Goal: Task Accomplishment & Management: Use online tool/utility

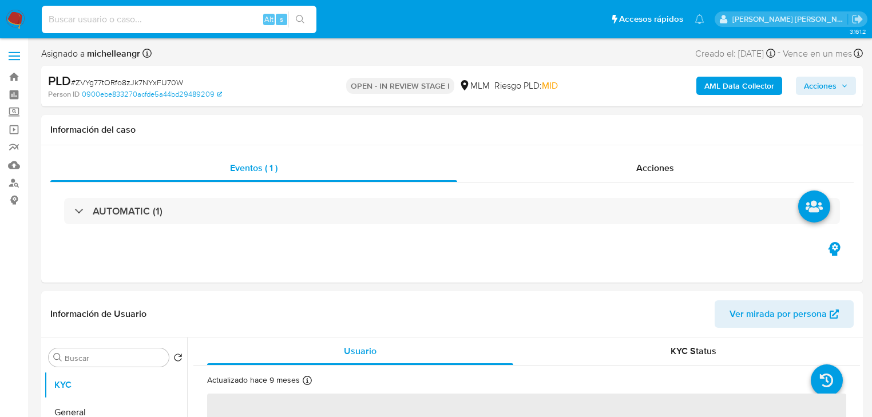
click at [134, 22] on input at bounding box center [179, 19] width 275 height 15
select select "10"
paste input "AfJu7mHfFTRTHXLNx3yM7CG5"
type input "AfJu7mHfFTRTHXLNx3yM7CG5"
select select "10"
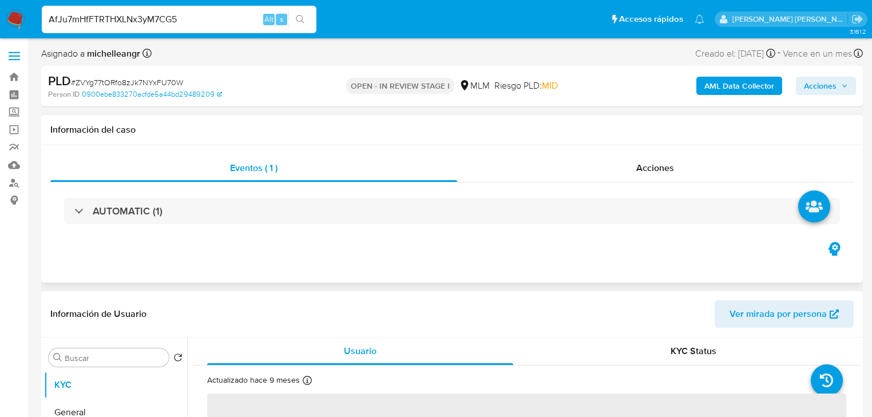
select select "10"
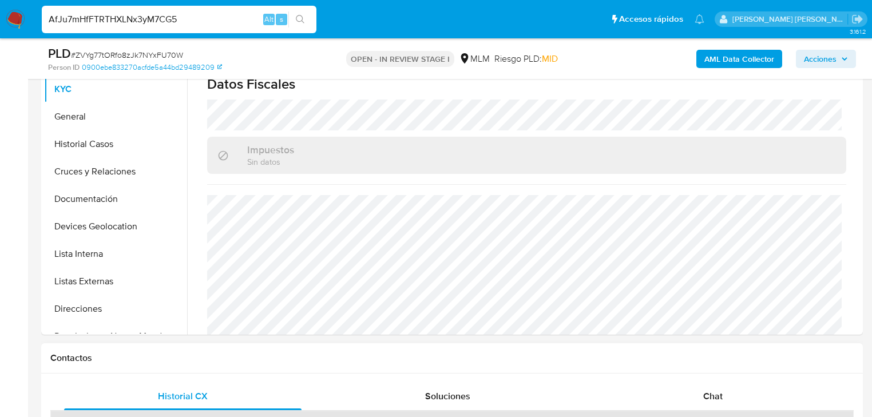
scroll to position [321, 0]
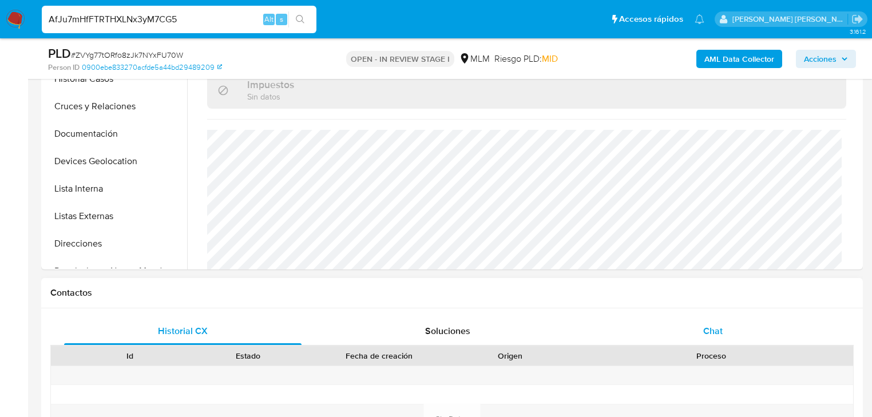
click at [712, 333] on span "Chat" at bounding box center [713, 331] width 19 height 13
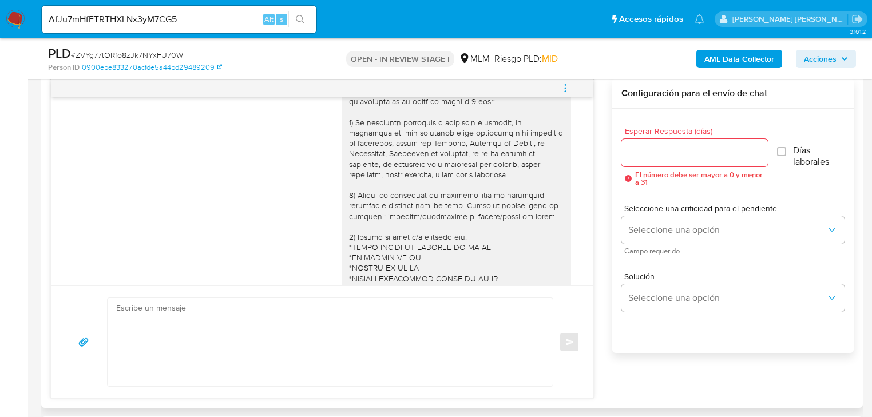
scroll to position [124, 0]
drag, startPoint x: 204, startPoint y: 25, endPoint x: 0, endPoint y: 5, distance: 204.8
click at [0, 5] on nav "Pausado Ver notificaciones AfJu7mHfFTRTHXLNx3yM7CG5 Alt s Accesos rápidos Presi…" at bounding box center [436, 19] width 872 height 38
drag, startPoint x: 176, startPoint y: 14, endPoint x: 0, endPoint y: 11, distance: 176.3
click at [0, 12] on nav "Pausado Ver notificaciones AfJu7mHfFTRTHXLNx3yM7CG5 Alt s Accesos rápidos Presi…" at bounding box center [436, 19] width 872 height 38
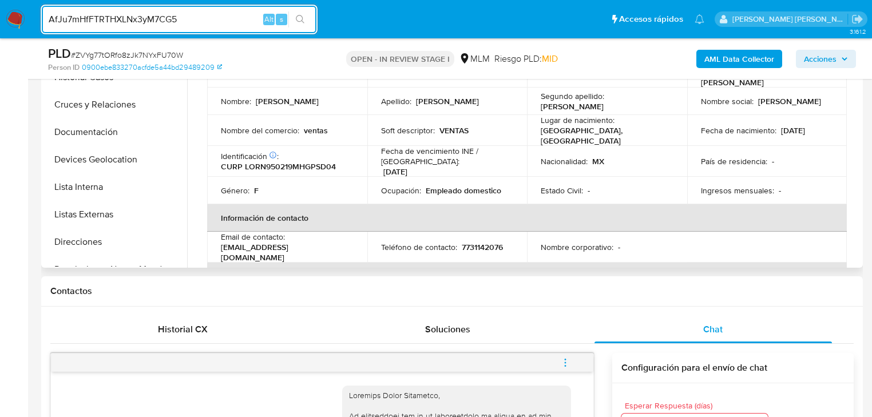
scroll to position [139, 0]
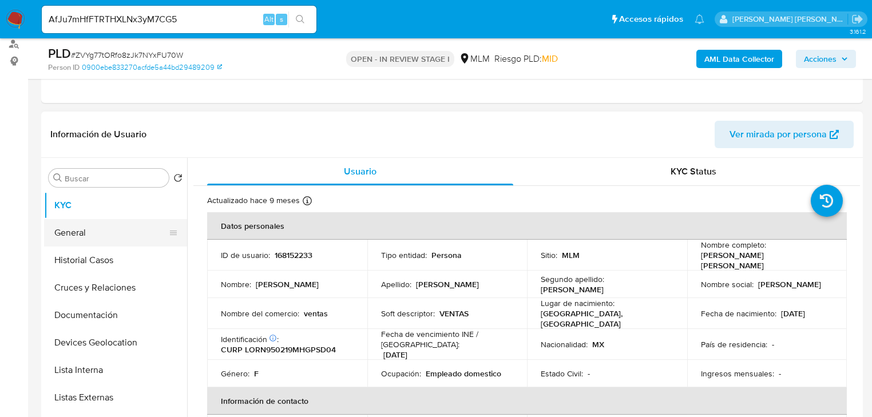
click at [110, 228] on button "General" at bounding box center [111, 232] width 134 height 27
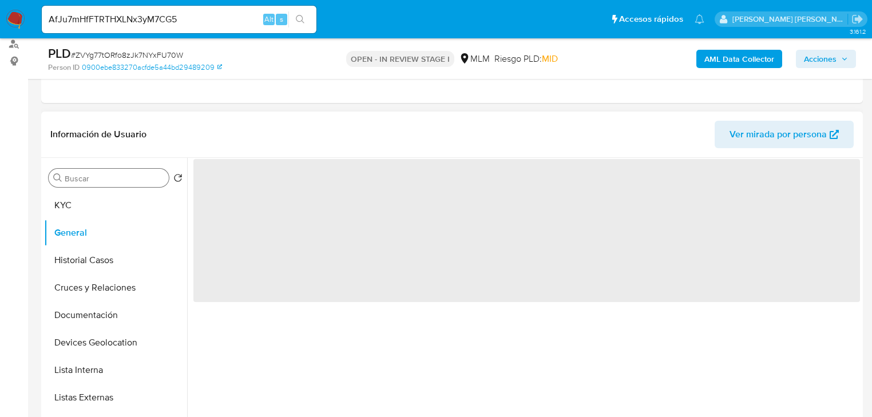
click at [104, 210] on button "KYC" at bounding box center [115, 205] width 143 height 27
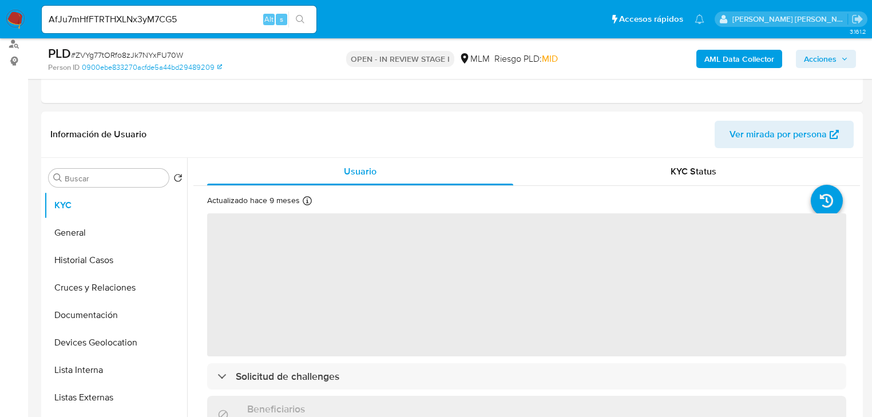
click at [190, 19] on input "AfJu7mHfFTRTHXLNx3yM7CG5" at bounding box center [179, 19] width 275 height 15
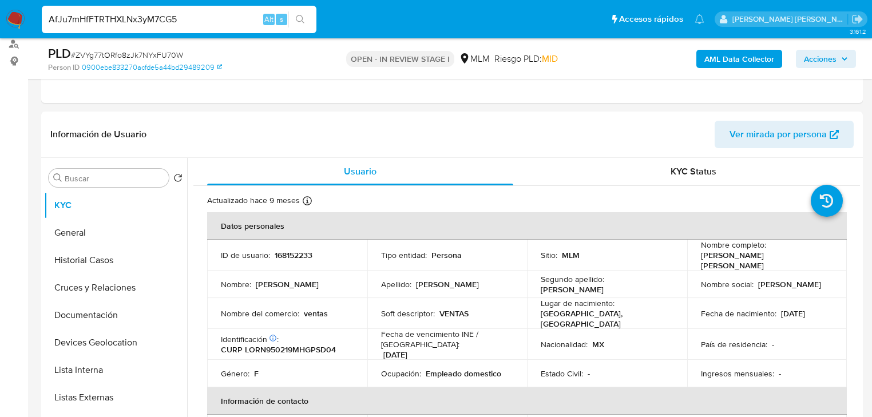
drag, startPoint x: 190, startPoint y: 19, endPoint x: 8, endPoint y: -19, distance: 185.9
click at [12, 17] on img at bounding box center [15, 19] width 19 height 19
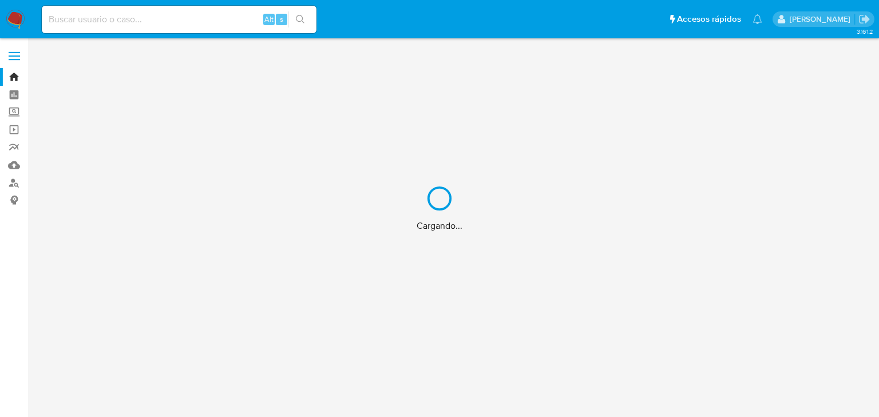
click at [109, 17] on div "Cargando..." at bounding box center [439, 208] width 879 height 417
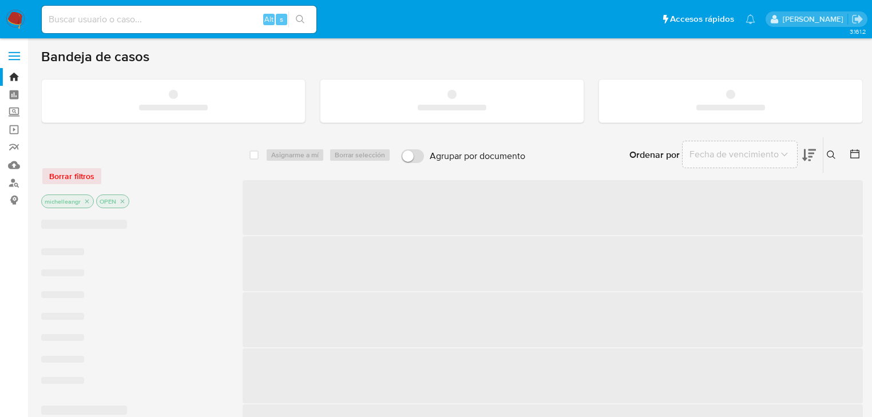
click at [110, 14] on input at bounding box center [179, 19] width 275 height 15
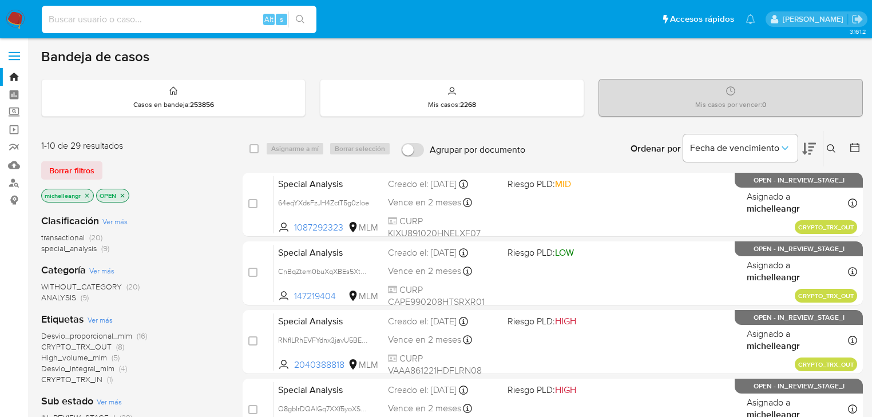
paste input "AfJu7mHfFTRTHXLNx3yM7CG5"
type input "AfJu7mHfFTRTHXLNx3yM7CG5"
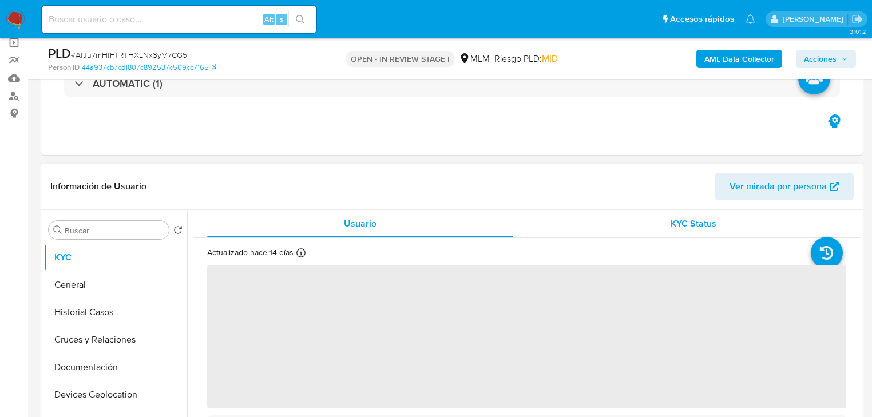
select select "10"
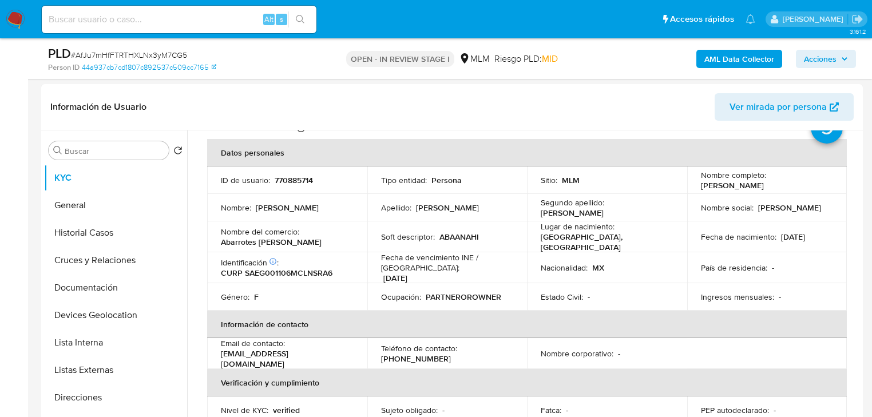
scroll to position [169, 0]
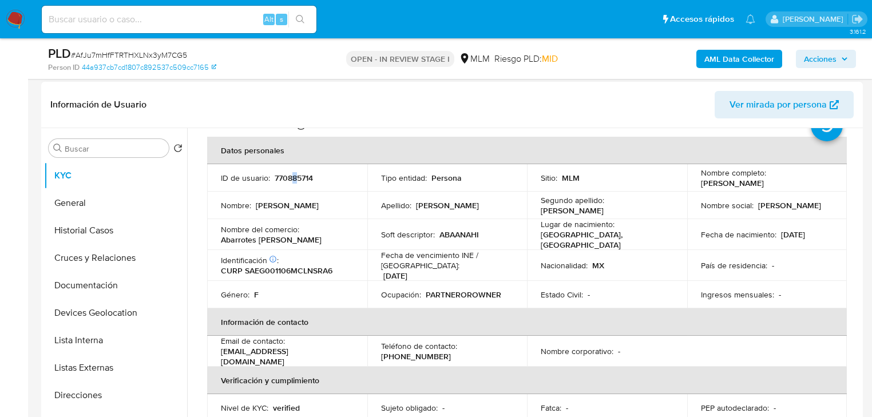
click at [294, 176] on p "770885714" at bounding box center [294, 178] width 38 height 10
copy p "8"
click at [294, 177] on p "770885714" at bounding box center [294, 178] width 38 height 10
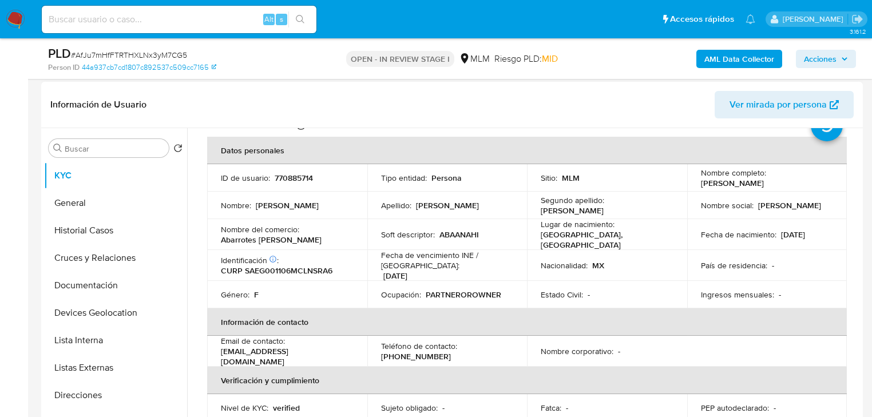
click at [503, 227] on td "Soft descriptor : ABAANAHI" at bounding box center [447, 234] width 160 height 31
click at [373, 291] on td "Ocupación : PARTNEROROWNER" at bounding box center [447, 294] width 160 height 27
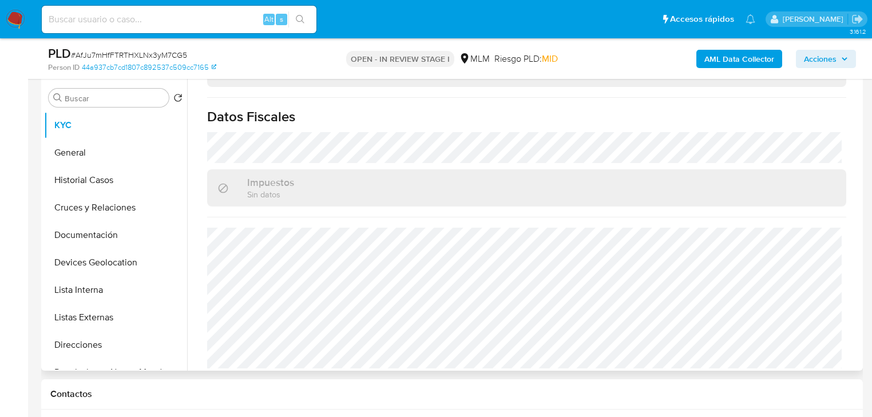
scroll to position [260, 0]
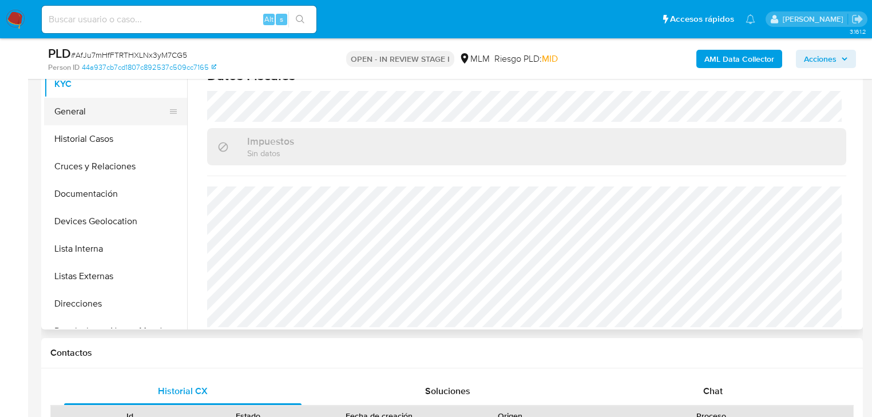
click at [79, 98] on button "General" at bounding box center [111, 111] width 134 height 27
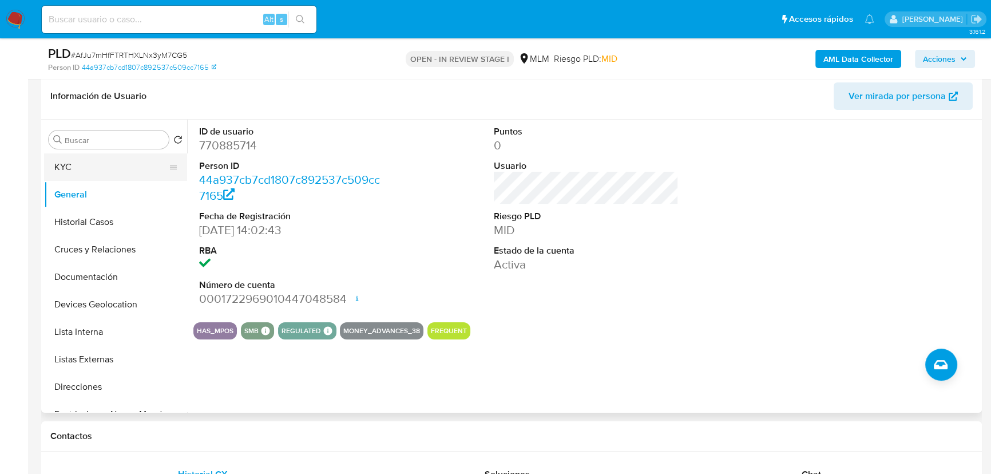
scroll to position [150, 0]
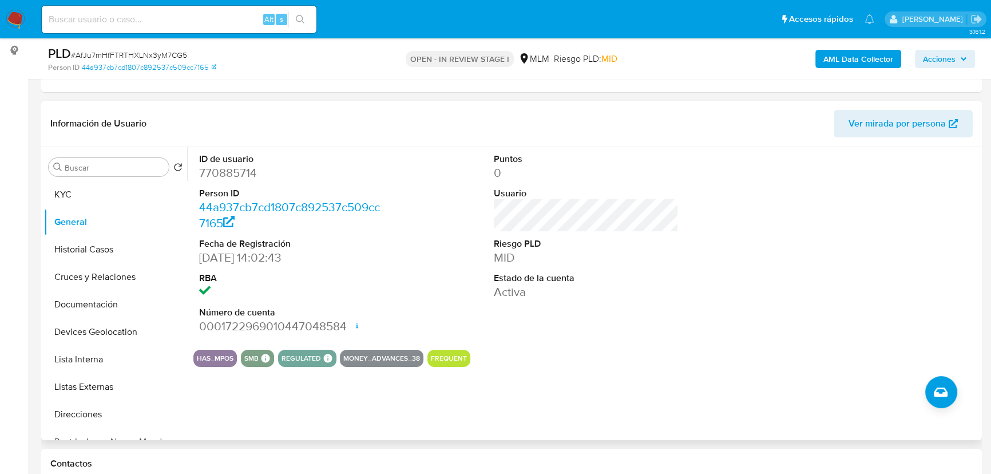
drag, startPoint x: 87, startPoint y: 252, endPoint x: 243, endPoint y: 229, distance: 157.9
click at [86, 247] on button "Historial Casos" at bounding box center [115, 249] width 143 height 27
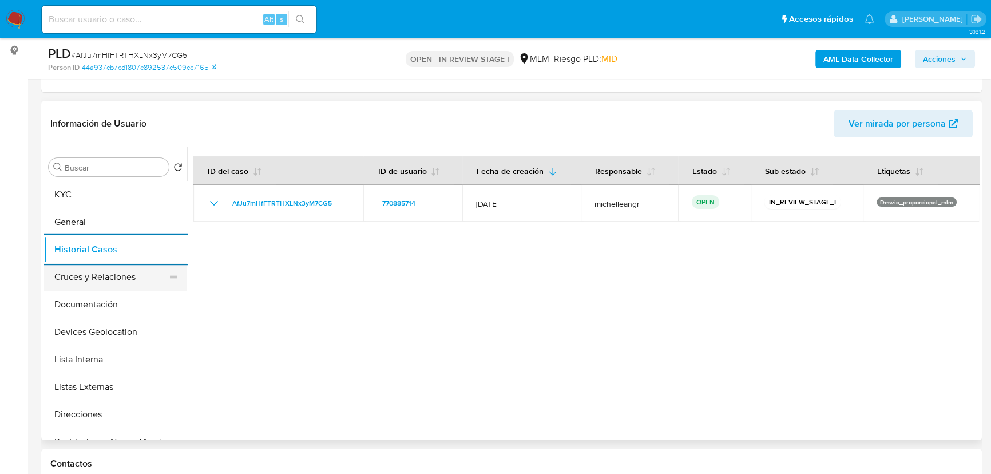
click at [112, 272] on button "Cruces y Relaciones" at bounding box center [111, 276] width 134 height 27
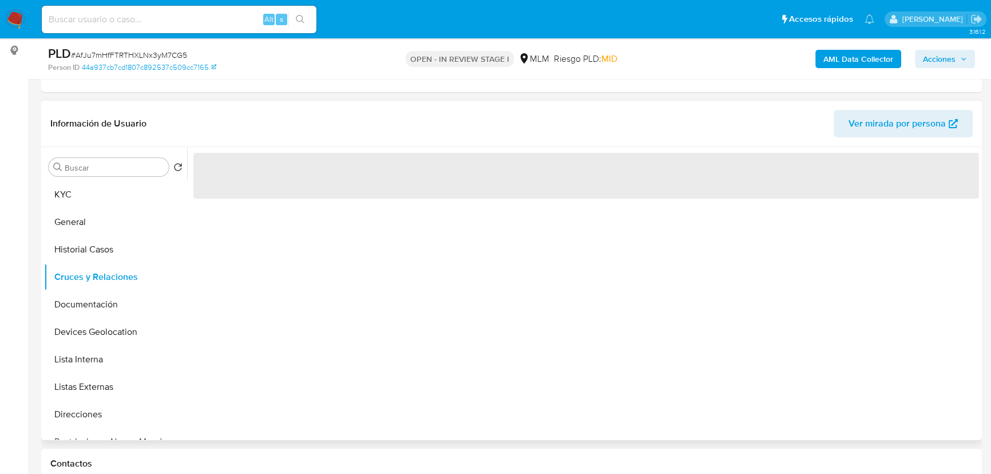
drag, startPoint x: 513, startPoint y: 303, endPoint x: 523, endPoint y: 286, distance: 20.0
click at [515, 297] on div "‌" at bounding box center [583, 293] width 792 height 293
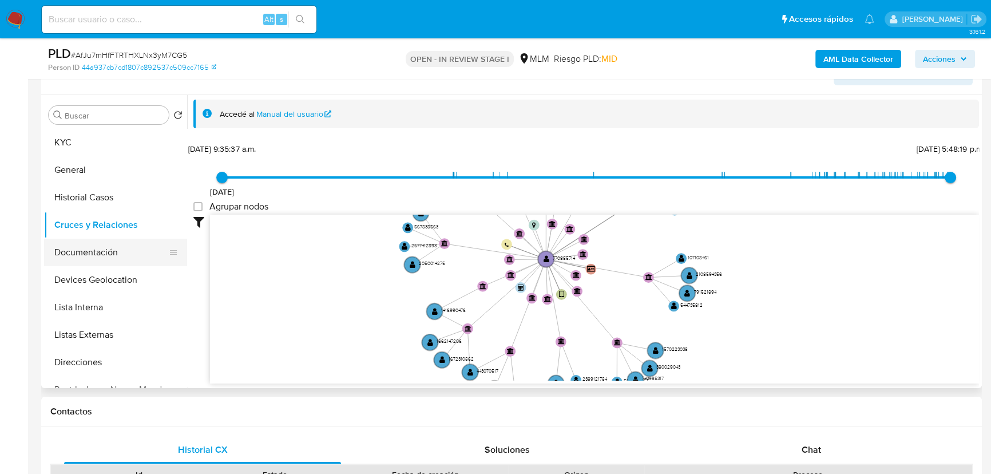
drag, startPoint x: 118, startPoint y: 282, endPoint x: 109, endPoint y: 248, distance: 34.3
click at [117, 276] on button "Devices Geolocation" at bounding box center [115, 279] width 143 height 27
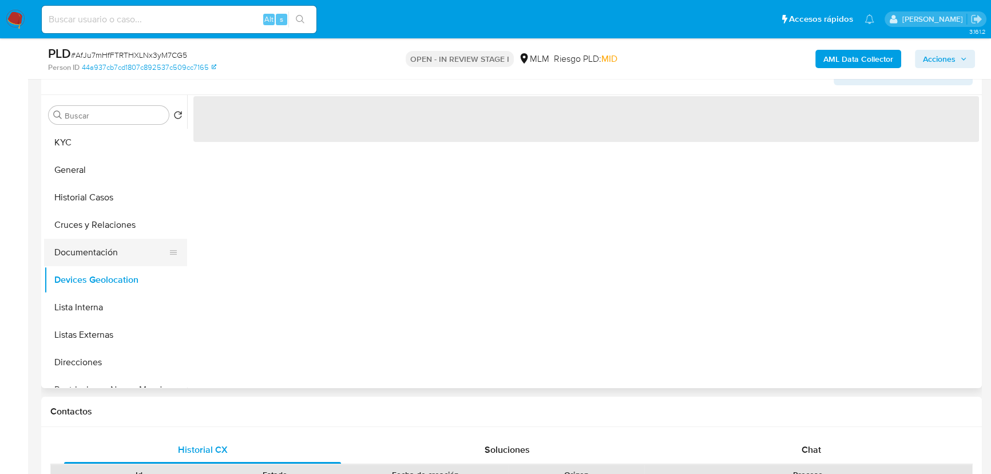
click at [109, 248] on button "Documentación" at bounding box center [111, 252] width 134 height 27
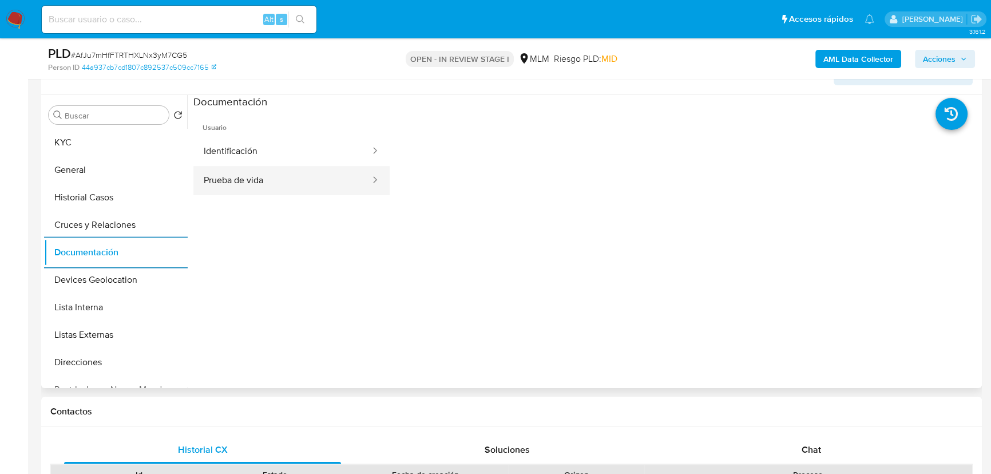
click at [303, 172] on button "Prueba de vida" at bounding box center [282, 180] width 178 height 29
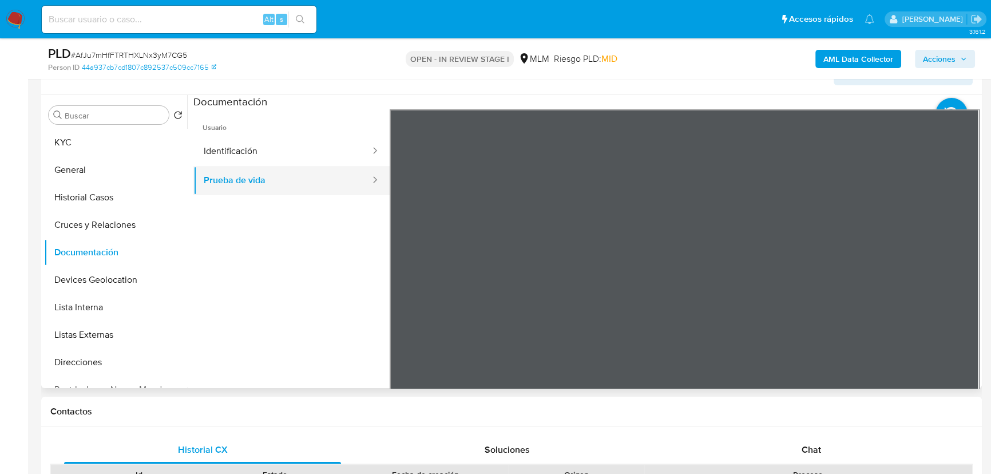
click at [302, 160] on button "Identificación" at bounding box center [282, 151] width 178 height 29
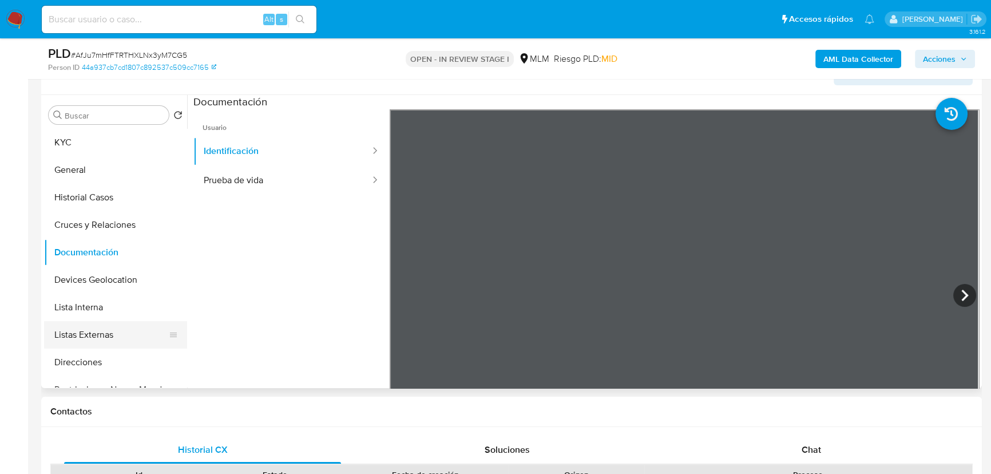
click at [118, 327] on button "Listas Externas" at bounding box center [111, 334] width 134 height 27
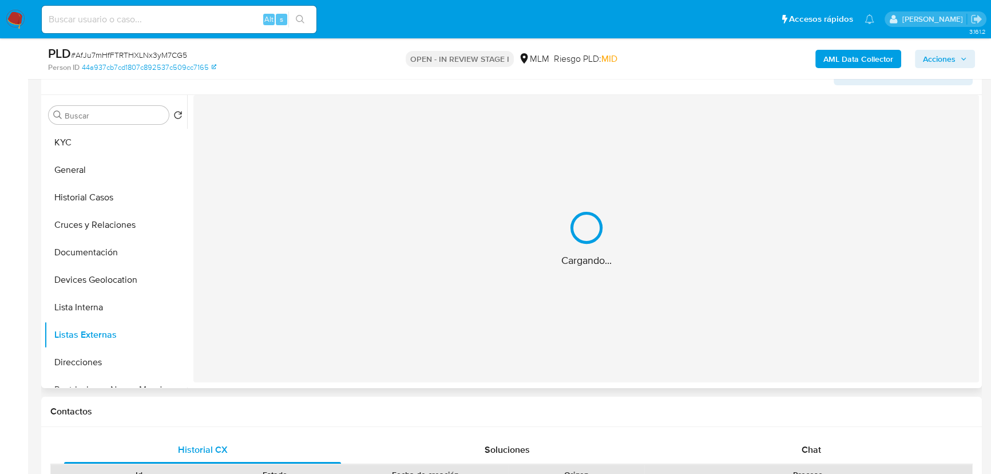
click at [452, 261] on div "Cargando..." at bounding box center [586, 238] width 786 height 287
click at [80, 125] on div "Buscar Volver al orden por defecto KYC General Historial Casos Cruces y Relacio…" at bounding box center [115, 242] width 143 height 291
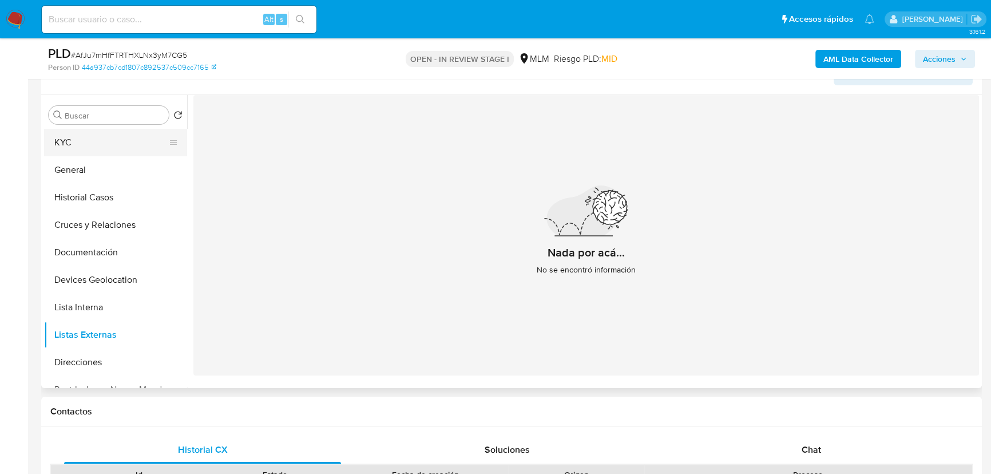
click at [81, 139] on button "KYC" at bounding box center [111, 142] width 134 height 27
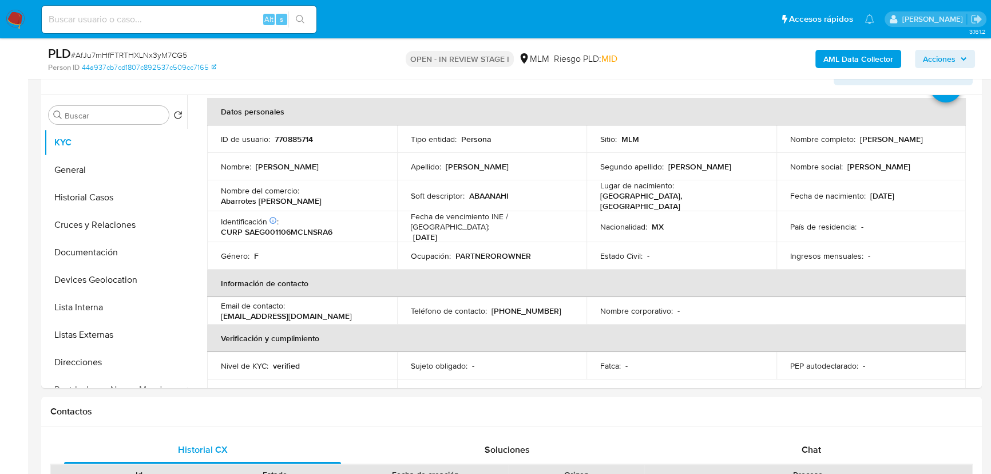
scroll to position [0, 0]
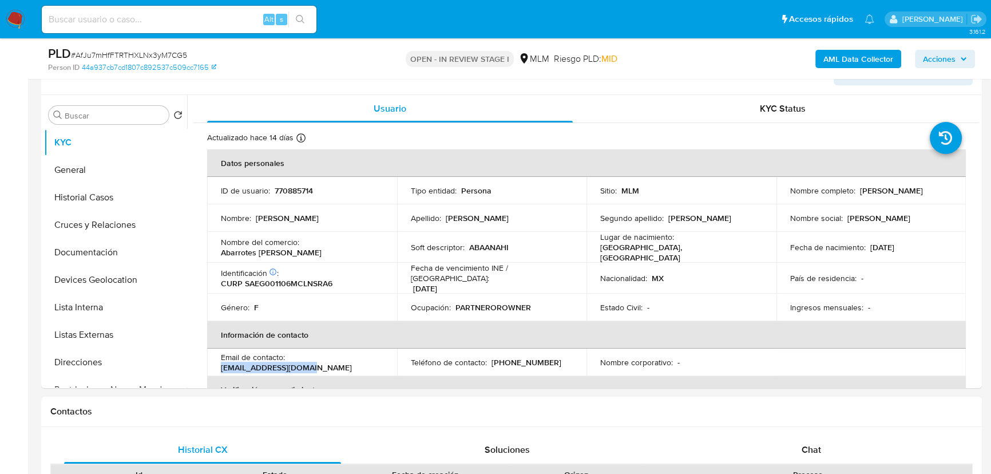
drag, startPoint x: 338, startPoint y: 366, endPoint x: 290, endPoint y: 358, distance: 48.2
click at [290, 358] on td "Email de contacto : gina_ana19@icloud.com" at bounding box center [302, 362] width 190 height 27
copy p "gina_ana19@icloud.com"
click at [516, 357] on p "(844) 6681503" at bounding box center [527, 362] width 70 height 10
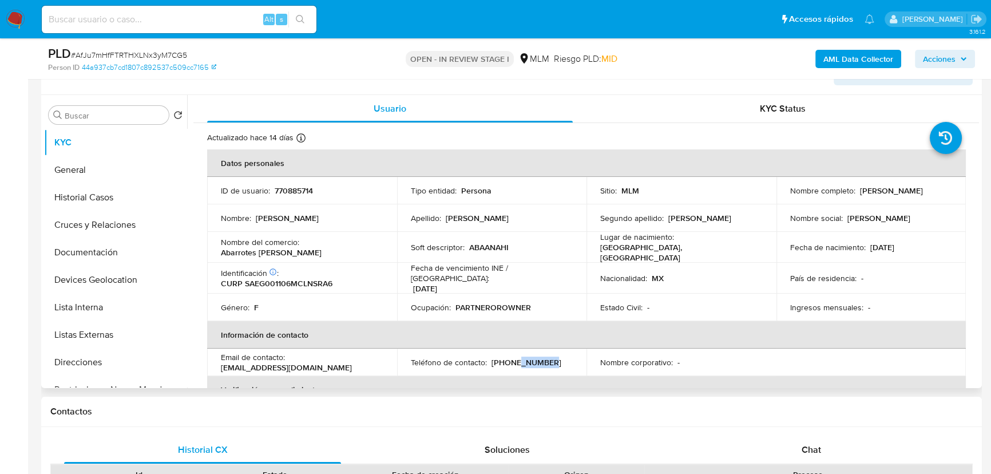
copy p "6681503"
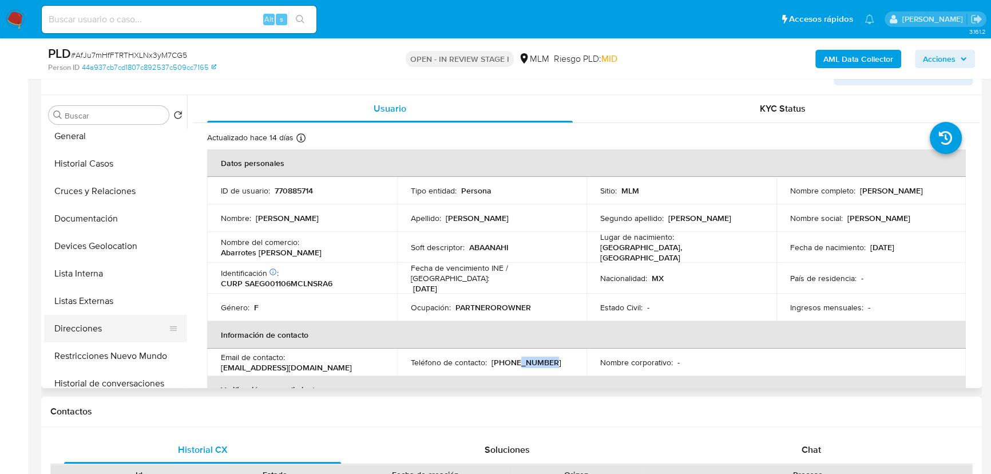
scroll to position [52, 0]
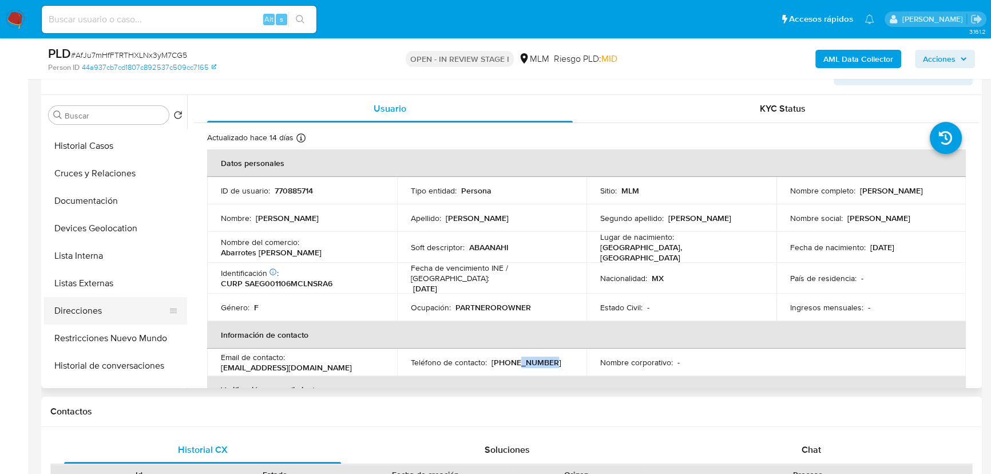
click at [109, 302] on button "Direcciones" at bounding box center [111, 310] width 134 height 27
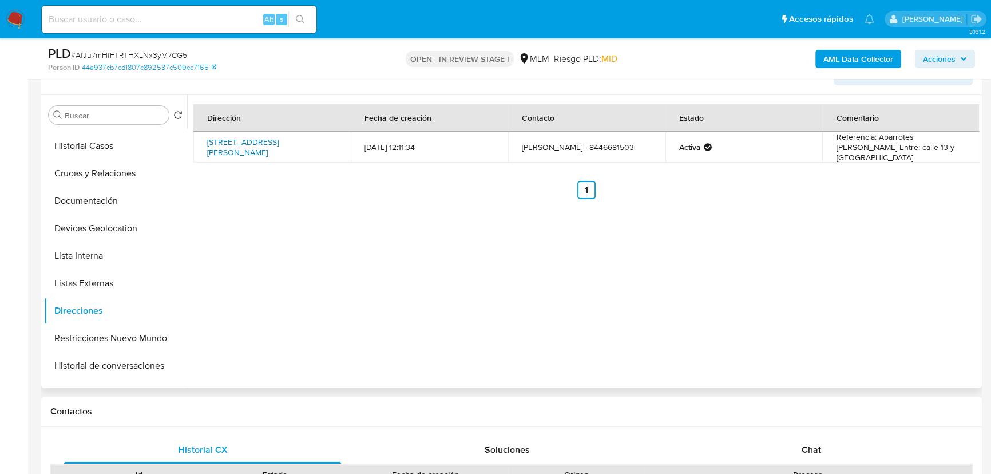
click at [279, 148] on link "Boulevard Ignacio Allende 660, Saltillo, Coahuila, 25096, Mexico 660" at bounding box center [243, 147] width 72 height 22
click at [407, 275] on div "Dirección Fecha de creación Contacto Estado Comentario Boulevard Ignacio Allend…" at bounding box center [583, 241] width 792 height 293
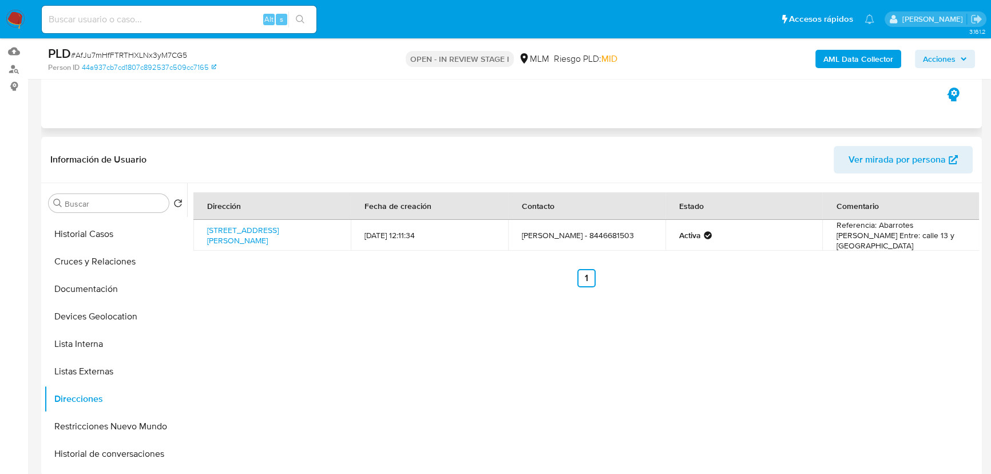
scroll to position [0, 0]
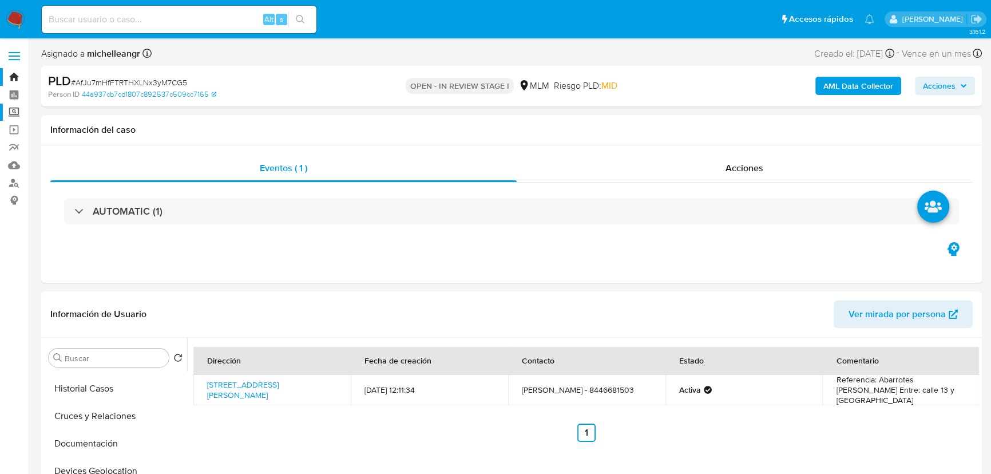
click at [15, 114] on label "Screening" at bounding box center [68, 113] width 136 height 18
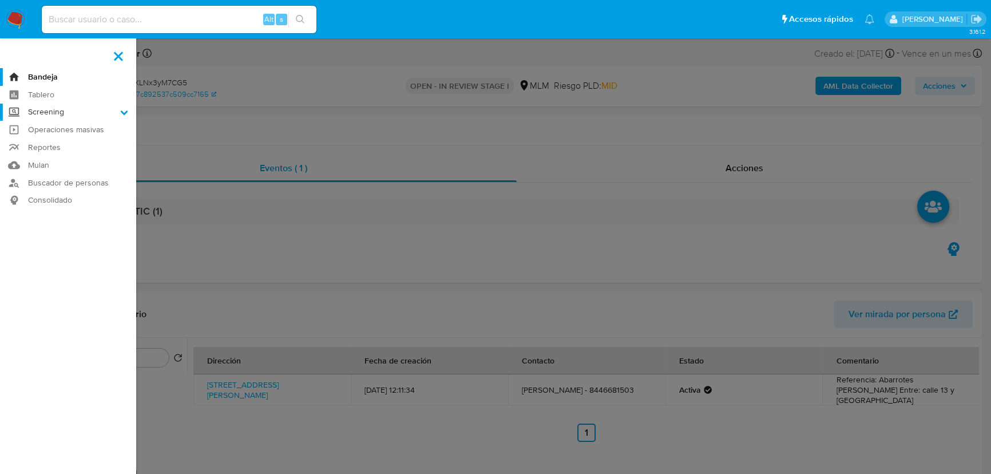
click at [0, 0] on input "Screening" at bounding box center [0, 0] width 0 height 0
click at [39, 157] on link "Herramientas" at bounding box center [68, 157] width 136 height 14
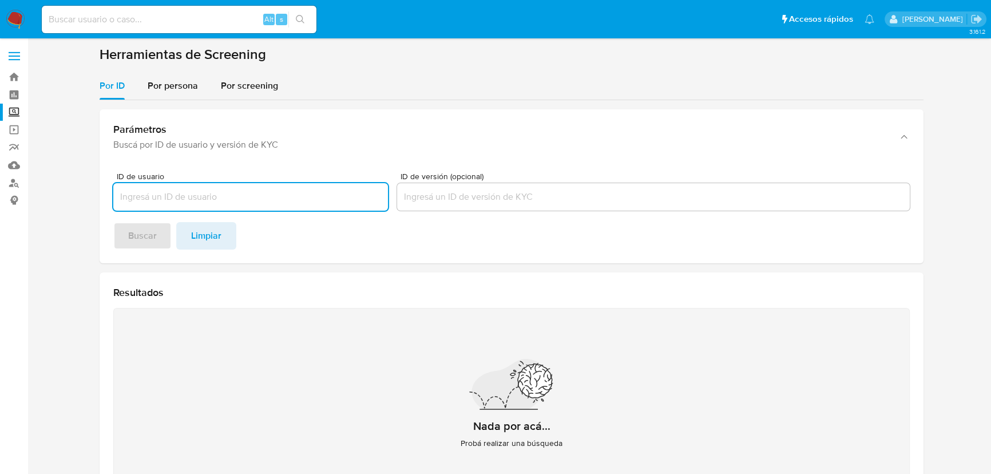
click at [200, 86] on button "Por persona" at bounding box center [172, 85] width 73 height 27
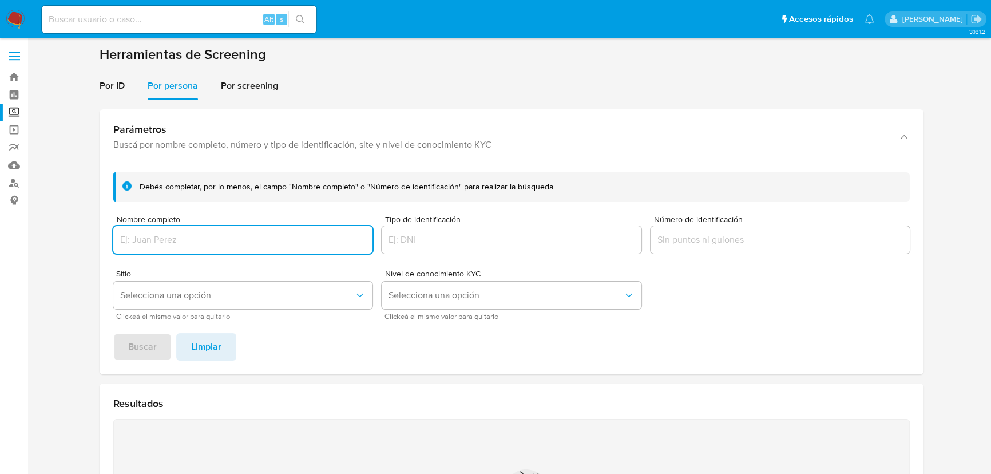
click at [189, 240] on input "Nombre completo" at bounding box center [242, 239] width 259 height 15
click at [161, 329] on div "Debés completar, por lo menos, el campo "Nombre completo" o "Número de identifi…" at bounding box center [512, 268] width 824 height 211
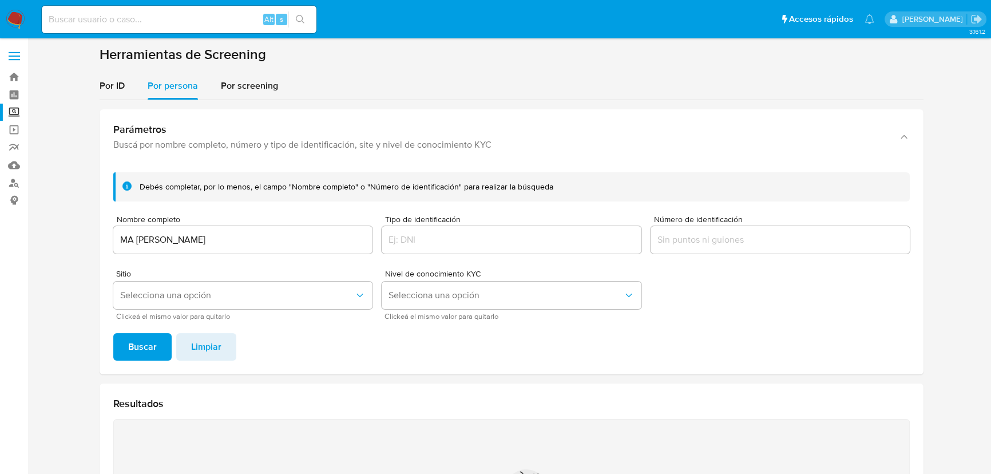
click at [155, 343] on span "Buscar" at bounding box center [142, 346] width 29 height 25
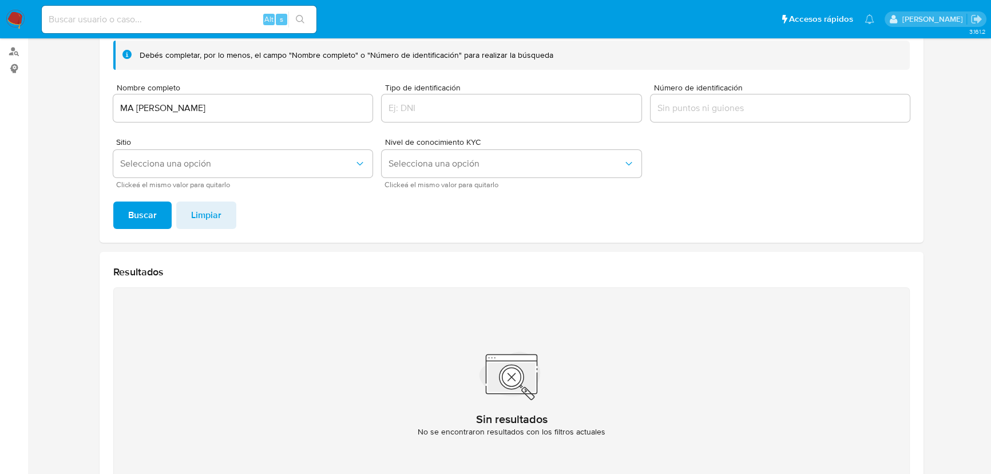
scroll to position [8, 0]
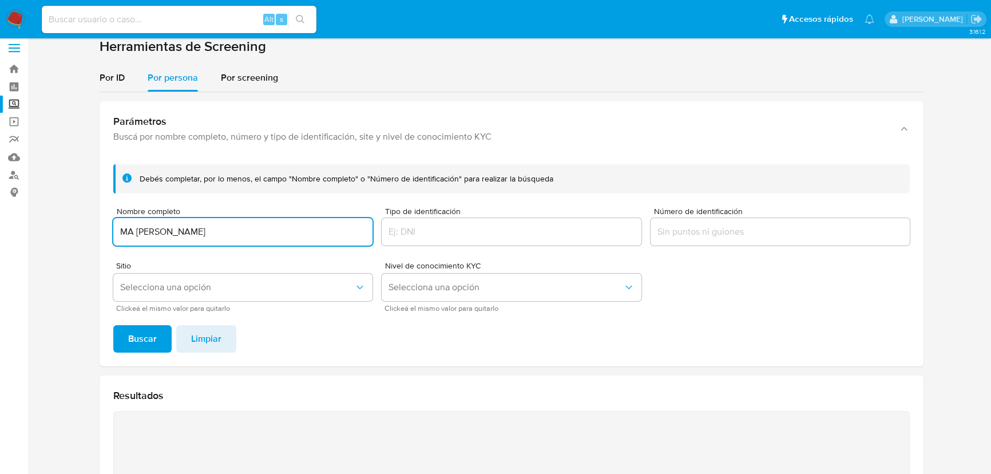
click at [139, 235] on input "MA ELENA ESQUIVEL MACHORRO" at bounding box center [242, 231] width 259 height 15
drag, startPoint x: 131, startPoint y: 234, endPoint x: 157, endPoint y: 227, distance: 27.8
click at [131, 234] on input "MA ELENA ESQUIVEL MACHORRO" at bounding box center [242, 231] width 259 height 15
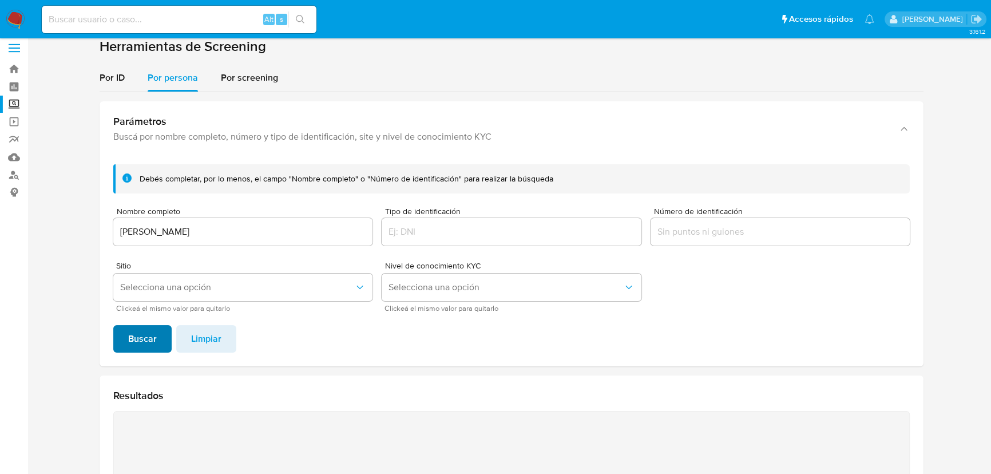
click at [144, 338] on span "Buscar" at bounding box center [142, 338] width 29 height 25
drag, startPoint x: 277, startPoint y: 230, endPoint x: 276, endPoint y: 235, distance: 5.8
click at [277, 232] on input "MARIA ELENA ESQUIVEL MACHORRO" at bounding box center [242, 231] width 259 height 15
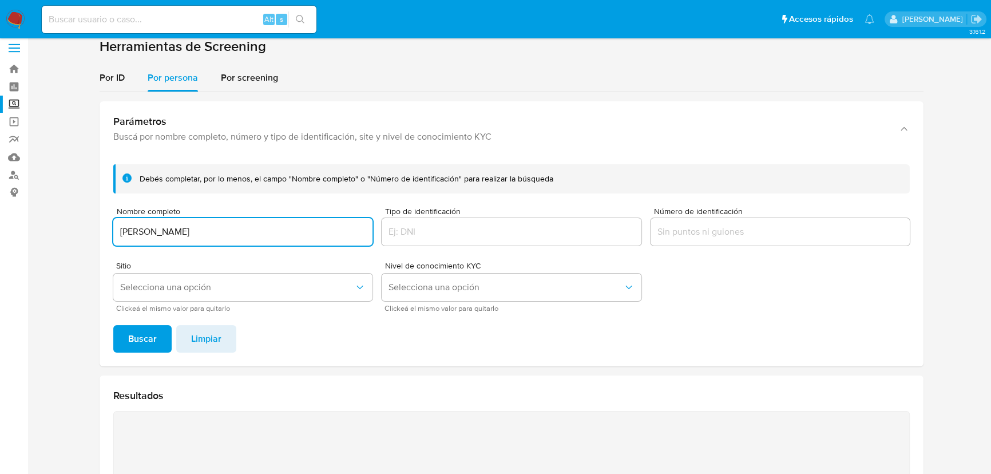
drag, startPoint x: 148, startPoint y: 231, endPoint x: 135, endPoint y: 231, distance: 13.7
click at [135, 231] on input "MARIA ELENA ESQUIVEL MACHORRO" at bounding box center [242, 231] width 259 height 15
type input "MA ELENA ESQUIVEL MACHORRO"
click at [155, 341] on span "Buscar" at bounding box center [142, 338] width 29 height 25
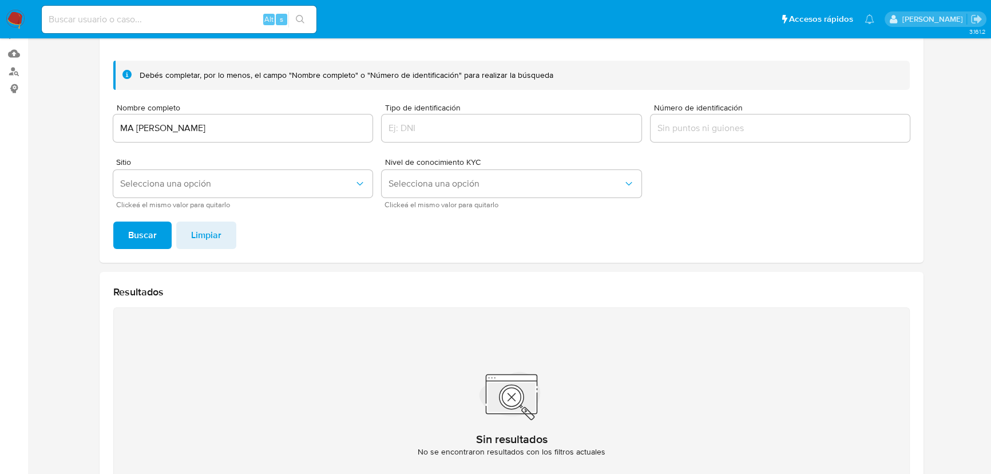
scroll to position [60, 0]
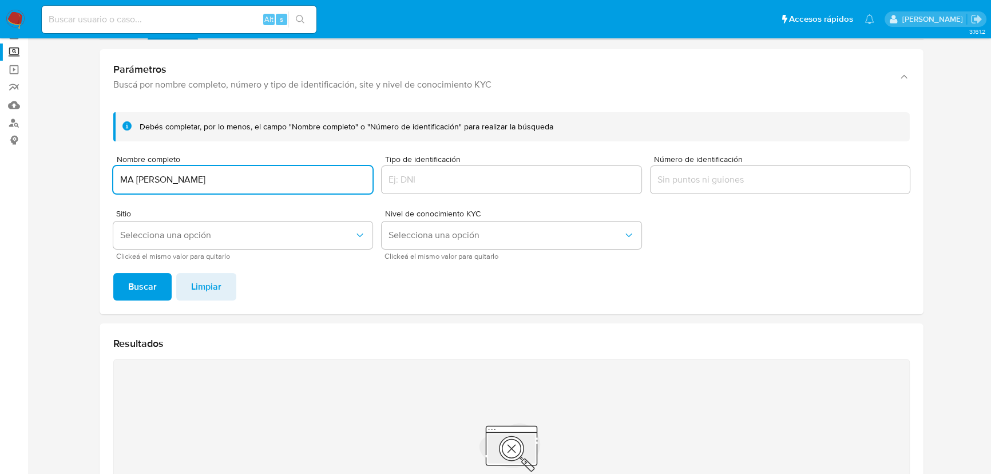
drag, startPoint x: 271, startPoint y: 180, endPoint x: 105, endPoint y: 179, distance: 166.6
click at [0, 146] on section "Bandeja Tablero Screening Búsqueda en Listas Watchlist Herramientas Operaciones…" at bounding box center [495, 285] width 991 height 691
click at [143, 287] on span "Buscar" at bounding box center [142, 286] width 29 height 25
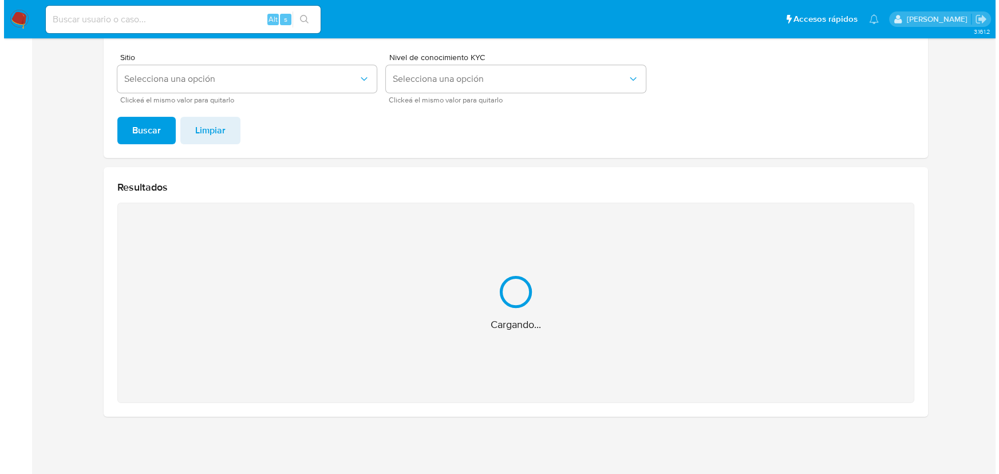
scroll to position [34, 0]
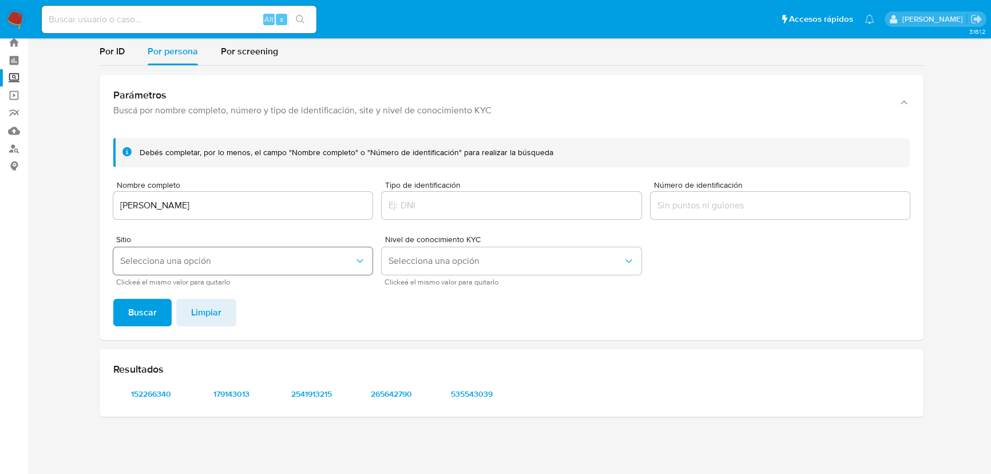
click at [172, 260] on span "Selecciona una opción" at bounding box center [237, 260] width 234 height 11
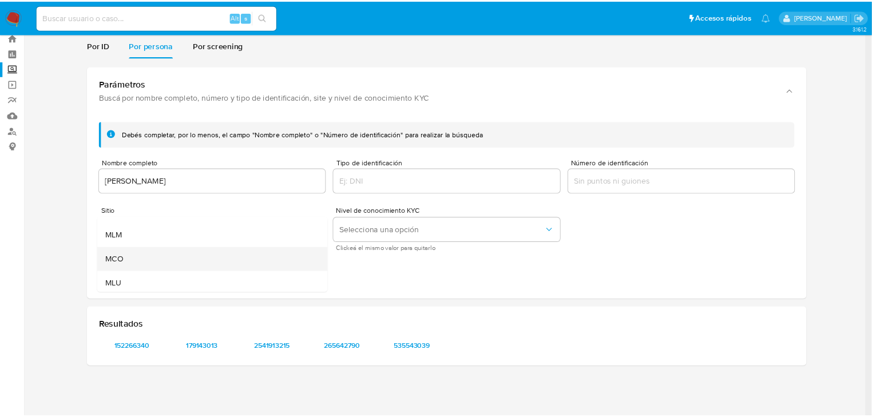
scroll to position [79, 0]
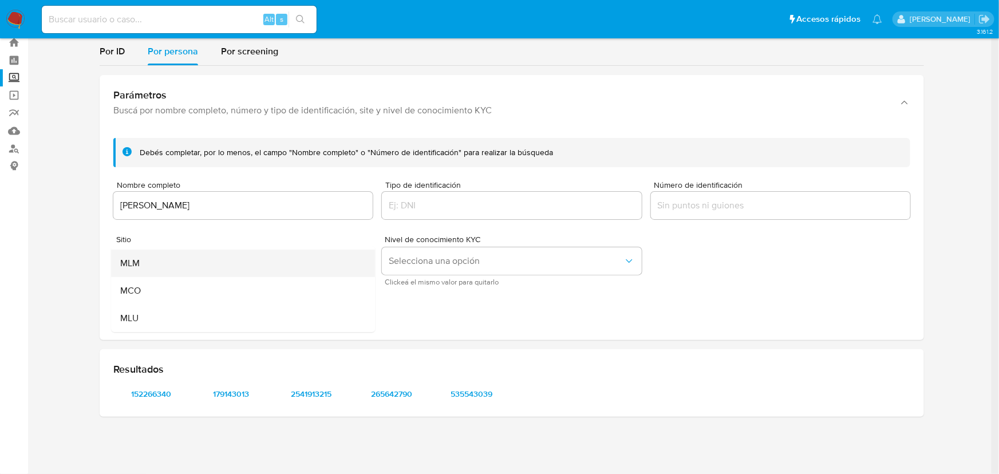
click at [145, 267] on div "MLM" at bounding box center [239, 263] width 239 height 27
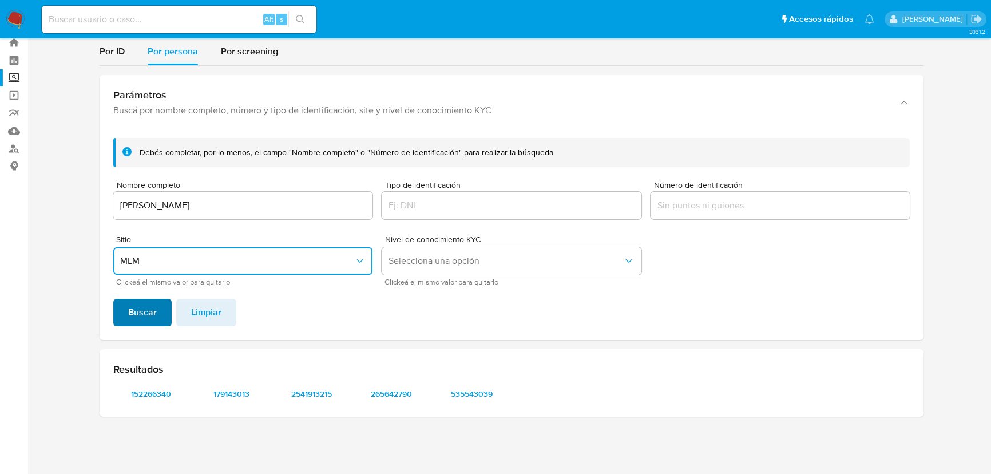
click at [141, 317] on span "Buscar" at bounding box center [142, 312] width 29 height 25
click at [151, 400] on span "152266340" at bounding box center [151, 394] width 60 height 16
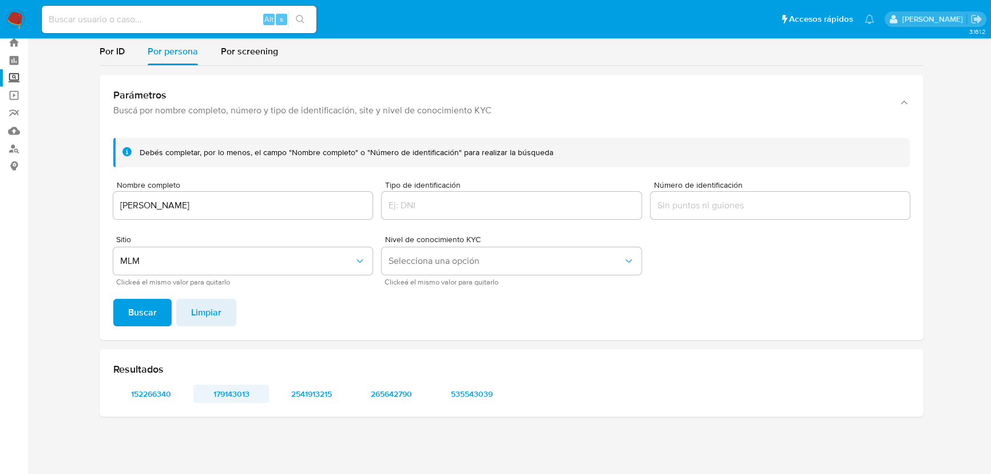
click at [243, 398] on span "179143013" at bounding box center [231, 394] width 60 height 16
click at [299, 398] on span "2541913215" at bounding box center [312, 394] width 60 height 16
click at [379, 399] on span "265642790" at bounding box center [392, 394] width 60 height 16
click at [462, 394] on span "535543039" at bounding box center [472, 394] width 60 height 16
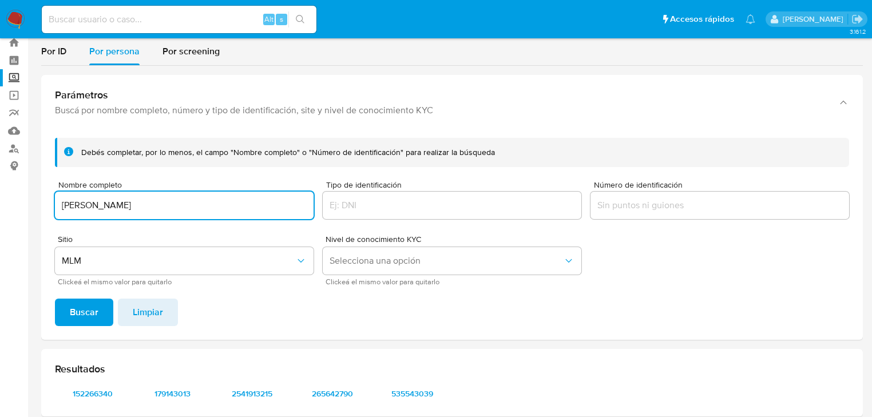
drag, startPoint x: 161, startPoint y: 204, endPoint x: 0, endPoint y: 187, distance: 162.3
click at [0, 187] on section "Bandeja Tablero Screening Búsqueda en Listas Watchlist Herramientas Operaciones…" at bounding box center [436, 220] width 872 height 509
type input "JUAN ANTONIO LIRA ELIZALDE"
click at [70, 318] on span "Buscar" at bounding box center [84, 312] width 29 height 25
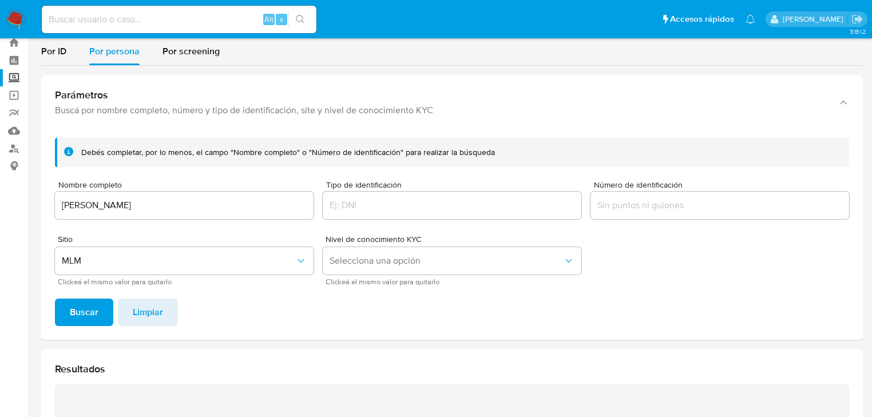
scroll to position [92, 0]
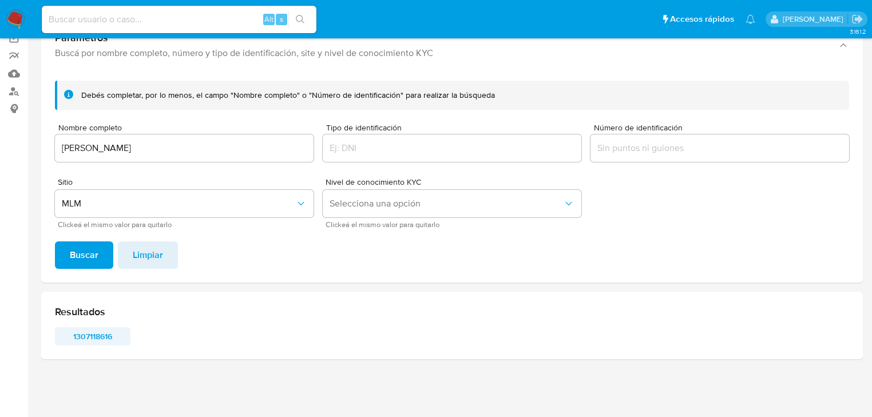
click at [92, 333] on span "1307118616" at bounding box center [93, 337] width 60 height 16
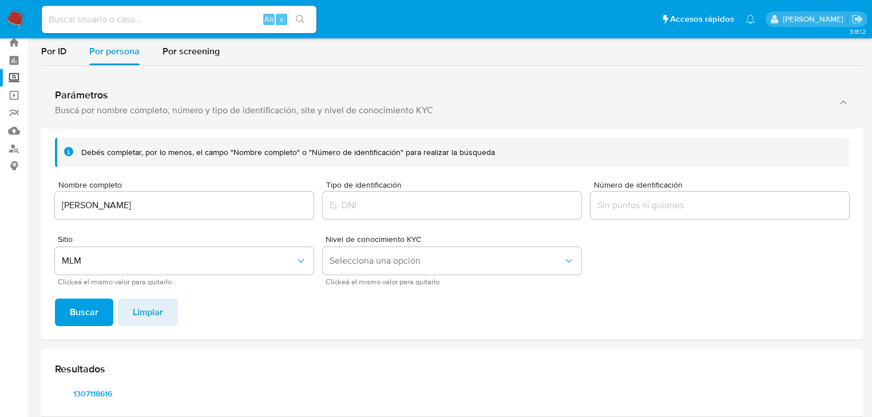
scroll to position [0, 0]
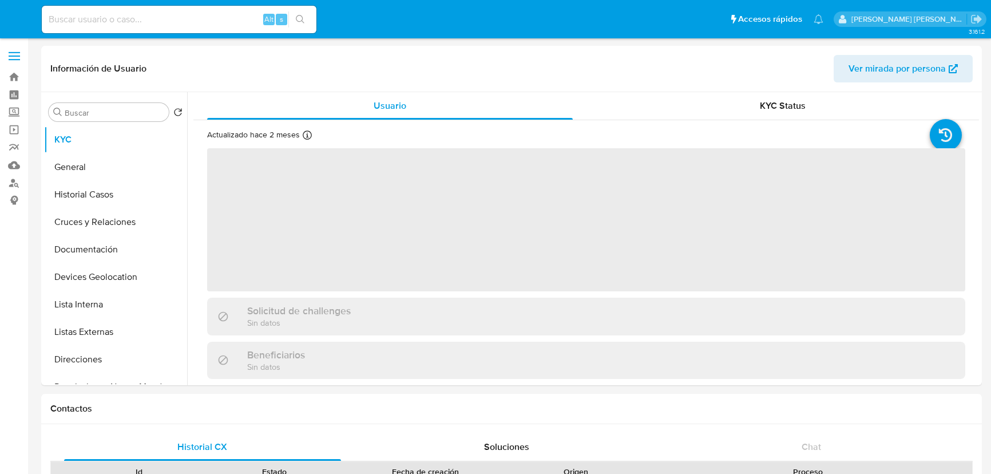
select select "10"
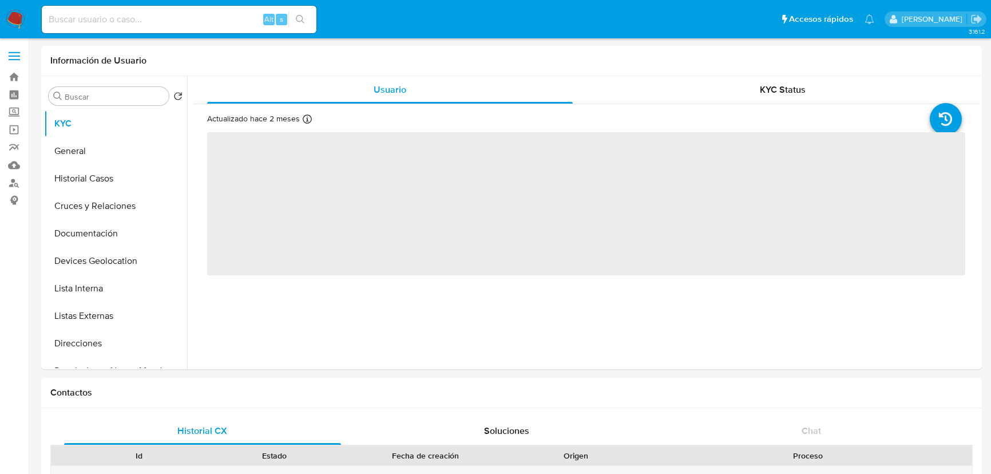
select select "10"
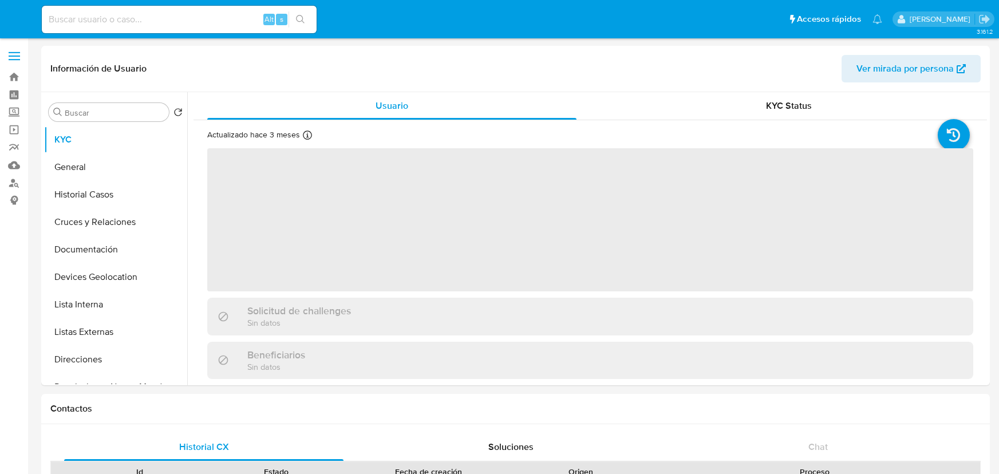
select select "10"
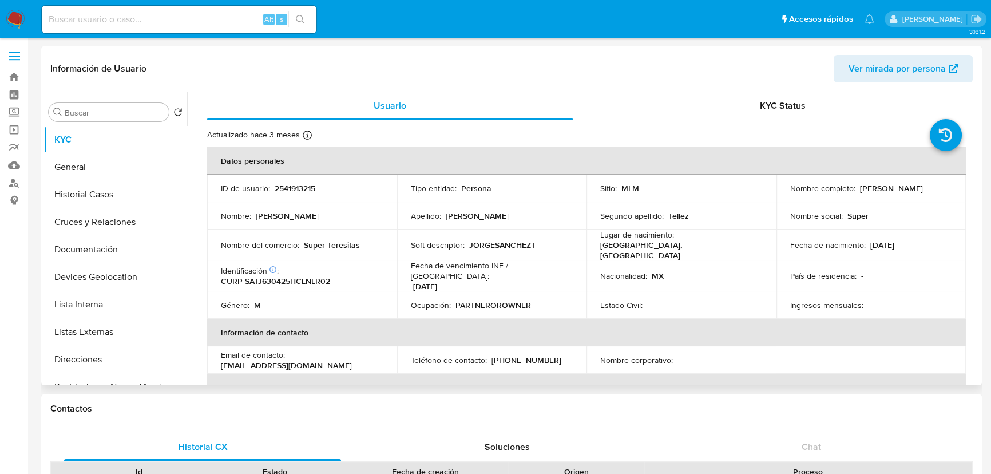
drag, startPoint x: 560, startPoint y: 226, endPoint x: 552, endPoint y: 233, distance: 11.4
click at [559, 226] on td "Apellido : [PERSON_NAME]" at bounding box center [492, 215] width 190 height 27
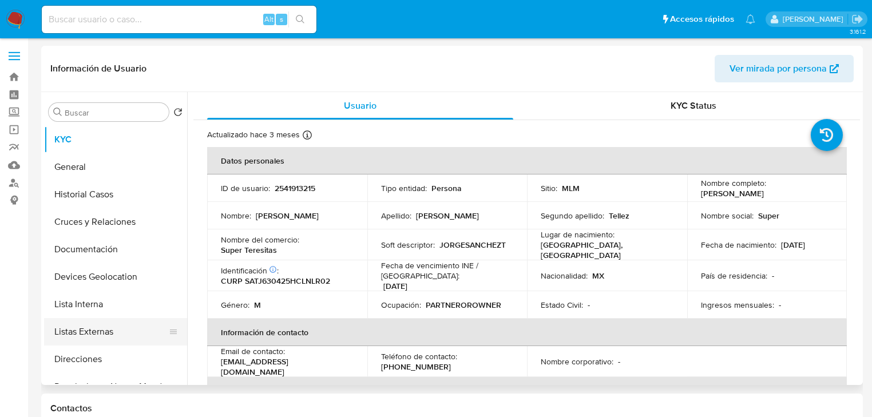
click at [108, 329] on button "Listas Externas" at bounding box center [111, 331] width 134 height 27
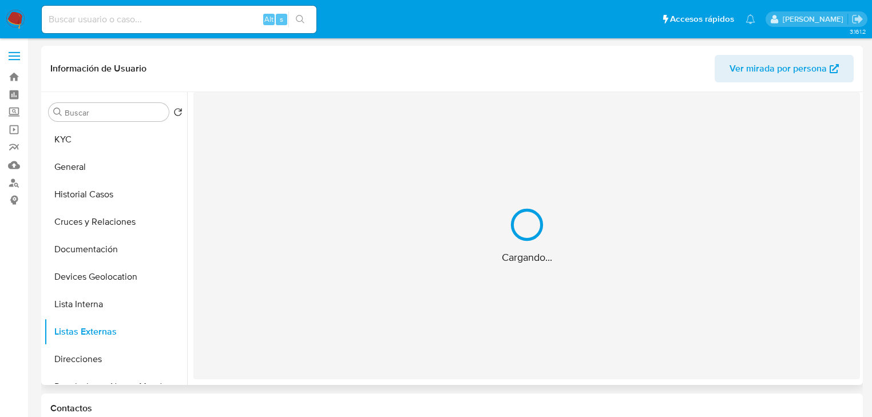
click at [498, 311] on div "Cargando..." at bounding box center [526, 235] width 667 height 287
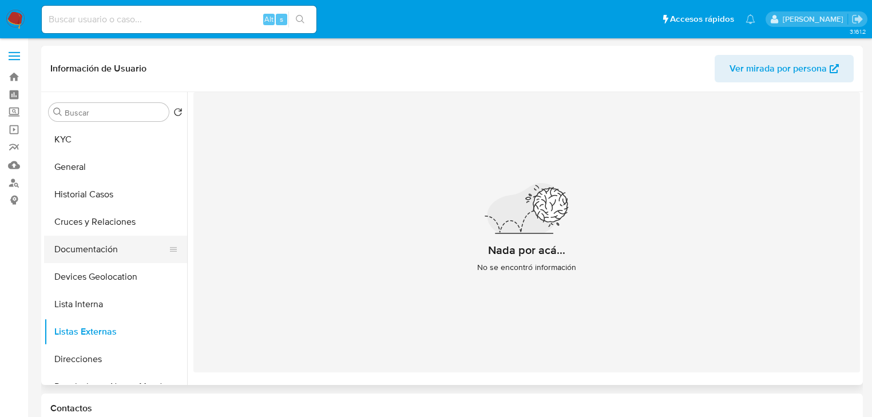
click at [105, 263] on button "Documentación" at bounding box center [111, 249] width 134 height 27
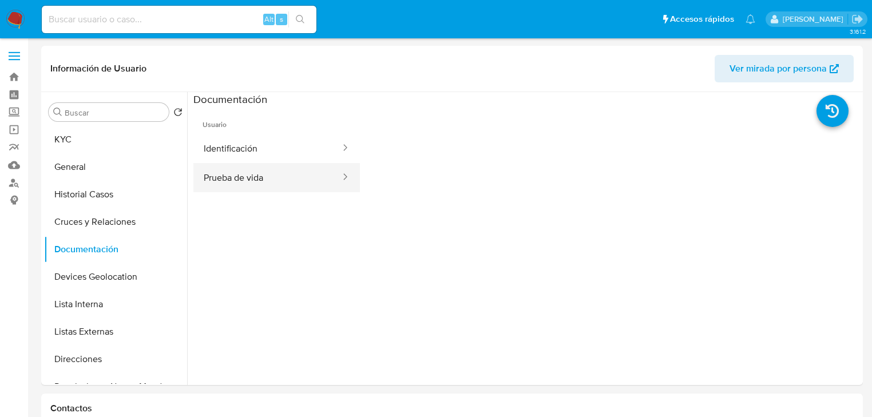
click at [290, 172] on button "Prueba de vida" at bounding box center [267, 177] width 148 height 29
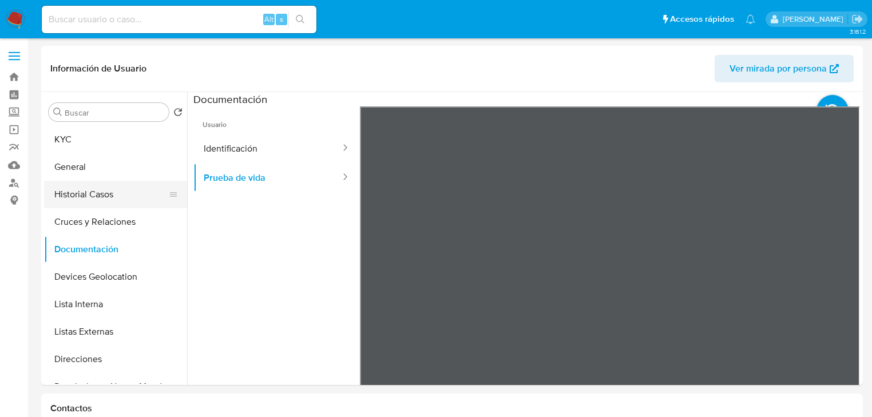
drag, startPoint x: 112, startPoint y: 235, endPoint x: 109, endPoint y: 201, distance: 33.9
click at [113, 229] on button "Cruces y Relaciones" at bounding box center [115, 221] width 143 height 27
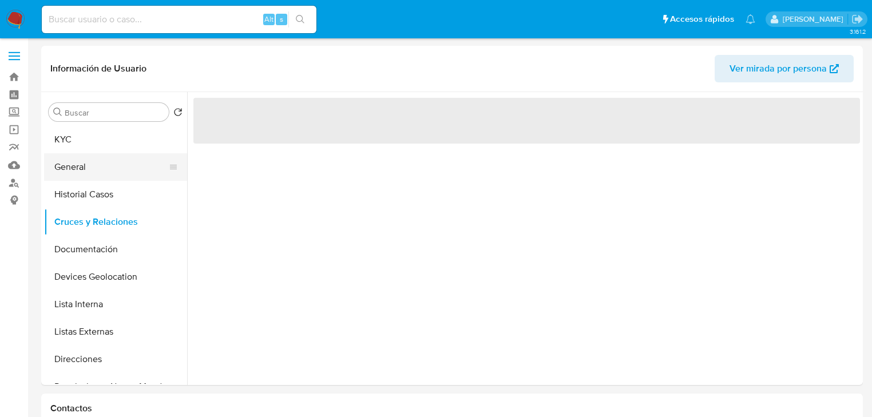
drag, startPoint x: 106, startPoint y: 195, endPoint x: 97, endPoint y: 154, distance: 41.8
click at [106, 194] on button "Historial Casos" at bounding box center [115, 194] width 143 height 27
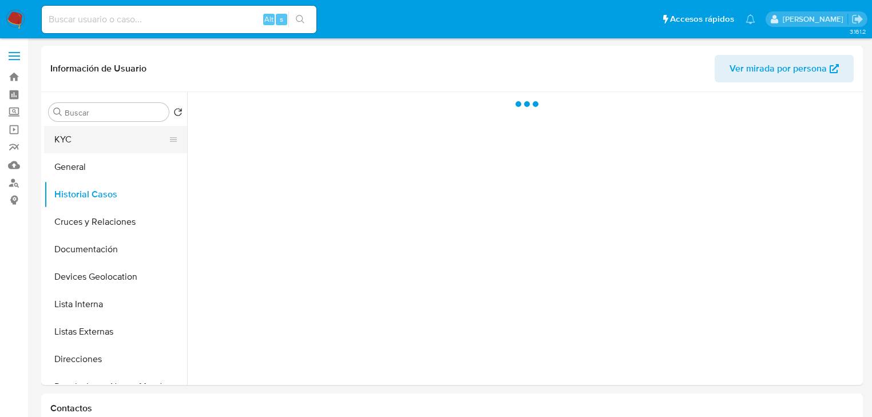
click at [85, 145] on button "KYC" at bounding box center [111, 139] width 134 height 27
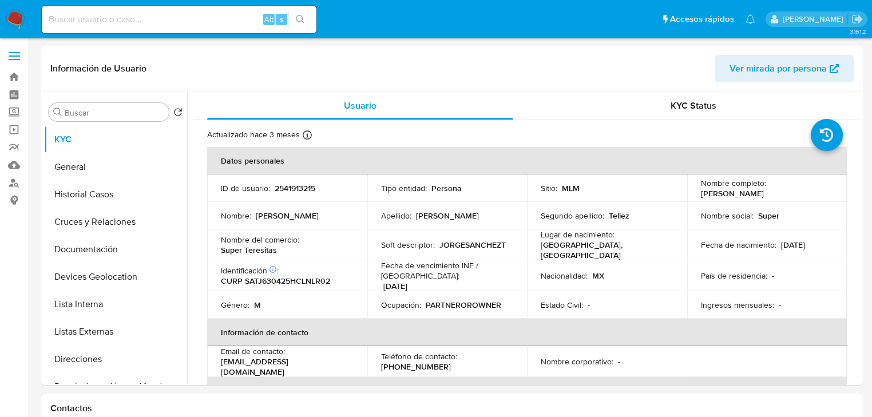
scroll to position [46, 0]
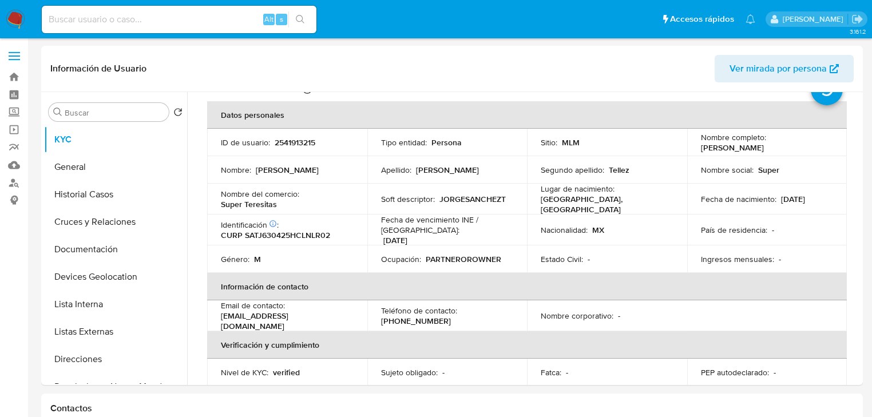
drag, startPoint x: 346, startPoint y: 315, endPoint x: 209, endPoint y: 310, distance: 136.9
click at [208, 315] on td "Email de contacto : jorgesancheztellez13@gmail.com" at bounding box center [287, 316] width 160 height 31
copy p "jorgesancheztellez13@gmail.com"
click at [410, 319] on p "(844) 2977573" at bounding box center [416, 321] width 70 height 10
click at [410, 318] on p "(844) 2977573" at bounding box center [416, 321] width 70 height 10
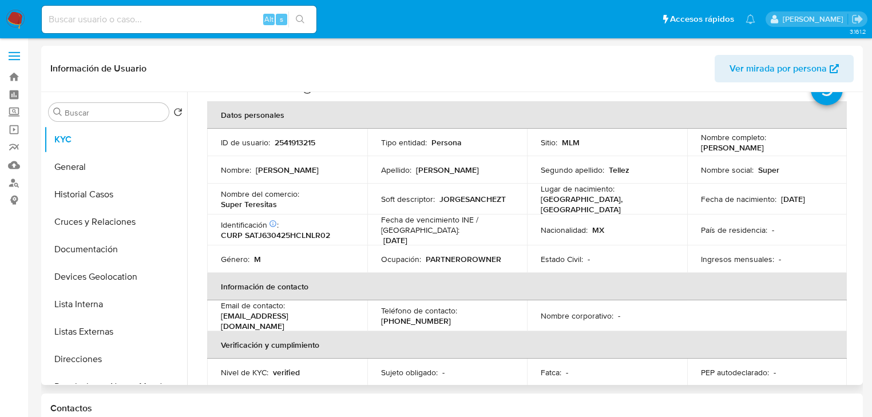
click at [416, 316] on p "(844) 2977573" at bounding box center [416, 321] width 70 height 10
copy p "2977573"
drag, startPoint x: 77, startPoint y: 364, endPoint x: 73, endPoint y: 357, distance: 8.0
click at [74, 359] on button "Direcciones" at bounding box center [111, 359] width 134 height 27
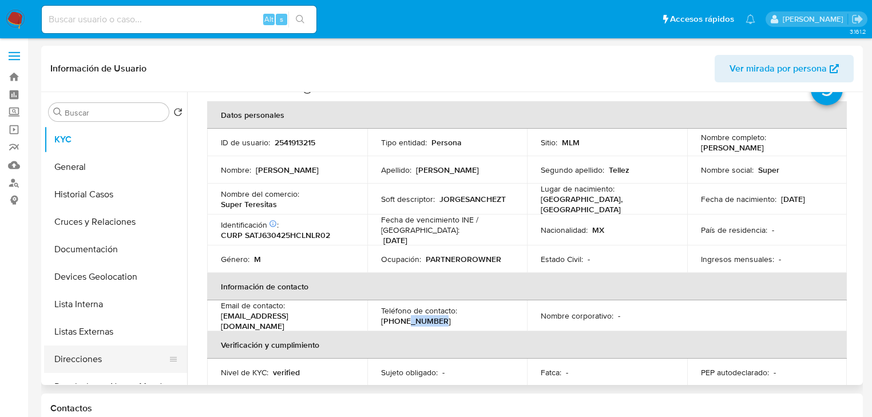
scroll to position [0, 0]
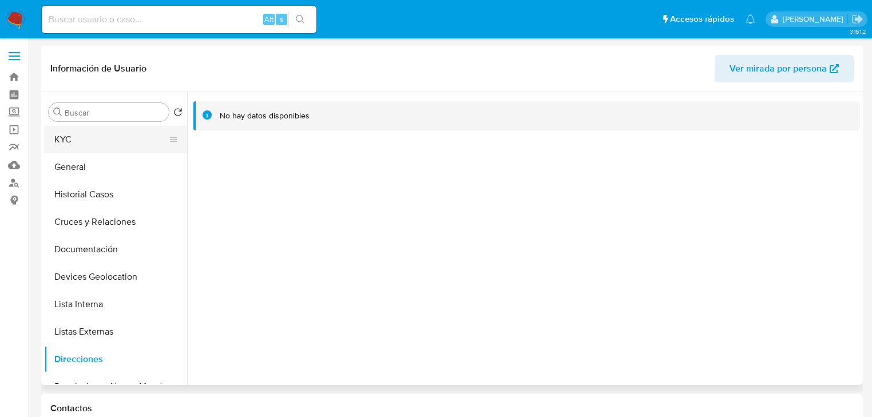
click at [62, 145] on button "KYC" at bounding box center [111, 139] width 134 height 27
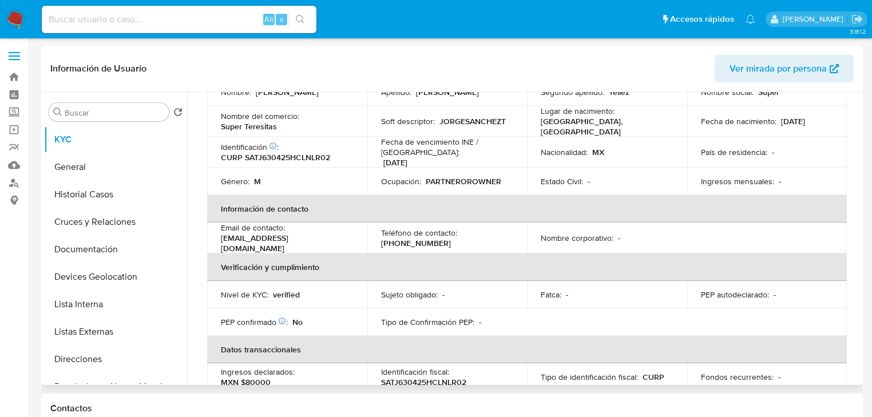
scroll to position [82, 0]
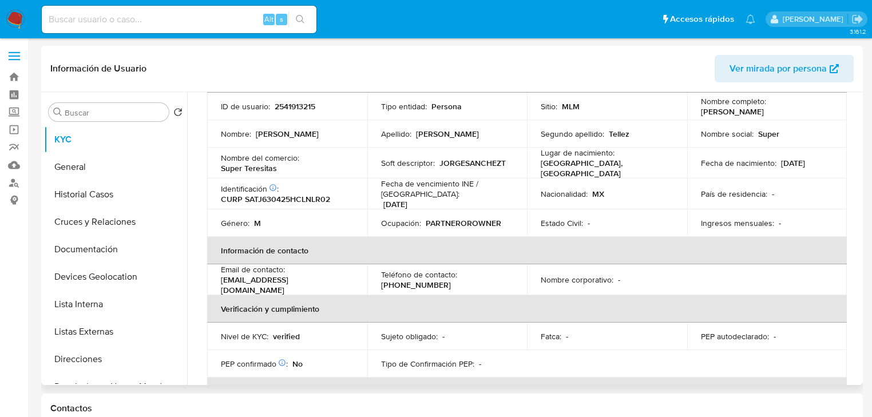
click at [287, 100] on td "ID de usuario : 2541913215" at bounding box center [287, 106] width 160 height 27
click at [287, 101] on p "2541913215" at bounding box center [295, 106] width 41 height 10
copy p "2541913215"
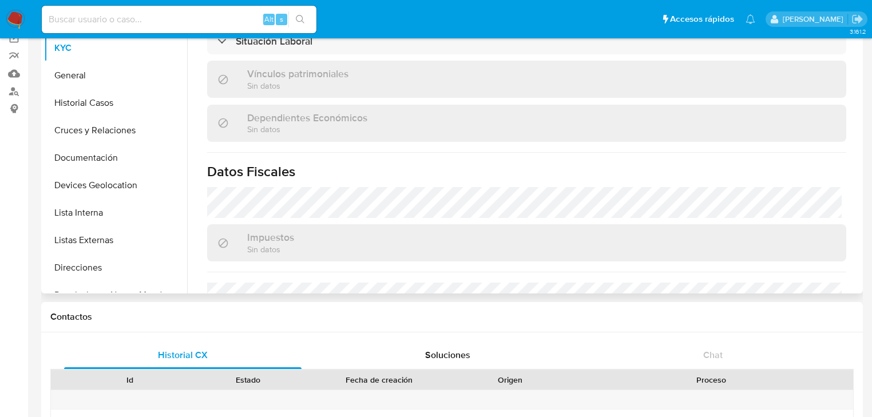
scroll to position [540, 0]
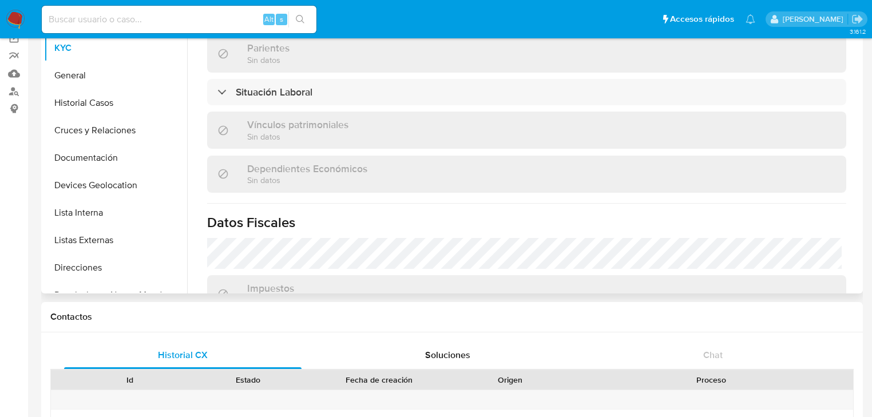
click at [336, 214] on h1 "Datos Fiscales" at bounding box center [526, 222] width 639 height 17
drag, startPoint x: 341, startPoint y: 132, endPoint x: 337, endPoint y: 124, distance: 9.5
click at [341, 131] on p "Sin datos" at bounding box center [297, 136] width 101 height 11
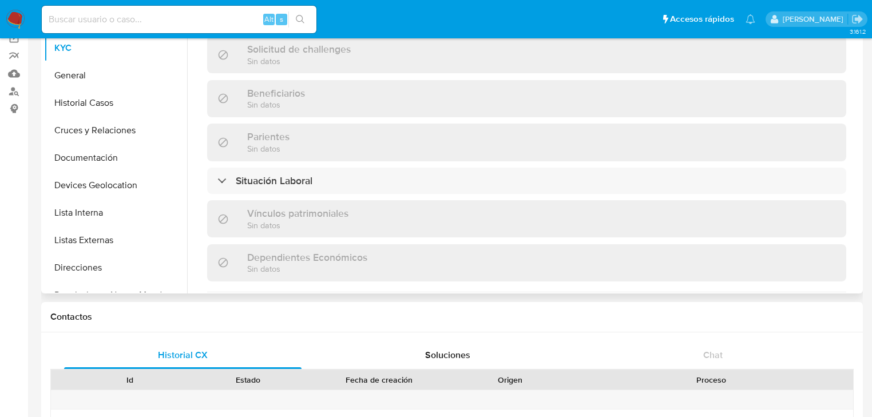
scroll to position [402, 0]
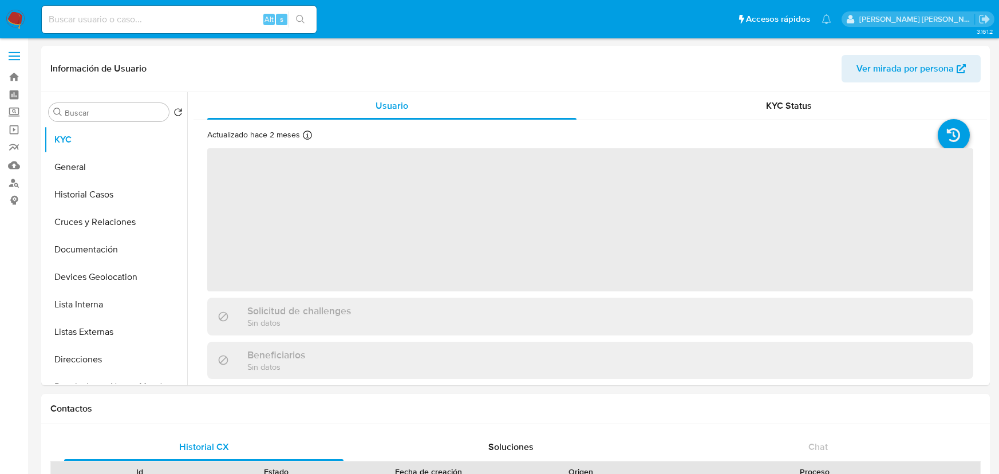
select select "10"
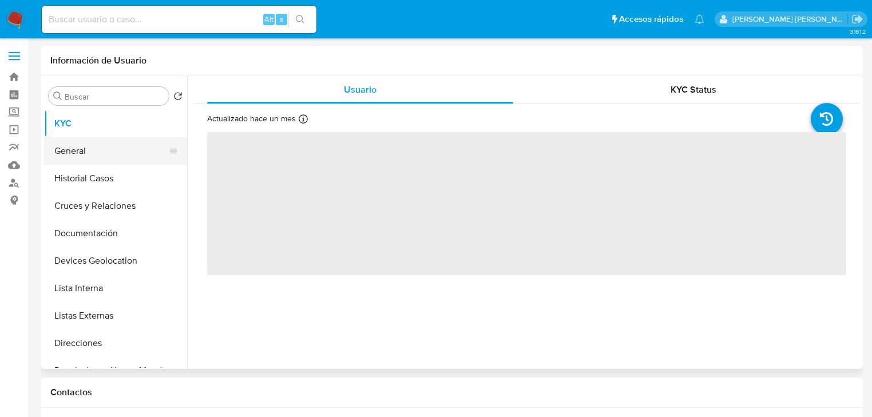
select select "10"
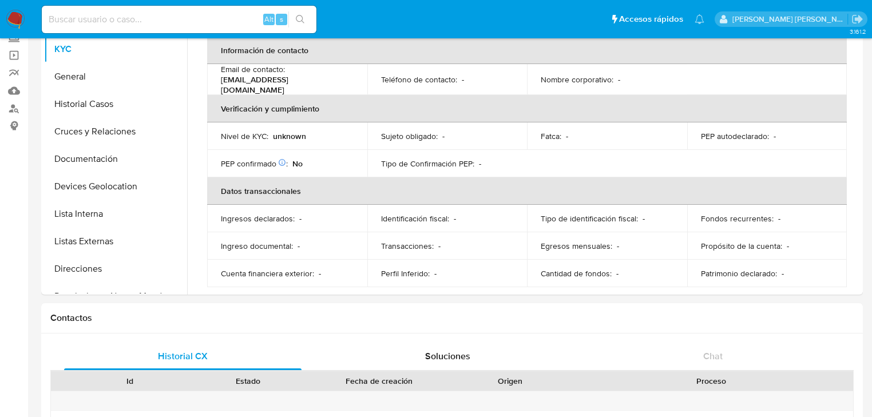
scroll to position [137, 0]
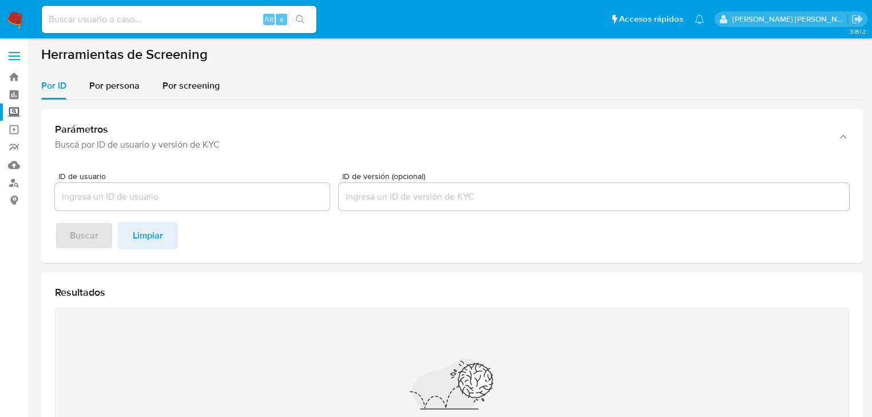
drag, startPoint x: 114, startPoint y: 92, endPoint x: 118, endPoint y: 102, distance: 11.3
click at [114, 92] on span "Por persona" at bounding box center [114, 85] width 50 height 13
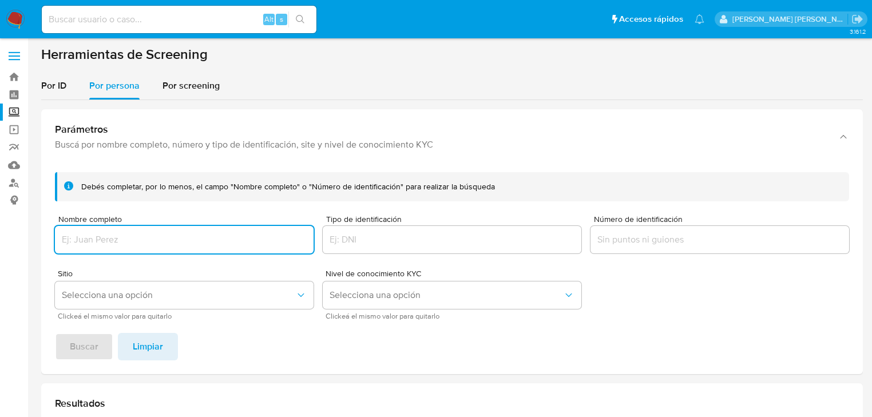
click at [116, 225] on div "Nombre completo" at bounding box center [184, 235] width 259 height 41
click at [112, 239] on input "Nombre completo" at bounding box center [184, 239] width 259 height 15
type input "JUAN ANTONIO LIZA ELIZARLDO"
click at [80, 343] on span "Buscar" at bounding box center [84, 346] width 29 height 25
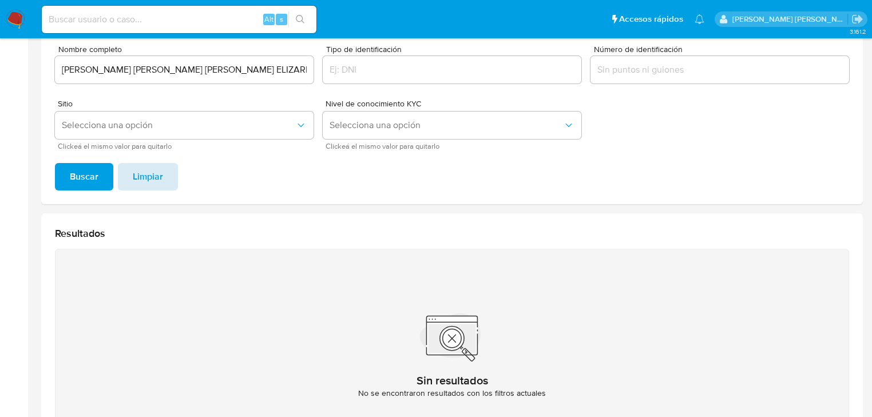
scroll to position [44, 0]
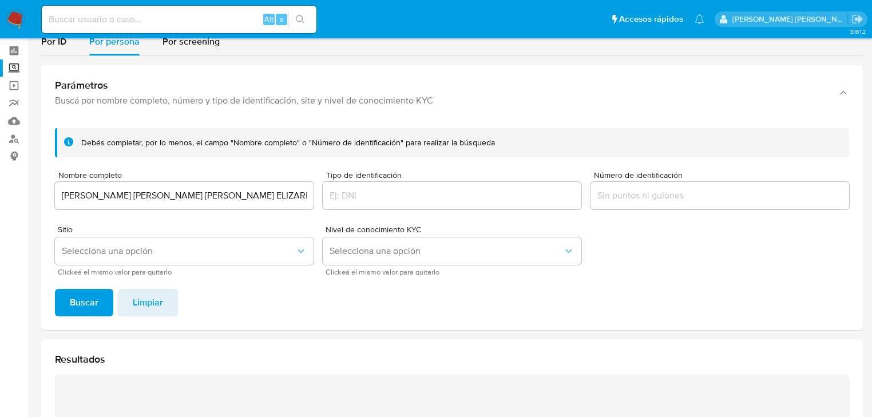
click at [222, 199] on input "JUAN ANTONIO LIZA ELIZARLDO" at bounding box center [184, 195] width 259 height 15
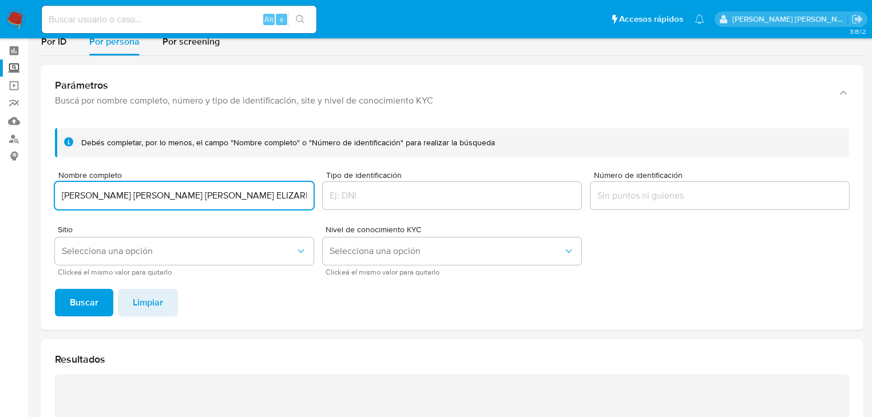
type input "JUAN ANTONIO LIZA ELIZARLDE"
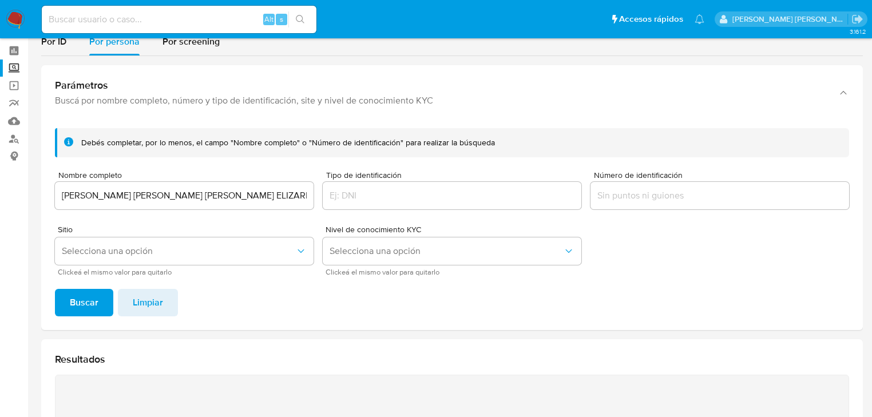
click at [107, 299] on button "Buscar" at bounding box center [84, 302] width 58 height 27
click at [127, 13] on input at bounding box center [179, 19] width 275 height 15
paste input "AfJu7mHfFTRTHXLNx3yM7CG5"
type input "AfJu7mHfFTRTHXLNx3yM7CG5"
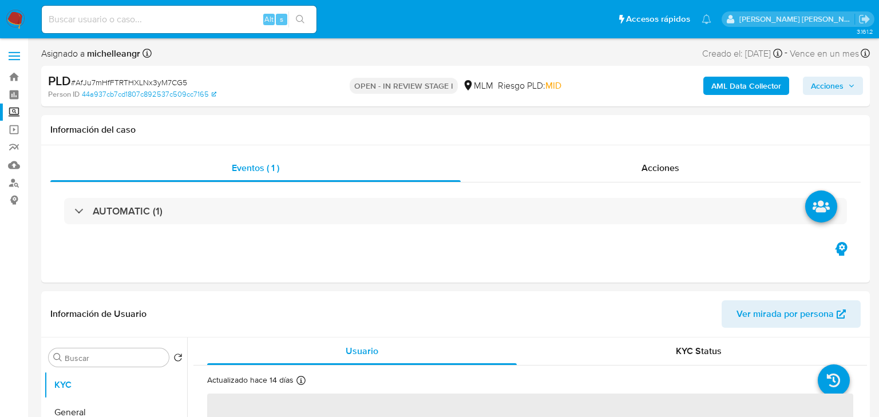
select select "10"
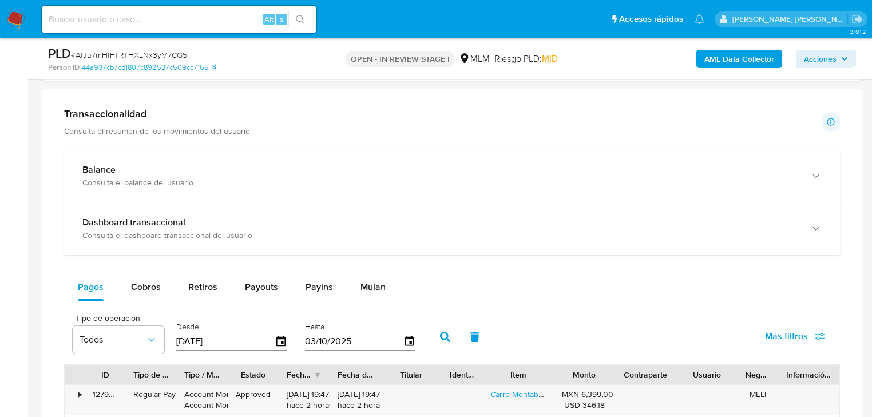
scroll to position [733, 0]
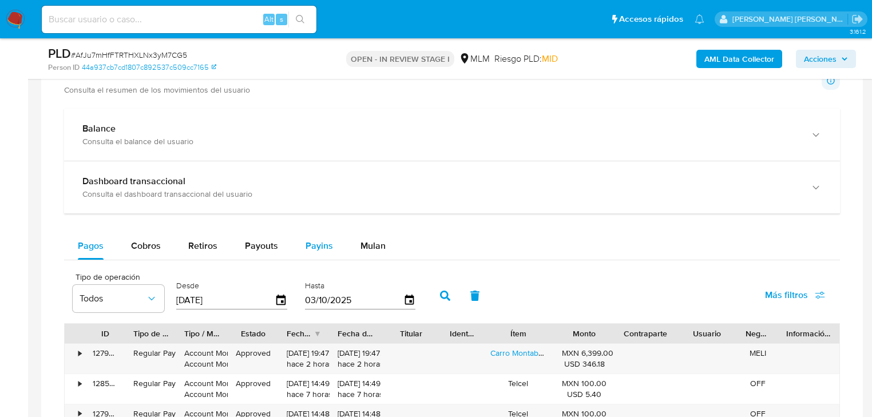
click at [318, 247] on span "Payins" at bounding box center [319, 245] width 27 height 13
select select "10"
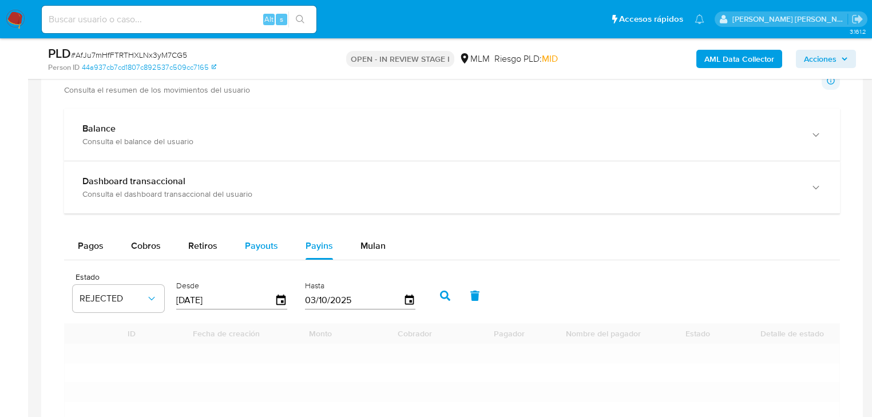
click at [267, 248] on span "Payouts" at bounding box center [261, 245] width 33 height 13
select select "10"
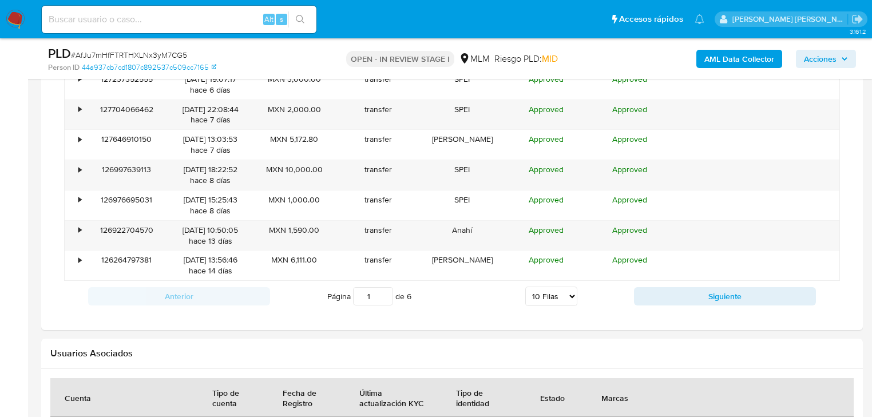
scroll to position [1191, 0]
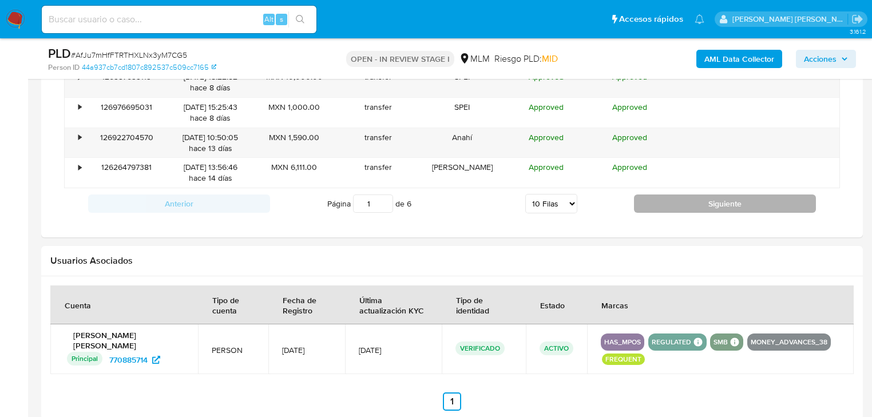
click at [690, 192] on div "Anterior Página 1 de 6 5 [PERSON_NAME] 10 [PERSON_NAME] 20 [PERSON_NAME] 25 [PE…" at bounding box center [452, 203] width 776 height 31
click at [683, 200] on button "Siguiente" at bounding box center [725, 204] width 182 height 18
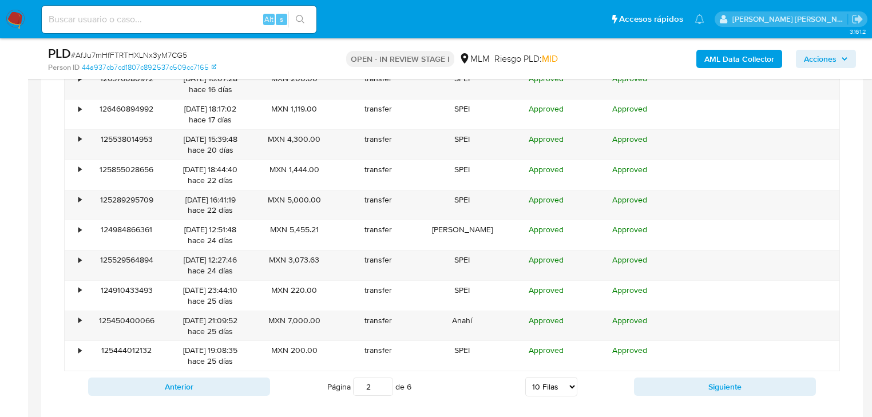
click at [698, 381] on button "Siguiente" at bounding box center [725, 387] width 182 height 18
type input "3"
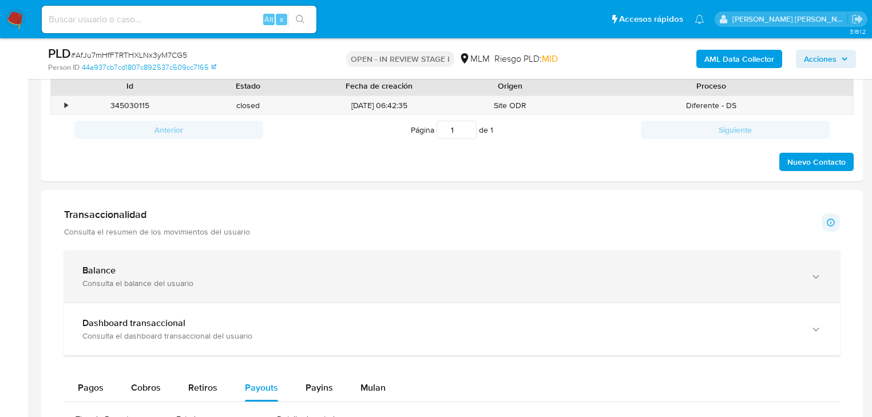
scroll to position [641, 0]
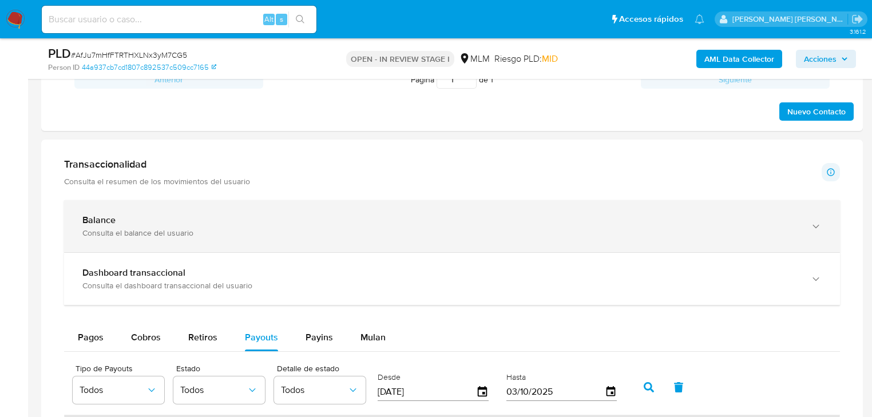
click at [300, 227] on div "Balance Consulta el balance del usuario" at bounding box center [440, 226] width 717 height 23
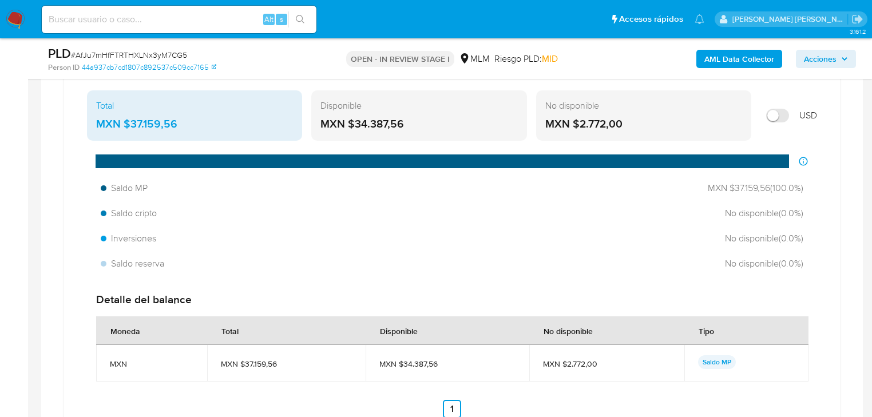
scroll to position [824, 0]
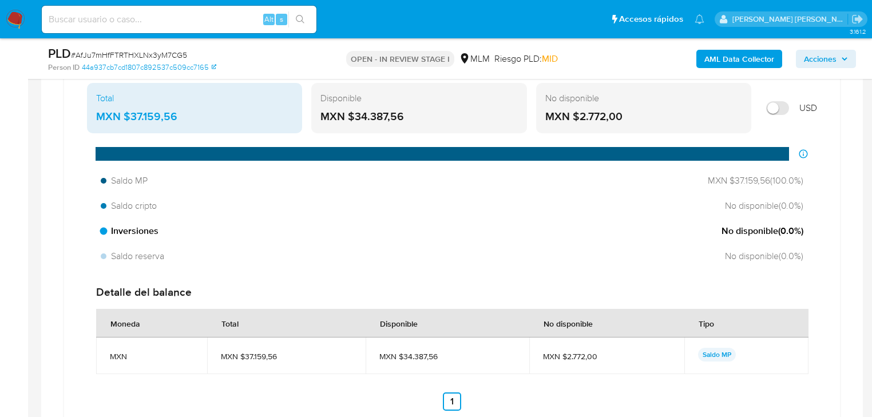
click at [95, 218] on div "Saldo MP MXN $37.159,56 ( 100.0 %) Saldo cripto No disponible ( 0.0 %) Inversio…" at bounding box center [452, 218] width 730 height 97
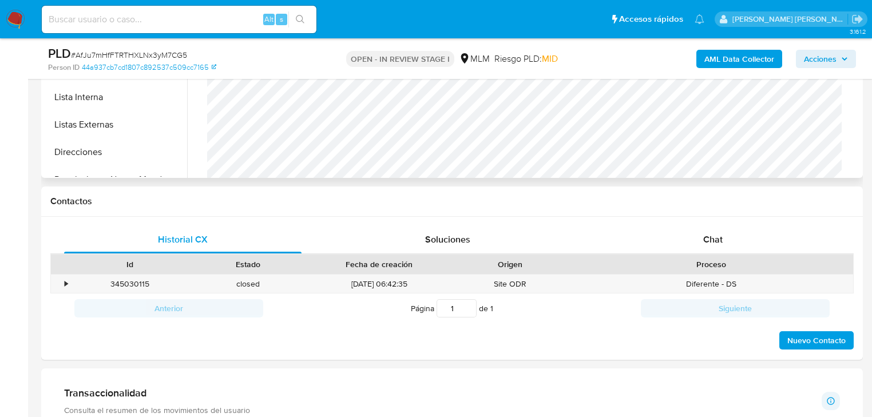
scroll to position [275, 0]
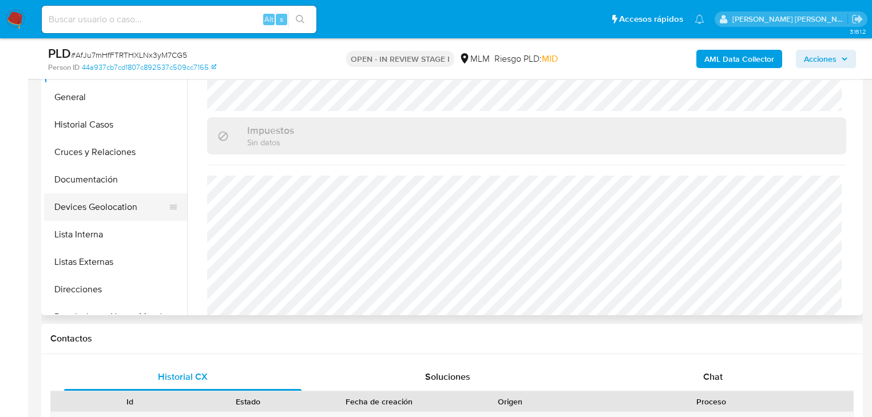
click at [105, 200] on button "Devices Geolocation" at bounding box center [111, 206] width 134 height 27
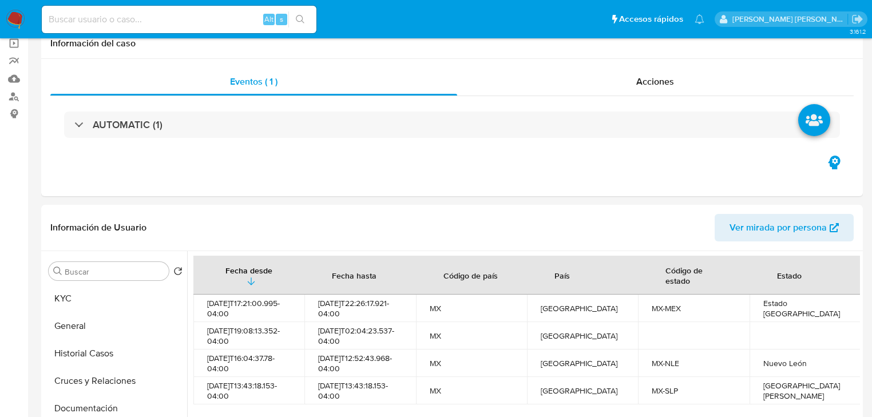
scroll to position [0, 0]
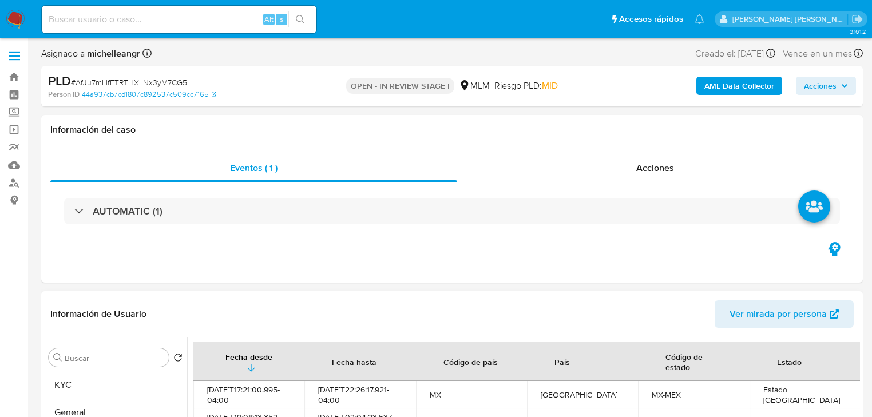
drag, startPoint x: 82, startPoint y: 379, endPoint x: 269, endPoint y: 325, distance: 194.9
click at [82, 378] on button "KYC" at bounding box center [115, 385] width 143 height 27
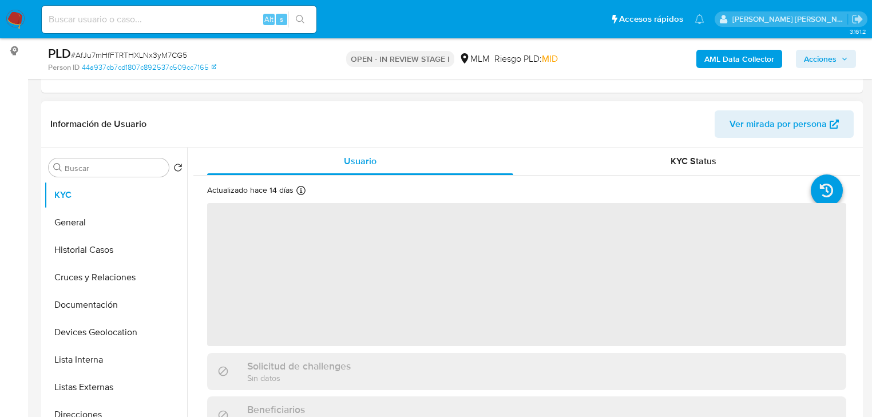
scroll to position [183, 0]
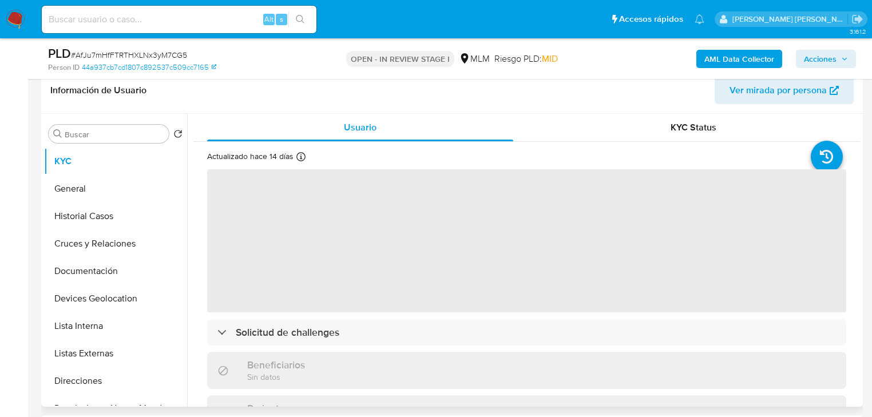
click at [290, 197] on span "‌" at bounding box center [526, 240] width 639 height 143
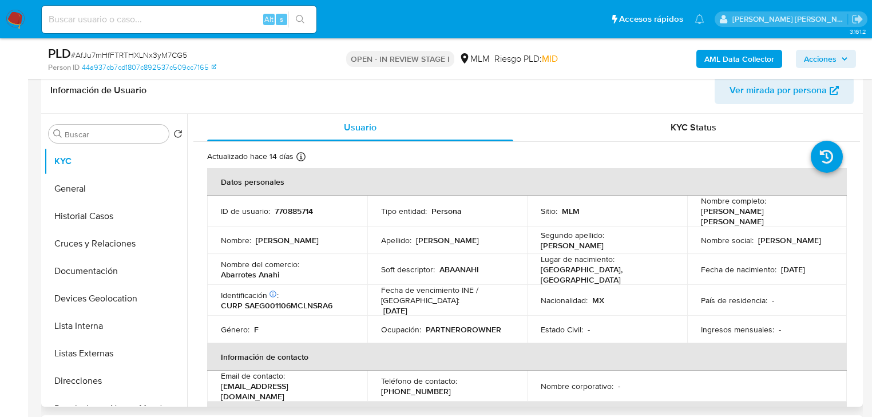
click at [301, 207] on p "770885714" at bounding box center [294, 211] width 38 height 10
click at [301, 206] on p "770885714" at bounding box center [294, 211] width 38 height 10
copy p "770885714"
click at [286, 215] on td "ID de usuario : 770885714" at bounding box center [287, 211] width 160 height 31
click at [289, 212] on p "770885714" at bounding box center [294, 211] width 38 height 10
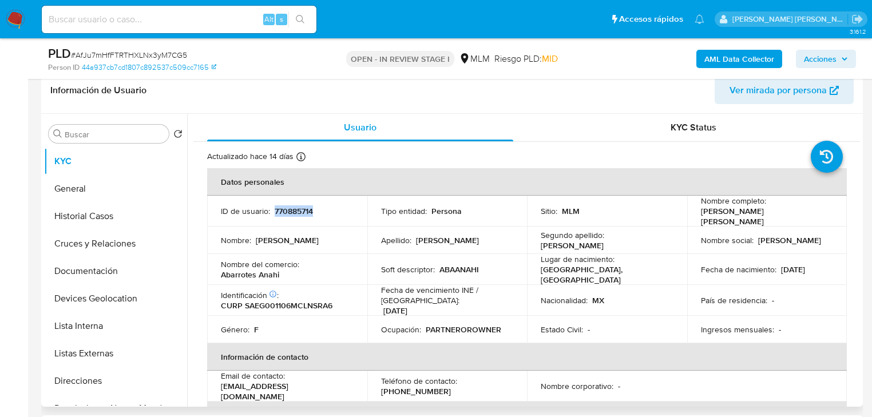
click at [285, 215] on td "ID de usuario : 770885714" at bounding box center [287, 211] width 160 height 31
copy p "770885714"
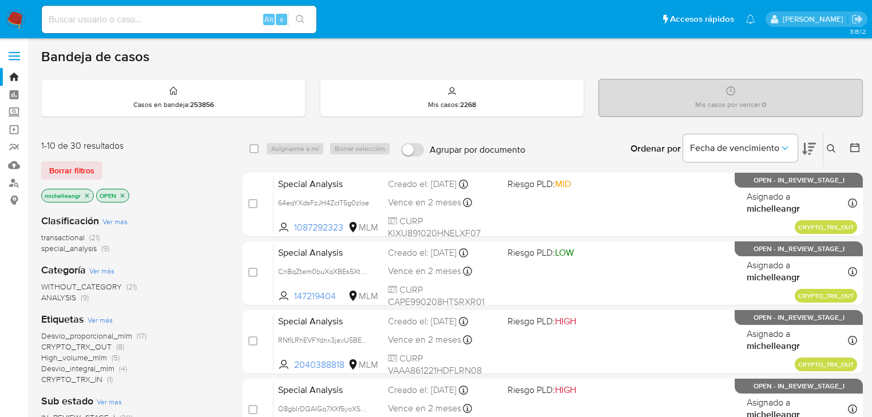
click at [127, 19] on input at bounding box center [179, 19] width 275 height 15
click at [112, 22] on input at bounding box center [179, 19] width 275 height 15
paste input "AfJu7mHfFTRTHXLNx3yM7CG5"
type input "AfJu7mHfFTRTHXLNx3yM7CG5"
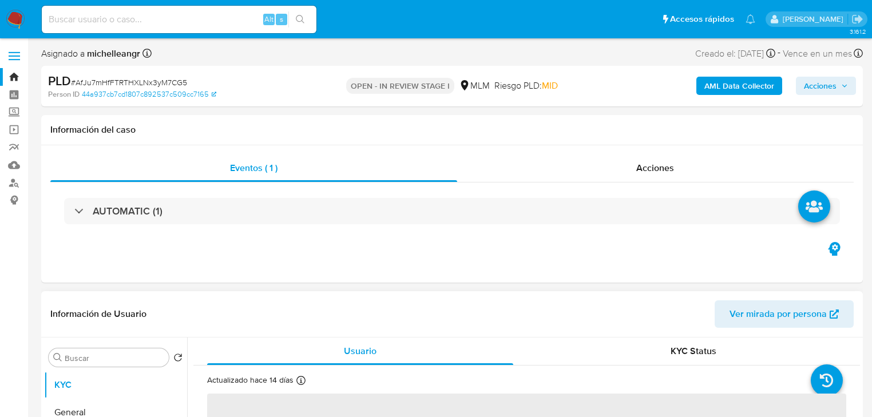
scroll to position [137, 0]
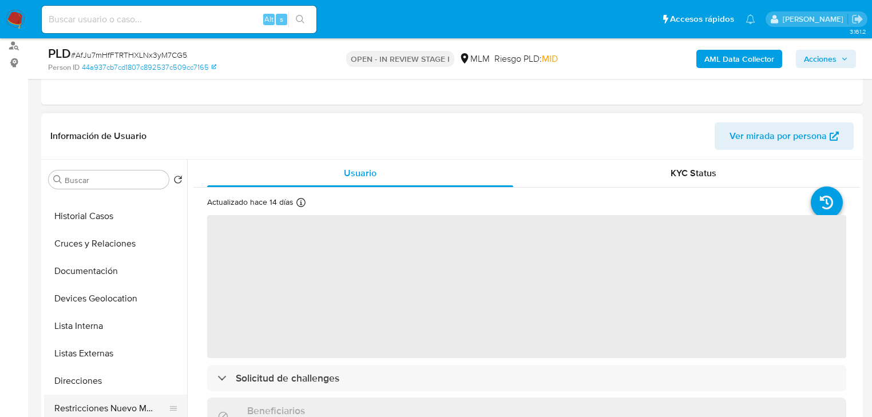
select select "10"
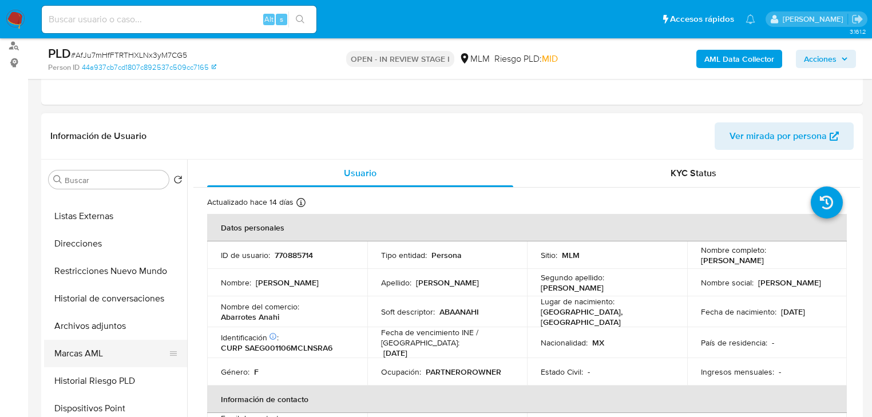
drag, startPoint x: 114, startPoint y: 359, endPoint x: 133, endPoint y: 340, distance: 26.7
click at [114, 314] on button "Marcas AML" at bounding box center [111, 353] width 134 height 27
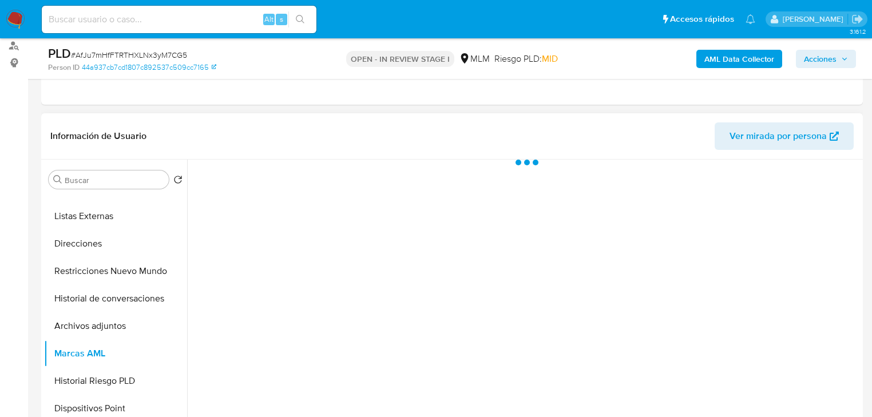
click at [140, 314] on button "Archivos adjuntos" at bounding box center [115, 326] width 143 height 27
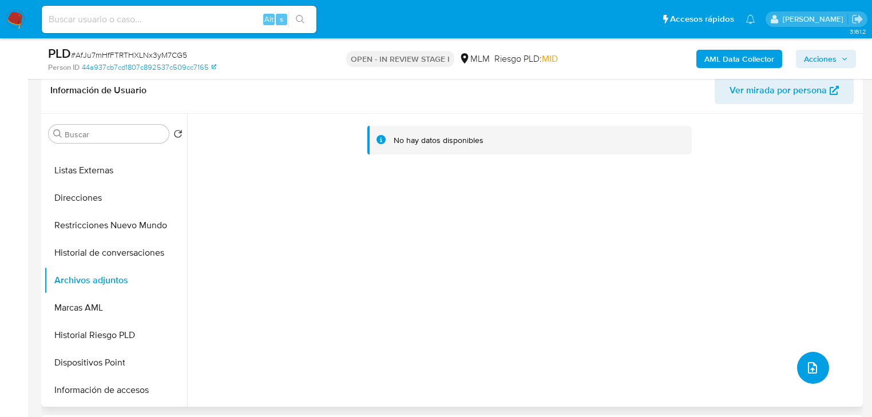
click at [619, 314] on icon "upload-file" at bounding box center [813, 368] width 14 height 14
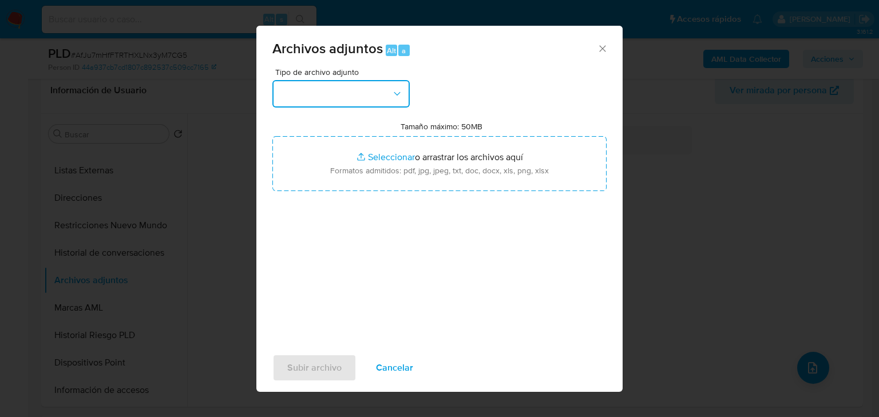
click at [350, 84] on button "button" at bounding box center [340, 93] width 137 height 27
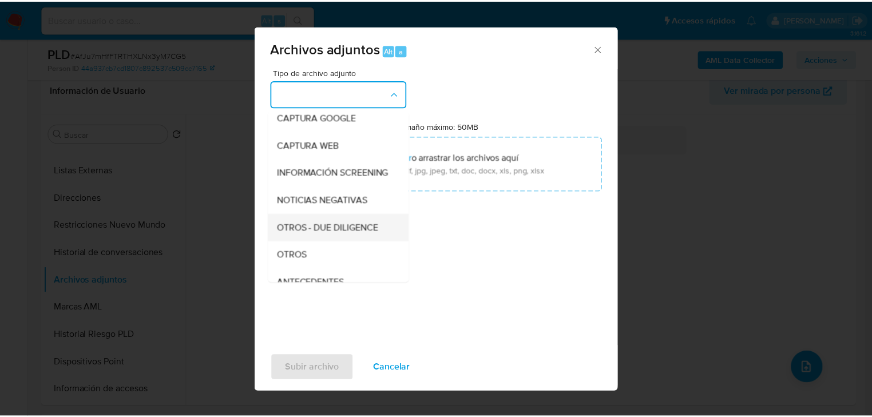
scroll to position [78, 0]
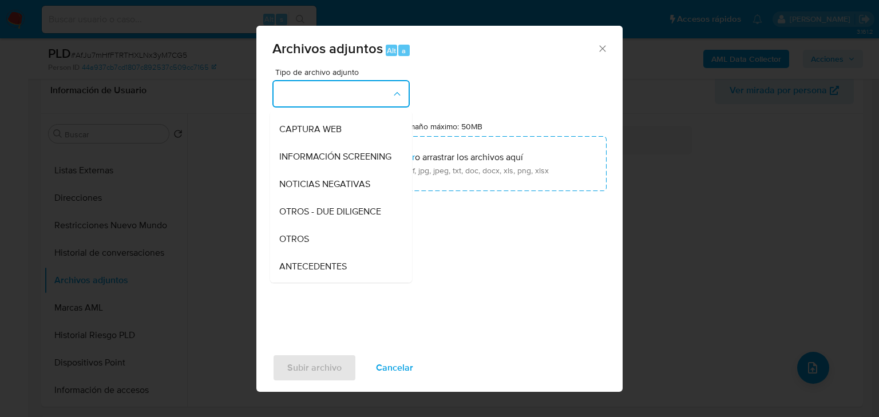
click at [309, 245] on span "OTROS" at bounding box center [294, 239] width 30 height 11
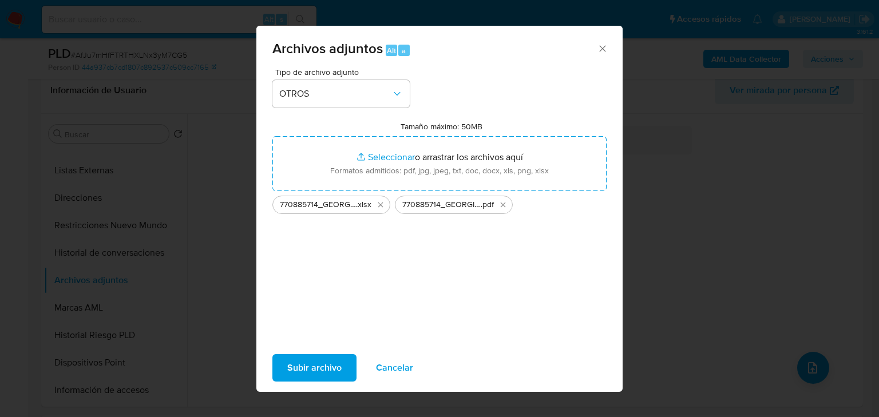
drag, startPoint x: 381, startPoint y: 176, endPoint x: 331, endPoint y: 362, distance: 192.6
click at [331, 314] on span "Subir archivo" at bounding box center [314, 367] width 54 height 25
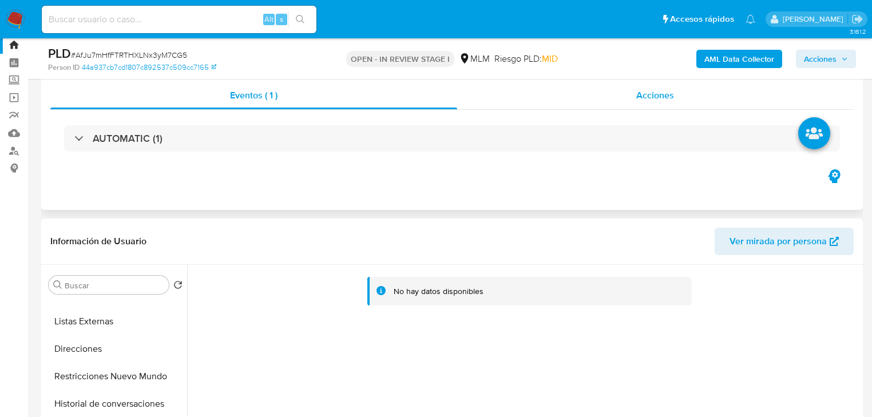
scroll to position [0, 0]
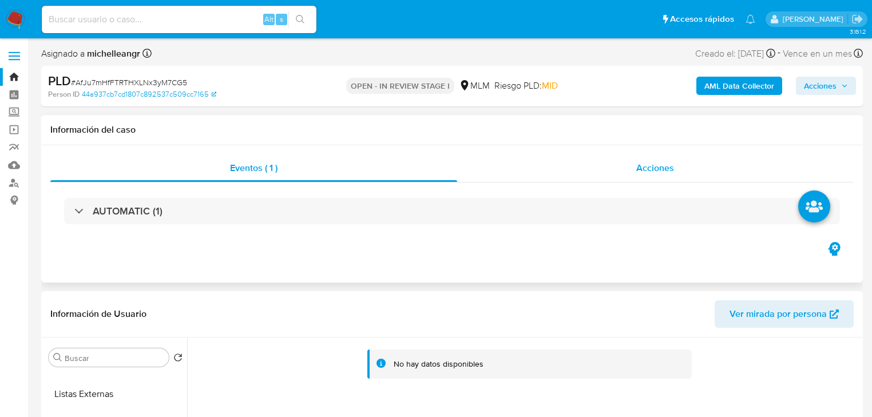
click at [619, 163] on span "Acciones" at bounding box center [656, 167] width 38 height 13
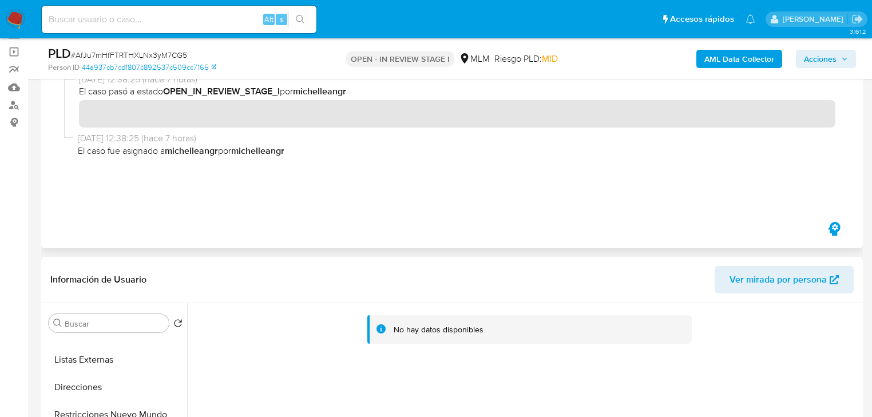
scroll to position [137, 0]
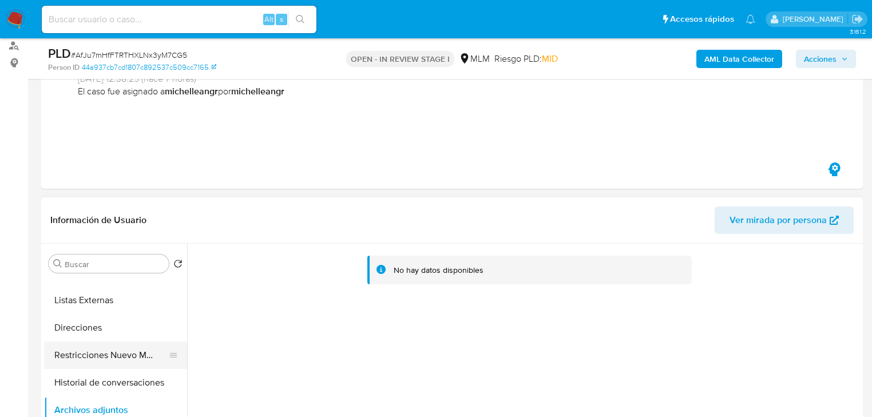
drag, startPoint x: 75, startPoint y: 378, endPoint x: 125, endPoint y: 359, distance: 53.3
click at [74, 314] on button "Historial de conversaciones" at bounding box center [115, 382] width 143 height 27
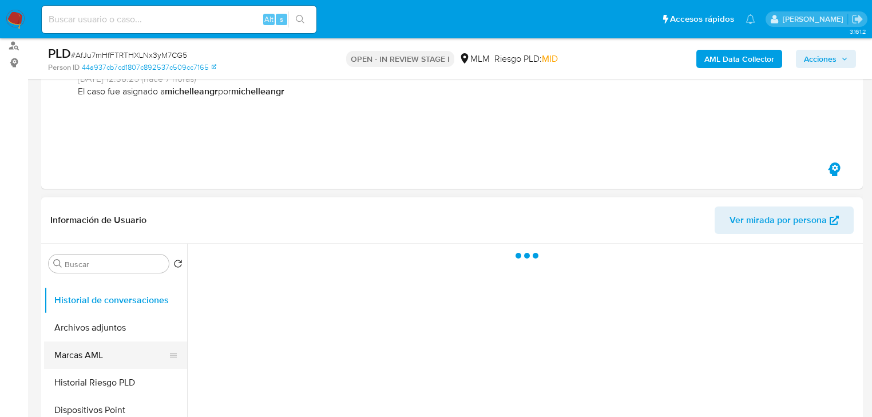
scroll to position [275, 0]
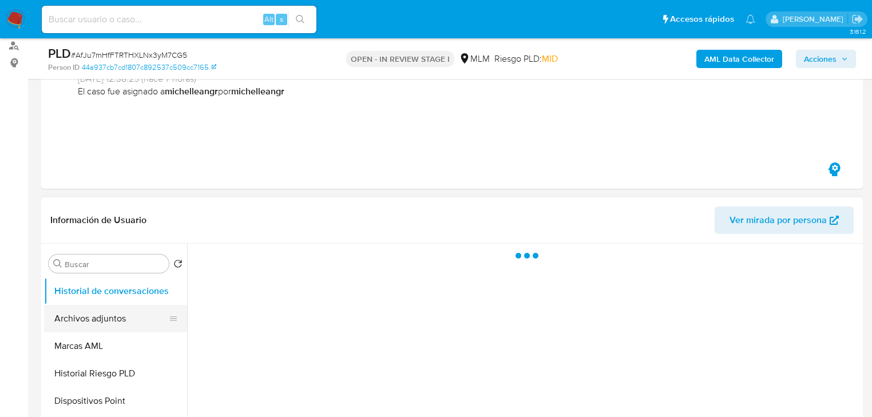
click at [105, 314] on button "Archivos adjuntos" at bounding box center [111, 318] width 134 height 27
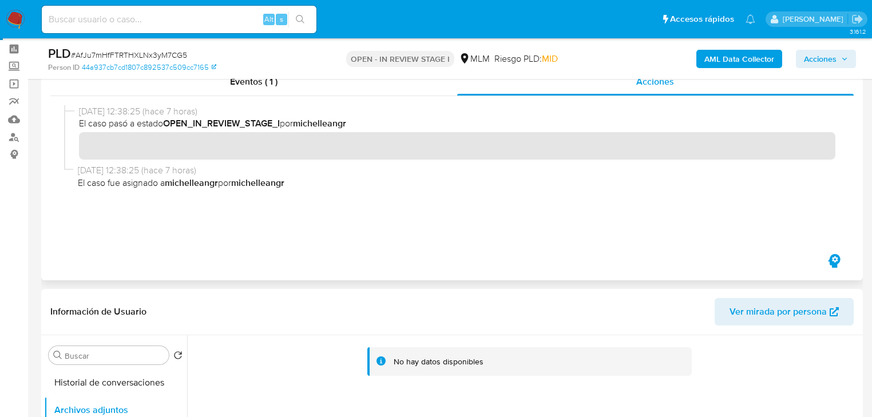
scroll to position [0, 0]
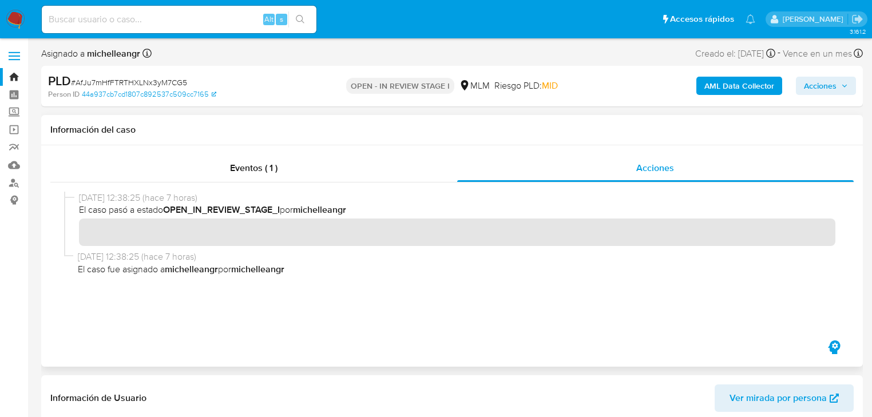
drag, startPoint x: 277, startPoint y: 167, endPoint x: 604, endPoint y: 182, distance: 327.8
click at [284, 164] on div "Eventos ( 1 )" at bounding box center [253, 168] width 407 height 27
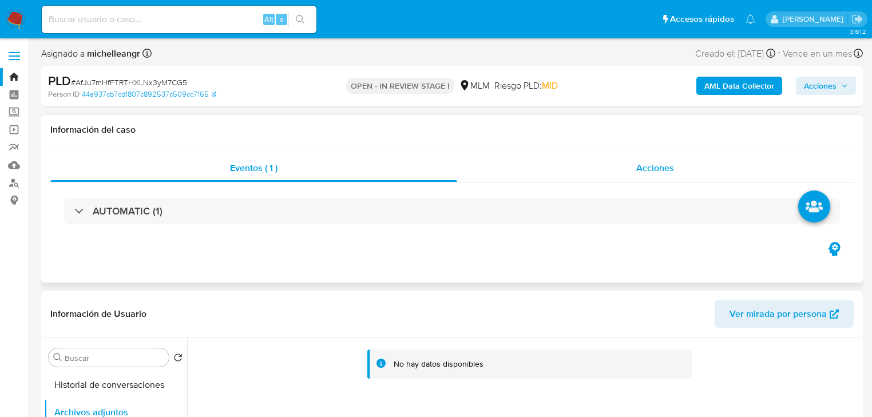
click at [619, 177] on div "Acciones" at bounding box center [655, 168] width 397 height 27
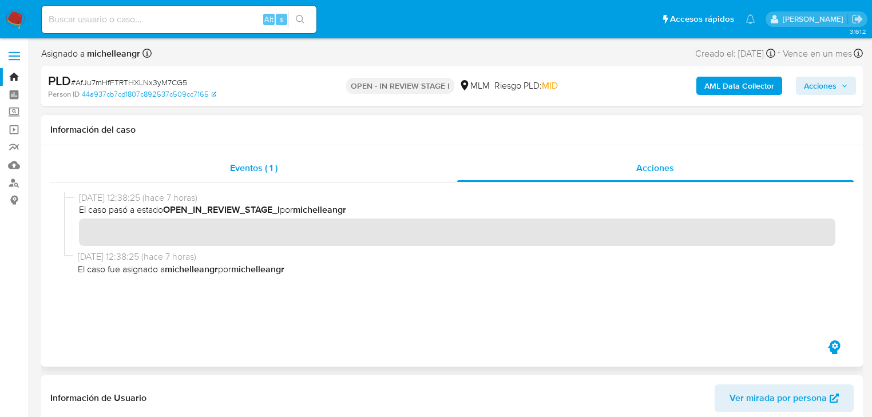
click at [281, 172] on div "Eventos ( 1 )" at bounding box center [253, 168] width 407 height 27
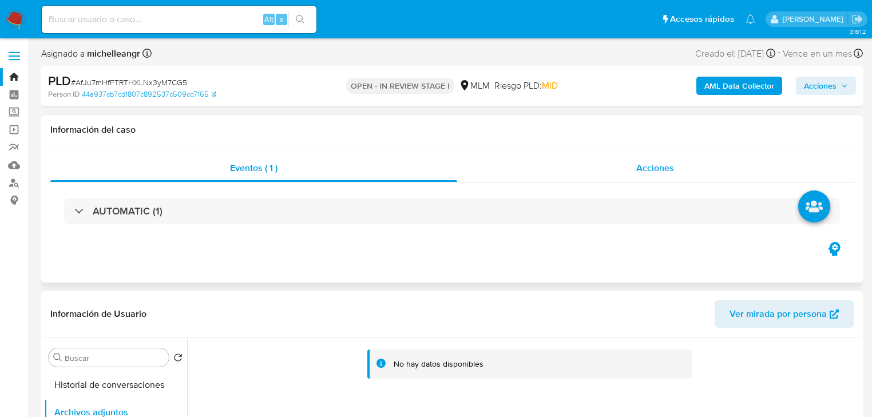
click at [619, 167] on span "Acciones" at bounding box center [656, 167] width 38 height 13
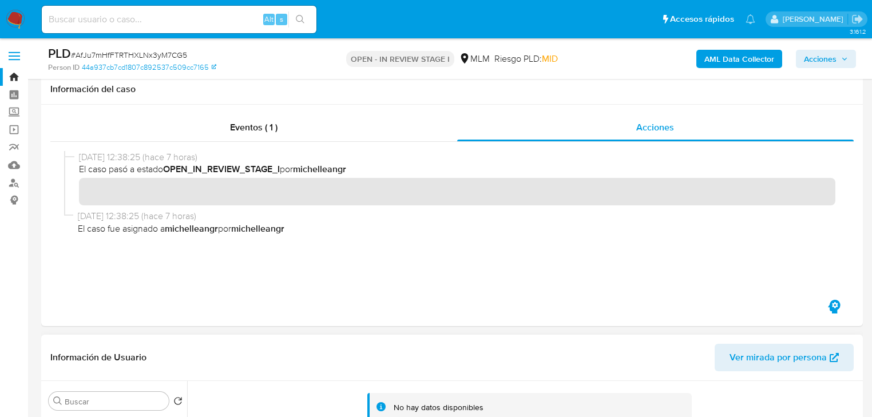
scroll to position [183, 0]
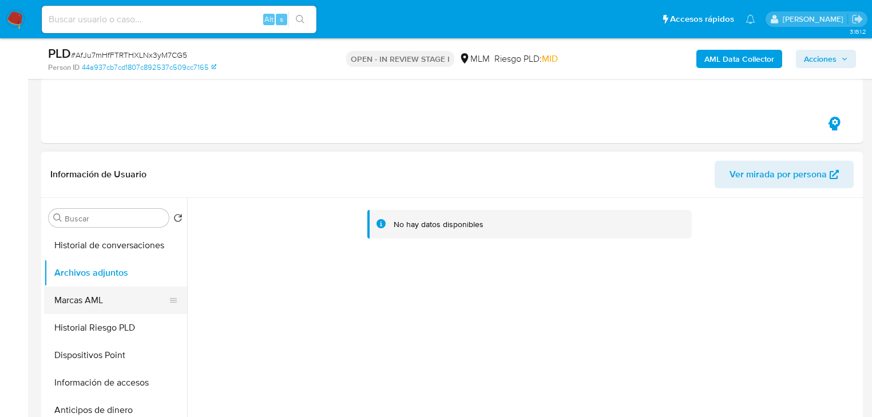
drag, startPoint x: 131, startPoint y: 342, endPoint x: 124, endPoint y: 302, distance: 40.7
click at [129, 314] on ul "KYC General Historial Casos Cruces y Relaciones Documentación Devices Geolocati…" at bounding box center [115, 361] width 143 height 258
click at [118, 297] on button "Marcas AML" at bounding box center [111, 300] width 134 height 27
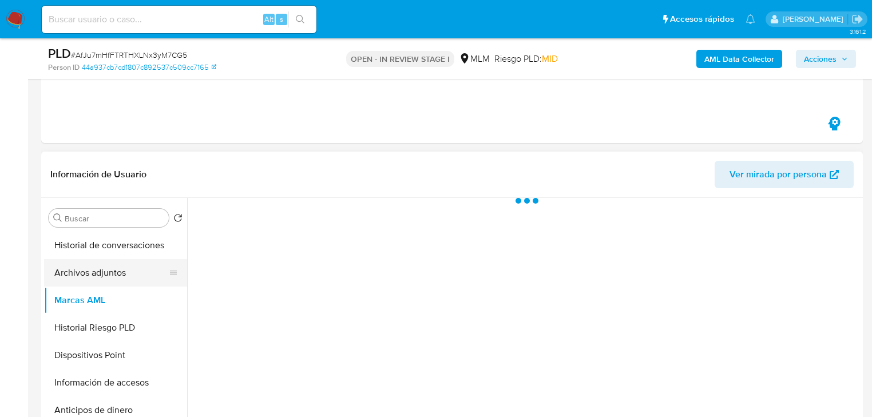
click at [124, 276] on button "Archivos adjuntos" at bounding box center [111, 272] width 134 height 27
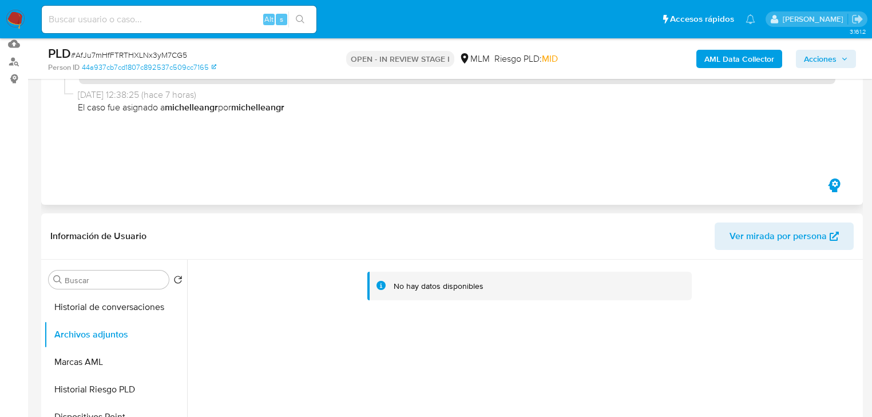
scroll to position [46, 0]
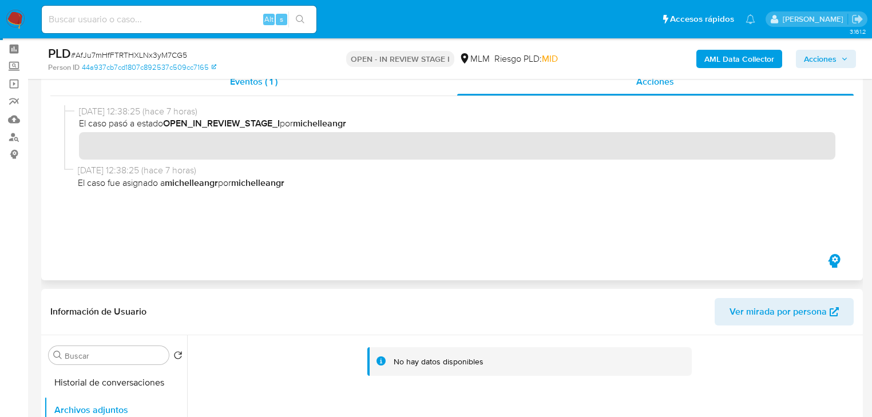
click at [259, 89] on div "Eventos ( 1 )" at bounding box center [253, 81] width 407 height 27
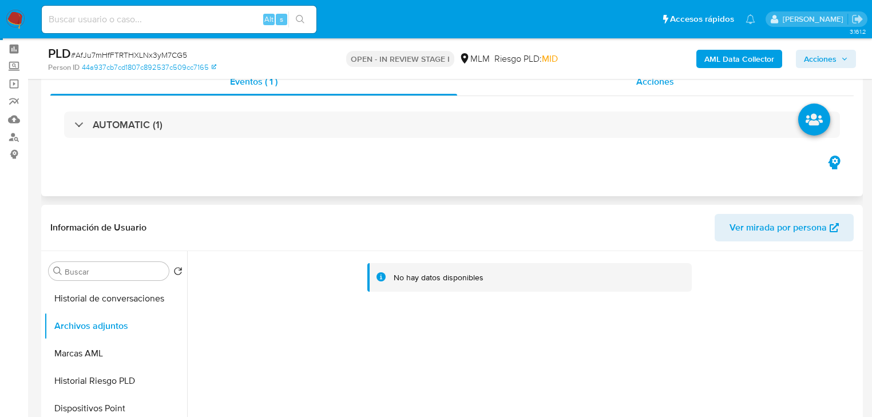
click at [619, 88] on span "Acciones" at bounding box center [656, 81] width 38 height 13
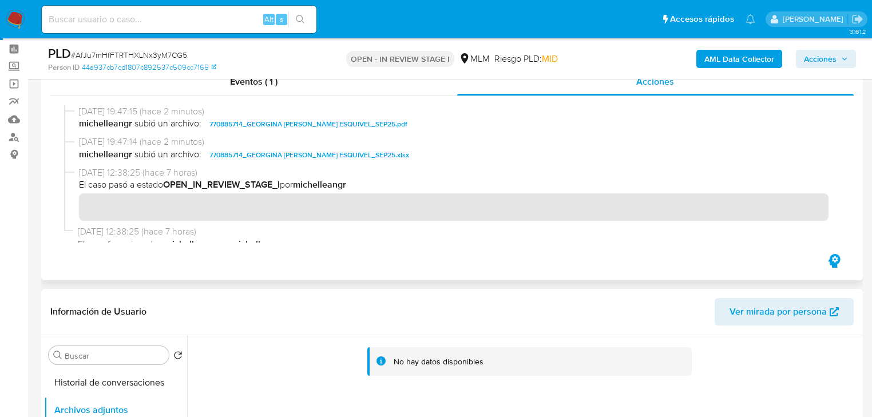
scroll to position [0, 0]
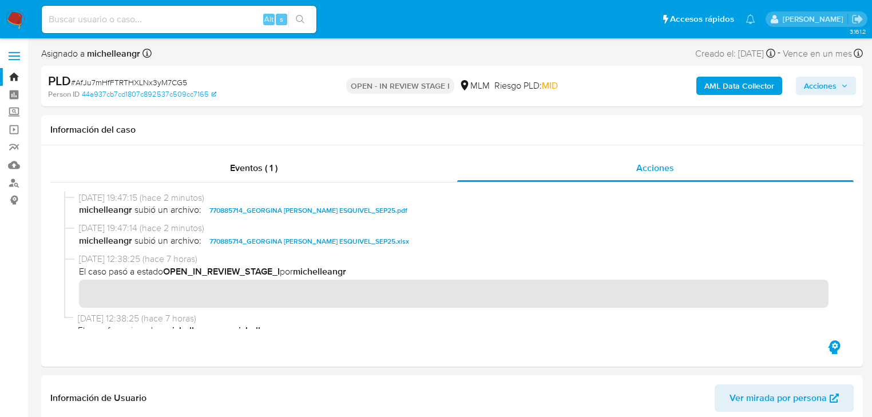
click at [619, 90] on span "Acciones" at bounding box center [820, 86] width 33 height 18
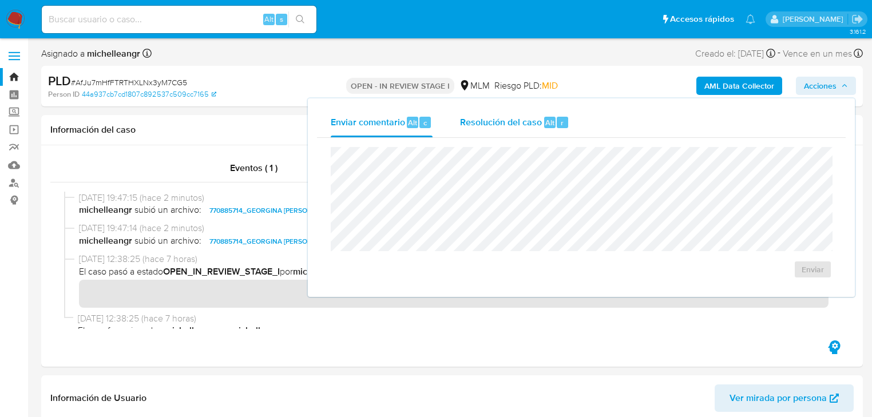
click at [504, 124] on span "Resolución del caso" at bounding box center [501, 122] width 82 height 13
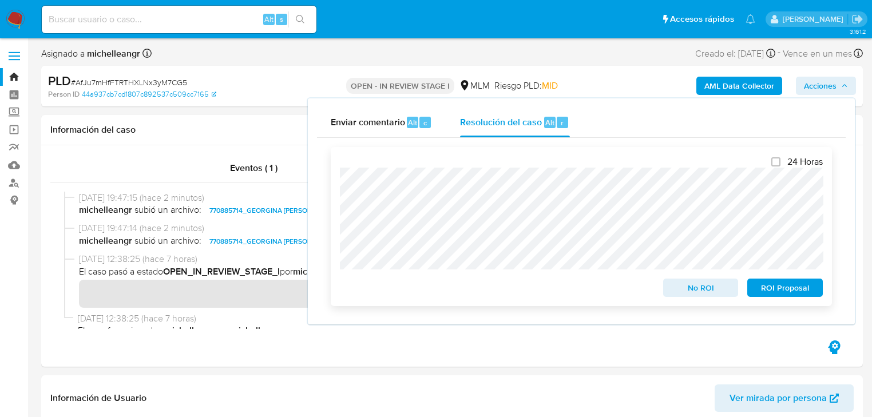
click at [619, 289] on span "No ROI" at bounding box center [701, 288] width 60 height 16
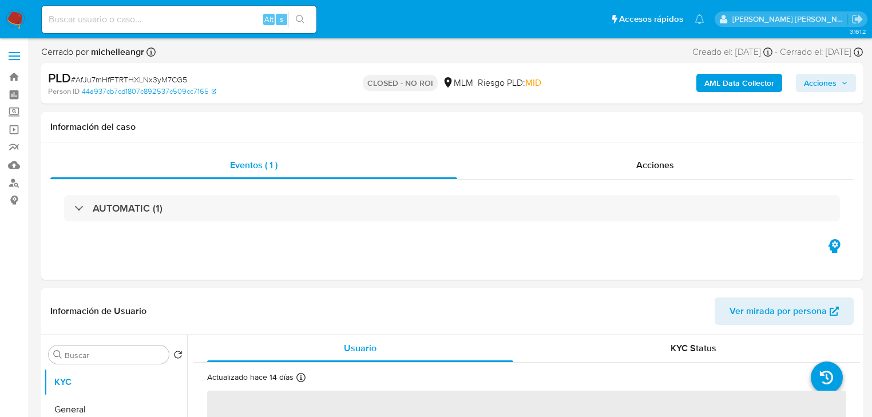
select select "10"
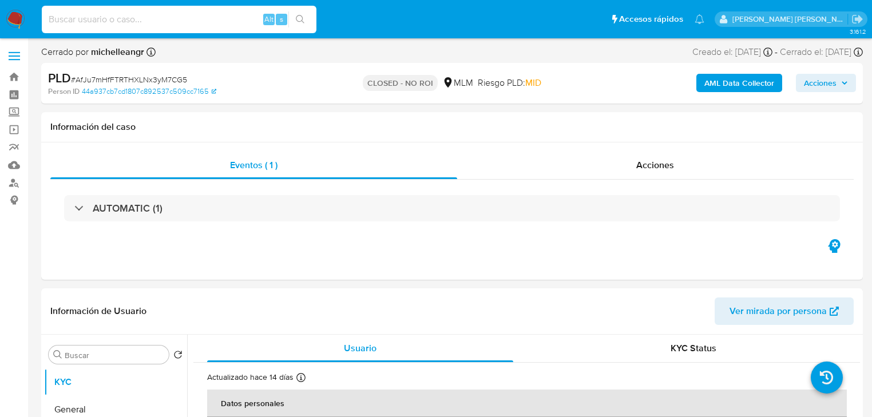
click at [159, 12] on input at bounding box center [179, 19] width 275 height 15
paste input "0RQbDiVNJADBjf9WeRpJeG1e"
type input "0RQbDiVNJADBjf9WeRpJeG1e"
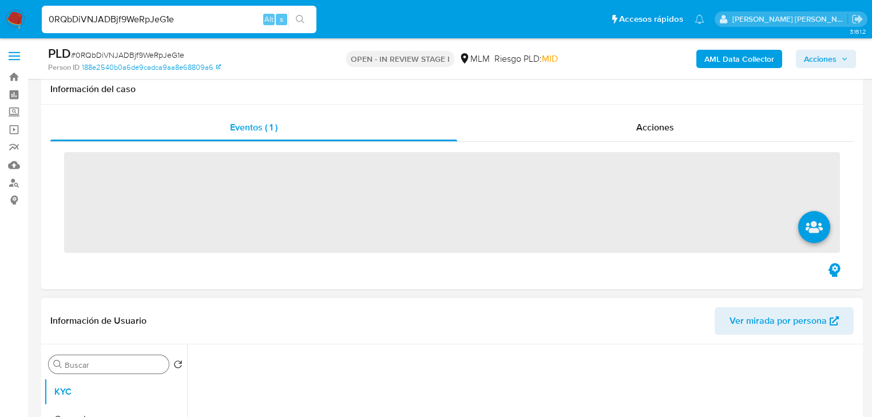
scroll to position [92, 0]
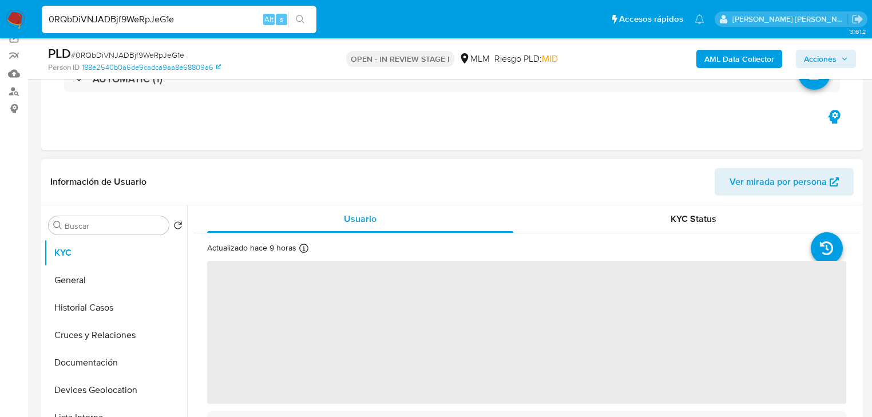
select select "10"
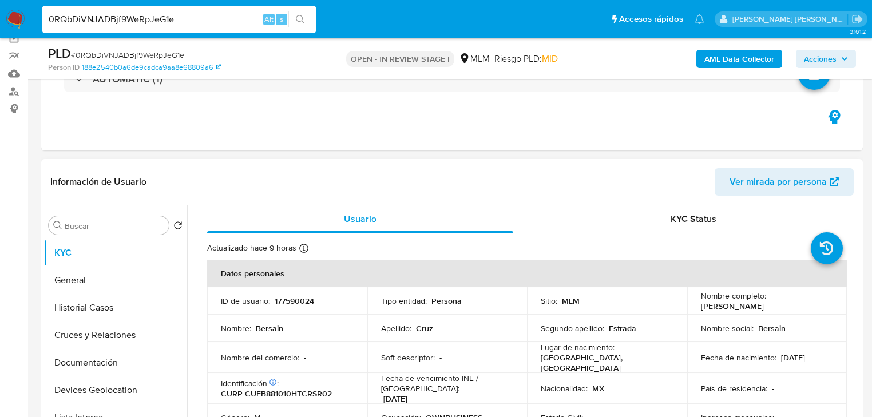
click at [282, 298] on p "177590024" at bounding box center [294, 301] width 39 height 10
click at [282, 297] on p "177590024" at bounding box center [294, 301] width 39 height 10
copy p "177590024"
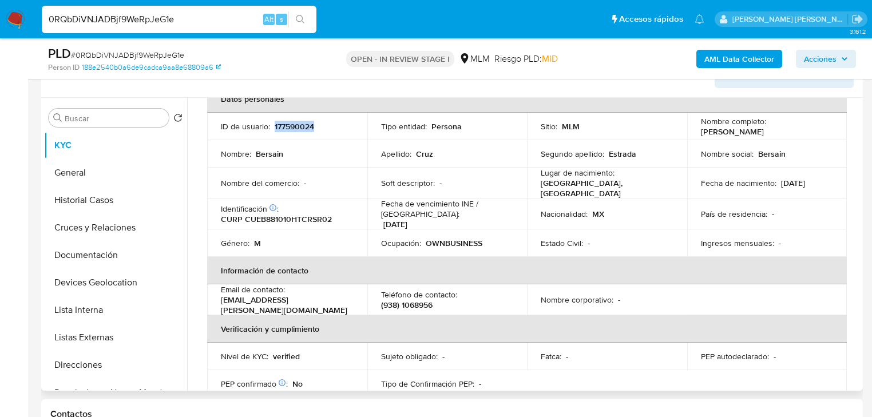
scroll to position [46, 0]
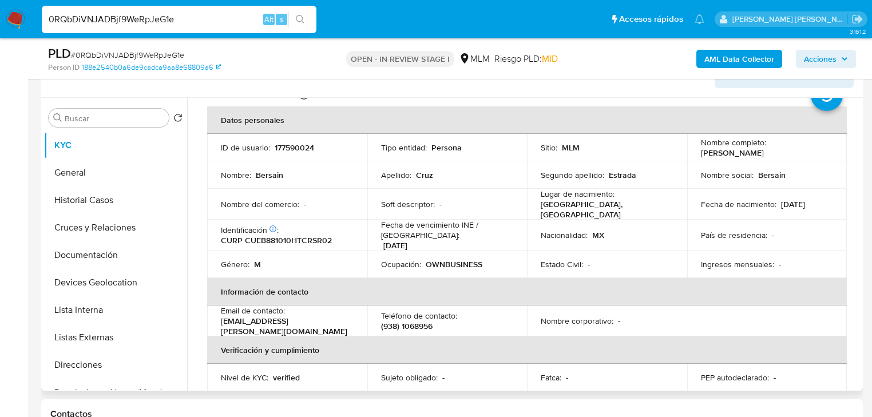
click at [562, 198] on p "Lugar de nacimiento :" at bounding box center [578, 194] width 74 height 10
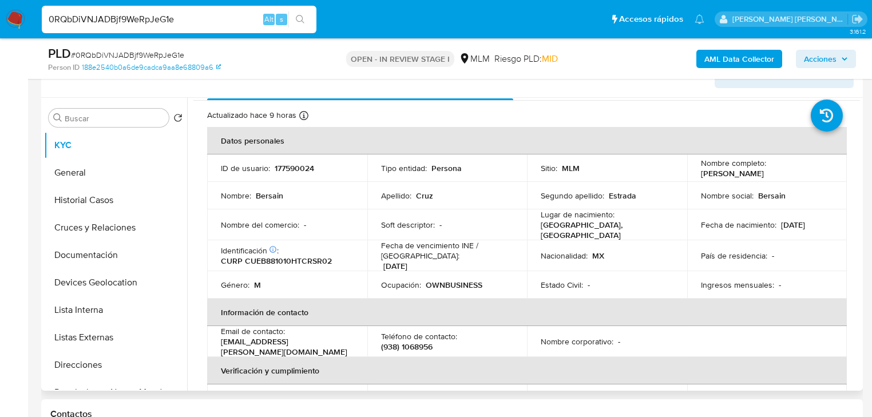
scroll to position [25, 0]
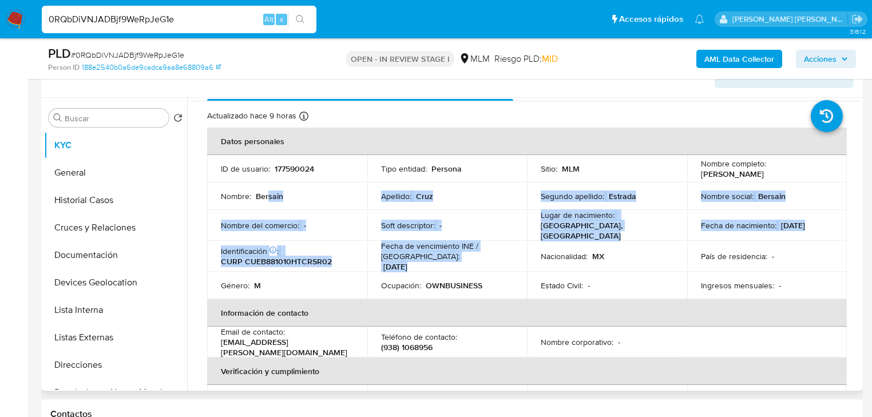
drag, startPoint x: 269, startPoint y: 201, endPoint x: 579, endPoint y: 274, distance: 318.8
click at [541, 254] on tbody "ID de usuario : 177590024 Tipo entidad : Persona Sitio : MLM Nombre completo : …" at bounding box center [527, 227] width 640 height 144
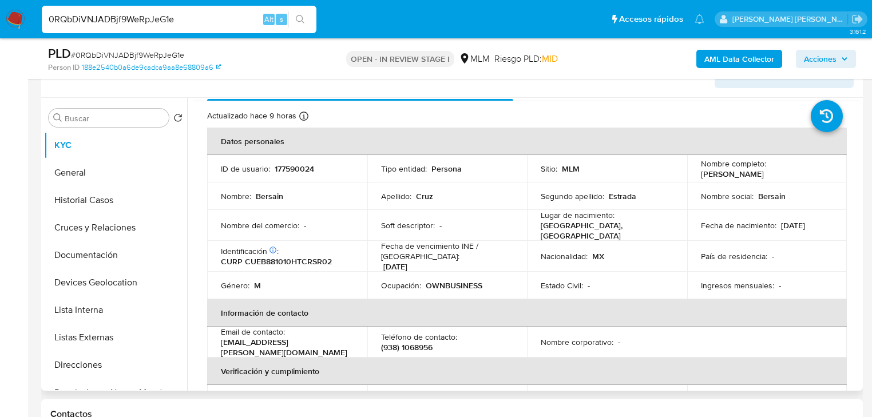
click at [579, 273] on td "Estado Civil : -" at bounding box center [607, 285] width 160 height 27
click at [89, 170] on button "General" at bounding box center [111, 172] width 134 height 27
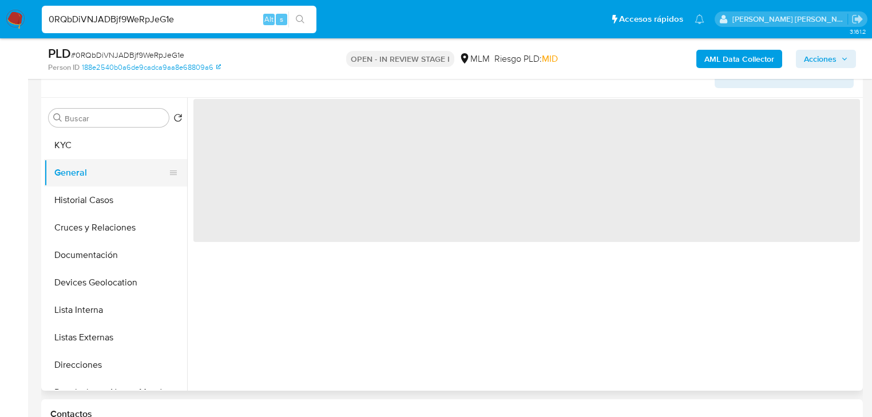
click at [89, 170] on button "General" at bounding box center [111, 172] width 134 height 27
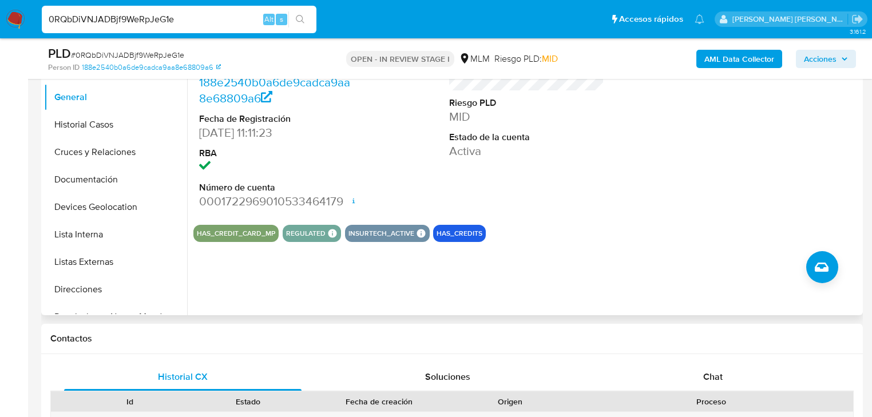
scroll to position [291, 0]
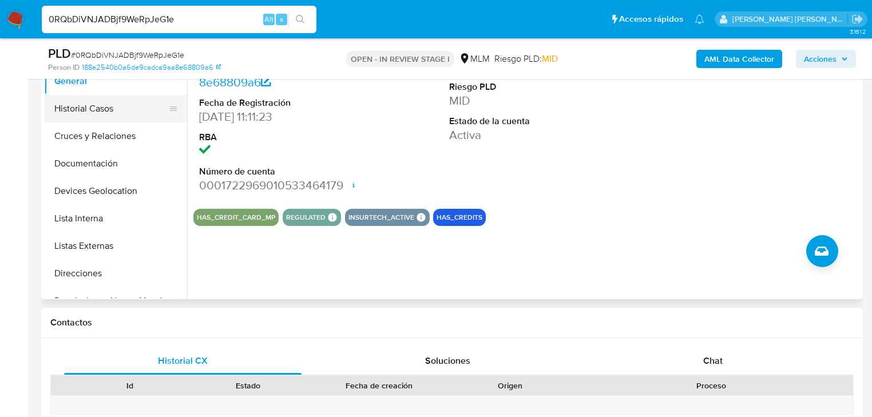
click at [101, 105] on button "Historial Casos" at bounding box center [111, 108] width 134 height 27
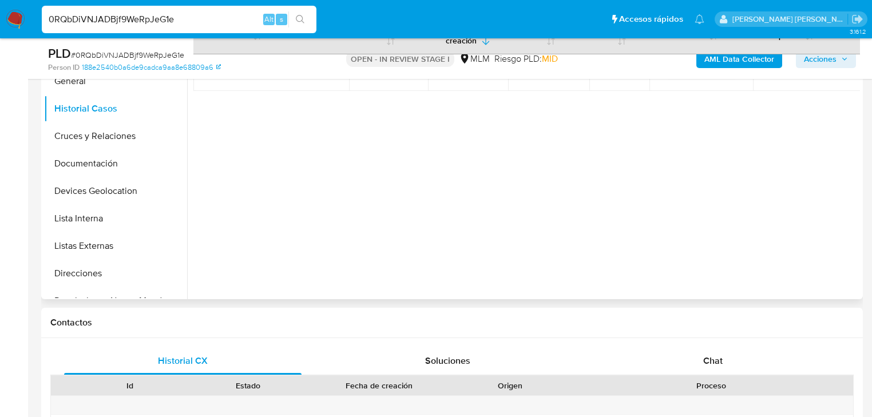
scroll to position [199, 0]
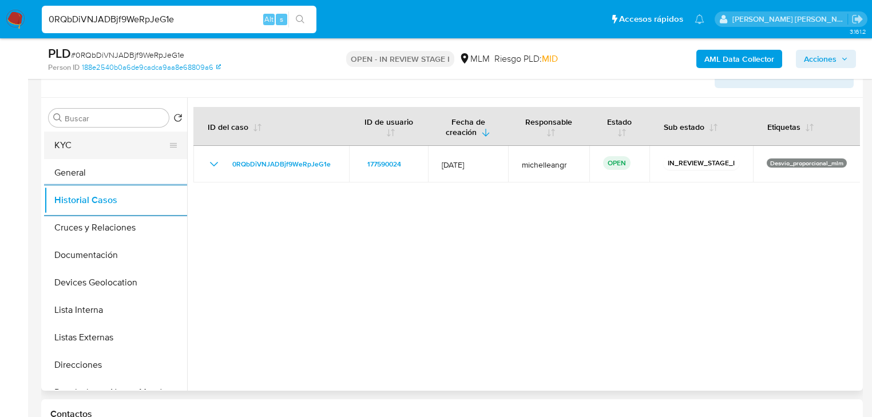
click at [124, 143] on button "KYC" at bounding box center [111, 145] width 134 height 27
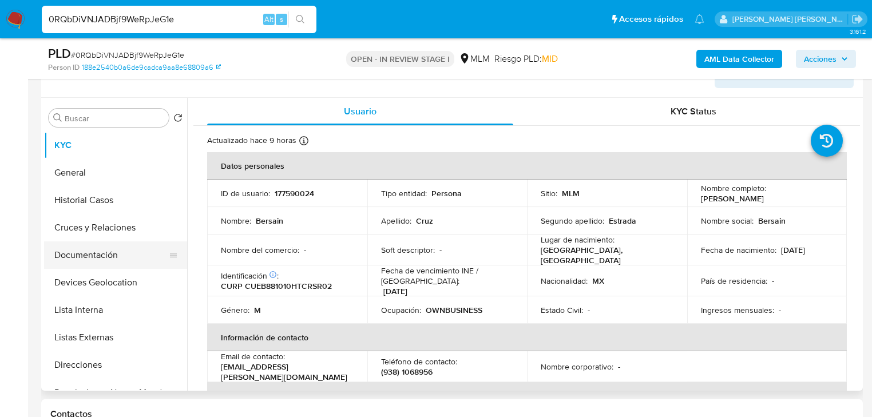
click at [90, 257] on button "Documentación" at bounding box center [111, 255] width 134 height 27
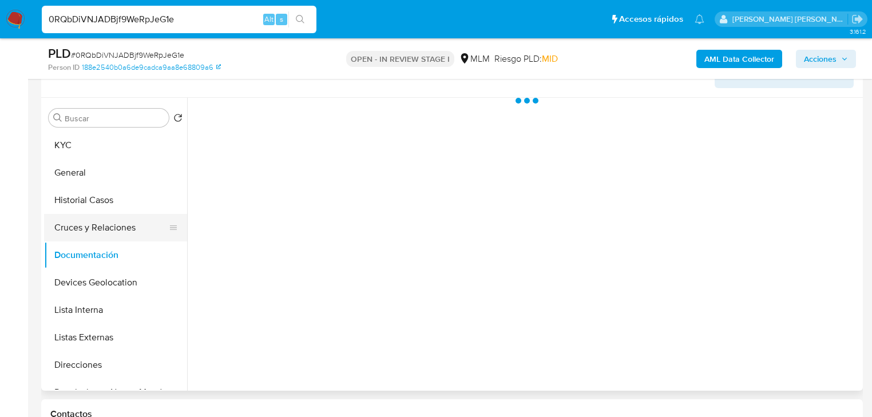
click at [100, 235] on button "Cruces y Relaciones" at bounding box center [111, 227] width 134 height 27
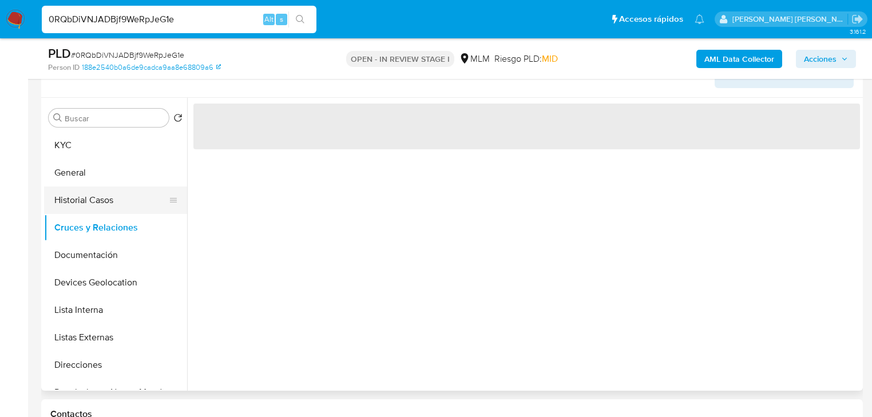
click at [98, 195] on button "Historial Casos" at bounding box center [111, 200] width 134 height 27
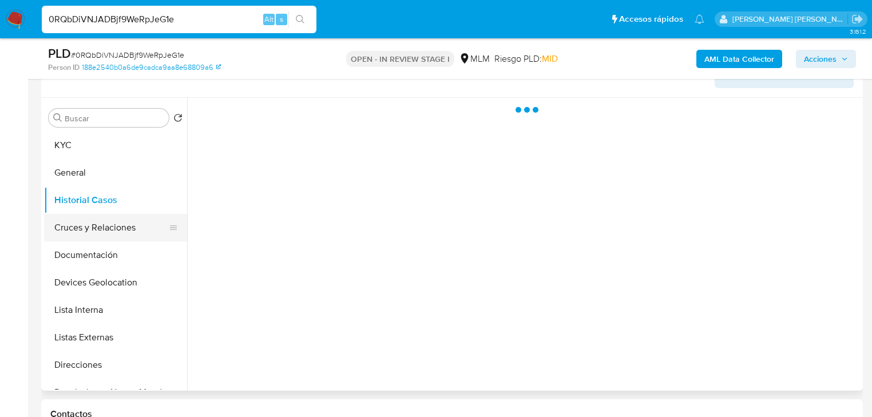
click at [110, 231] on button "Cruces y Relaciones" at bounding box center [111, 227] width 134 height 27
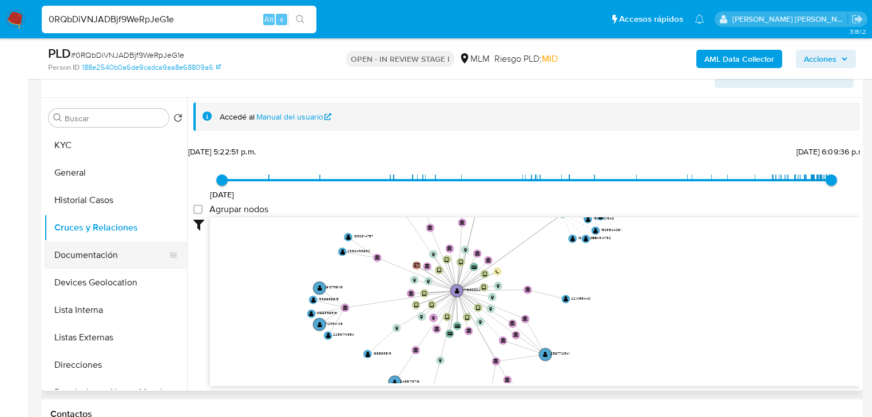
click at [105, 254] on button "Documentación" at bounding box center [111, 255] width 134 height 27
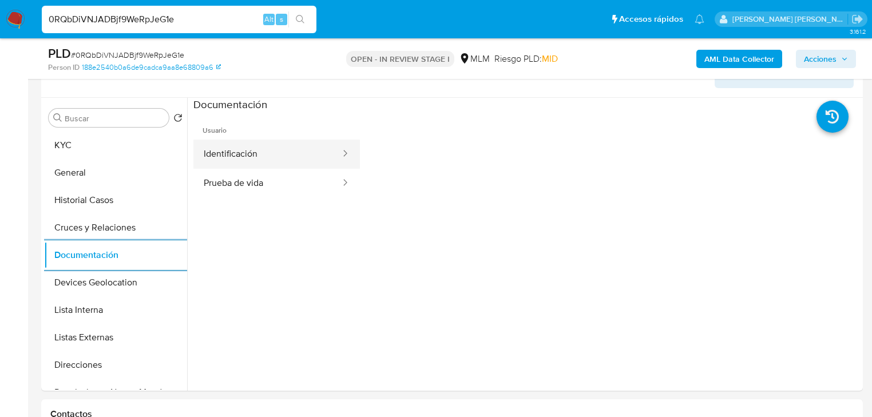
click at [301, 148] on button "Identificación" at bounding box center [267, 154] width 148 height 29
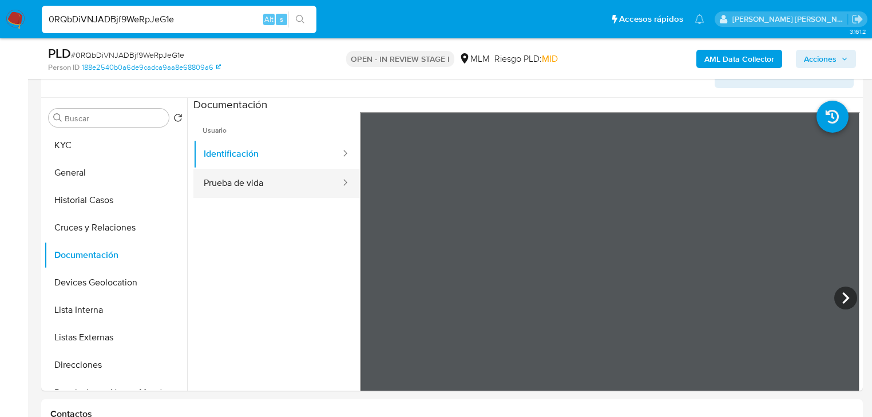
drag, startPoint x: 240, startPoint y: 185, endPoint x: 248, endPoint y: 188, distance: 8.5
click at [243, 185] on button "Prueba de vida" at bounding box center [267, 183] width 148 height 29
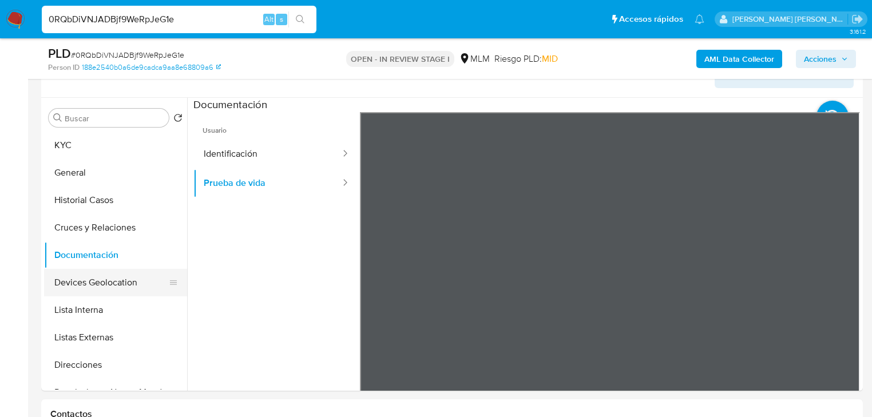
click at [85, 279] on button "Devices Geolocation" at bounding box center [111, 282] width 134 height 27
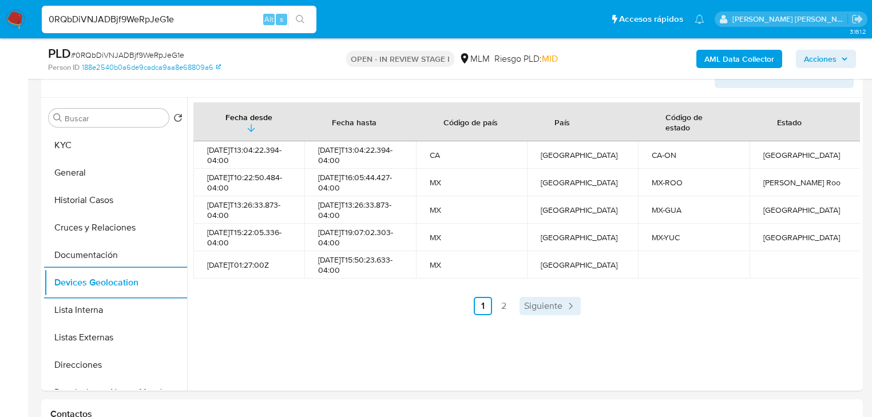
click at [556, 307] on span "Siguiente" at bounding box center [543, 306] width 38 height 9
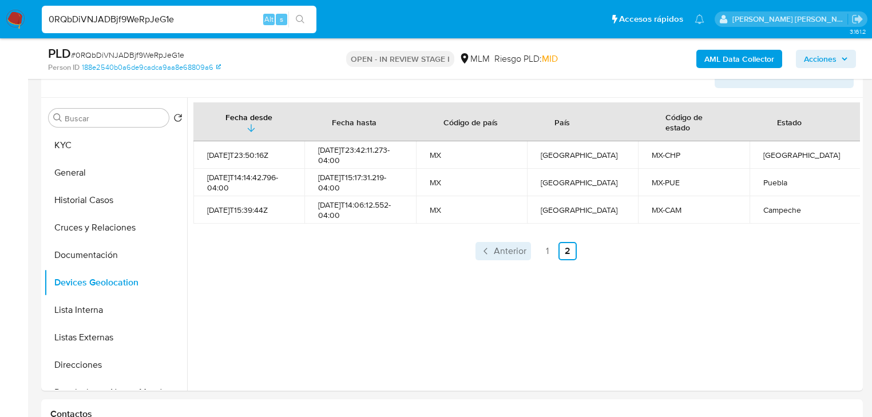
click at [504, 254] on span "Anterior" at bounding box center [510, 251] width 33 height 9
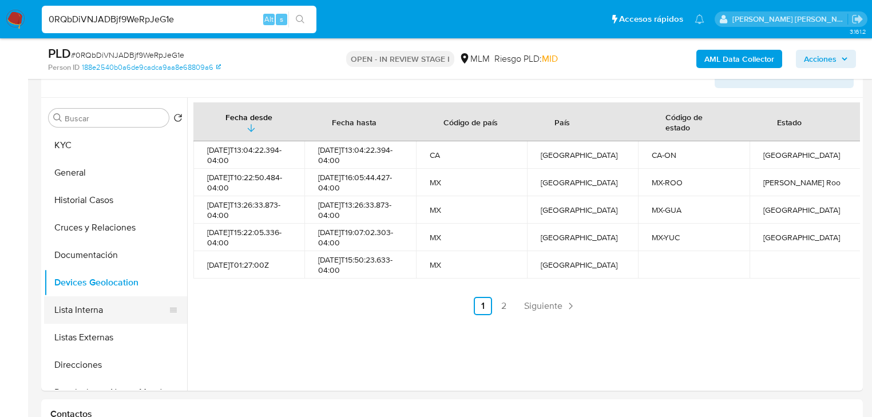
click at [121, 334] on button "Listas Externas" at bounding box center [115, 337] width 143 height 27
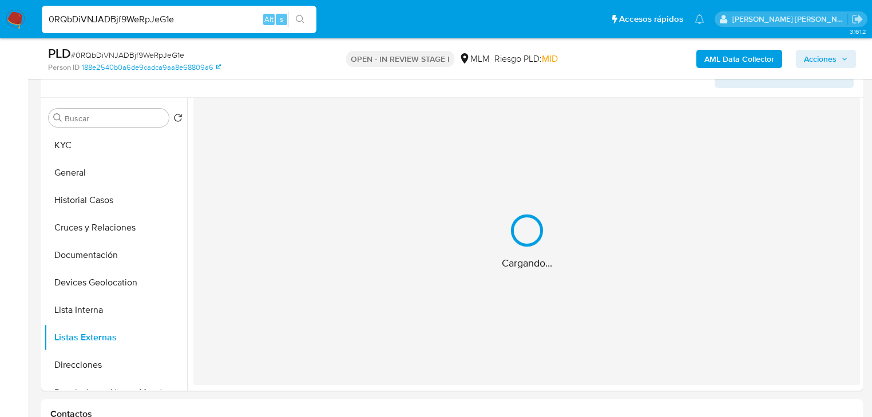
click at [390, 250] on div "Cargando..." at bounding box center [526, 241] width 667 height 287
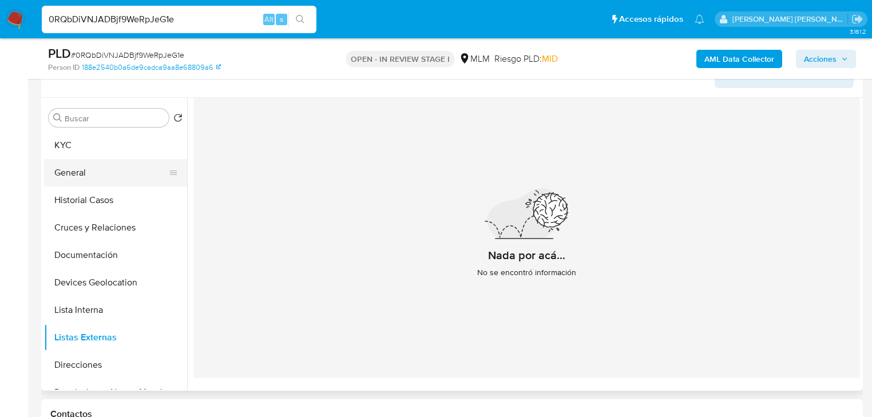
click at [101, 168] on button "General" at bounding box center [111, 172] width 134 height 27
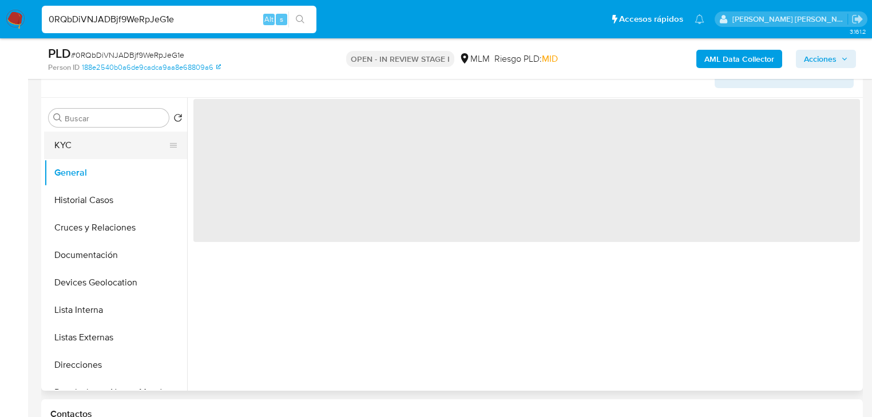
click at [96, 140] on button "KYC" at bounding box center [111, 145] width 134 height 27
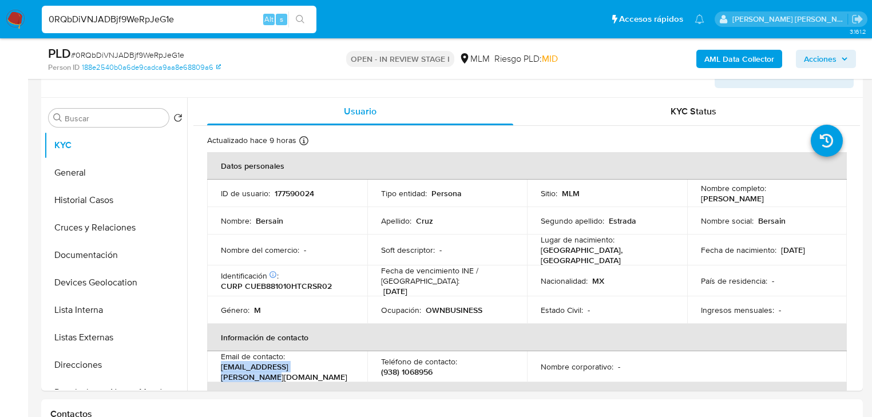
drag, startPoint x: 330, startPoint y: 370, endPoint x: 217, endPoint y: 362, distance: 113.1
click at [217, 366] on td "Email de contacto : bersain.estrada@hotmail.com" at bounding box center [287, 366] width 160 height 31
copy p "bersain.estrada@hotmail.com"
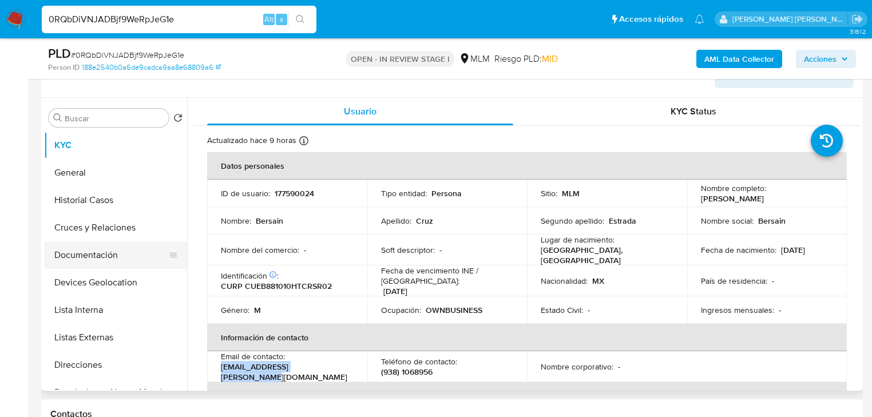
click at [96, 253] on button "Documentación" at bounding box center [111, 255] width 134 height 27
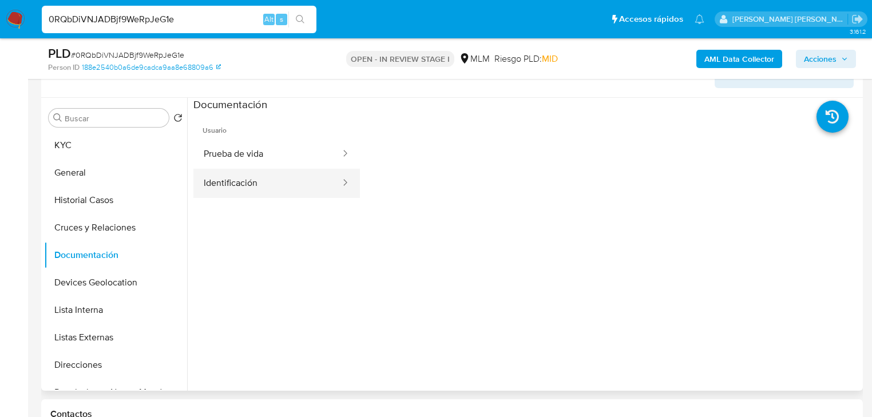
drag, startPoint x: 257, startPoint y: 185, endPoint x: 283, endPoint y: 169, distance: 30.3
click at [267, 179] on button "Identificación" at bounding box center [267, 183] width 148 height 29
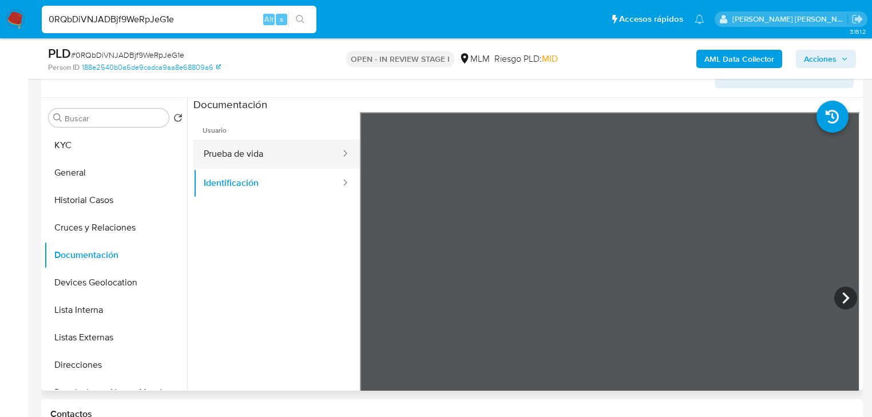
click at [286, 153] on button "Prueba de vida" at bounding box center [267, 154] width 148 height 29
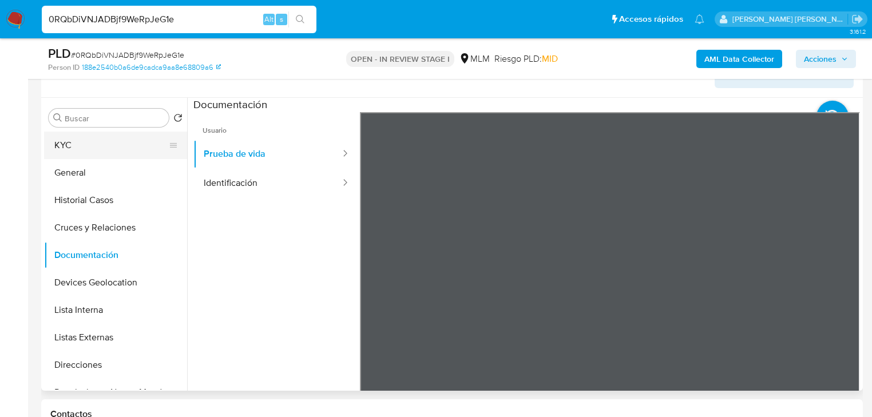
drag, startPoint x: 110, startPoint y: 156, endPoint x: 111, endPoint y: 165, distance: 9.8
click at [110, 156] on button "KYC" at bounding box center [115, 145] width 143 height 27
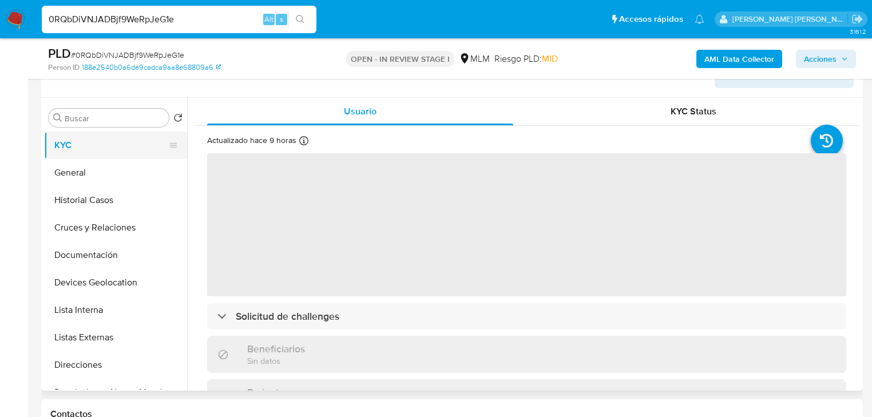
click at [70, 142] on button "KYC" at bounding box center [111, 145] width 134 height 27
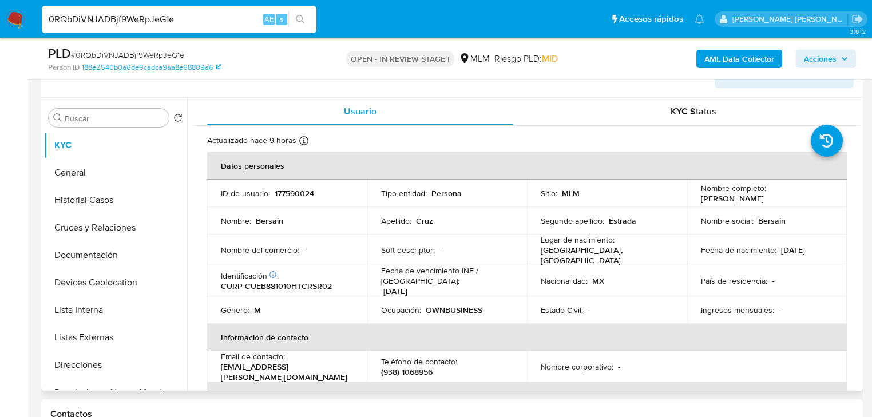
click at [425, 367] on p "(938) 1068956" at bounding box center [407, 372] width 52 height 10
copy p "1068956"
drag, startPoint x: 90, startPoint y: 369, endPoint x: 161, endPoint y: 346, distance: 74.0
click at [89, 363] on button "Direcciones" at bounding box center [115, 364] width 143 height 27
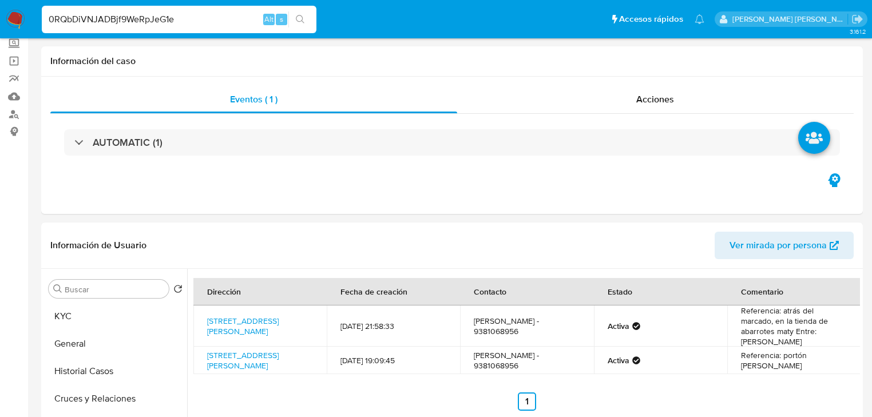
scroll to position [0, 0]
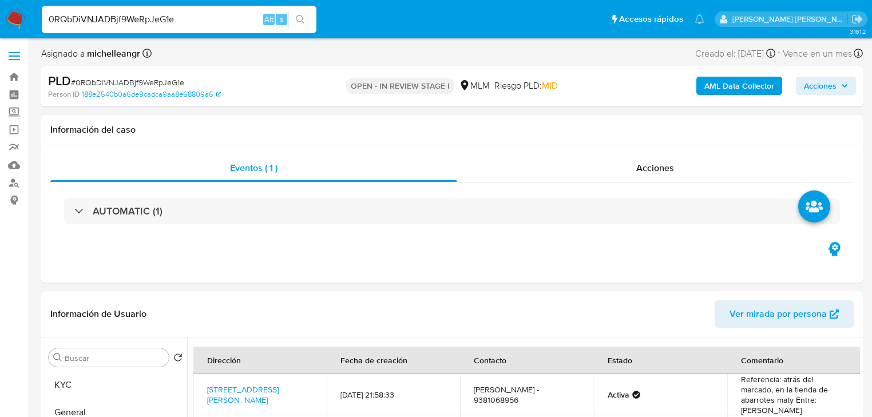
drag, startPoint x: 13, startPoint y: 110, endPoint x: 48, endPoint y: 124, distance: 38.1
click at [13, 110] on label "Screening" at bounding box center [68, 113] width 136 height 18
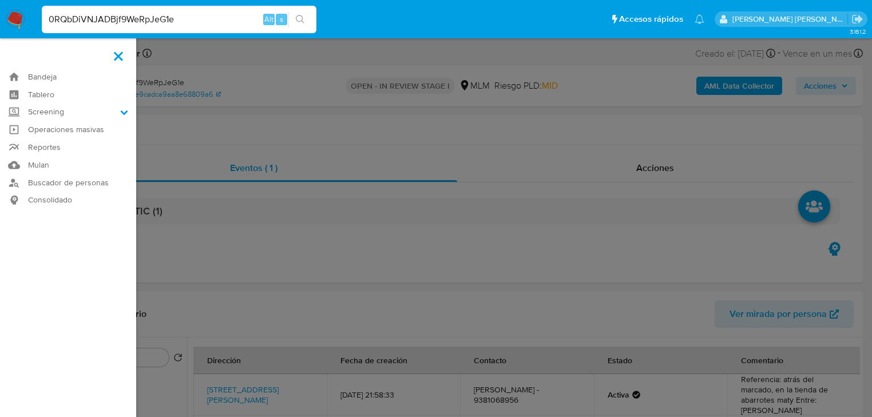
click at [0, 0] on input "Screening" at bounding box center [0, 0] width 0 height 0
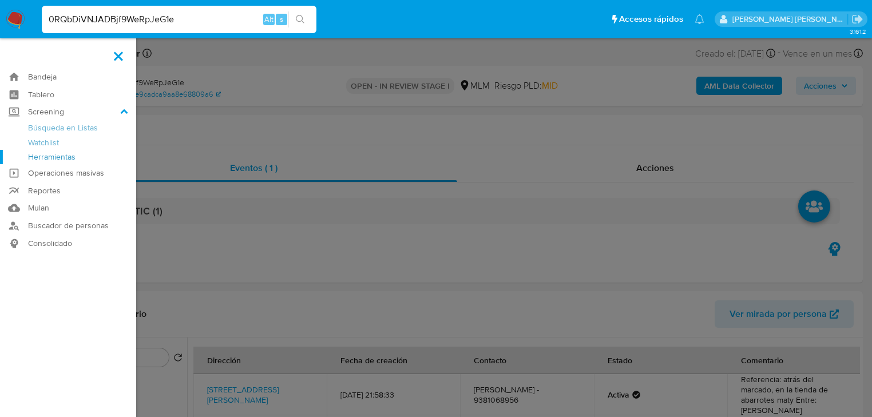
click at [45, 160] on link "Herramientas" at bounding box center [68, 157] width 136 height 14
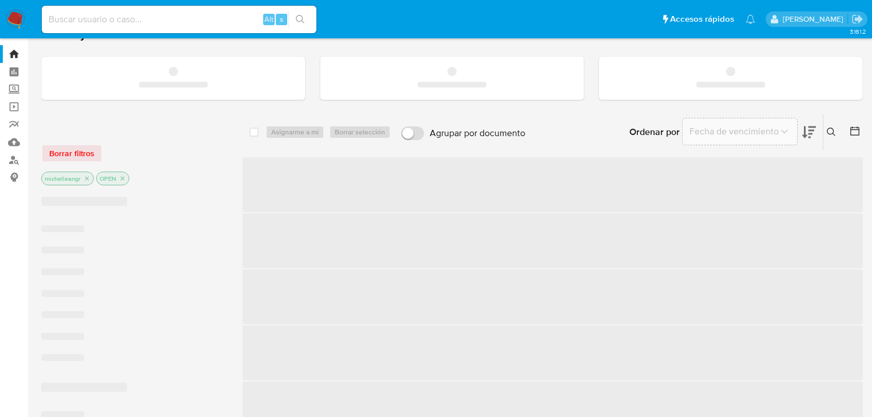
scroll to position [46, 0]
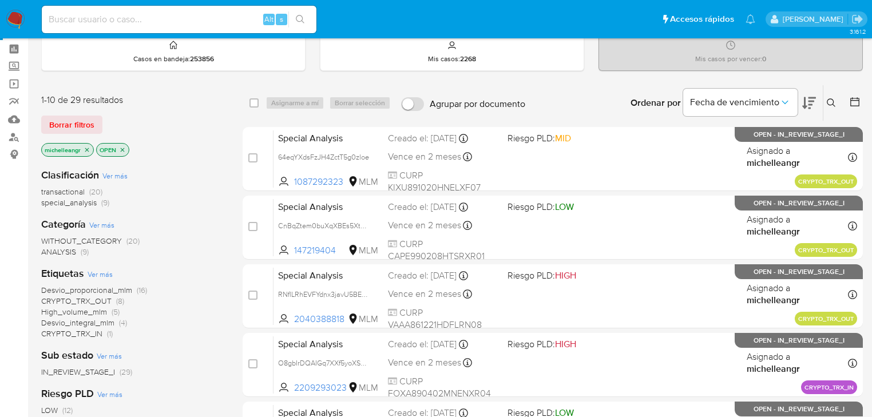
click at [86, 149] on icon "close-filter" at bounding box center [87, 150] width 7 height 7
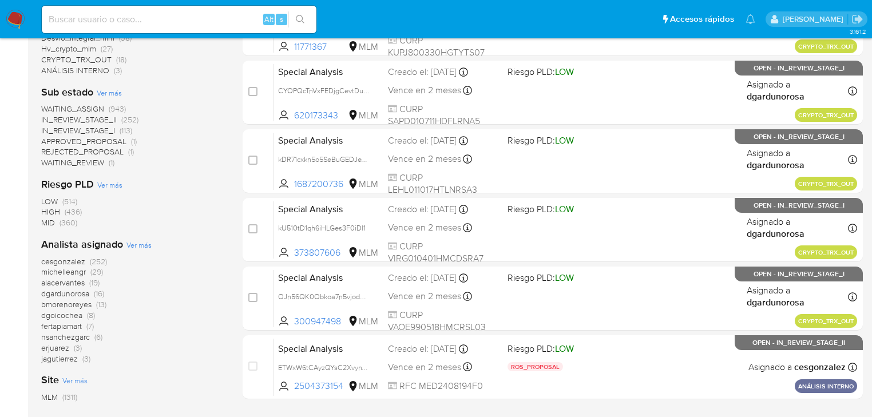
scroll to position [458, 0]
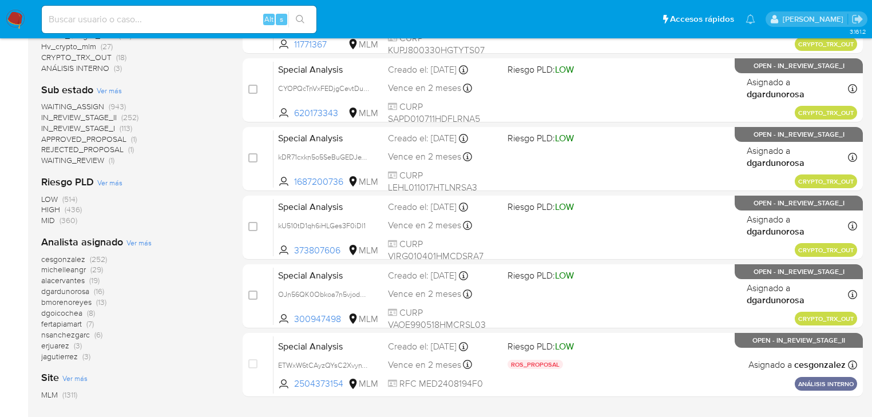
click at [84, 291] on span "dgardunorosa" at bounding box center [65, 291] width 48 height 11
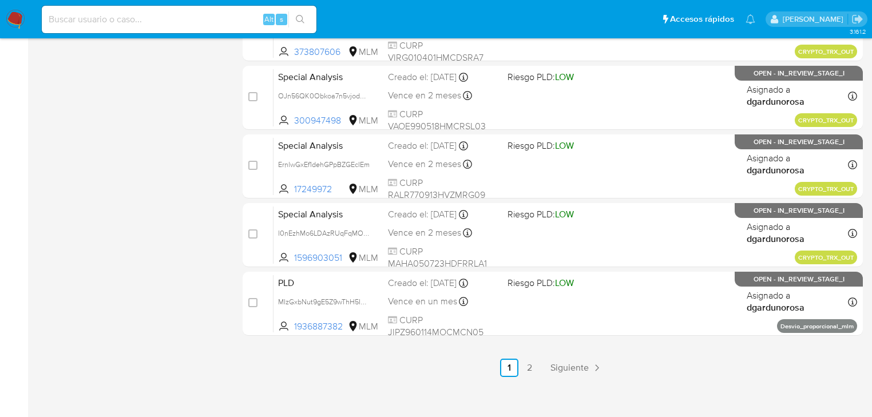
scroll to position [527, 0]
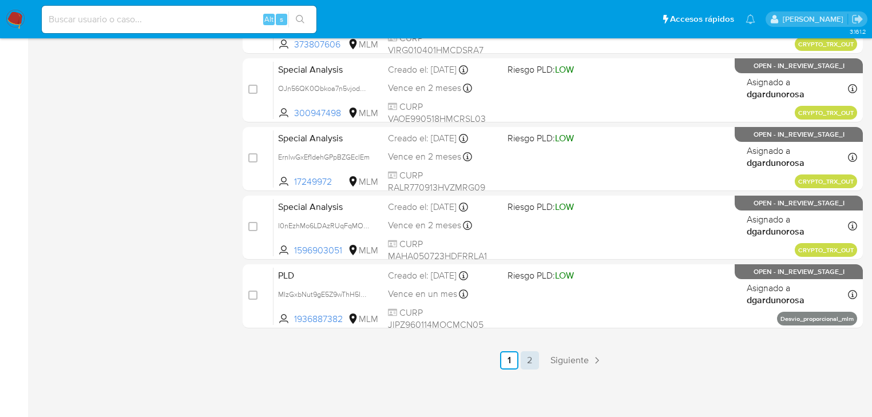
click at [527, 364] on link "2" at bounding box center [530, 360] width 18 height 18
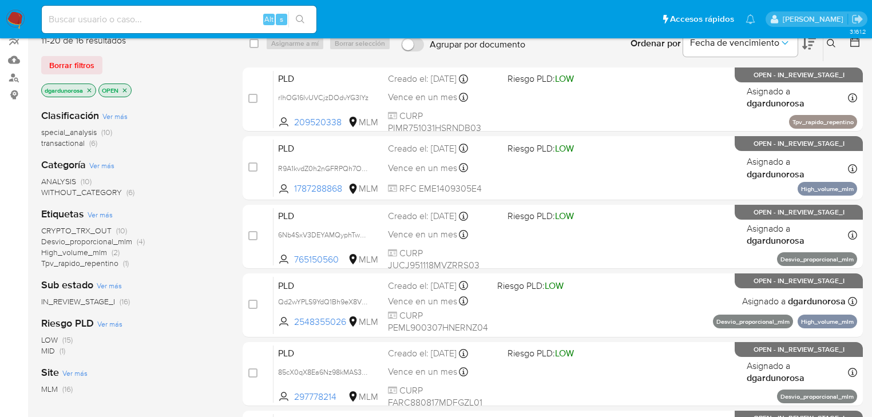
scroll to position [92, 0]
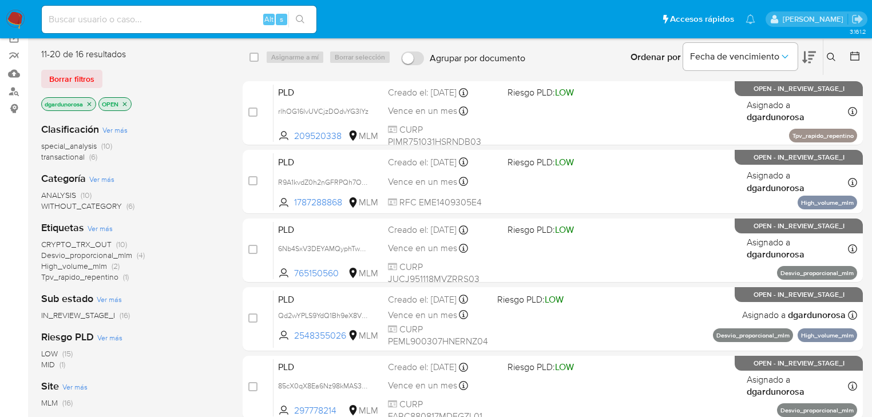
click at [91, 101] on icon "close-filter" at bounding box center [89, 104] width 7 height 7
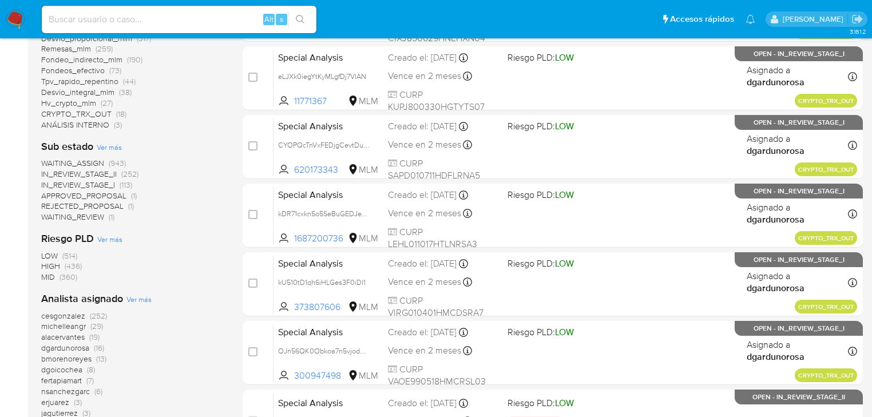
scroll to position [458, 0]
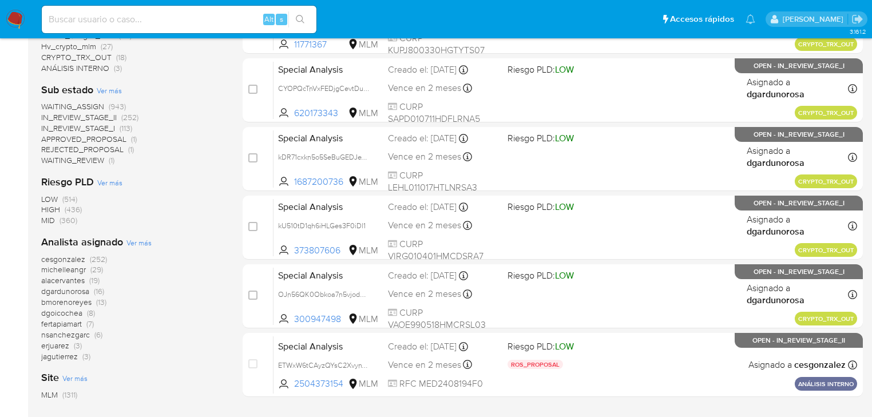
click at [76, 270] on span "michelleangr" at bounding box center [63, 269] width 45 height 11
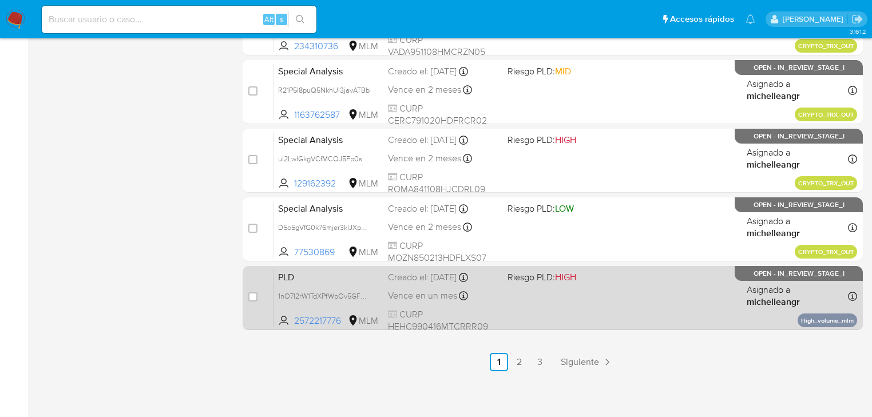
scroll to position [527, 0]
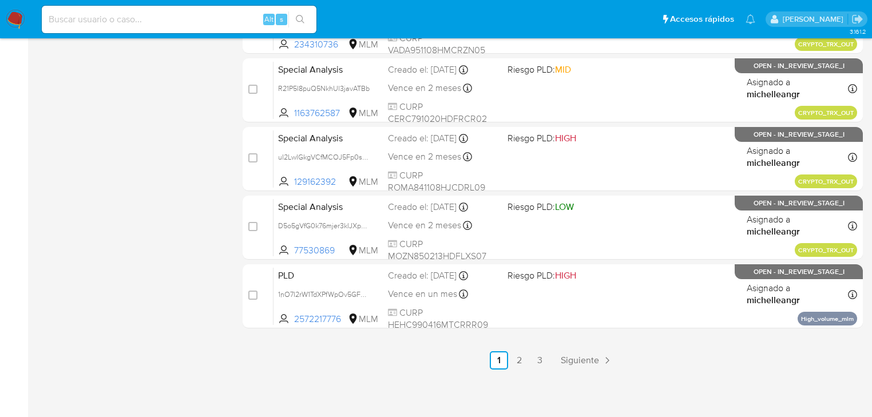
click at [528, 358] on link "2" at bounding box center [520, 360] width 18 height 18
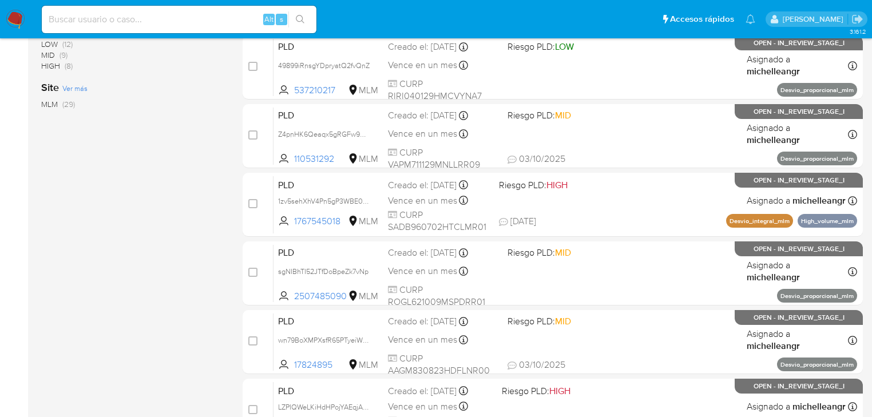
scroll to position [527, 0]
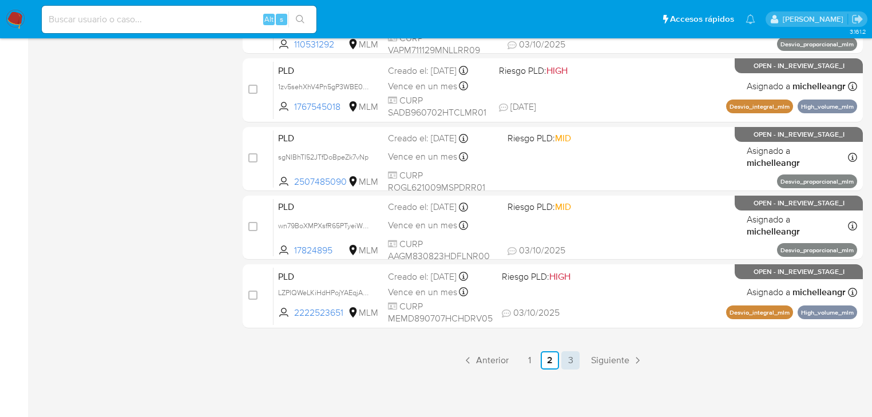
click at [570, 357] on link "3" at bounding box center [571, 360] width 18 height 18
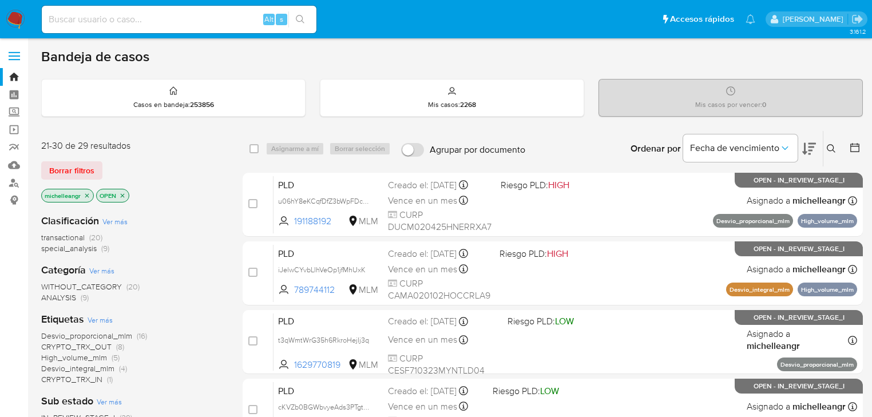
drag, startPoint x: 88, startPoint y: 193, endPoint x: 94, endPoint y: 209, distance: 16.5
click at [94, 209] on div "21-30 de 29 resultados Borrar filtros michelleangr OPEN Clasificación Ver más t…" at bounding box center [132, 367] width 183 height 455
click at [89, 194] on icon "close-filter" at bounding box center [87, 195] width 7 height 7
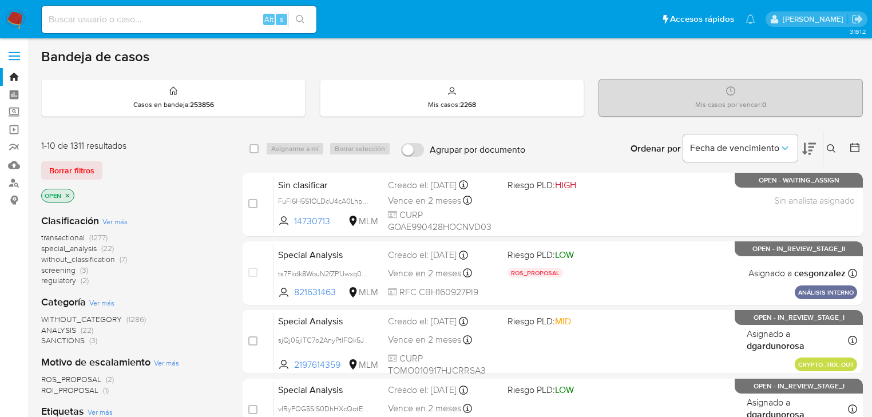
click at [67, 196] on icon "close-filter" at bounding box center [67, 195] width 7 height 7
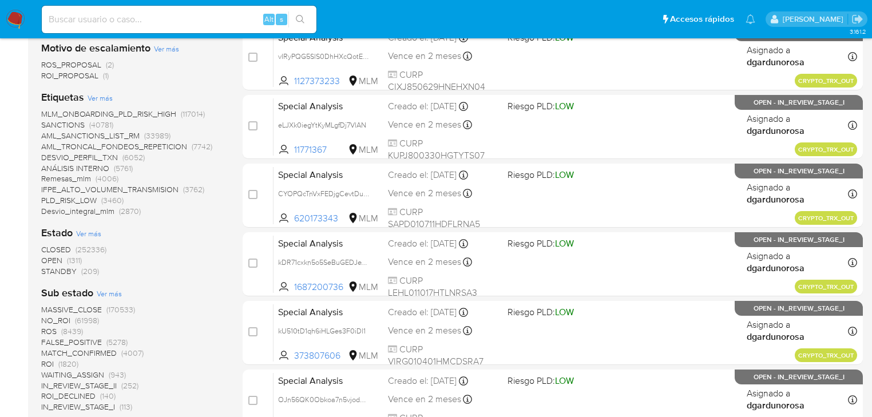
scroll to position [366, 0]
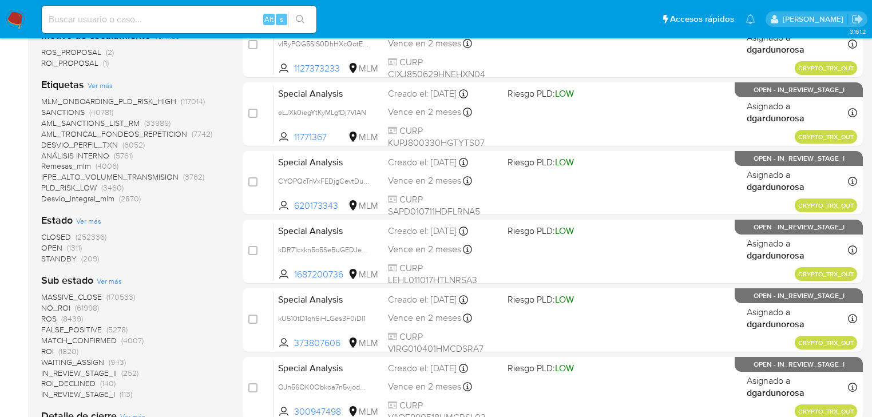
click at [56, 236] on span "CLOSED" at bounding box center [56, 236] width 30 height 11
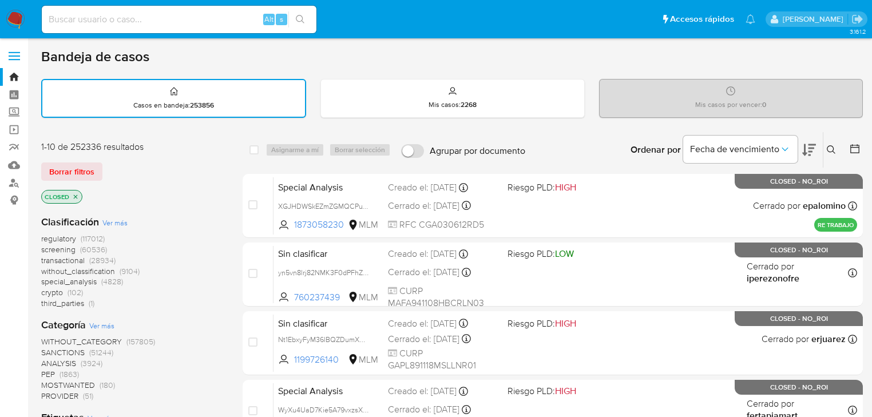
click at [809, 150] on icon at bounding box center [810, 150] width 14 height 12
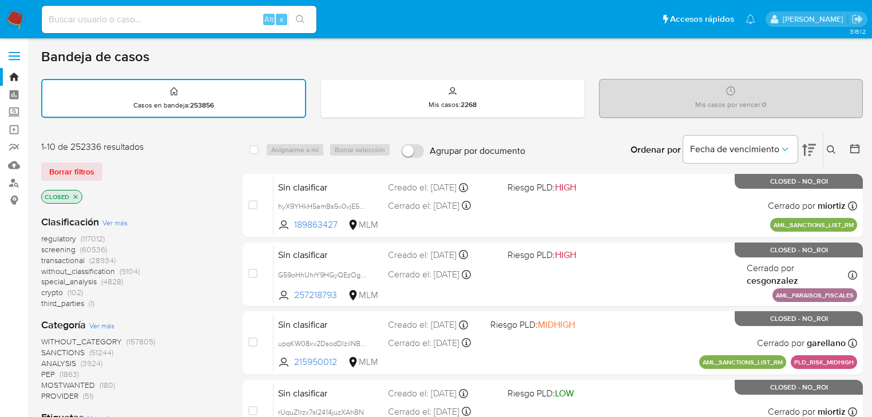
click at [801, 152] on div "Fecha de vencimiento" at bounding box center [749, 149] width 133 height 35
click at [790, 152] on icon "Ordenar por" at bounding box center [785, 149] width 11 height 11
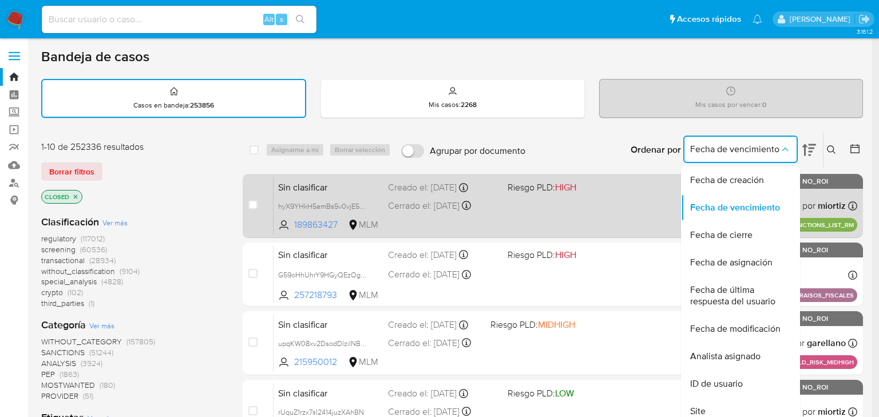
click at [755, 183] on span "Fecha de creación" at bounding box center [727, 180] width 74 height 11
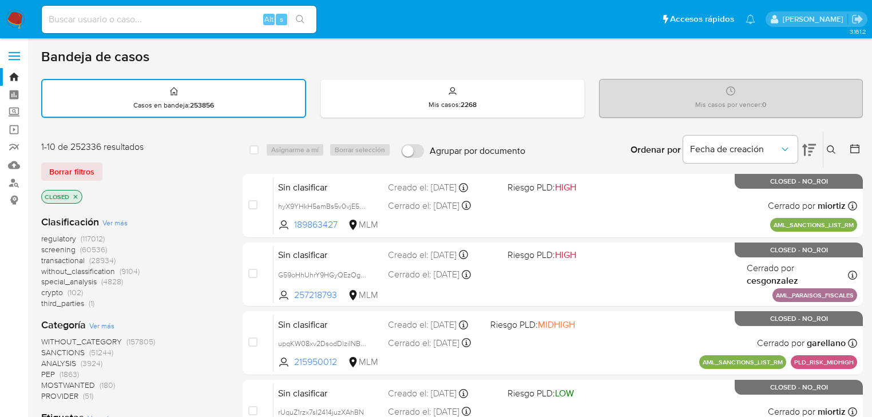
click at [813, 144] on icon at bounding box center [810, 150] width 14 height 14
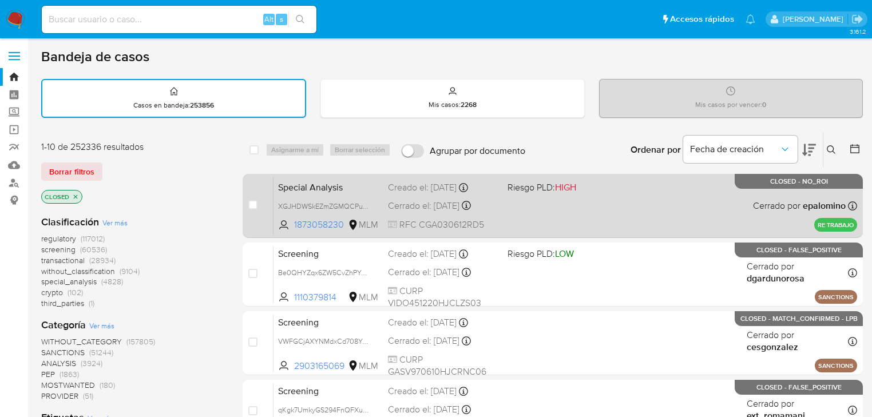
click at [339, 188] on span "Special Analysis" at bounding box center [328, 186] width 101 height 15
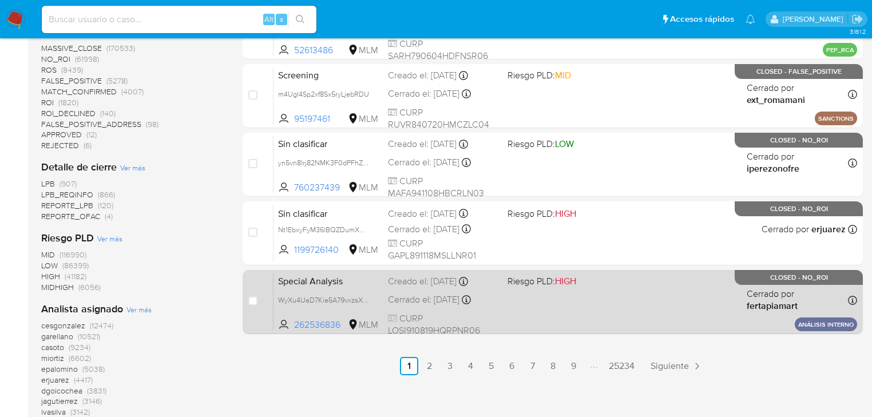
scroll to position [550, 0]
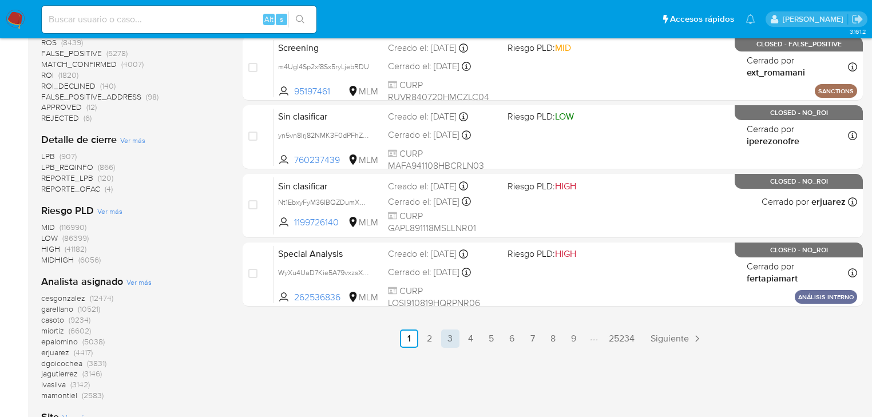
click at [442, 337] on link "3" at bounding box center [450, 339] width 18 height 18
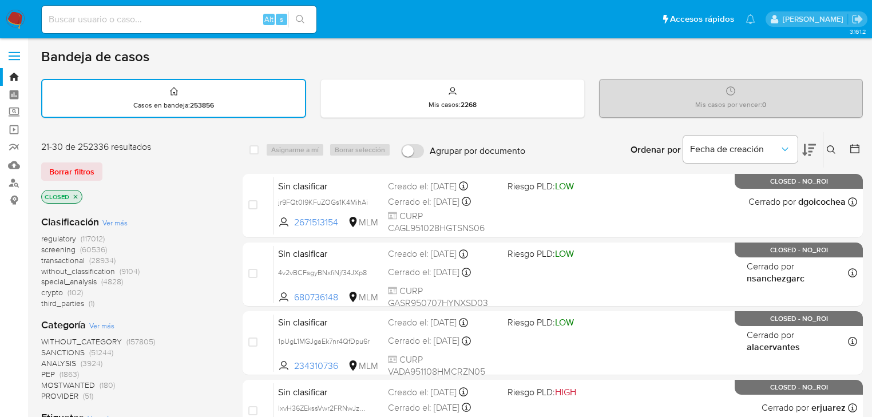
click at [829, 147] on icon at bounding box center [831, 149] width 9 height 9
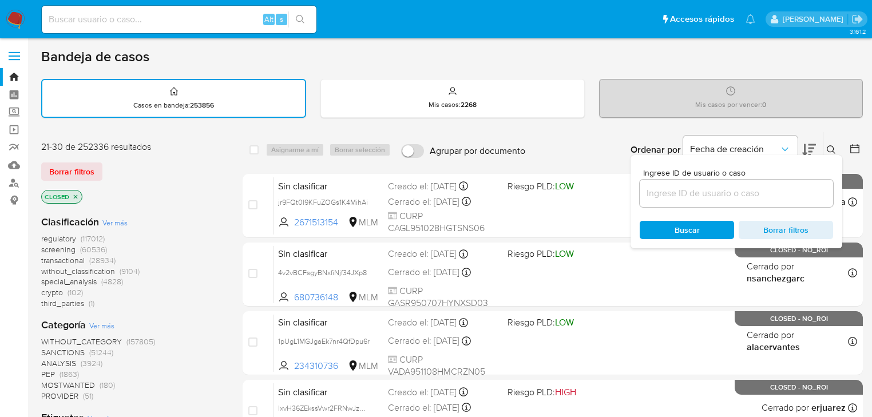
click at [829, 147] on icon at bounding box center [831, 149] width 9 height 9
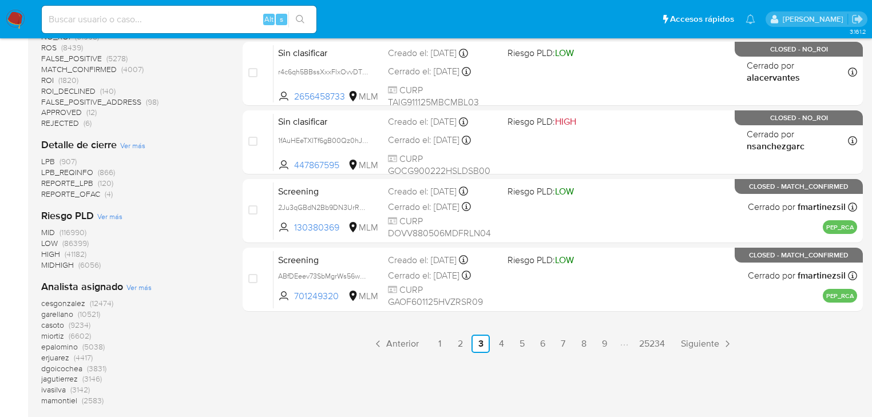
scroll to position [550, 0]
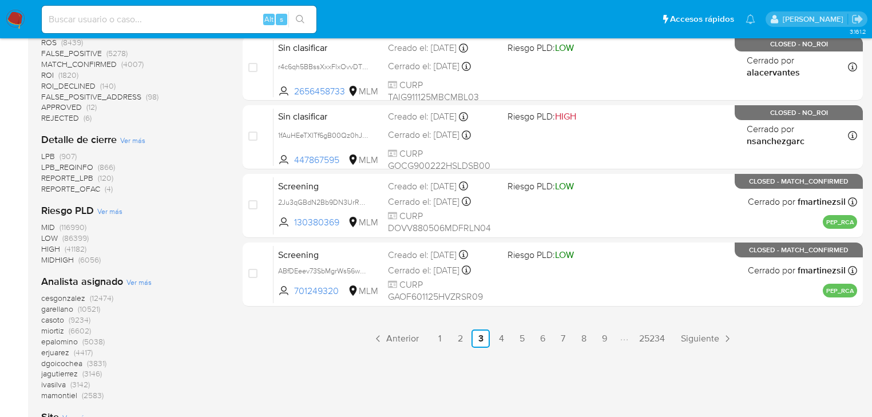
click at [61, 373] on span "jagutierrez" at bounding box center [59, 373] width 37 height 11
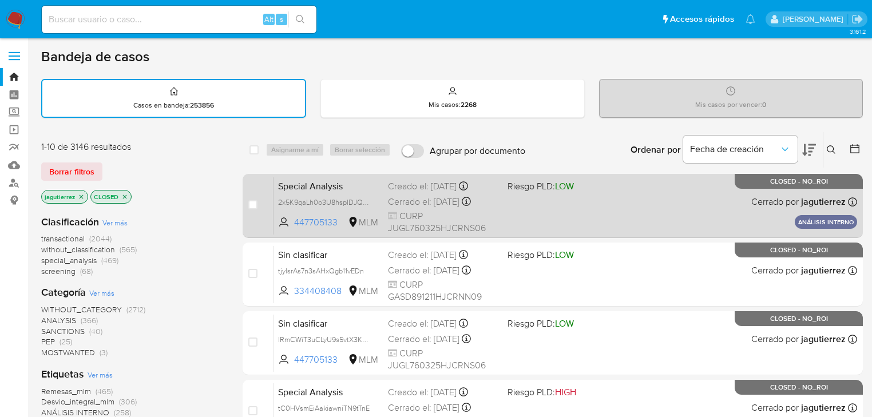
click at [335, 189] on span "Special Analysis" at bounding box center [328, 185] width 101 height 15
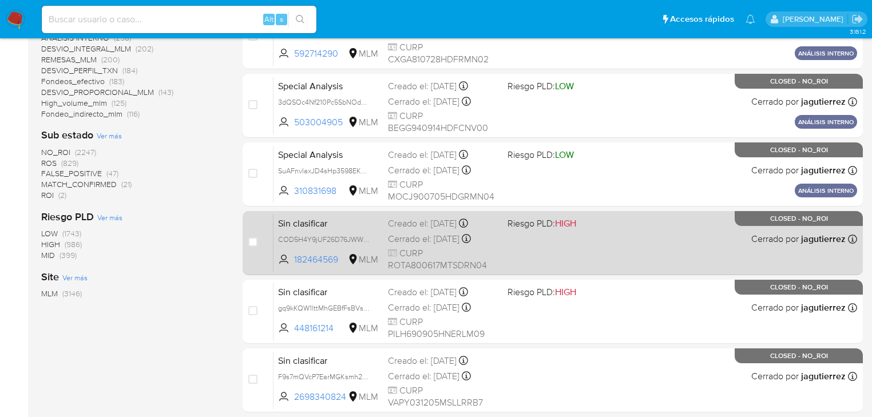
scroll to position [504, 0]
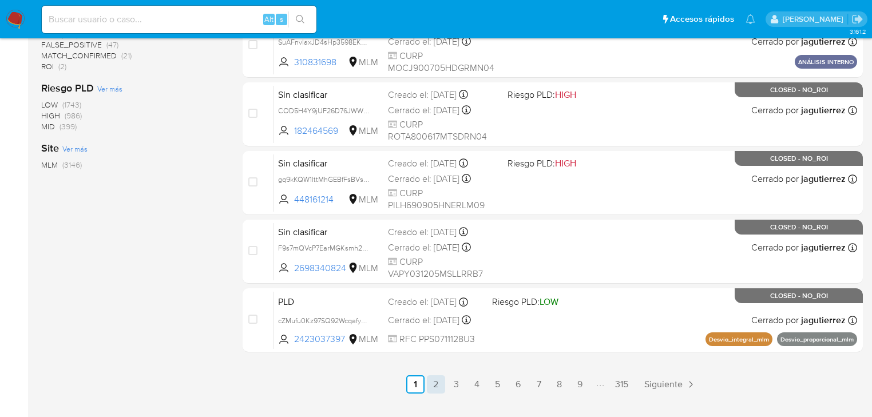
click at [435, 381] on link "2" at bounding box center [436, 385] width 18 height 18
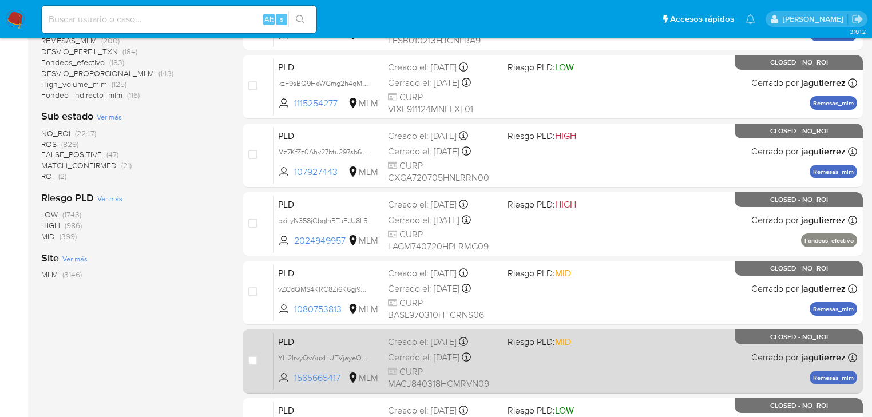
scroll to position [528, 0]
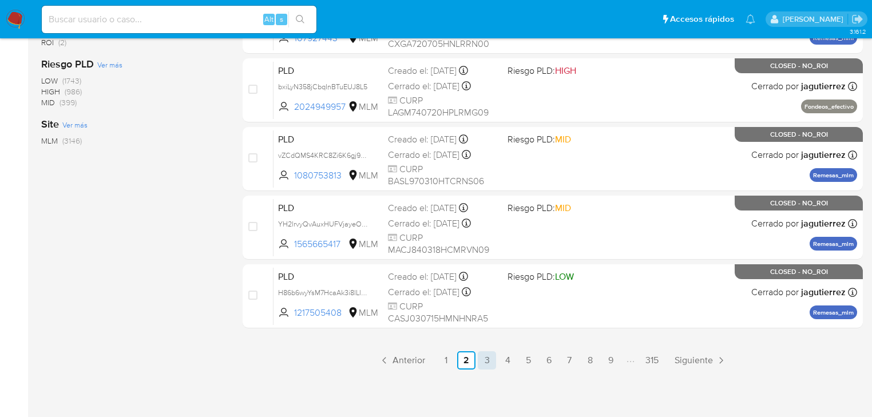
click at [485, 358] on link "3" at bounding box center [487, 360] width 18 height 18
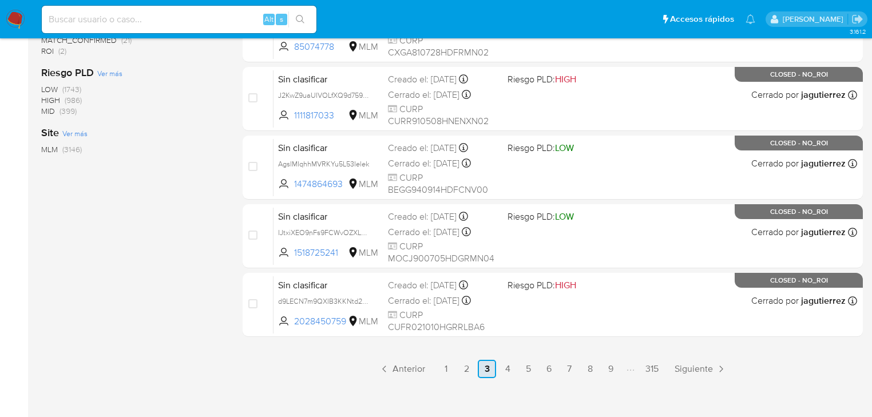
scroll to position [528, 0]
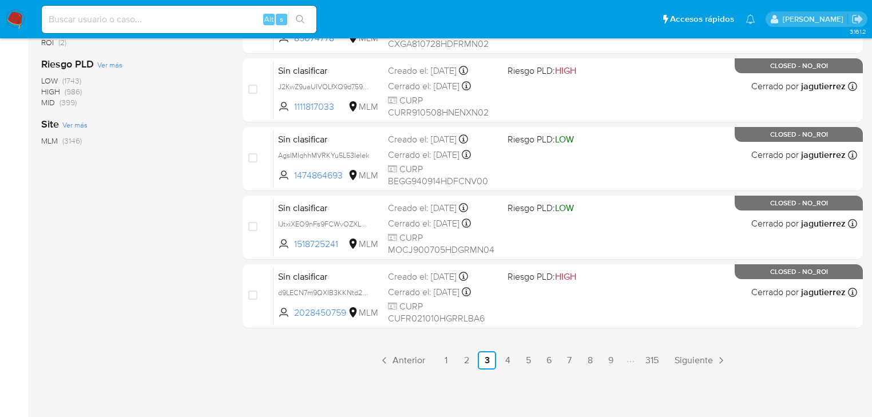
click at [511, 361] on link "4" at bounding box center [508, 360] width 18 height 18
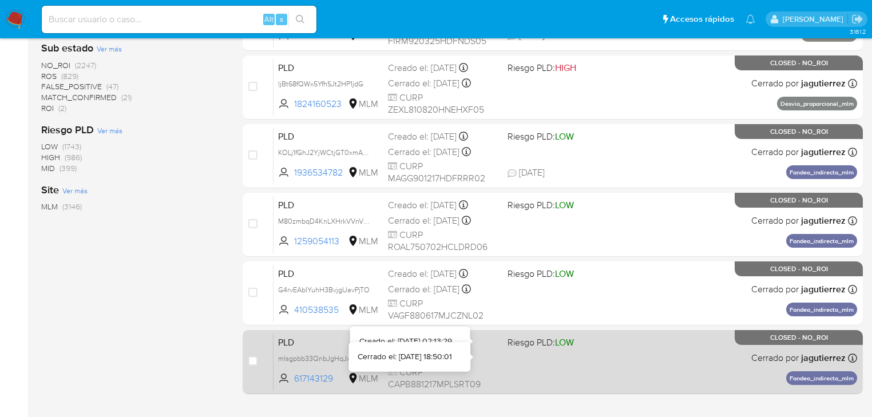
scroll to position [528, 0]
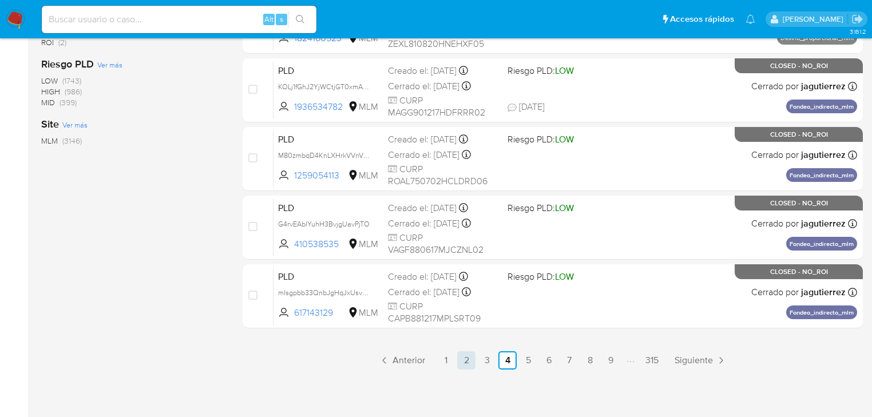
click at [457, 363] on link "2" at bounding box center [466, 360] width 18 height 18
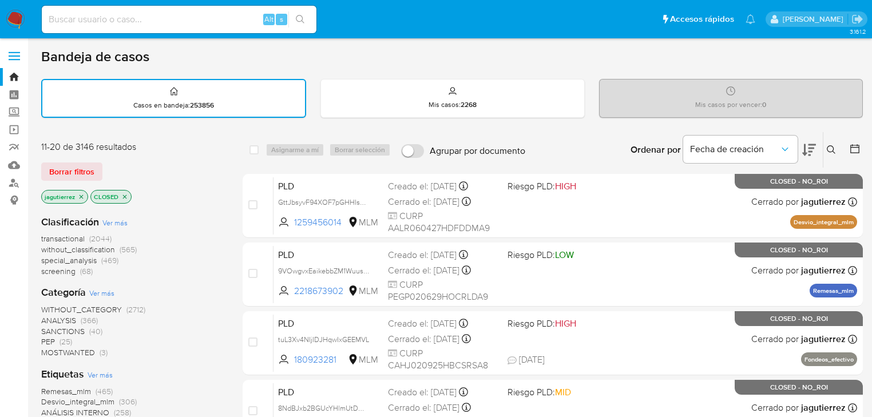
click at [21, 9] on nav "Pausado Ver notificaciones Alt s Accesos rápidos Presiona las siguientes teclas…" at bounding box center [436, 19] width 872 height 38
click at [18, 10] on img at bounding box center [15, 19] width 19 height 19
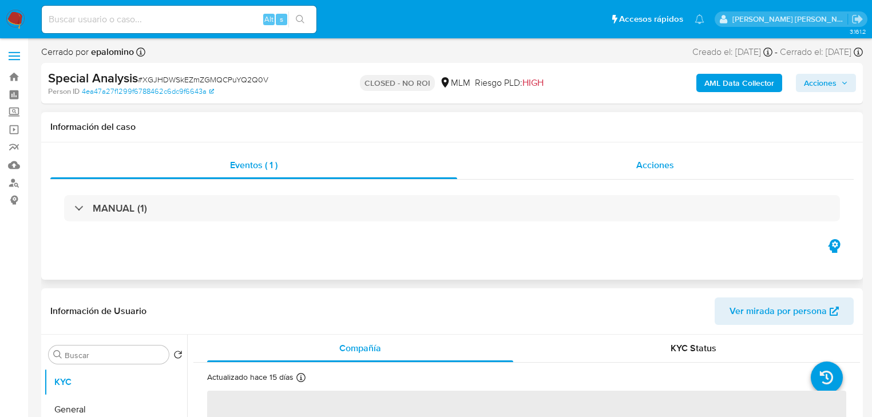
select select "10"
click at [650, 169] on span "Acciones" at bounding box center [656, 165] width 38 height 13
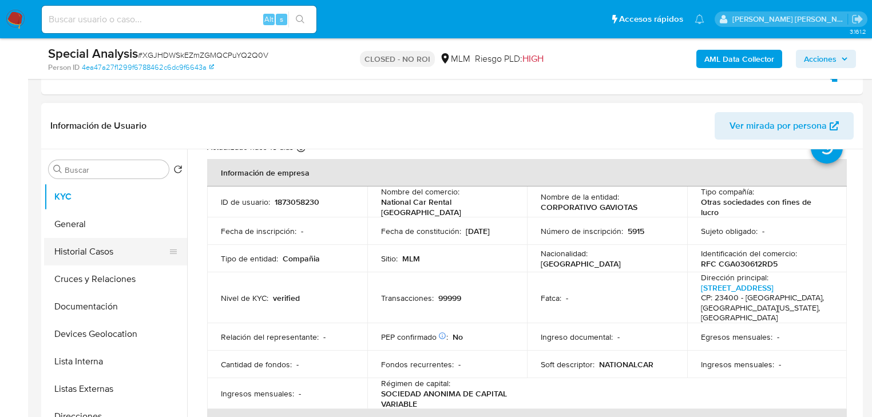
scroll to position [92, 0]
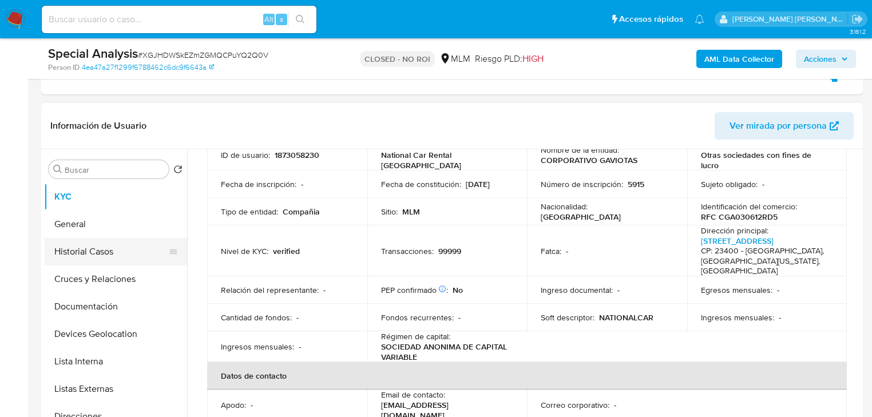
click at [108, 254] on button "Historial Casos" at bounding box center [111, 251] width 134 height 27
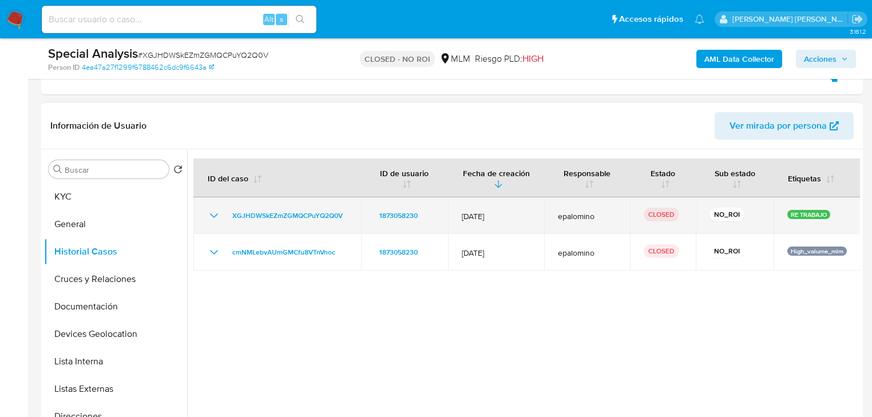
click at [213, 213] on icon "Mostrar/Ocultar" at bounding box center [214, 216] width 14 height 14
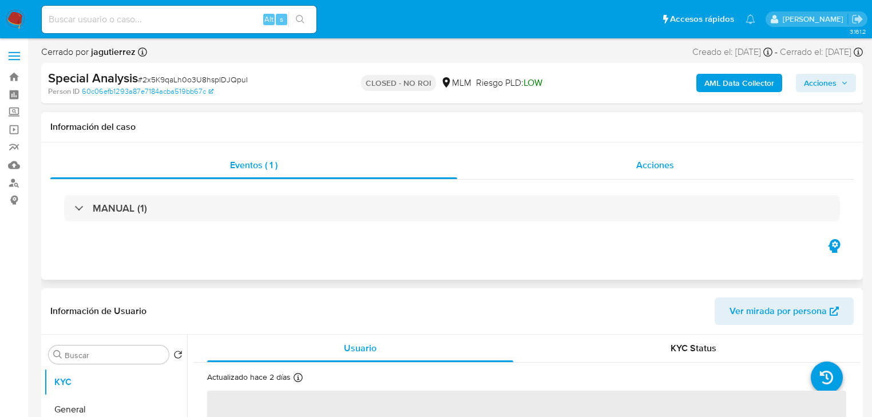
click at [648, 168] on span "Acciones" at bounding box center [656, 165] width 38 height 13
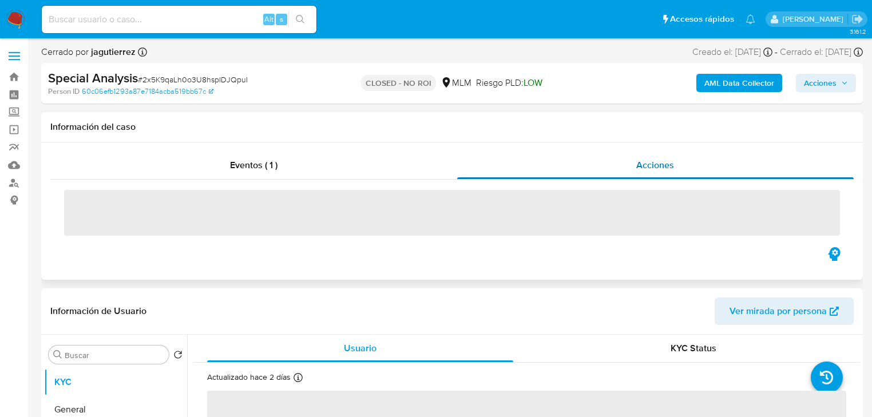
select select "10"
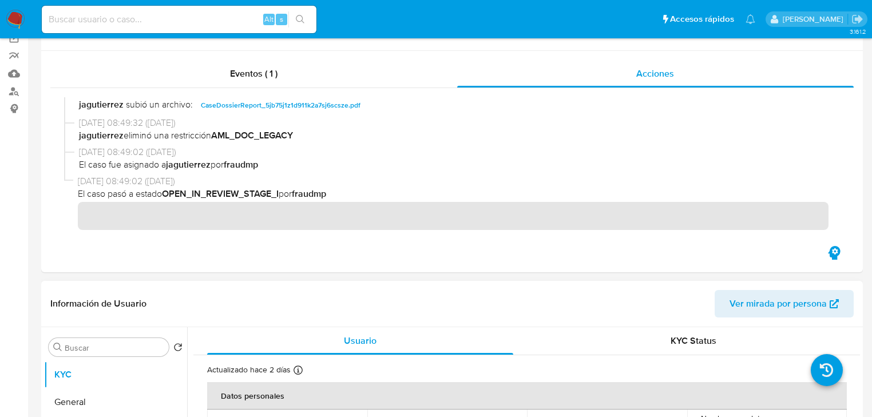
scroll to position [183, 0]
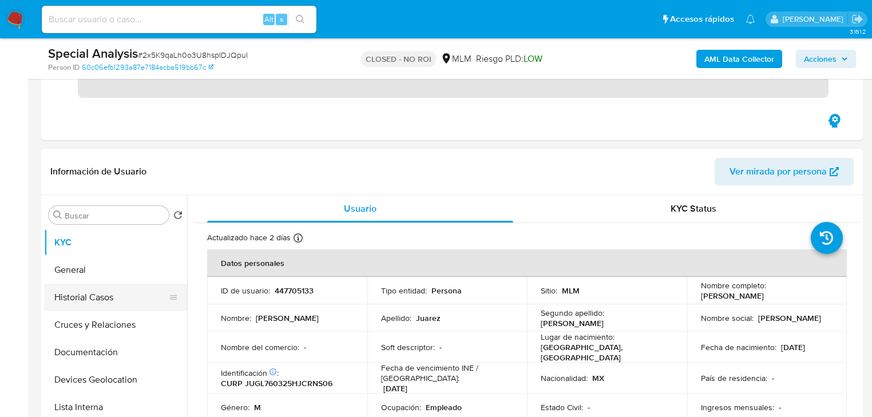
click at [110, 289] on button "Historial Casos" at bounding box center [111, 297] width 134 height 27
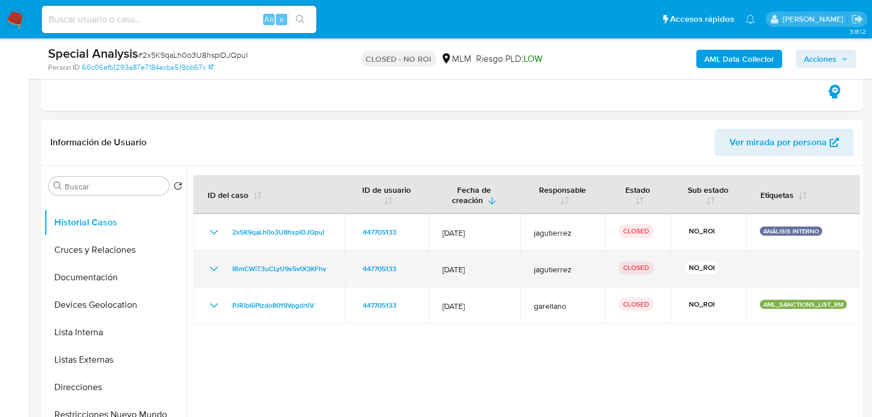
scroll to position [229, 0]
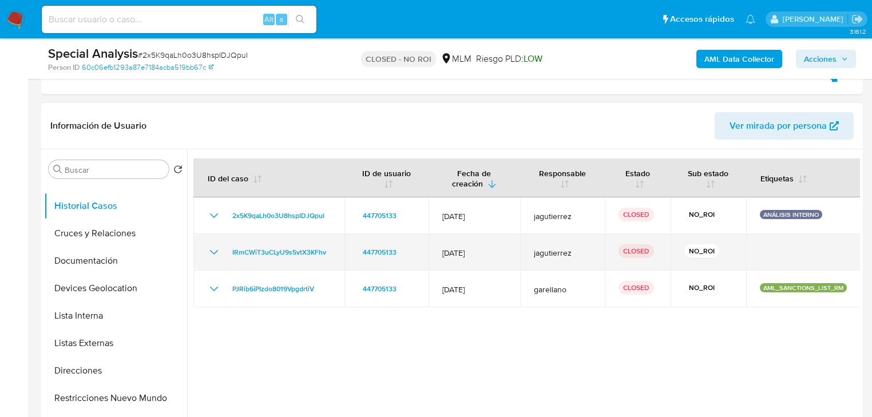
click at [215, 249] on icon "Mostrar/Ocultar" at bounding box center [214, 253] width 14 height 14
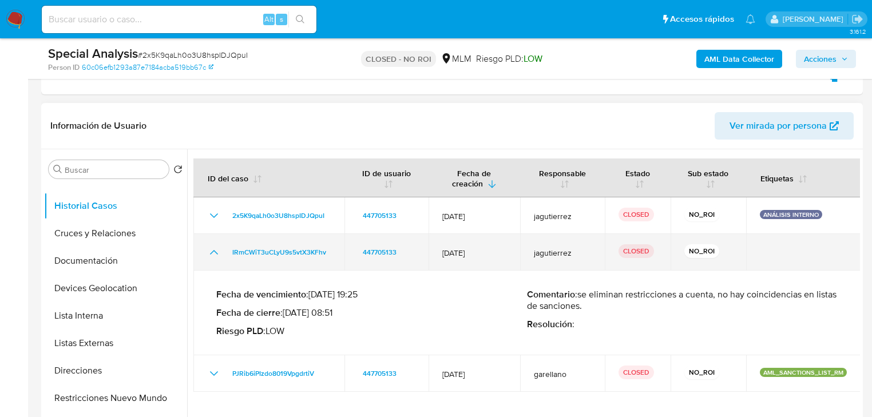
click at [215, 249] on icon "Mostrar/Ocultar" at bounding box center [214, 253] width 14 height 14
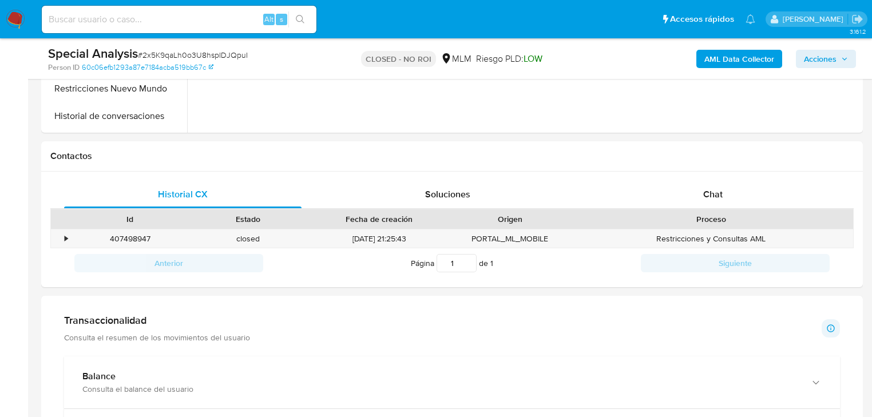
scroll to position [641, 0]
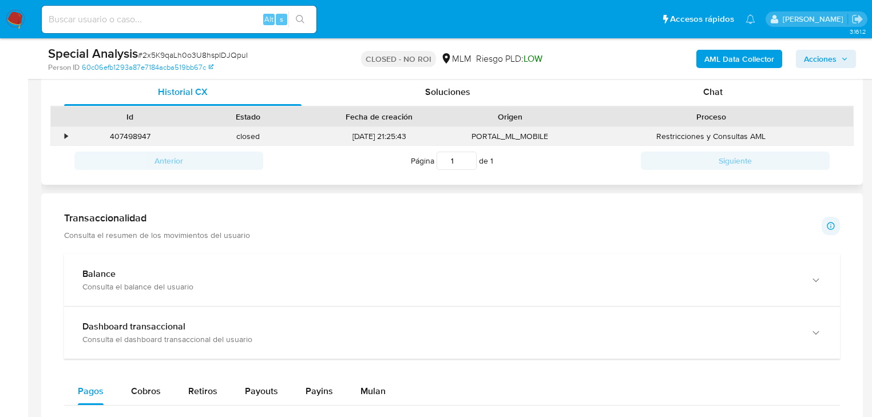
click at [69, 133] on div "•" at bounding box center [61, 136] width 20 height 19
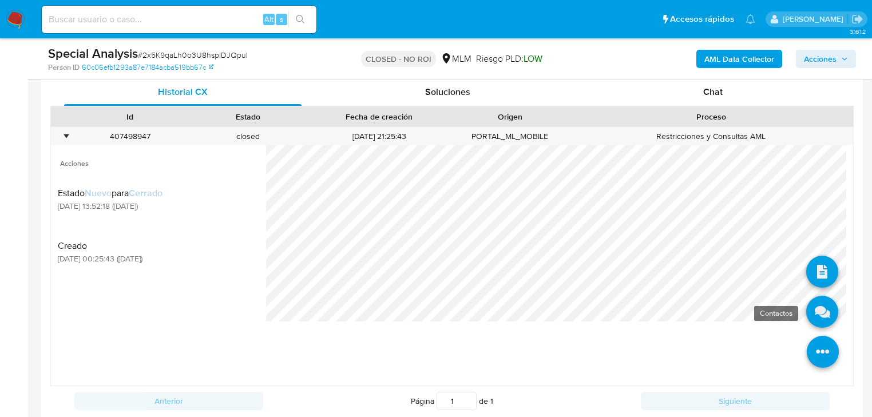
click at [817, 310] on icon at bounding box center [823, 312] width 32 height 32
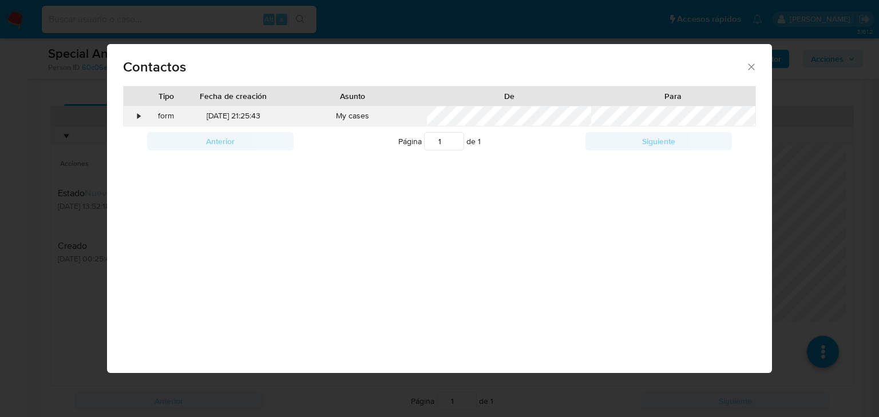
click at [135, 117] on div "•" at bounding box center [134, 115] width 20 height 19
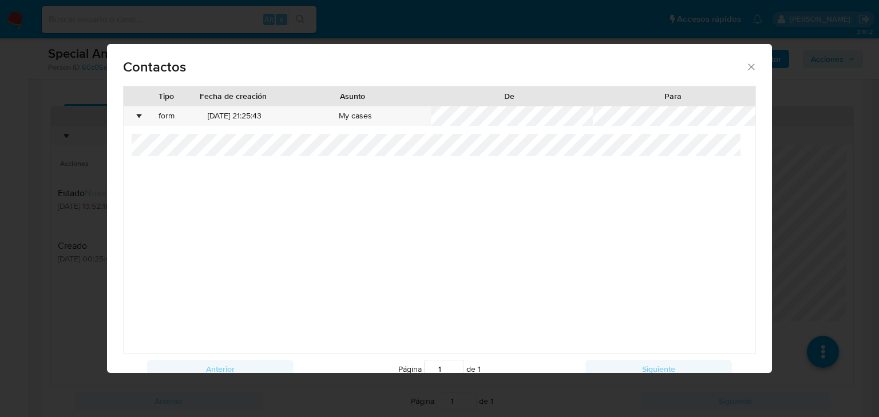
drag, startPoint x: 739, startPoint y: 64, endPoint x: 722, endPoint y: 71, distance: 18.2
click at [746, 64] on icon "close" at bounding box center [751, 66] width 11 height 11
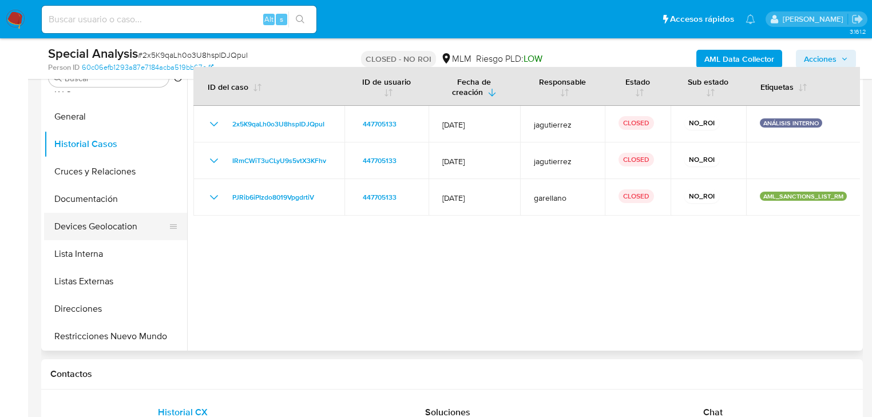
scroll to position [0, 0]
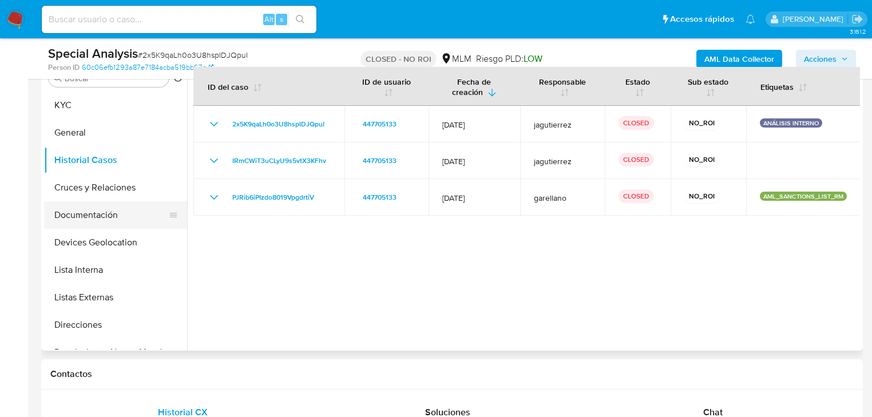
drag, startPoint x: 117, startPoint y: 223, endPoint x: 198, endPoint y: 190, distance: 87.8
click at [118, 221] on button "Documentación" at bounding box center [115, 214] width 143 height 27
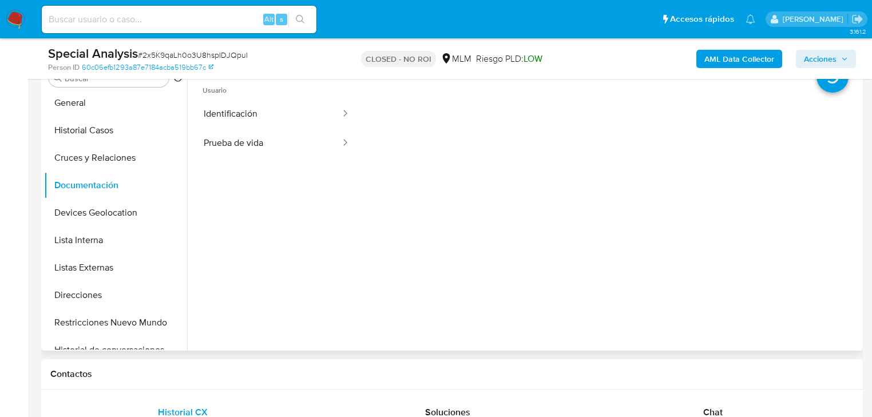
scroll to position [137, 0]
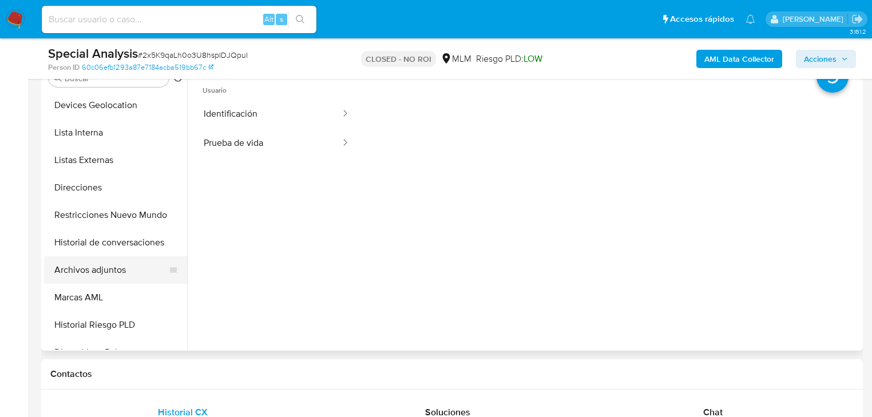
click at [109, 272] on button "Archivos adjuntos" at bounding box center [111, 269] width 134 height 27
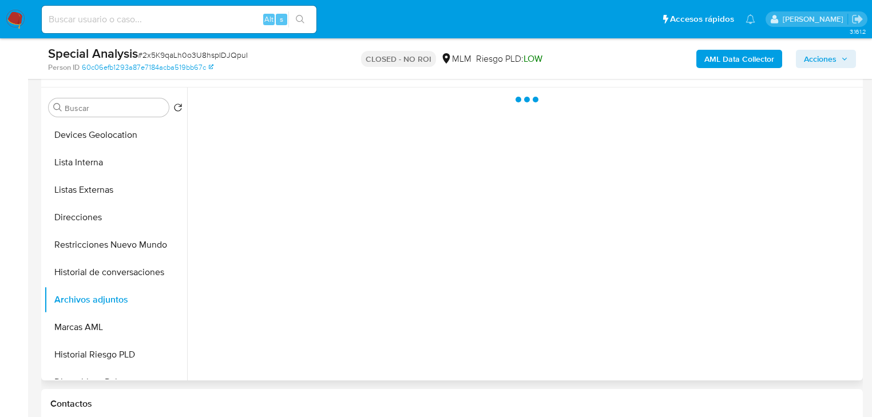
scroll to position [275, 0]
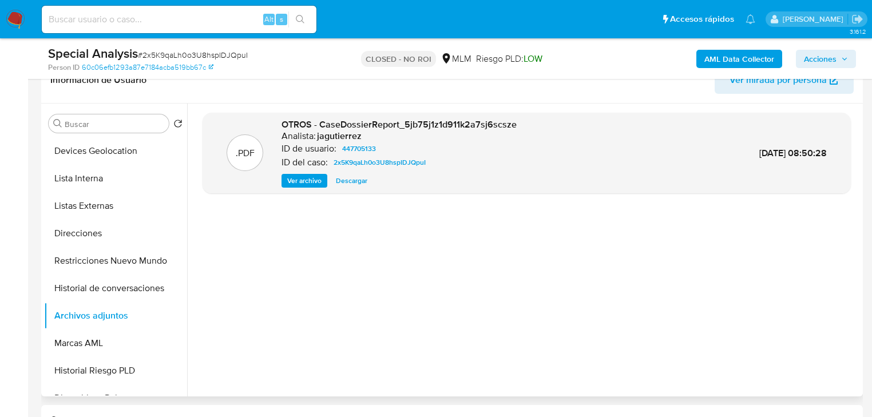
click at [316, 184] on span "Ver archivo" at bounding box center [304, 180] width 34 height 11
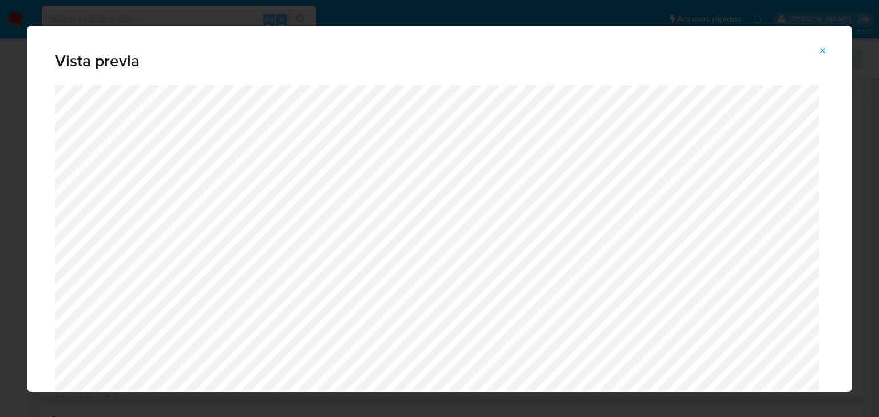
click at [821, 48] on icon "Attachment preview" at bounding box center [823, 50] width 9 height 9
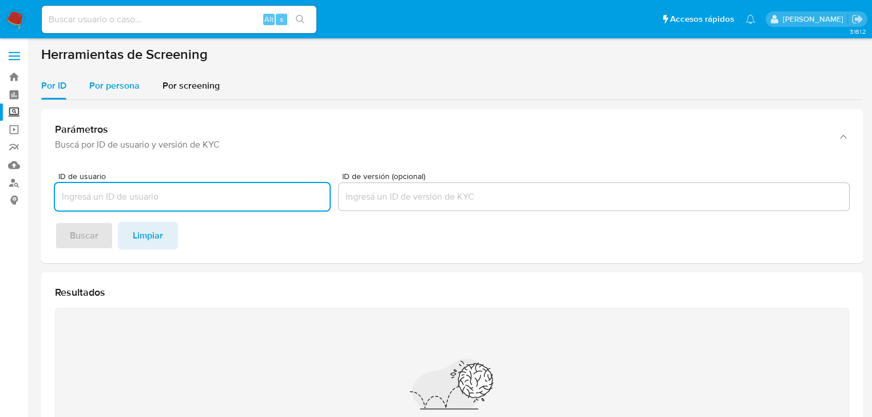
click at [121, 89] on span "Por persona" at bounding box center [114, 85] width 50 height 13
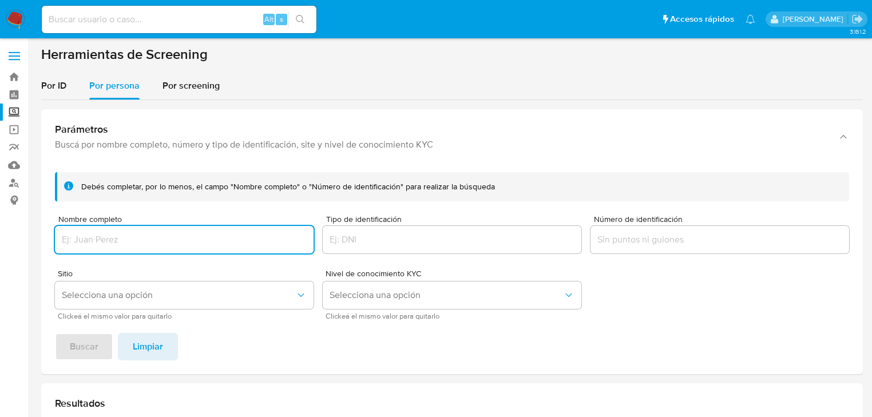
click at [107, 239] on input "Nombre completo" at bounding box center [184, 239] width 259 height 15
click at [80, 347] on span "Buscar" at bounding box center [84, 346] width 29 height 25
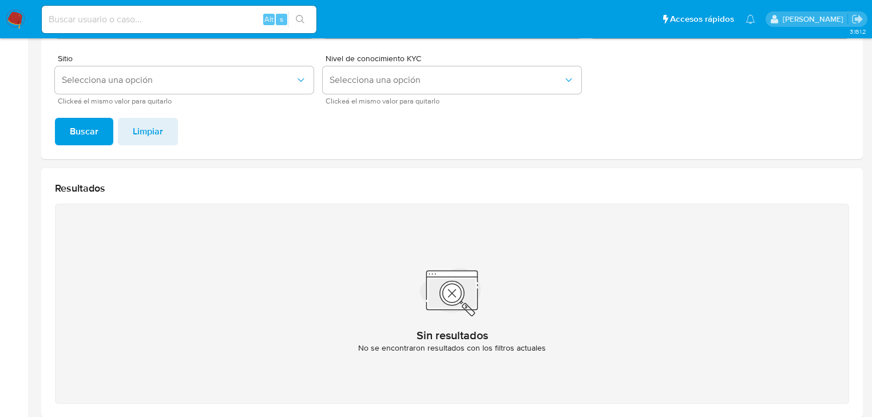
scroll to position [44, 0]
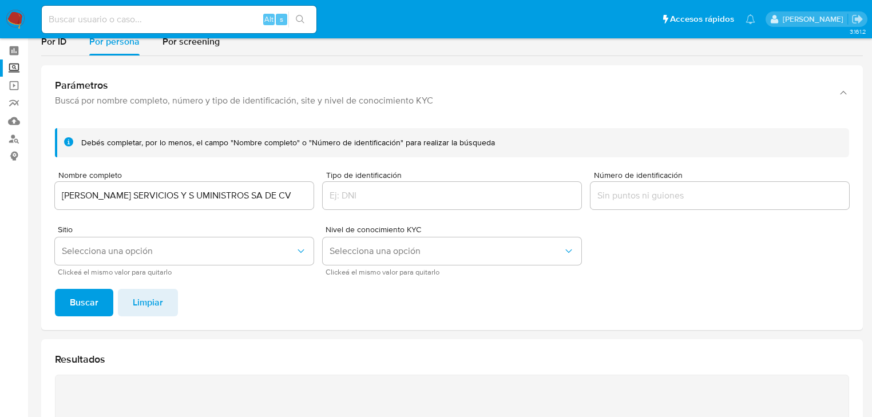
drag, startPoint x: 215, startPoint y: 195, endPoint x: 389, endPoint y: 200, distance: 174.1
click at [406, 196] on form "Debés completar, por lo menos, el campo "Nombre completo" o "Número de identifi…" at bounding box center [452, 201] width 795 height 147
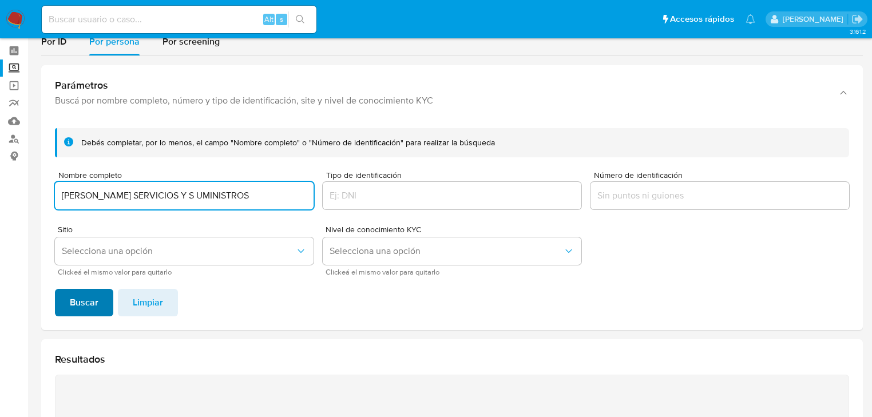
type input "EDIVAR SERVICIOS Y S UMINISTROS"
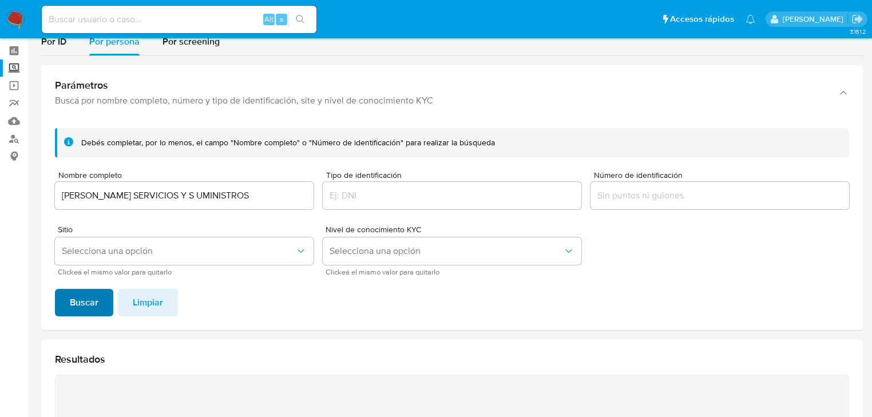
click at [87, 308] on span "Buscar" at bounding box center [84, 302] width 29 height 25
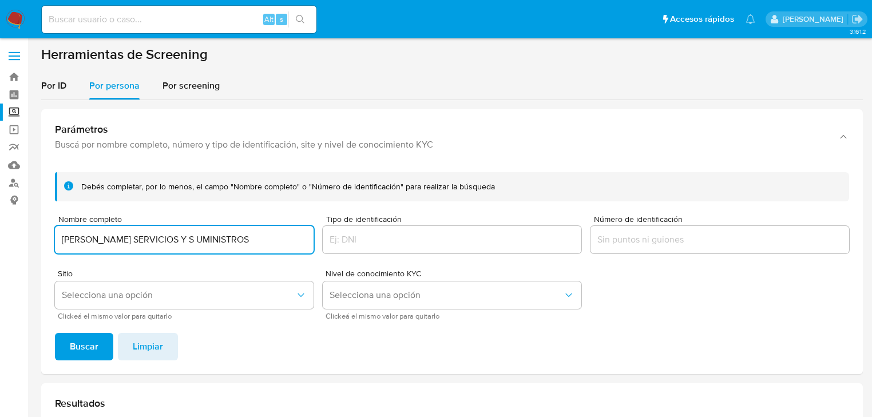
click at [160, 240] on input "EDIVAR SERVICIOS Y S UMINISTROS" at bounding box center [184, 239] width 259 height 15
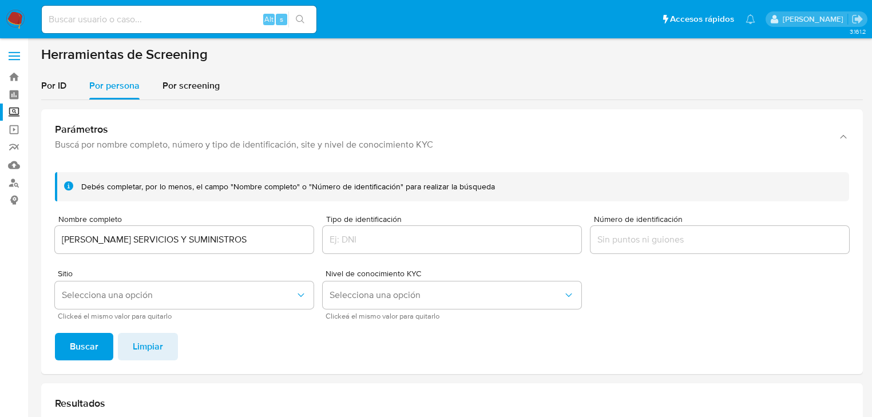
click at [100, 347] on button "Buscar" at bounding box center [84, 346] width 58 height 27
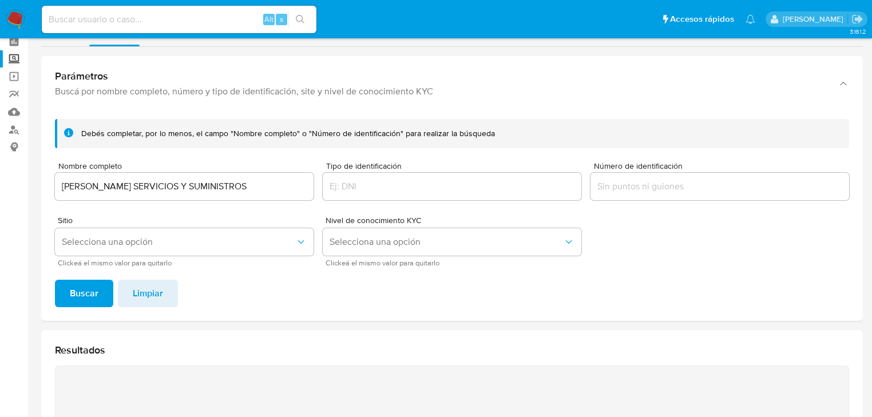
scroll to position [44, 0]
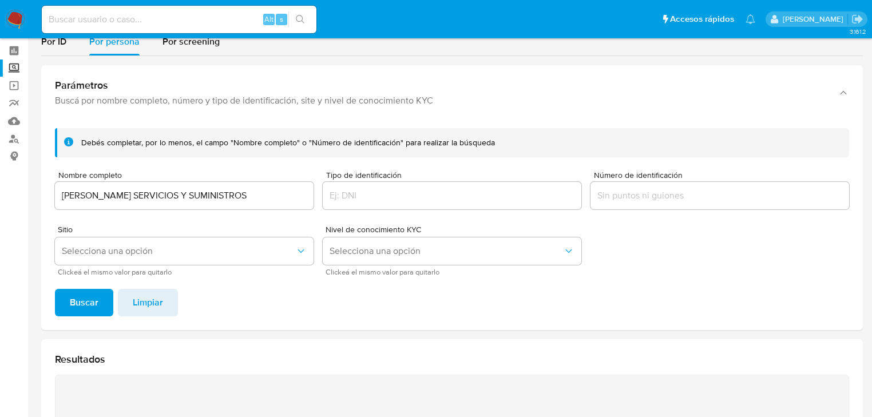
drag, startPoint x: 201, startPoint y: 197, endPoint x: 0, endPoint y: 181, distance: 202.1
click at [0, 182] on section "Bandeja Tablero Screening Búsqueda en Listas Watchlist Herramientas Operaciones…" at bounding box center [436, 301] width 872 height 691
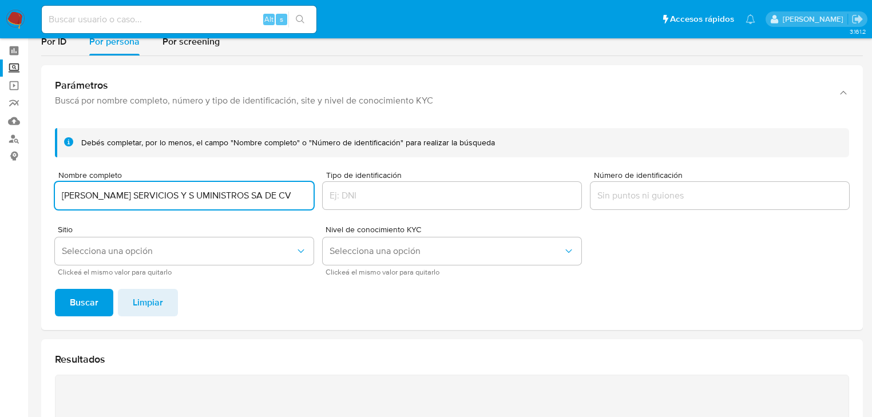
click at [156, 196] on input "EDIVAR SERVICIOS Y S UMINISTROS SA DE CV" at bounding box center [184, 195] width 259 height 15
click at [159, 197] on input "EDIVAR SERVICIOS Y S UMINISTROS SA DE CV" at bounding box center [184, 195] width 259 height 15
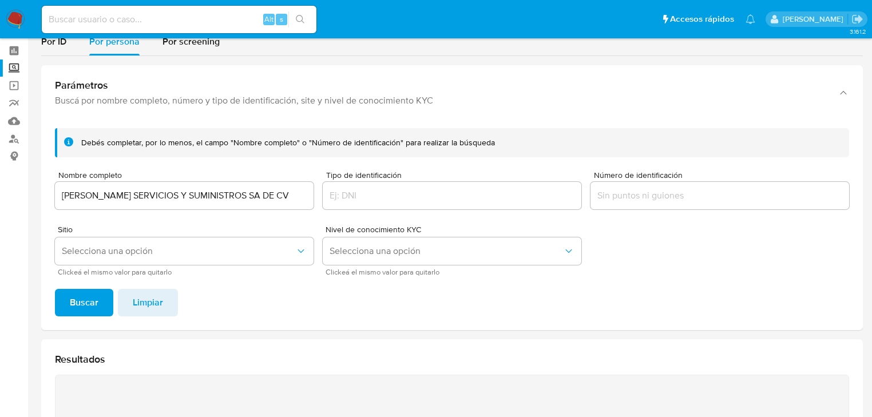
click at [89, 302] on span "Buscar" at bounding box center [84, 302] width 29 height 25
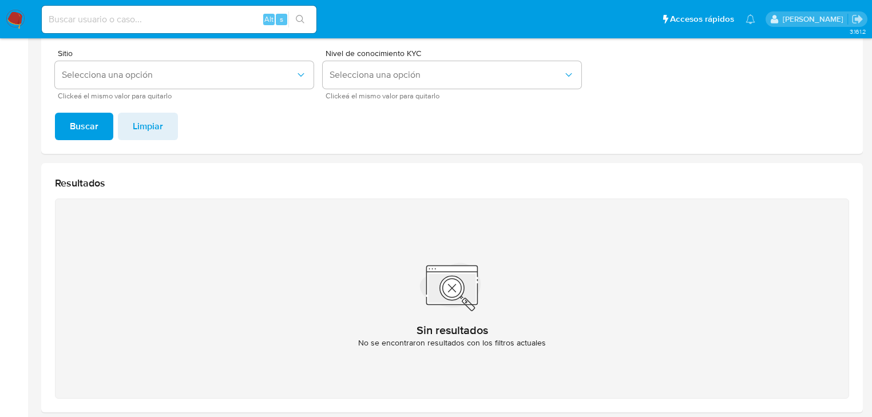
scroll to position [90, 0]
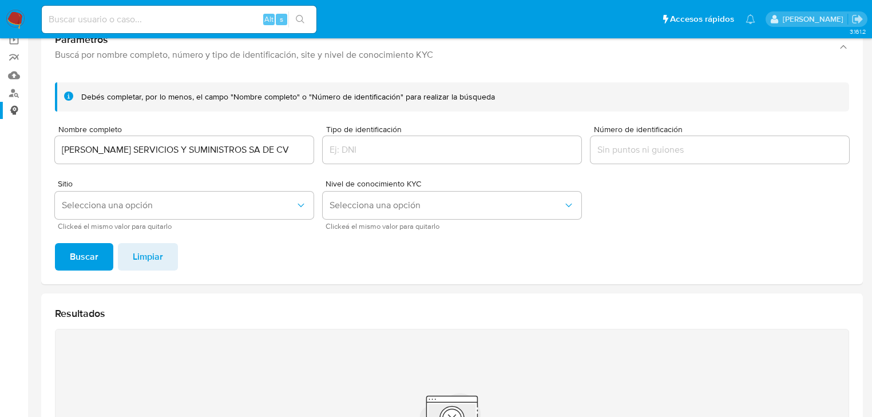
drag, startPoint x: 256, startPoint y: 149, endPoint x: 0, endPoint y: 112, distance: 259.2
click at [0, 110] on section "Bandeja Tablero Screening Búsqueda en Listas Watchlist Herramientas Operaciones…" at bounding box center [436, 255] width 872 height 691
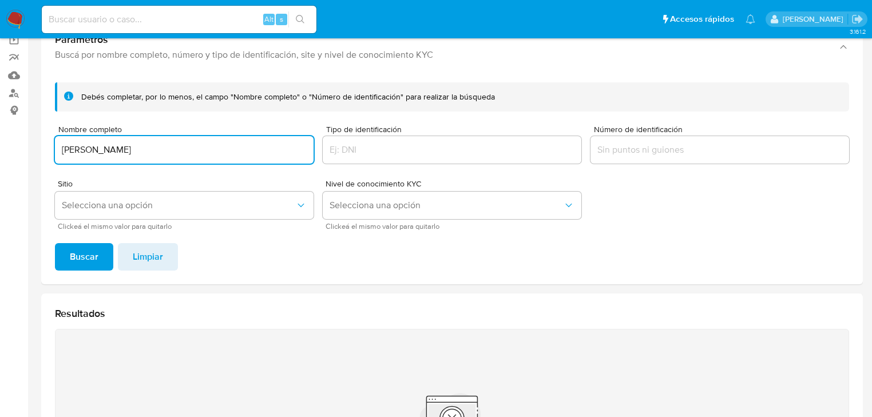
click at [82, 255] on span "Buscar" at bounding box center [84, 256] width 29 height 25
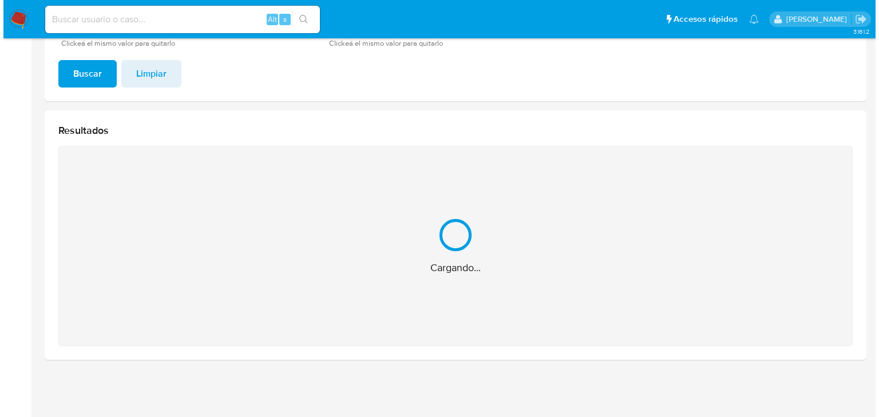
scroll to position [92, 0]
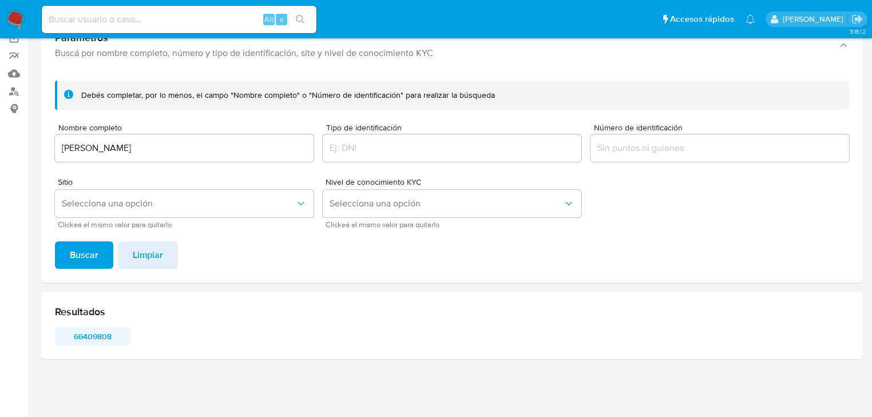
click at [94, 341] on span "66409808" at bounding box center [93, 337] width 60 height 16
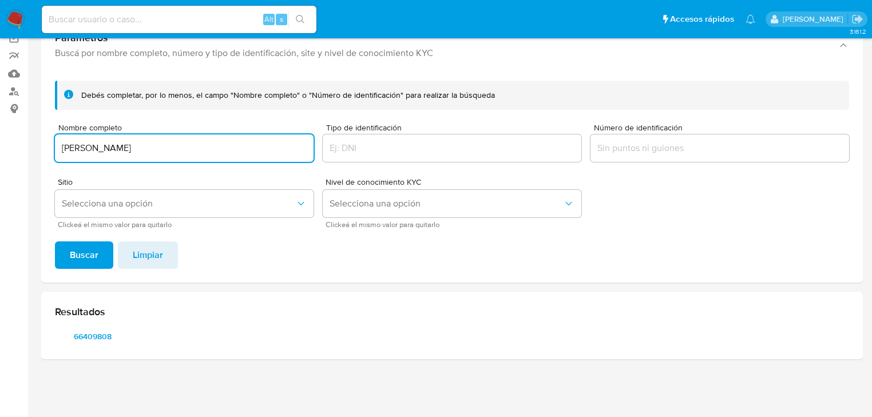
drag, startPoint x: 231, startPoint y: 153, endPoint x: 0, endPoint y: 129, distance: 231.9
click at [0, 129] on section "Bandeja Tablero Screening Búsqueda en Listas Watchlist Herramientas Operaciones…" at bounding box center [436, 162] width 872 height 509
type input "LUIS ALBERTO CARVAJAL TORRES"
click at [58, 252] on button "Buscar" at bounding box center [84, 255] width 58 height 27
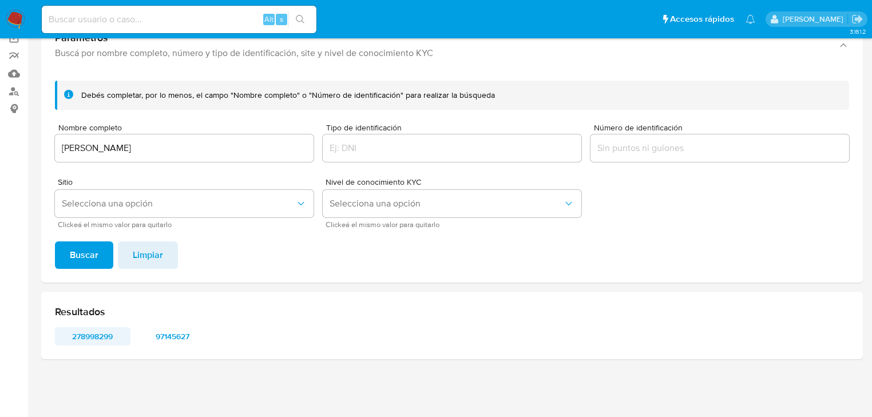
click at [109, 331] on span "278998299" at bounding box center [93, 337] width 60 height 16
click at [181, 334] on span "97145627" at bounding box center [173, 337] width 60 height 16
click at [137, 207] on span "Selecciona una opción" at bounding box center [179, 203] width 234 height 11
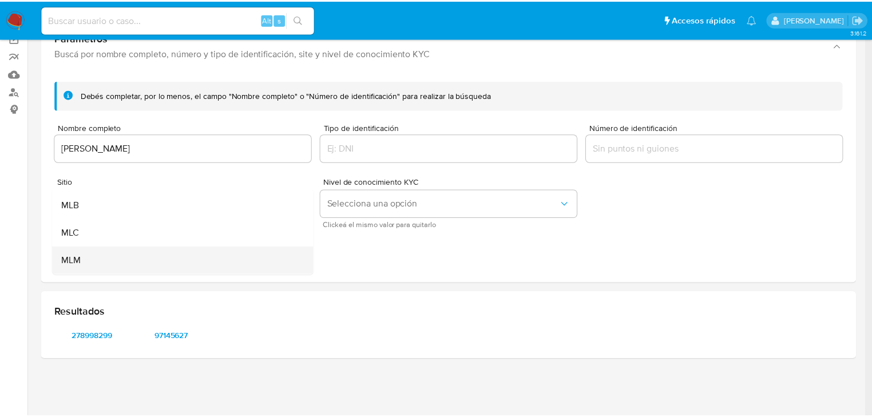
scroll to position [46, 0]
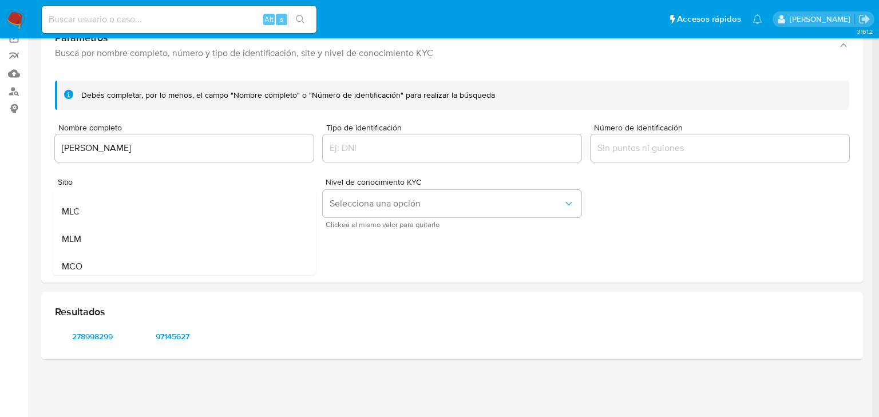
click at [94, 238] on div "MLM" at bounding box center [181, 239] width 238 height 27
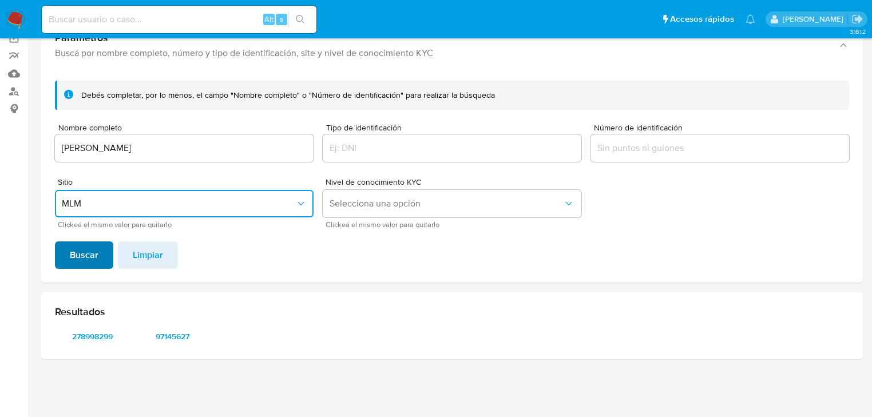
drag, startPoint x: 84, startPoint y: 262, endPoint x: 91, endPoint y: 260, distance: 7.1
click at [85, 259] on span "Buscar" at bounding box center [84, 255] width 29 height 25
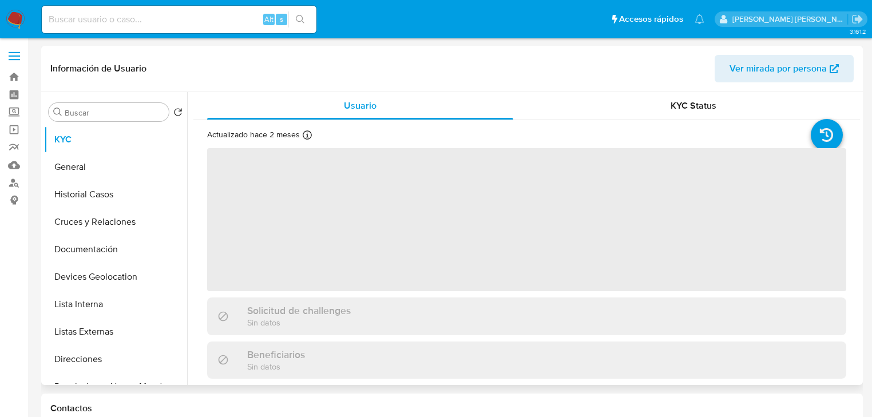
select select "10"
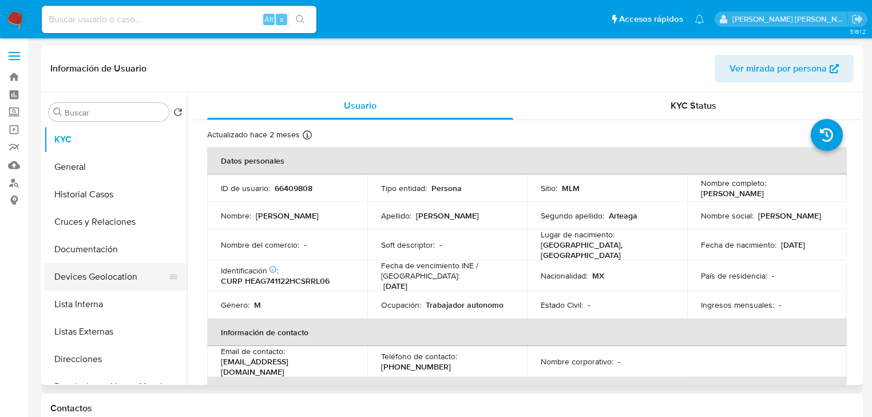
click at [109, 279] on button "Devices Geolocation" at bounding box center [111, 276] width 134 height 27
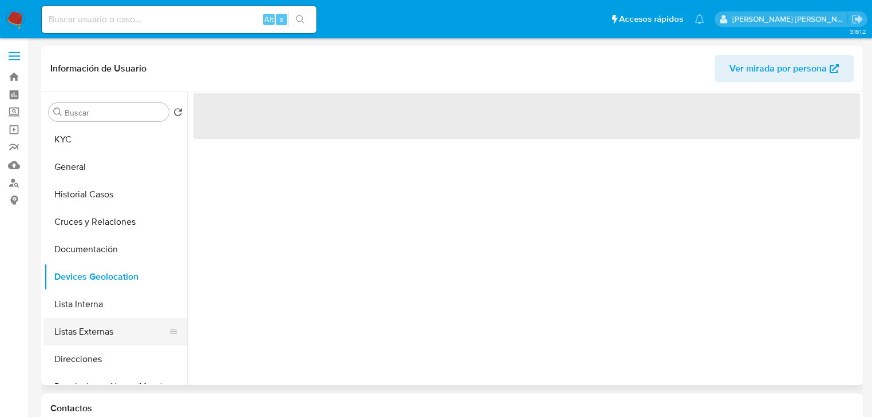
drag, startPoint x: 110, startPoint y: 342, endPoint x: 117, endPoint y: 336, distance: 9.3
click at [110, 341] on button "Listas Externas" at bounding box center [111, 331] width 134 height 27
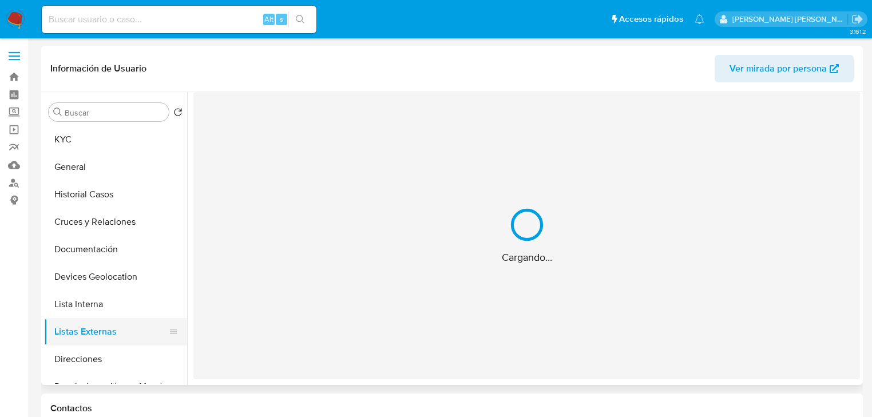
click at [343, 279] on div "Cargando..." at bounding box center [526, 235] width 667 height 287
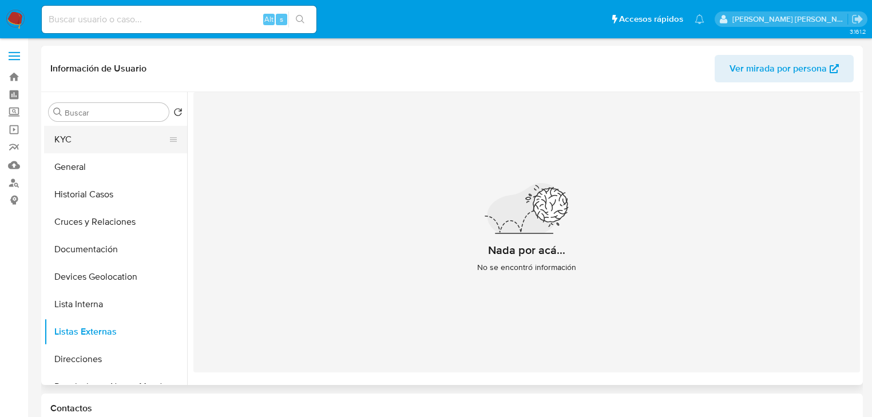
click at [83, 142] on button "KYC" at bounding box center [111, 139] width 134 height 27
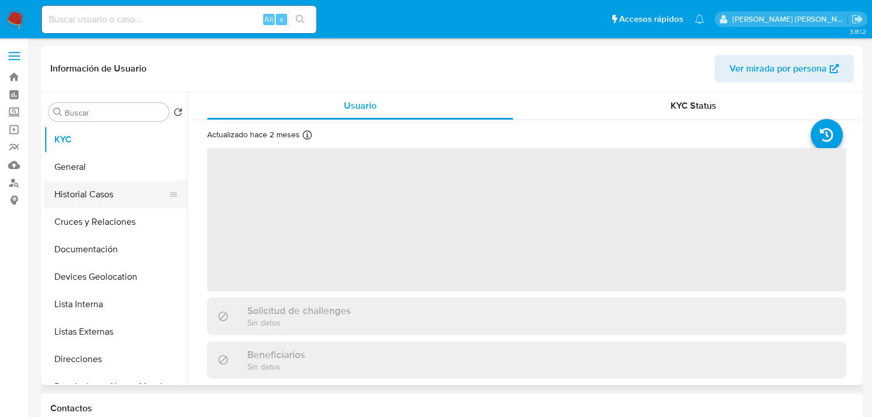
click at [102, 188] on button "Historial Casos" at bounding box center [111, 194] width 134 height 27
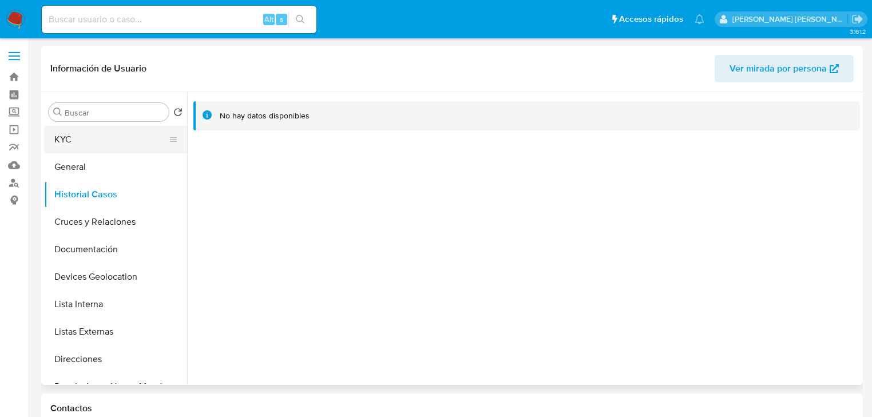
click at [94, 135] on button "KYC" at bounding box center [111, 139] width 134 height 27
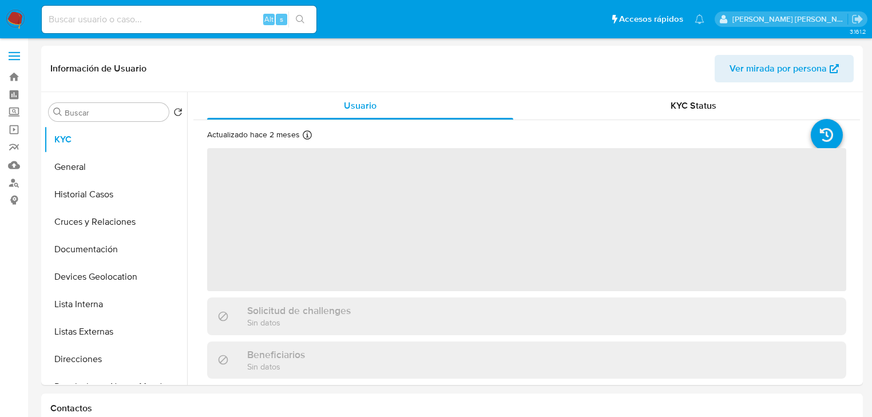
click at [313, 199] on span "‌" at bounding box center [526, 219] width 639 height 143
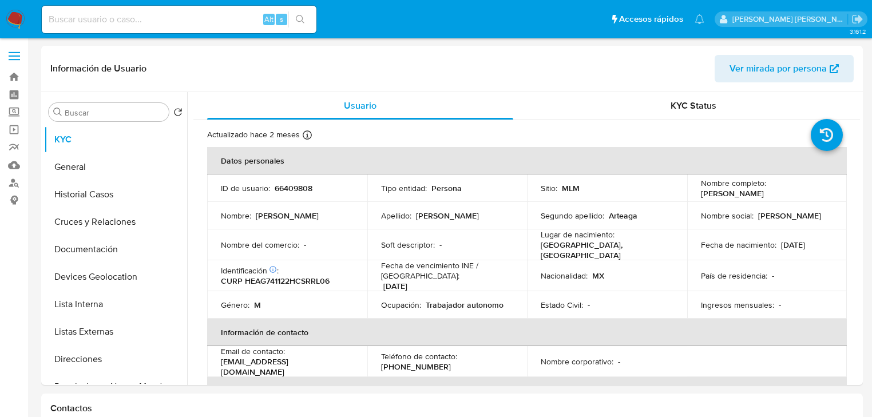
click at [306, 189] on p "66409808" at bounding box center [294, 188] width 38 height 10
copy p "66409808"
click at [294, 276] on p "CURP HEAG741122HCSRRL06" at bounding box center [275, 281] width 109 height 10
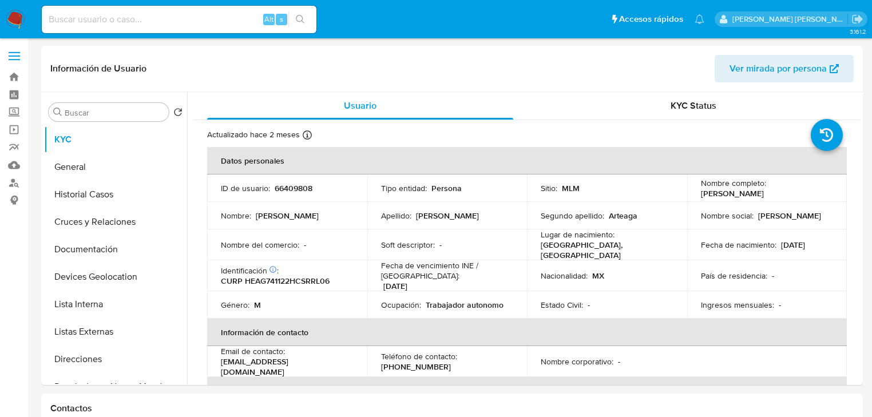
click at [299, 286] on td "Identificación CIC: 109237046 : CURP HEAG741122HCSRRL06" at bounding box center [287, 275] width 160 height 31
click at [302, 278] on p "CURP HEAG741122HCSRRL06" at bounding box center [275, 281] width 109 height 10
copy p "HEAG741122HCSRRL06"
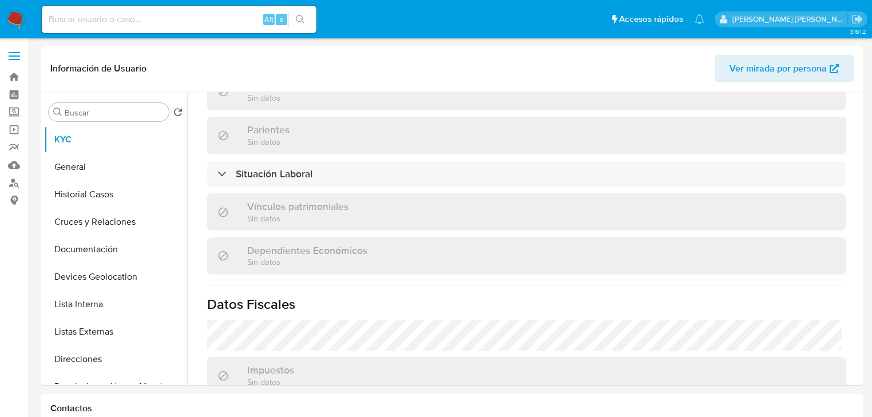
scroll to position [723, 0]
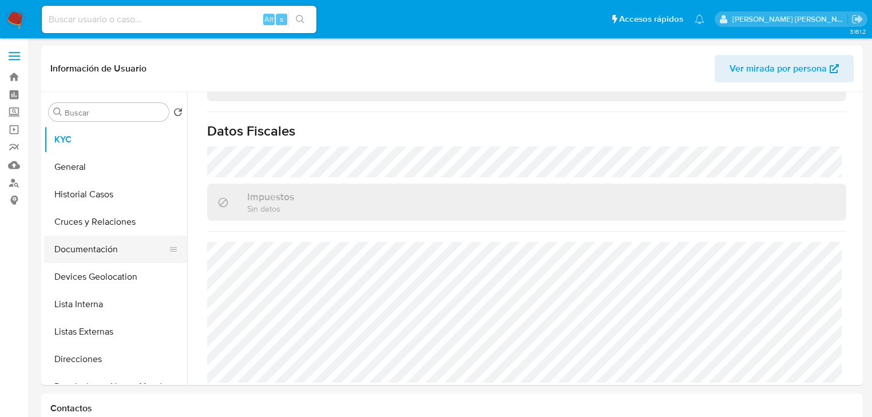
click at [120, 254] on button "Documentación" at bounding box center [111, 249] width 134 height 27
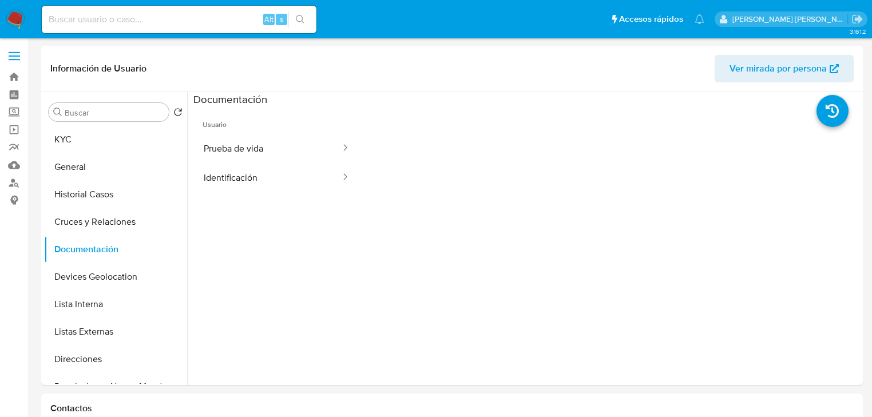
click at [333, 154] on div at bounding box center [342, 148] width 18 height 13
click at [258, 137] on button "Prueba de vida" at bounding box center [267, 148] width 148 height 29
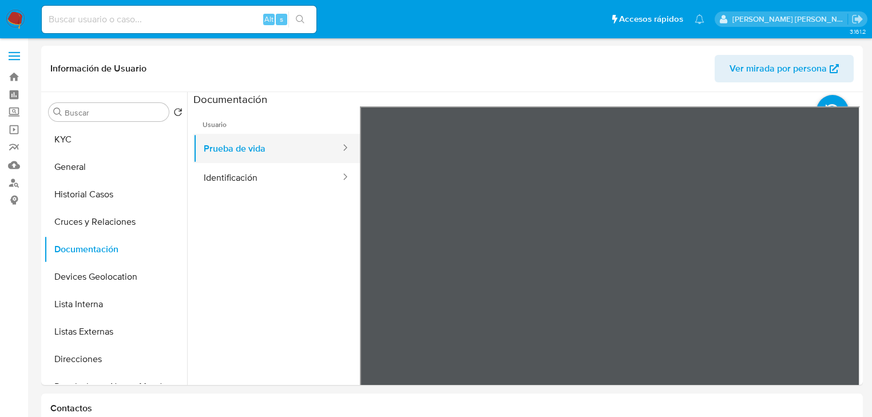
drag, startPoint x: 267, startPoint y: 144, endPoint x: 325, endPoint y: 160, distance: 60.2
click at [271, 144] on button "Prueba de vida" at bounding box center [267, 148] width 148 height 29
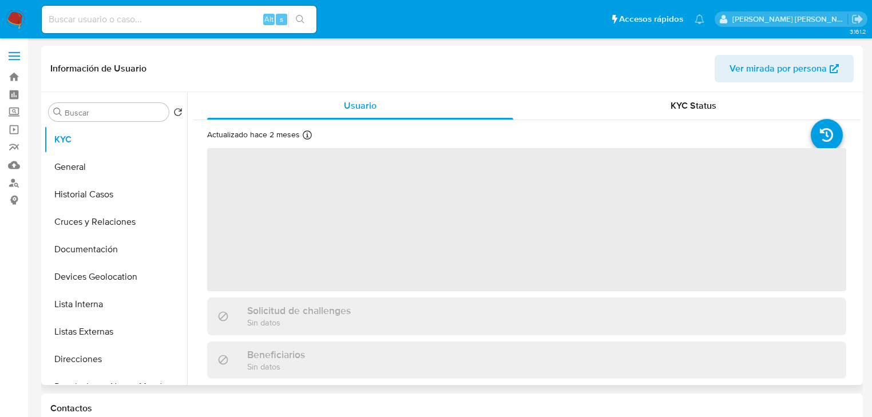
select select "10"
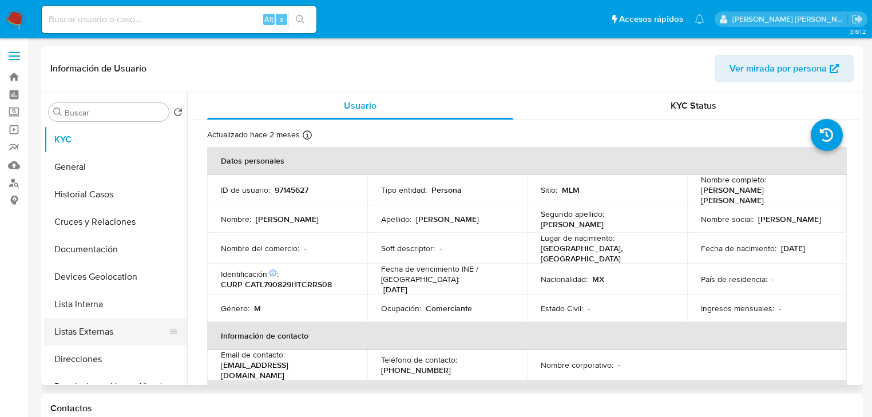
click at [90, 327] on button "Listas Externas" at bounding box center [111, 331] width 134 height 27
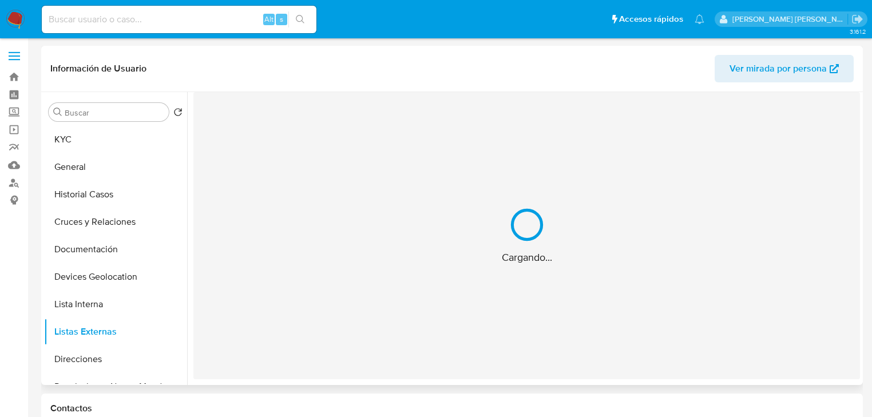
click at [427, 247] on div "Cargando..." at bounding box center [526, 235] width 667 height 287
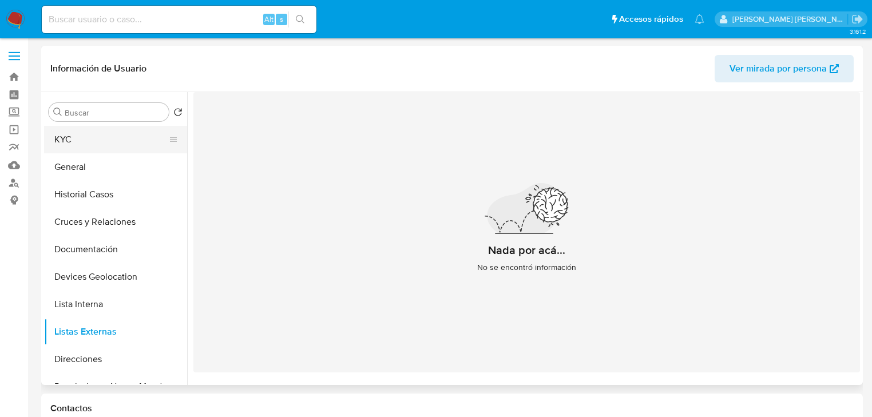
click at [55, 134] on button "KYC" at bounding box center [111, 139] width 134 height 27
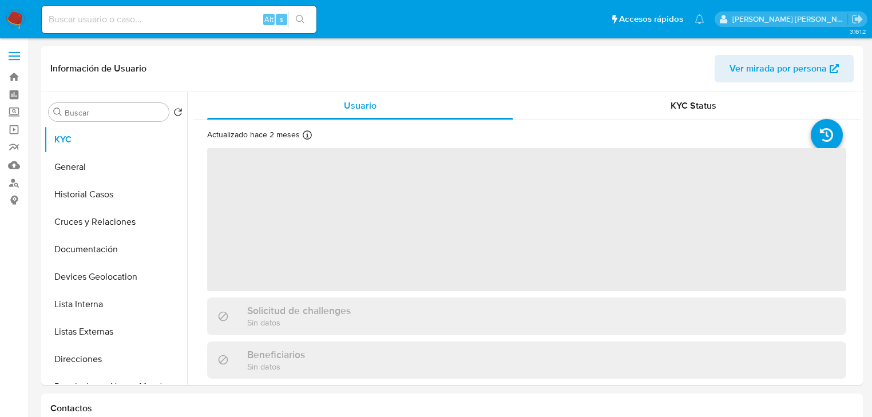
click at [280, 207] on span "‌" at bounding box center [526, 219] width 639 height 143
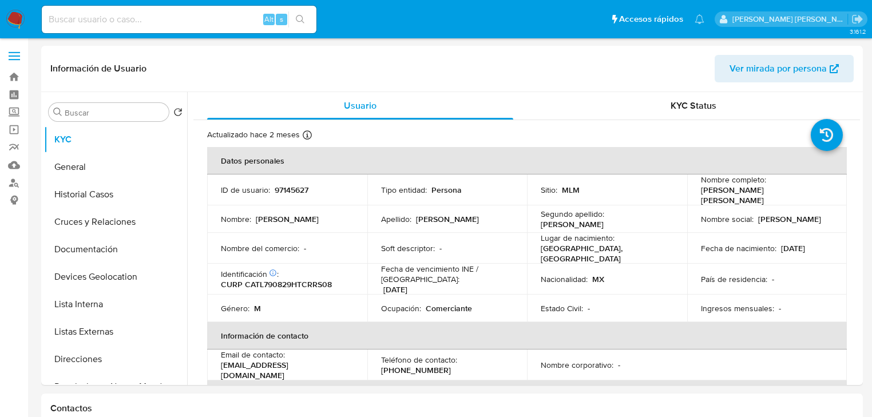
click at [282, 192] on p "97145627" at bounding box center [292, 190] width 34 height 10
copy p "97145627"
click at [257, 269] on p "Identificación CIC: 143625584 :" at bounding box center [250, 274] width 58 height 10
click at [262, 279] on p "CURP CATL790829HTCRRS08" at bounding box center [276, 284] width 111 height 10
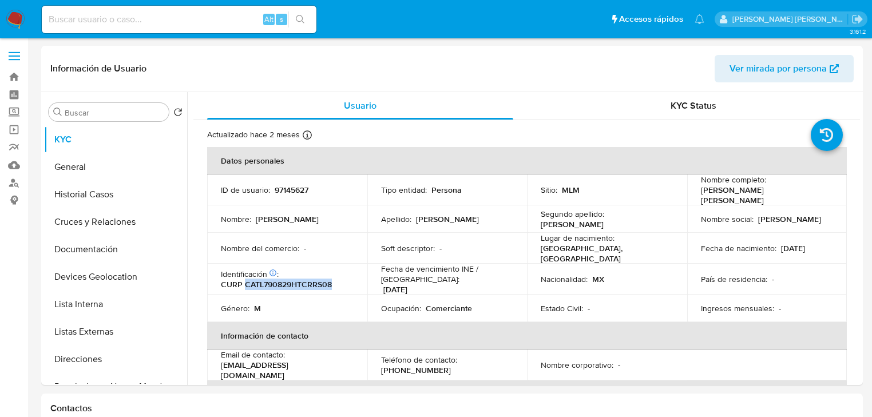
click at [262, 279] on p "CURP CATL790829HTCRRS08" at bounding box center [276, 284] width 111 height 10
copy p "CATL790829HTCRRS08"
click at [102, 206] on button "Historial Casos" at bounding box center [111, 194] width 134 height 27
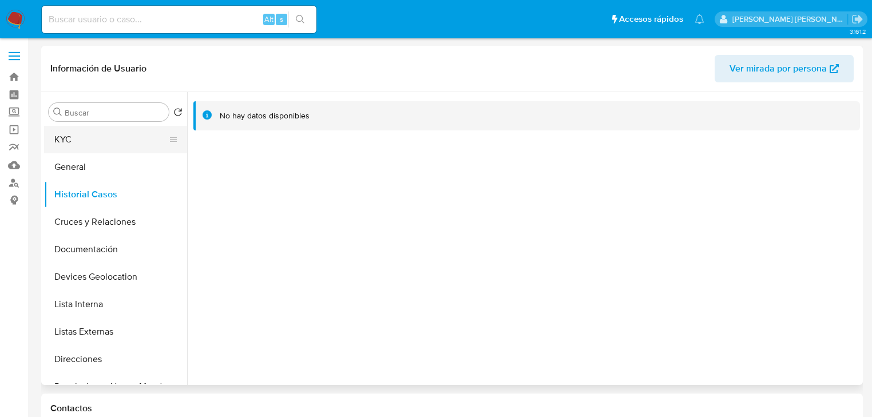
drag, startPoint x: 105, startPoint y: 144, endPoint x: 120, endPoint y: 143, distance: 14.9
click at [106, 143] on button "KYC" at bounding box center [111, 139] width 134 height 27
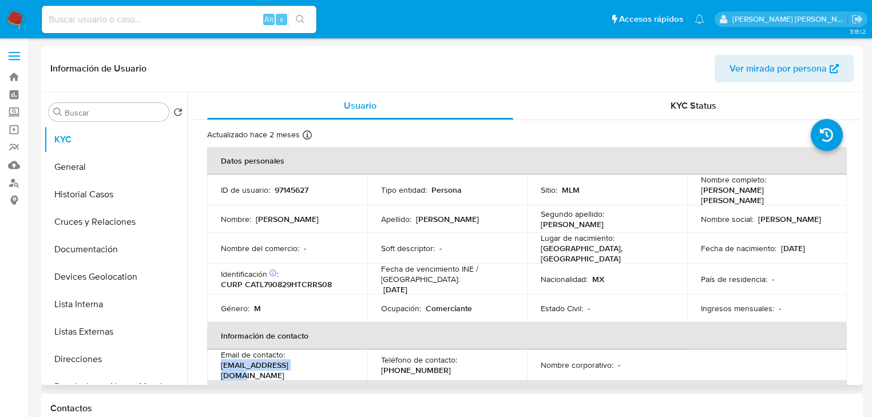
drag, startPoint x: 279, startPoint y: 365, endPoint x: 222, endPoint y: 366, distance: 57.3
click at [222, 366] on div "Email de contacto : [EMAIL_ADDRESS][DOMAIN_NAME]" at bounding box center [287, 365] width 133 height 31
copy p "[EMAIL_ADDRESS][DOMAIN_NAME]"
click at [418, 365] on p "[PHONE_NUMBER]" at bounding box center [416, 370] width 70 height 10
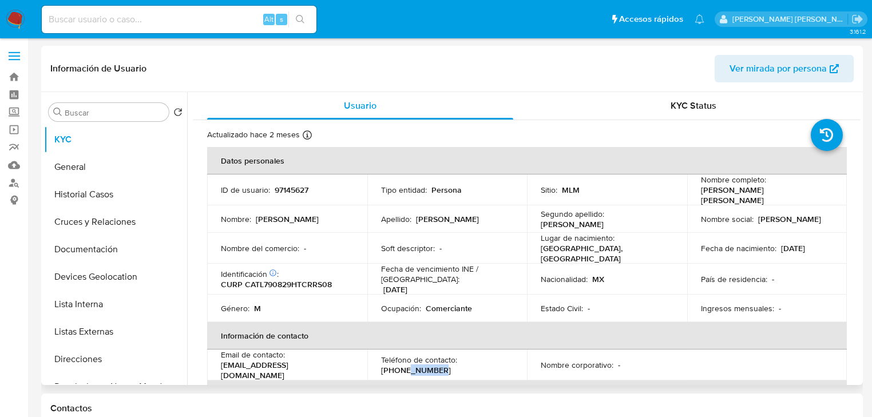
copy p "3226581"
click at [106, 262] on button "Documentación" at bounding box center [111, 249] width 134 height 27
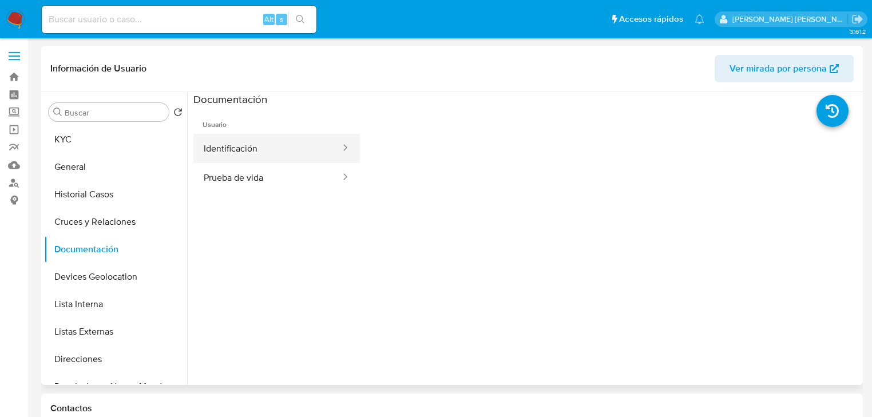
click at [289, 162] on ul "Identificación Prueba de vida" at bounding box center [276, 163] width 167 height 58
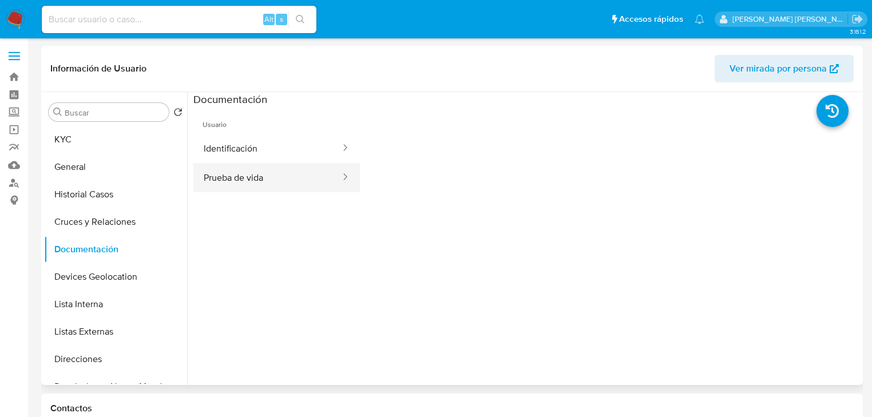
drag, startPoint x: 291, startPoint y: 181, endPoint x: 317, endPoint y: 179, distance: 25.9
click at [291, 179] on button "Prueba de vida" at bounding box center [267, 177] width 148 height 29
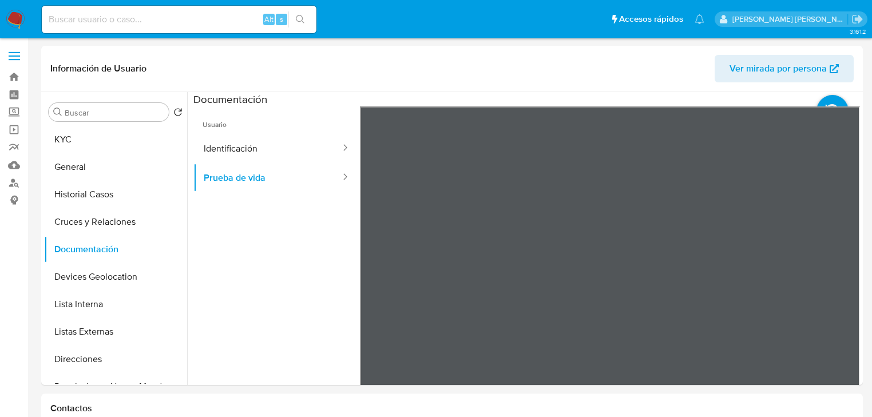
click at [128, 20] on input at bounding box center [179, 19] width 275 height 15
paste input "0RQbDiVNJADBjf9WeRpJeG1e"
type input "0RQbDiVNJADBjf9WeRpJeG1e"
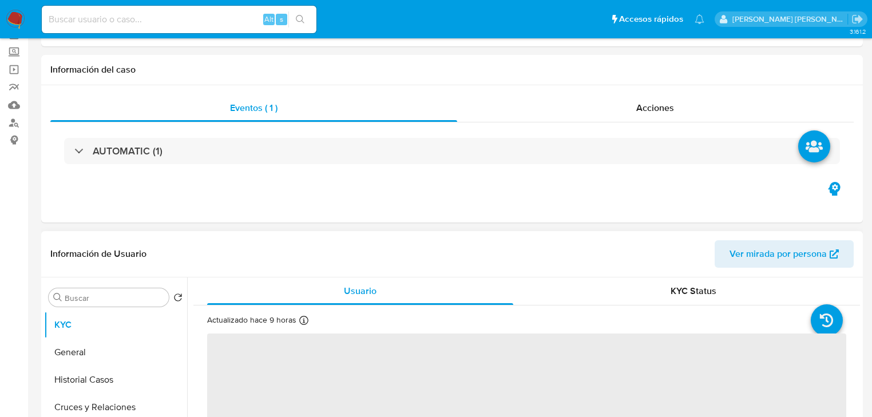
scroll to position [92, 0]
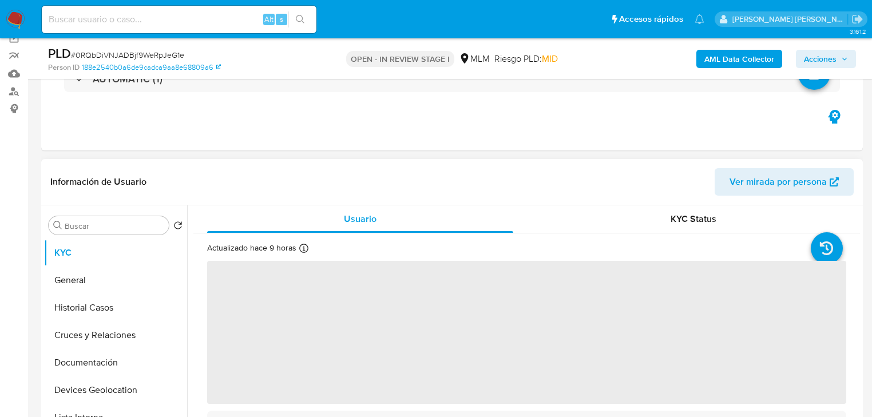
select select "10"
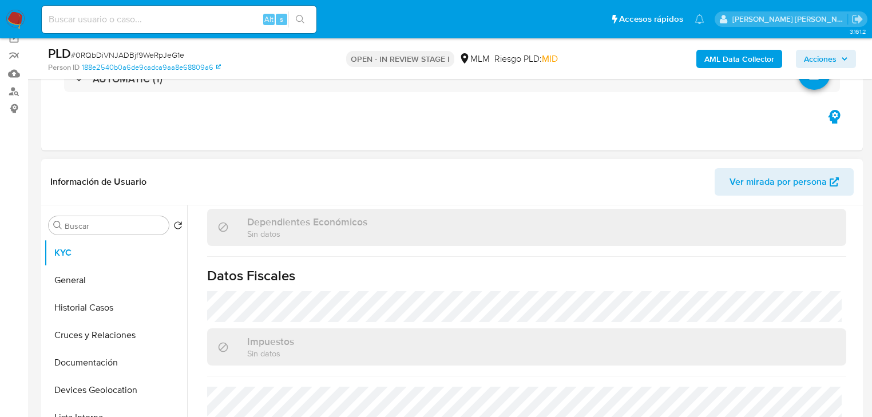
scroll to position [712, 0]
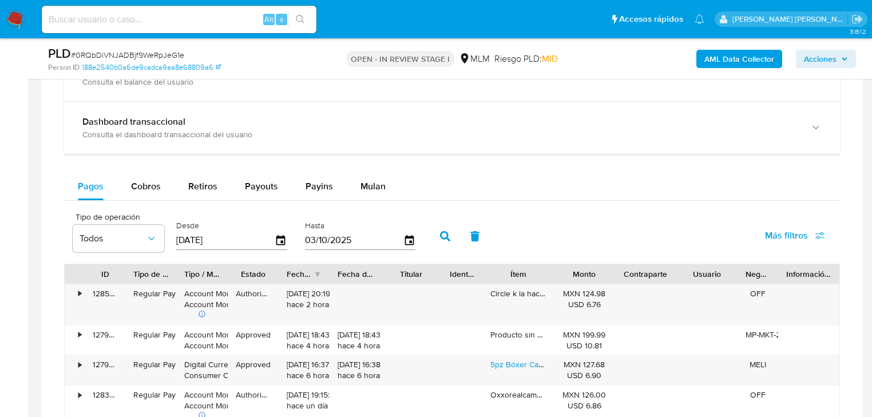
click at [240, 154] on div "Balance Consulta el balance del usuario Dashboard transaccional Consulta el das…" at bounding box center [452, 365] width 776 height 633
drag, startPoint x: 281, startPoint y: 180, endPoint x: 274, endPoint y: 180, distance: 7.4
click at [281, 179] on button "Payouts" at bounding box center [261, 186] width 61 height 27
select select "10"
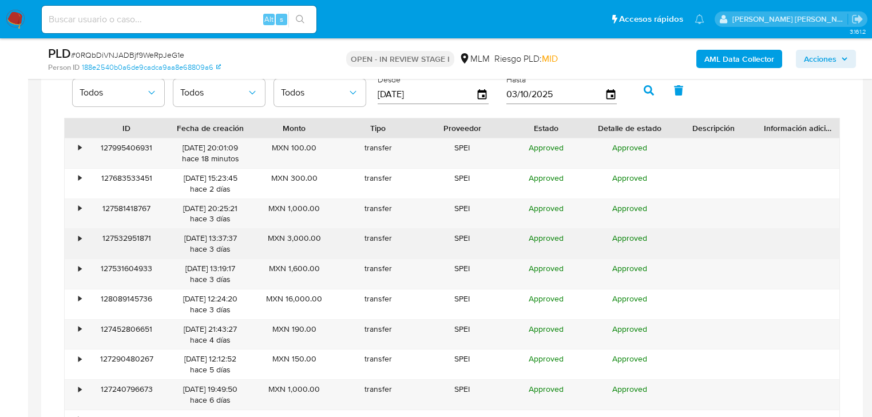
scroll to position [1053, 0]
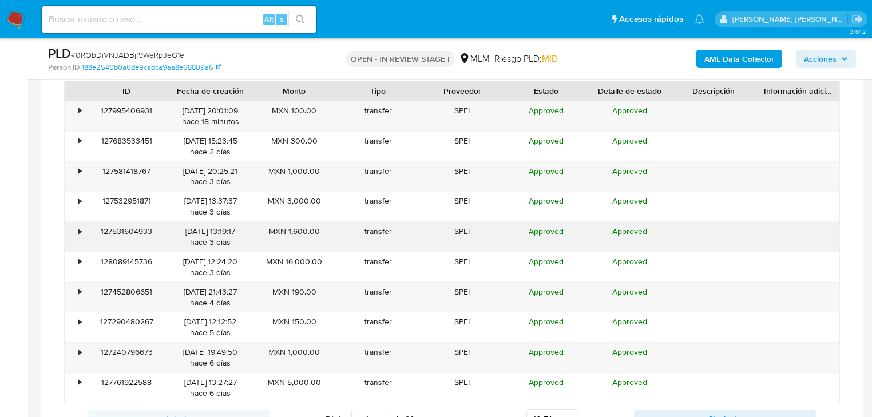
drag, startPoint x: 78, startPoint y: 267, endPoint x: 76, endPoint y: 245, distance: 22.4
click at [78, 259] on div "•" at bounding box center [75, 267] width 20 height 30
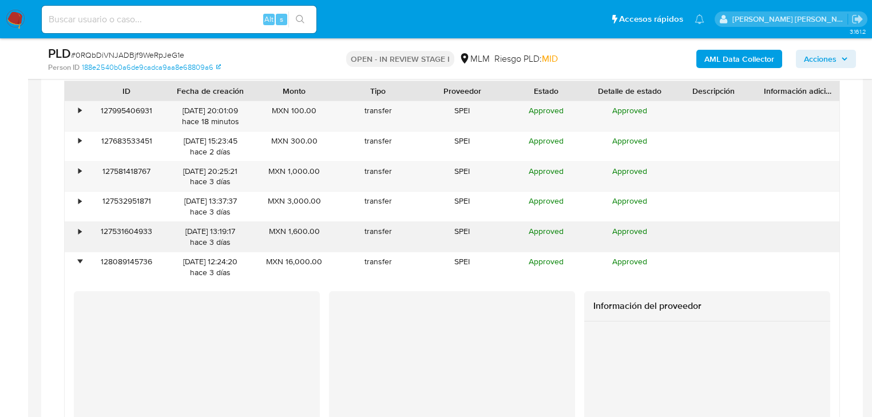
click at [84, 222] on div "•" at bounding box center [75, 237] width 20 height 30
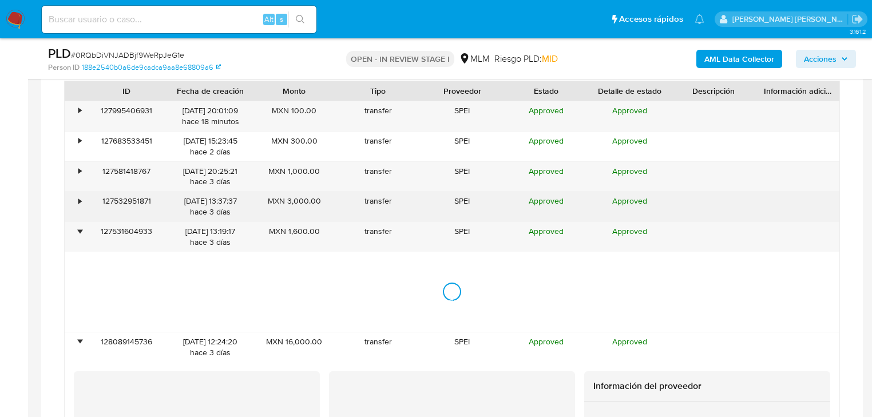
drag, startPoint x: 84, startPoint y: 202, endPoint x: 85, endPoint y: 193, distance: 8.6
click at [85, 201] on div "127532951871" at bounding box center [127, 207] width 84 height 30
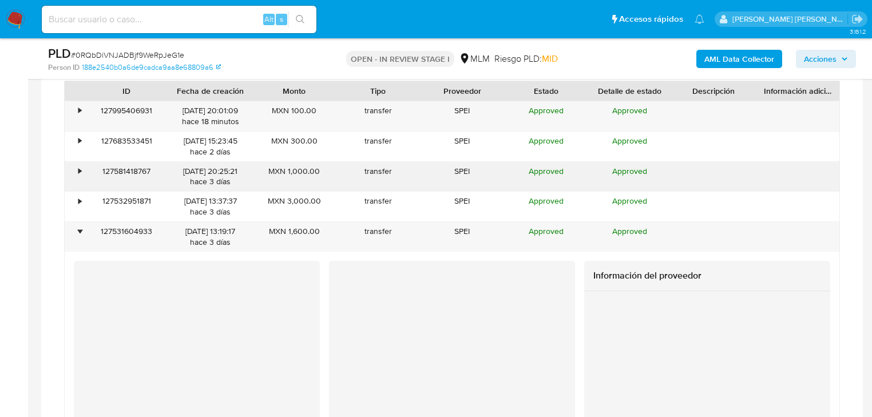
click at [85, 167] on div "127581418767" at bounding box center [127, 177] width 84 height 30
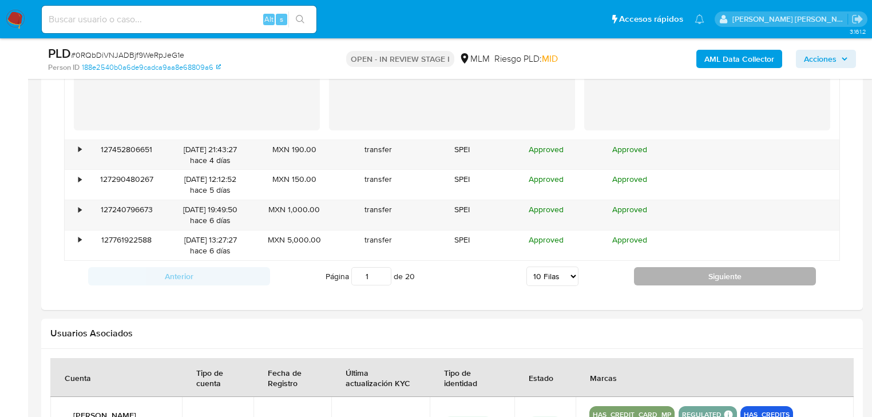
drag, startPoint x: 705, startPoint y: 293, endPoint x: 705, endPoint y: 278, distance: 15.5
click at [704, 278] on button "Siguiente" at bounding box center [725, 276] width 182 height 18
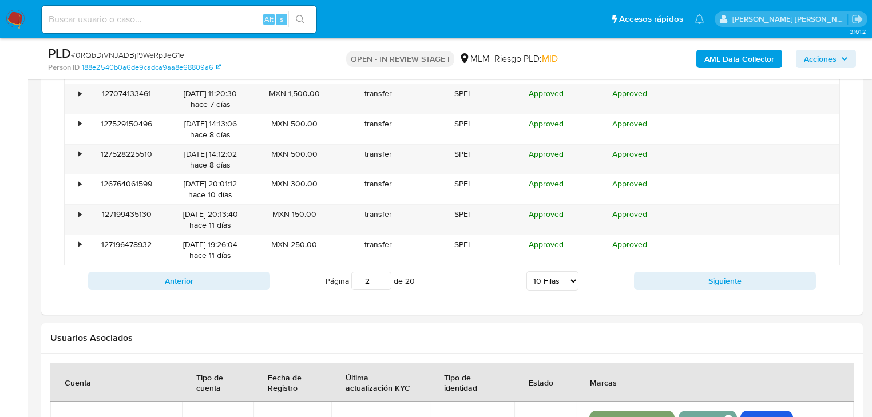
scroll to position [1212, 0]
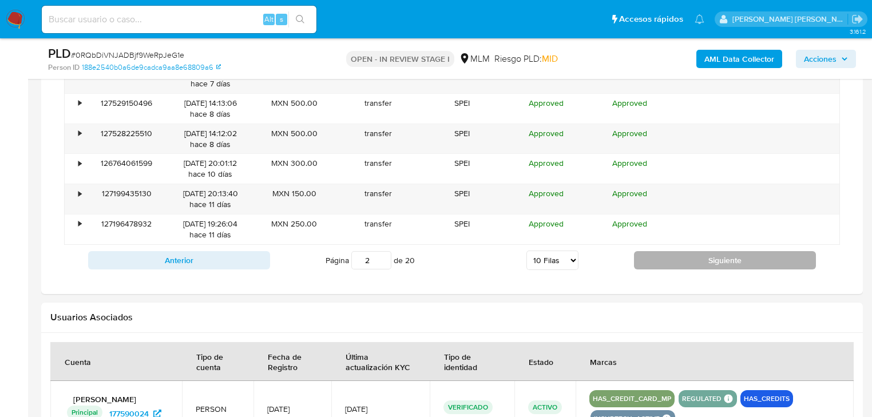
click at [680, 252] on button "Siguiente" at bounding box center [725, 260] width 182 height 18
type input "3"
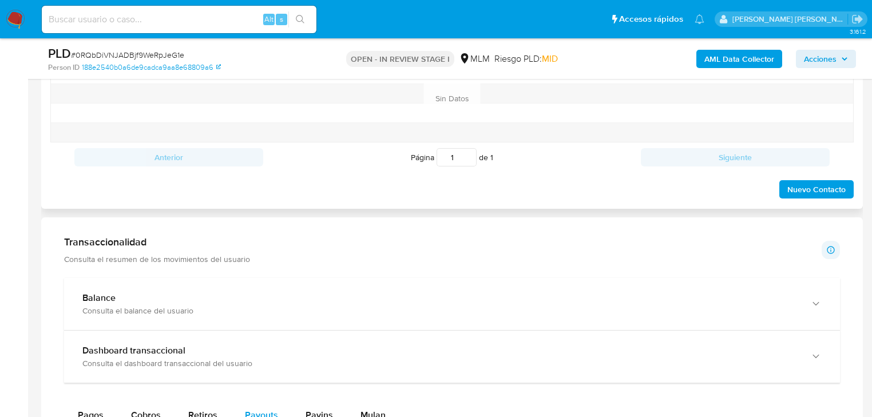
scroll to position [545, 0]
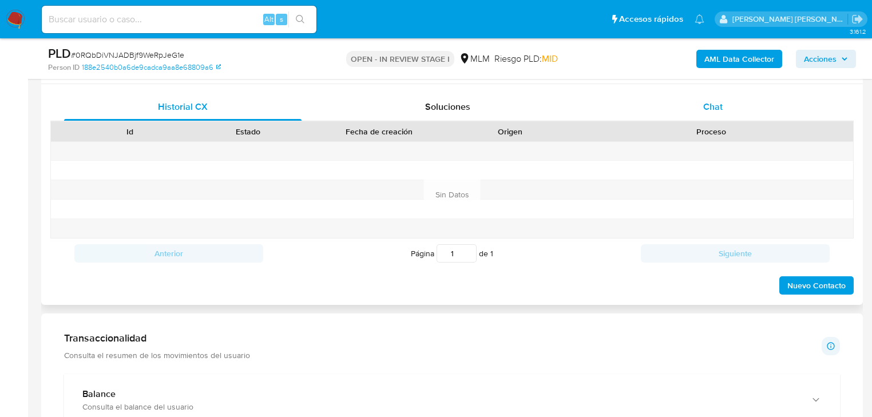
click at [722, 101] on span "Chat" at bounding box center [713, 106] width 19 height 13
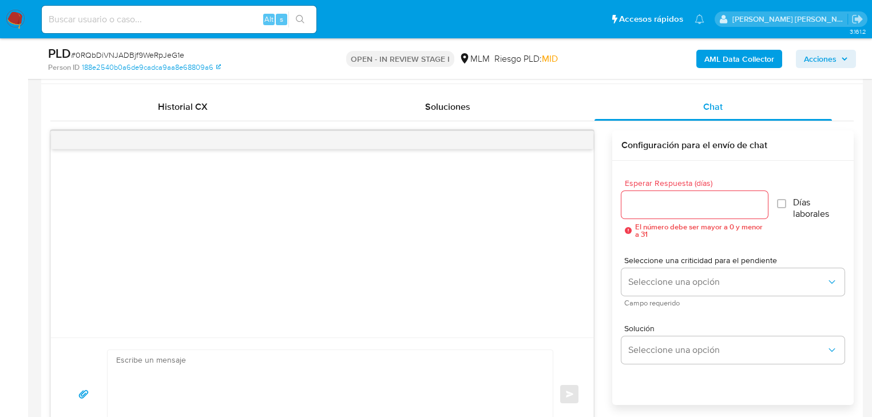
click at [179, 364] on textarea at bounding box center [327, 394] width 422 height 88
paste textarea "Loremips Dolor Sitamet, Co adipiscinge sed do ei temporincidi ut labore et do m…"
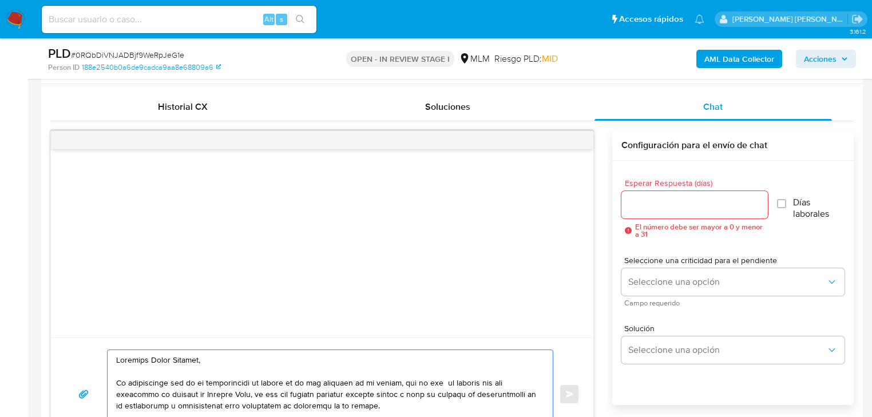
scroll to position [591, 0]
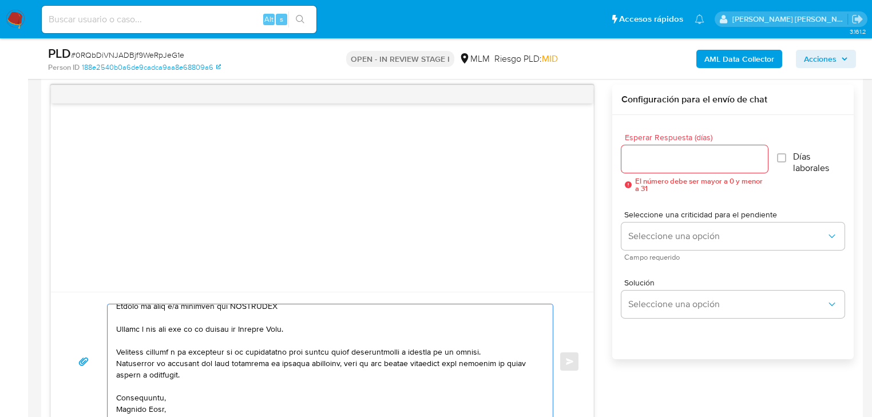
drag, startPoint x: 179, startPoint y: 337, endPoint x: 169, endPoint y: 334, distance: 9.6
click at [179, 338] on textarea at bounding box center [327, 362] width 422 height 114
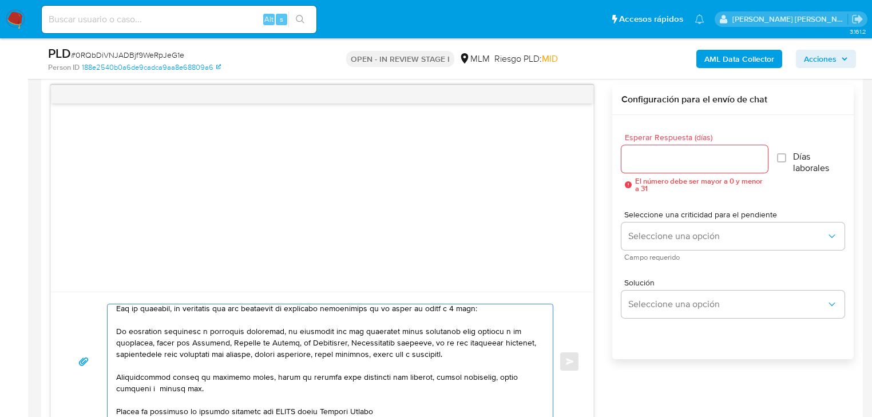
scroll to position [0, 0]
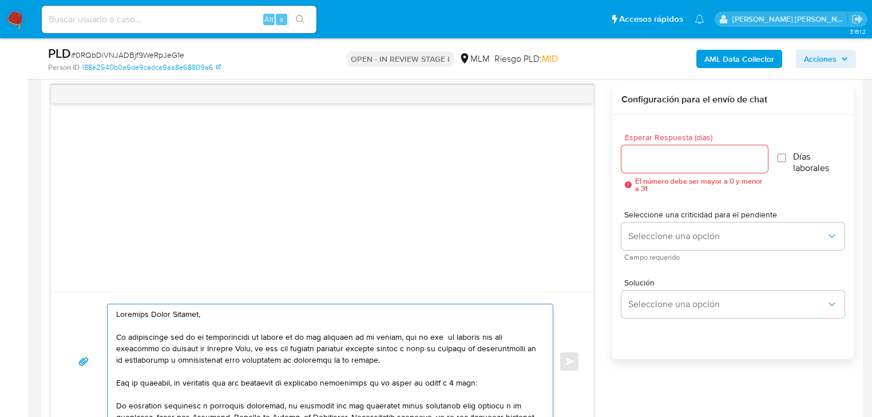
click at [114, 314] on div at bounding box center [328, 362] width 440 height 114
click at [119, 314] on textarea at bounding box center [327, 362] width 422 height 114
drag, startPoint x: 277, startPoint y: 316, endPoint x: 150, endPoint y: 316, distance: 127.1
click at [150, 316] on textarea at bounding box center [327, 362] width 422 height 114
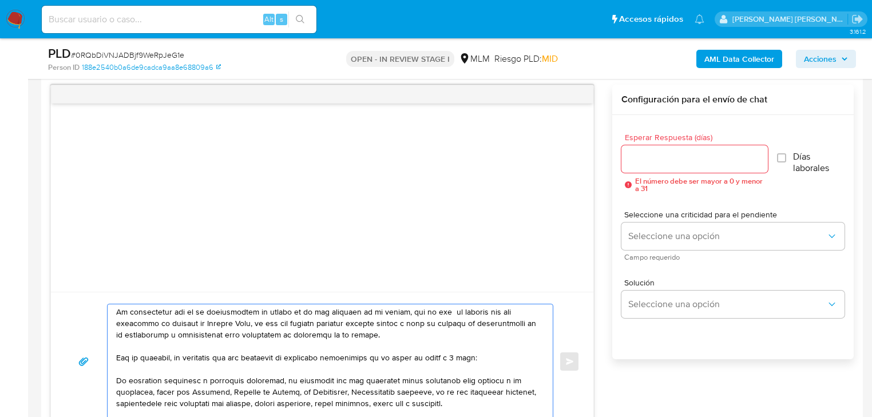
scroll to position [46, 0]
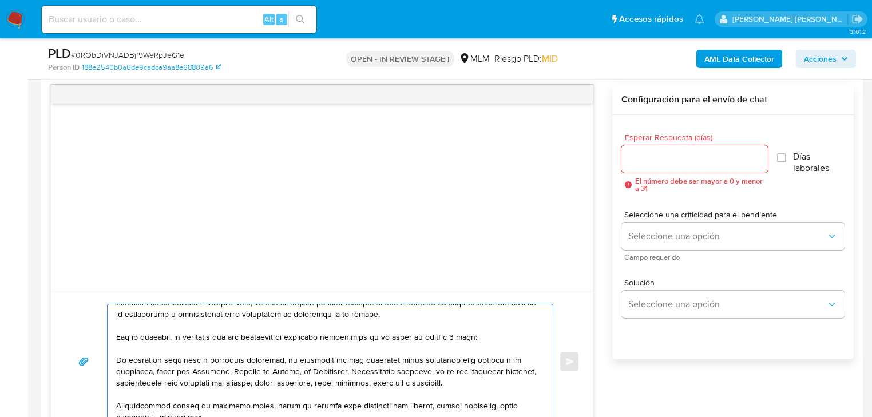
click at [117, 357] on textarea at bounding box center [327, 362] width 422 height 114
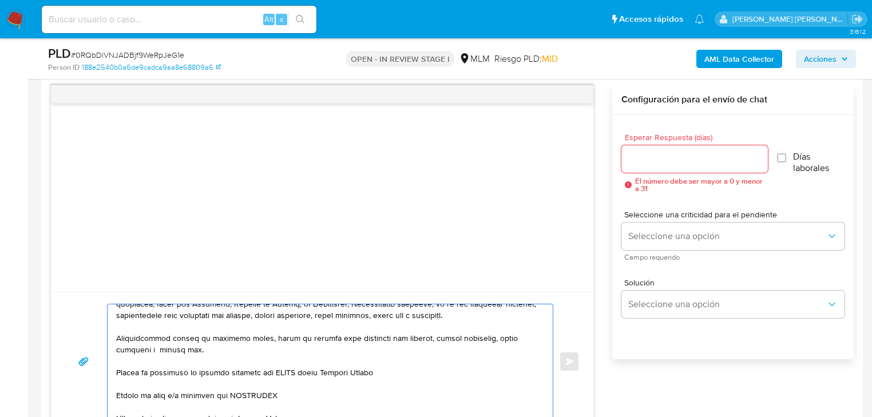
scroll to position [92, 0]
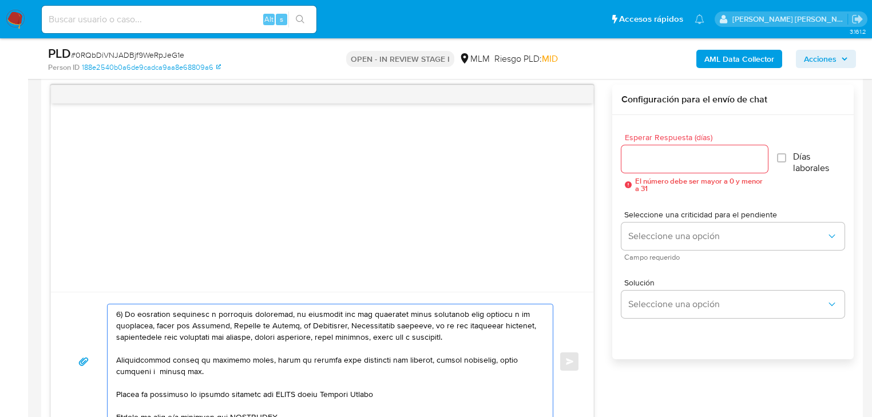
drag, startPoint x: 176, startPoint y: 378, endPoint x: 125, endPoint y: 355, distance: 56.1
click at [114, 354] on div at bounding box center [328, 362] width 440 height 114
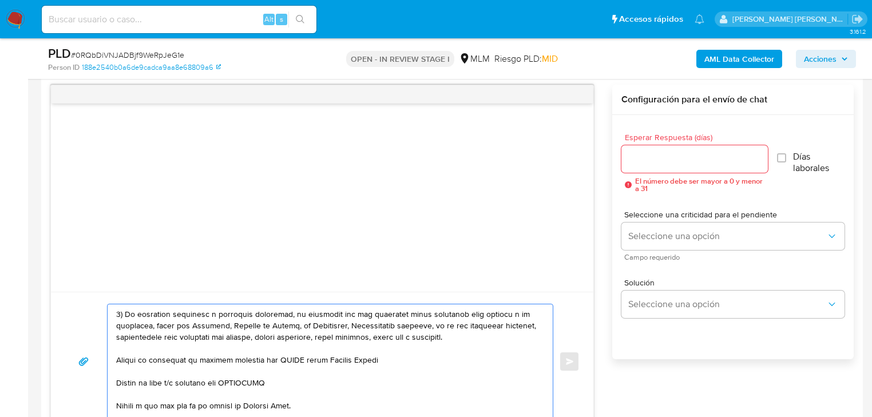
click at [117, 358] on textarea at bounding box center [327, 362] width 422 height 114
drag, startPoint x: 211, startPoint y: 359, endPoint x: 388, endPoint y: 364, distance: 176.4
click at [388, 364] on textarea at bounding box center [327, 362] width 422 height 114
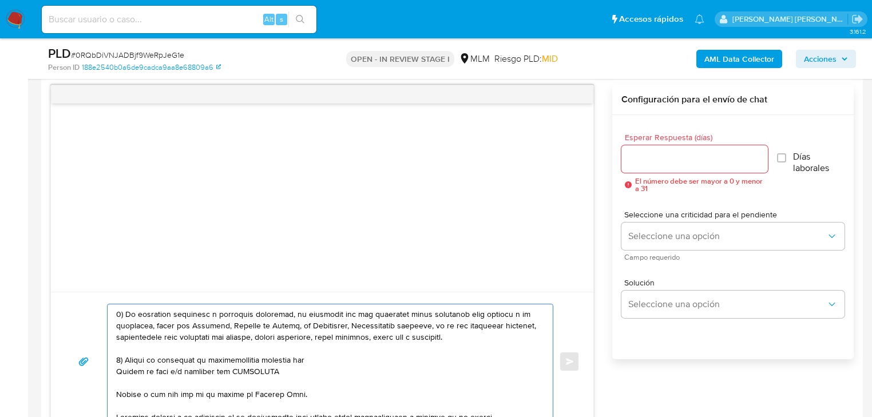
paste textarea "EDIVAR SERVICIOS Y S UMINISTROS SA DE CV"
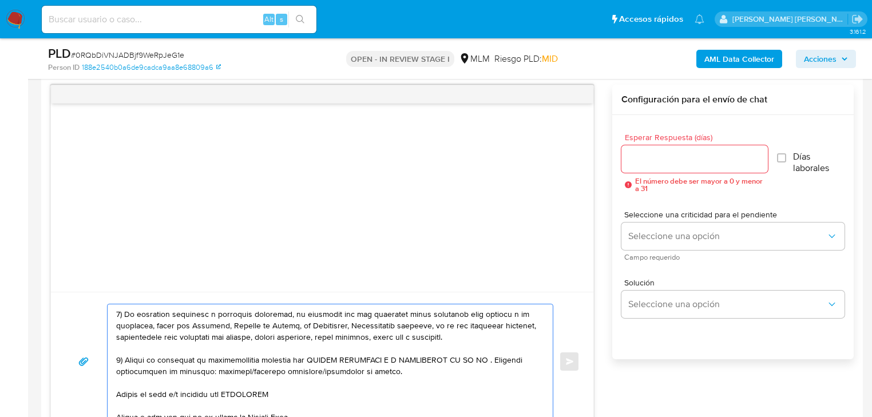
click at [116, 392] on textarea at bounding box center [327, 362] width 422 height 114
click at [308, 376] on textarea at bounding box center [327, 362] width 422 height 114
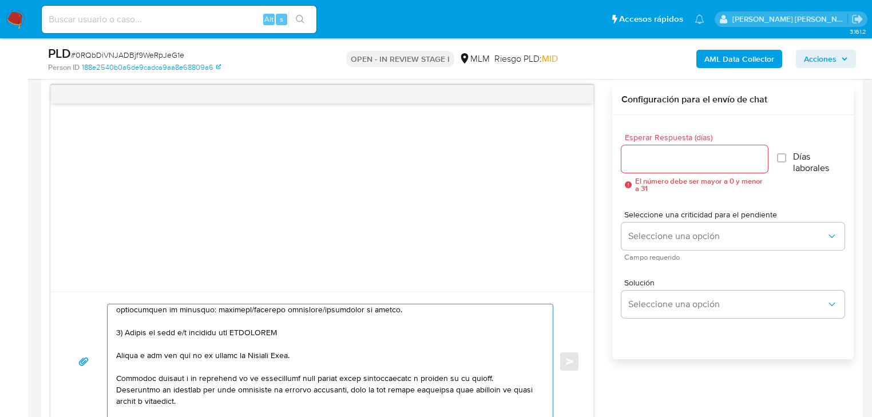
scroll to position [137, 0]
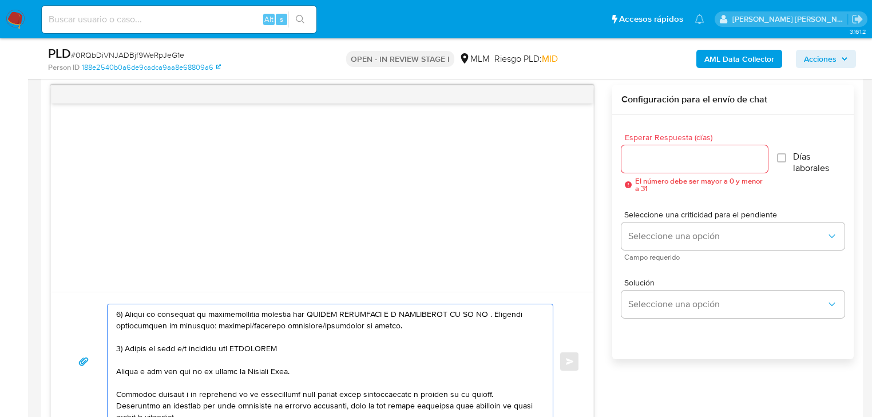
click at [259, 343] on textarea at bounding box center [327, 362] width 422 height 114
paste textarea "name: [PERSON_NAME] || alias:"
drag, startPoint x: 264, startPoint y: 346, endPoint x: 238, endPoint y: 343, distance: 26.5
click at [238, 343] on textarea at bounding box center [327, 362] width 422 height 114
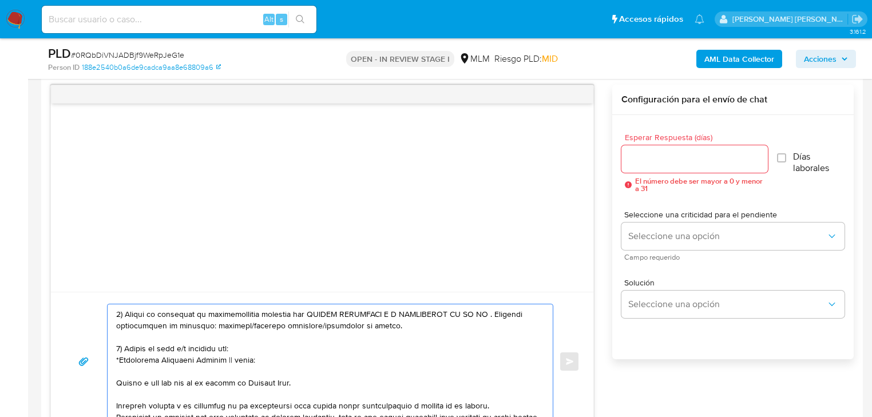
drag, startPoint x: 254, startPoint y: 362, endPoint x: 228, endPoint y: 357, distance: 26.7
click at [228, 357] on textarea at bounding box center [327, 362] width 422 height 114
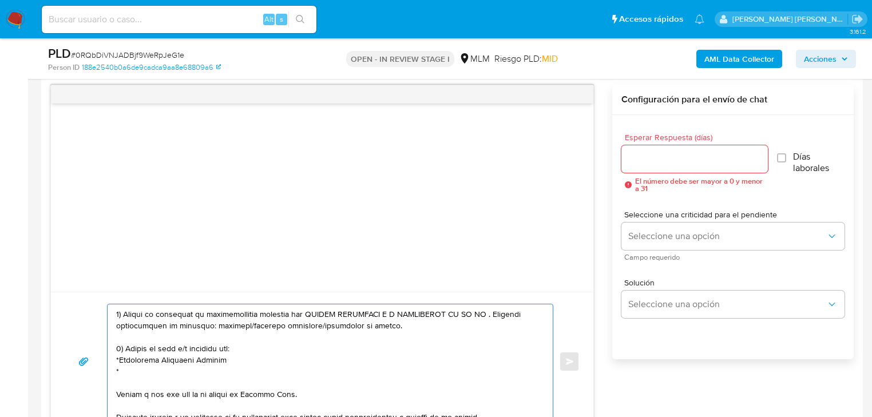
paste textarea "name: [PERSON_NAME] [PERSON_NAME] || alias:"
drag, startPoint x: 140, startPoint y: 372, endPoint x: 121, endPoint y: 372, distance: 18.9
drag, startPoint x: 252, startPoint y: 374, endPoint x: 220, endPoint y: 370, distance: 32.3
click at [221, 371] on textarea at bounding box center [327, 362] width 422 height 114
click at [173, 359] on textarea at bounding box center [327, 362] width 422 height 114
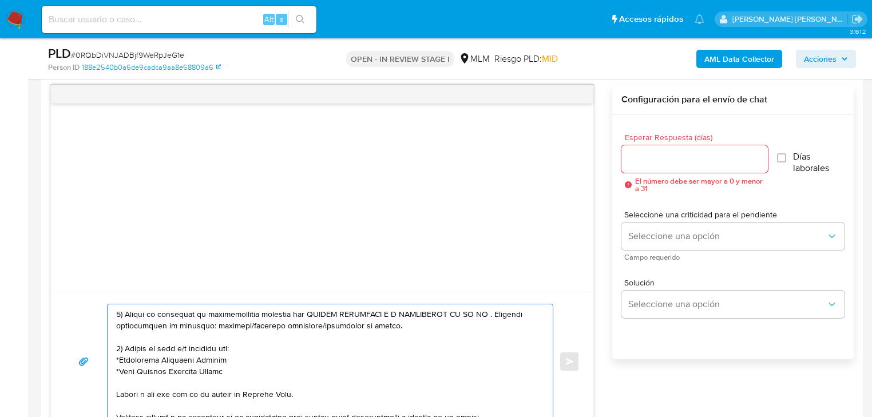
click at [251, 376] on textarea at bounding box center [327, 362] width 422 height 114
paste textarea "name: [PERSON_NAME] || alias:"
drag, startPoint x: 145, startPoint y: 383, endPoint x: 114, endPoint y: 380, distance: 31.1
click at [114, 380] on div at bounding box center [328, 362] width 440 height 114
drag, startPoint x: 211, startPoint y: 382, endPoint x: 177, endPoint y: 377, distance: 34.6
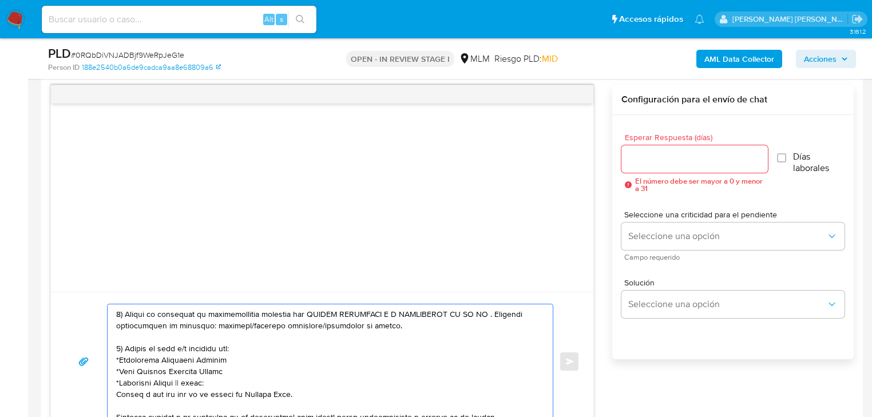
click at [177, 377] on textarea at bounding box center [327, 362] width 422 height 114
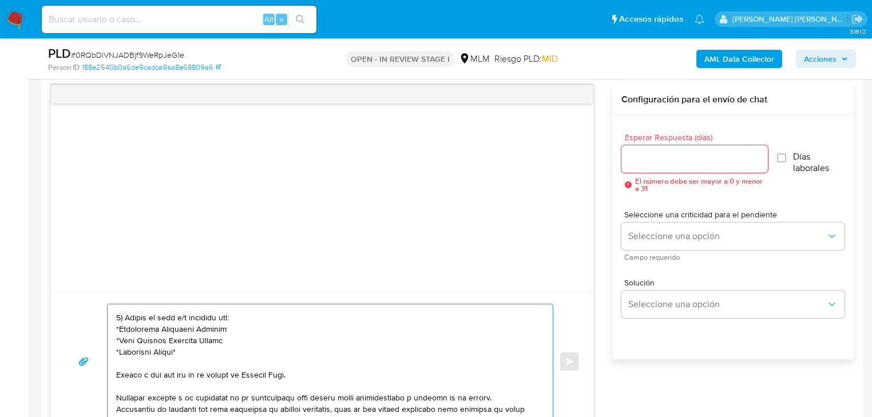
scroll to position [183, 0]
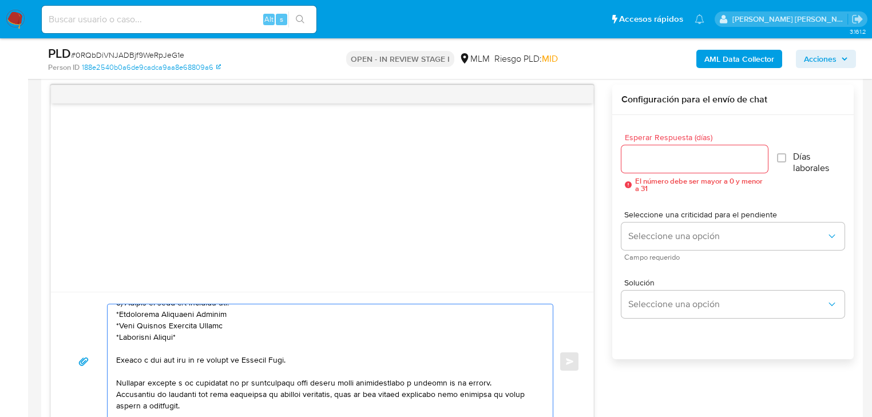
click at [118, 355] on textarea at bounding box center [327, 362] width 422 height 114
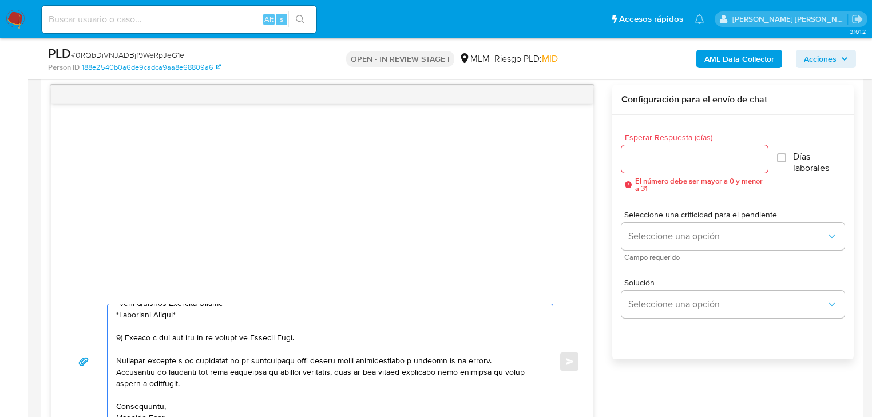
scroll to position [226, 0]
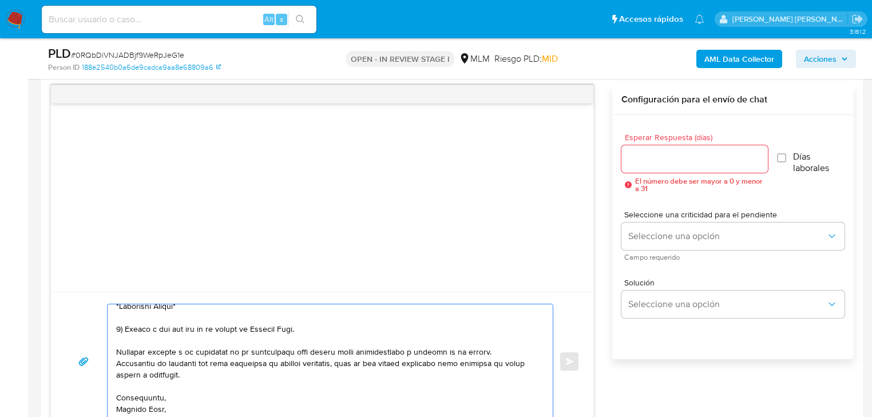
click at [177, 407] on textarea at bounding box center [327, 362] width 422 height 114
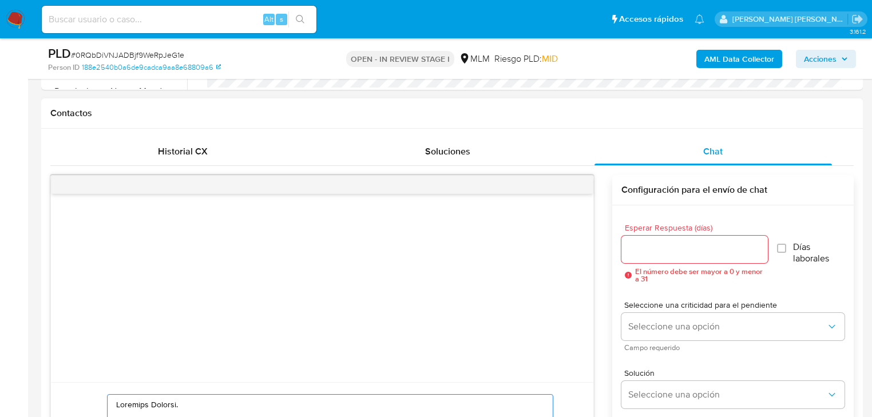
scroll to position [499, 0]
type textarea "Loremips Dolorsi. Am consectetur adi el se doeiusmodtem in utlabo et do mag ali…"
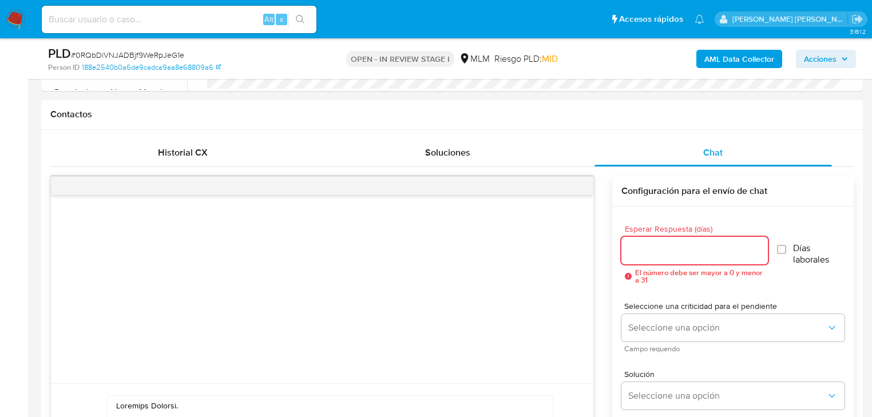
click at [654, 247] on input "Esperar Respuesta (días)" at bounding box center [695, 250] width 147 height 15
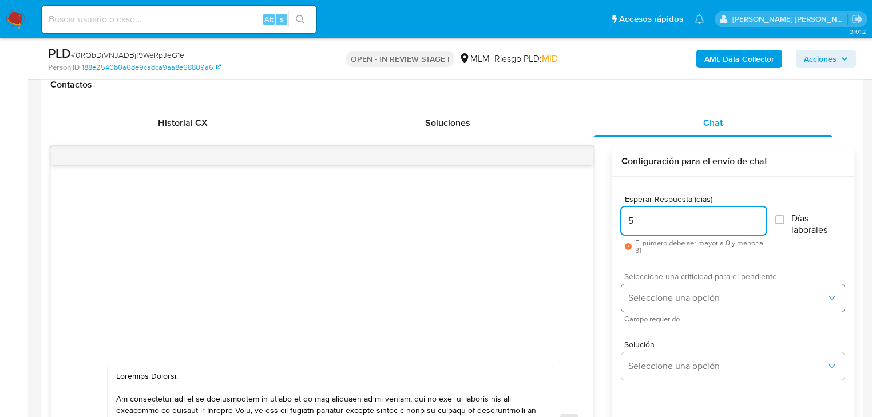
scroll to position [545, 0]
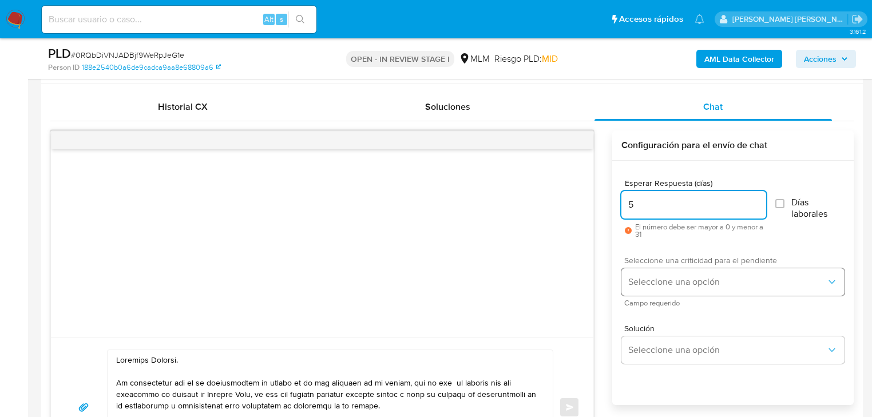
type input "5"
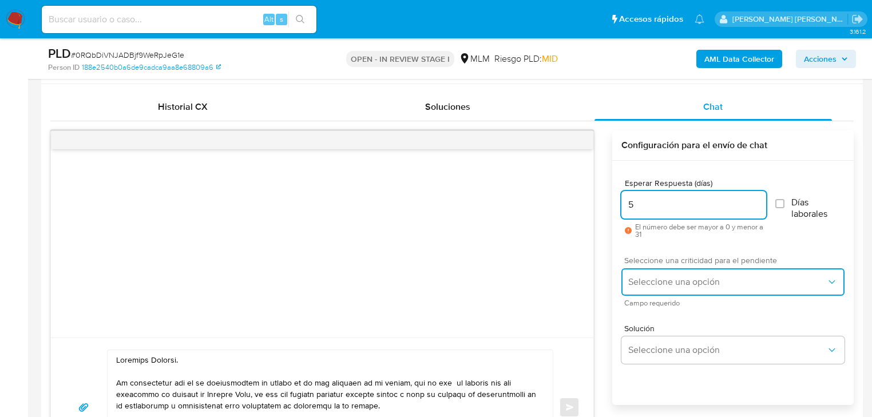
click at [658, 274] on button "Seleccione una opción" at bounding box center [733, 281] width 223 height 27
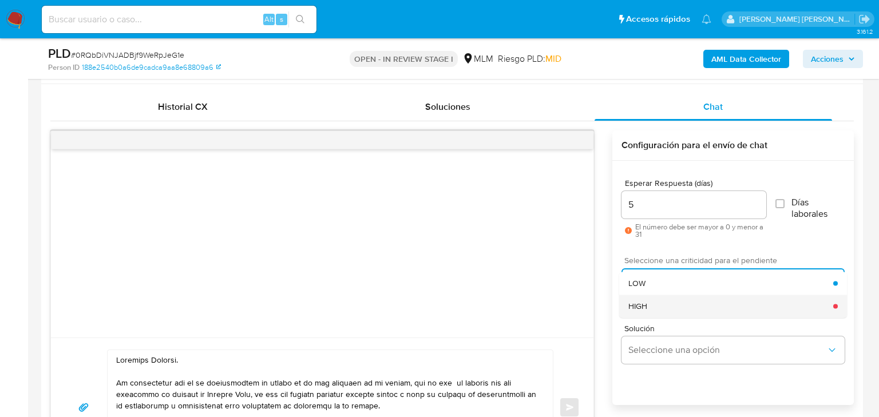
click at [653, 307] on div "HIGH" at bounding box center [731, 306] width 205 height 23
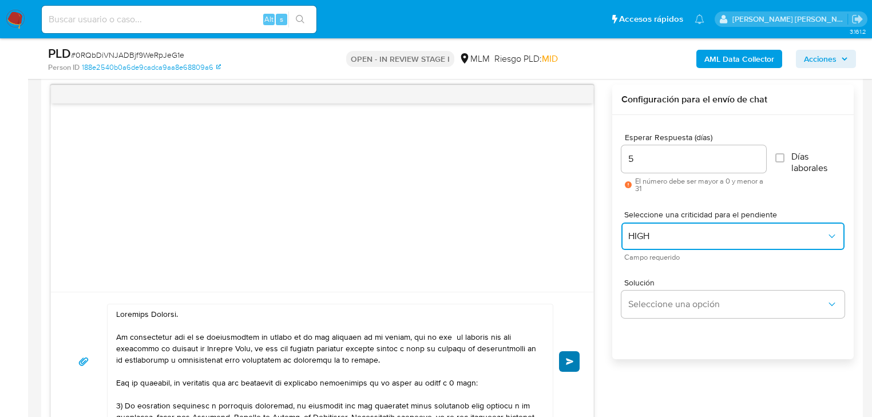
scroll to position [591, 0]
click at [567, 362] on span "Enviar" at bounding box center [570, 361] width 8 height 7
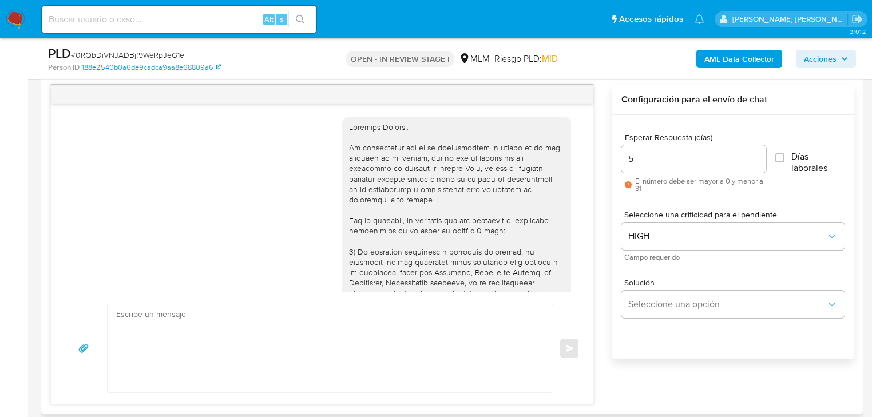
scroll to position [263, 0]
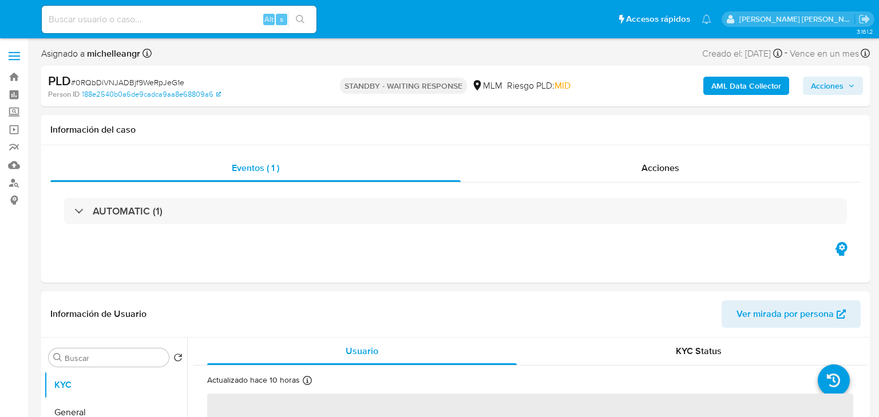
select select "10"
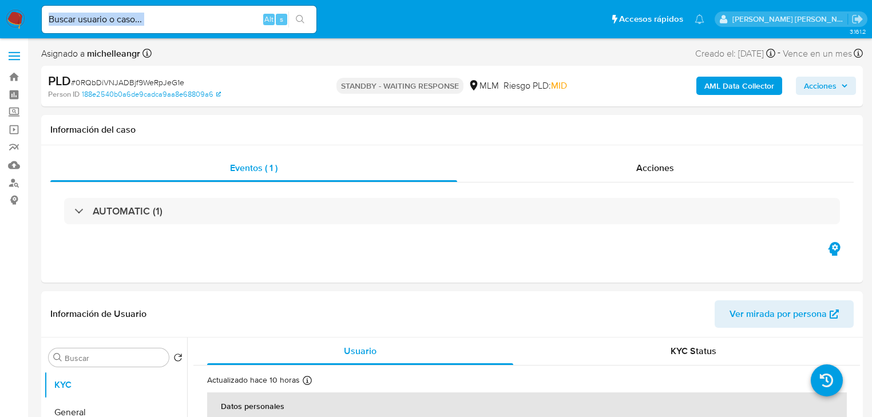
click at [210, 26] on div "Alt s" at bounding box center [179, 19] width 275 height 27
click at [213, 18] on input at bounding box center [179, 19] width 275 height 15
paste input "sgNIBhTI52JTfDoBpeZk7vNp"
type input "sgNIBhTI52JTfDoBpeZk7vNp"
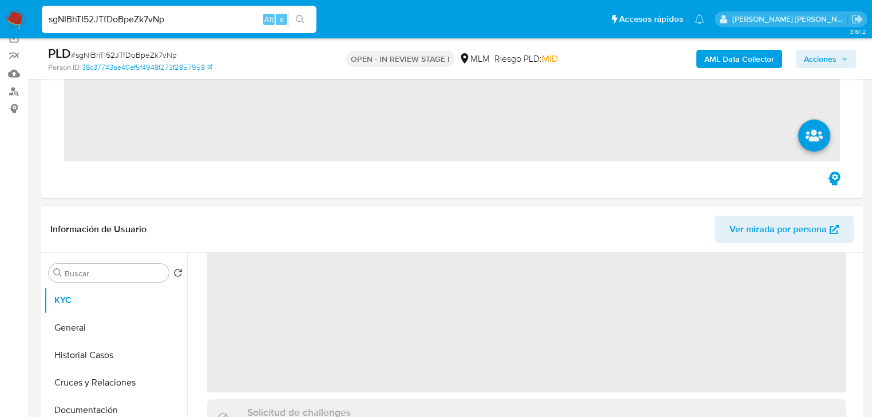
scroll to position [92, 0]
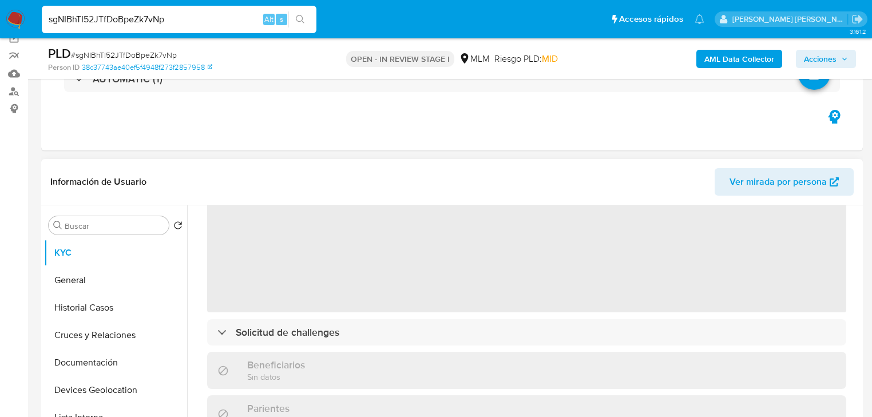
select select "10"
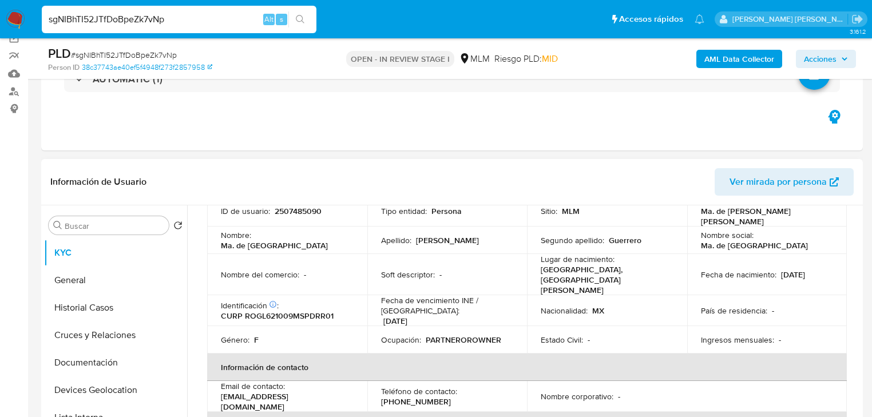
click at [295, 211] on p "2507485090" at bounding box center [298, 211] width 47 height 10
copy p "2507485090"
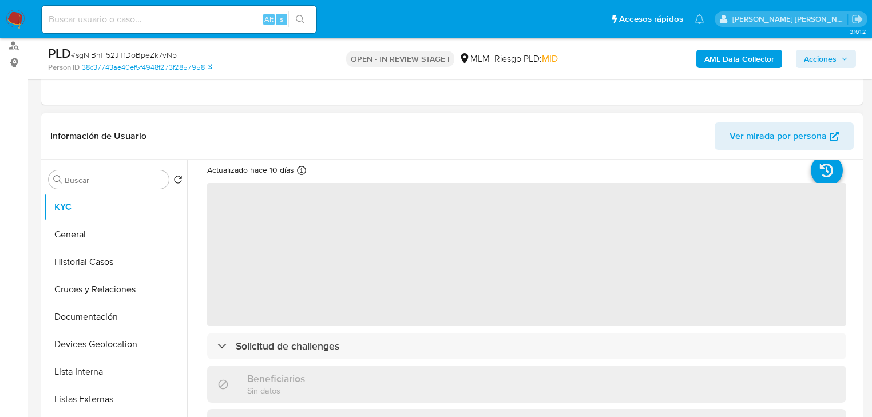
scroll to position [46, 0]
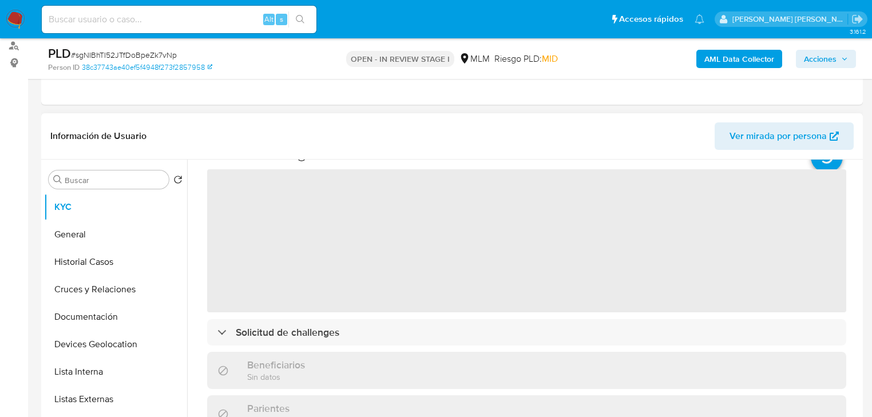
select select "10"
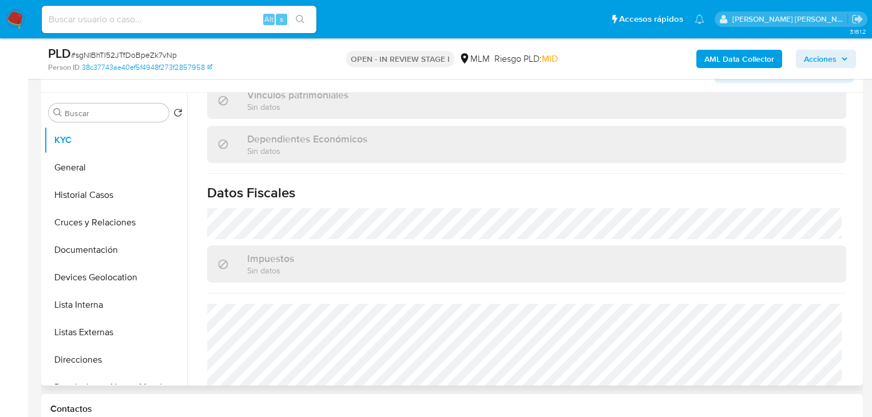
scroll to position [714, 0]
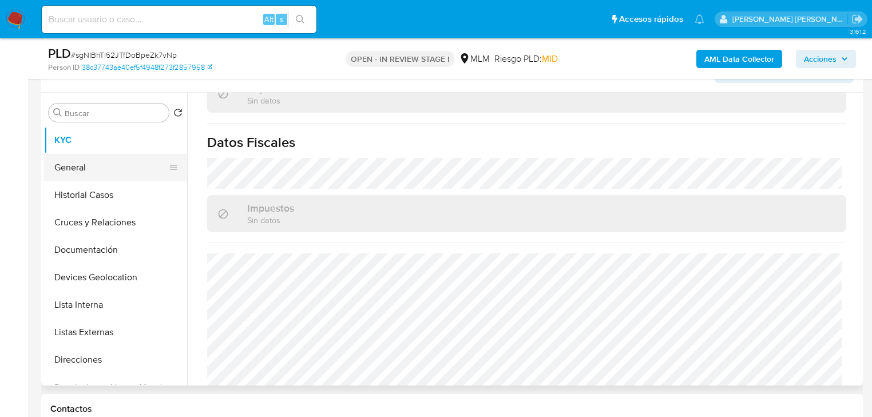
click at [79, 160] on button "General" at bounding box center [111, 167] width 134 height 27
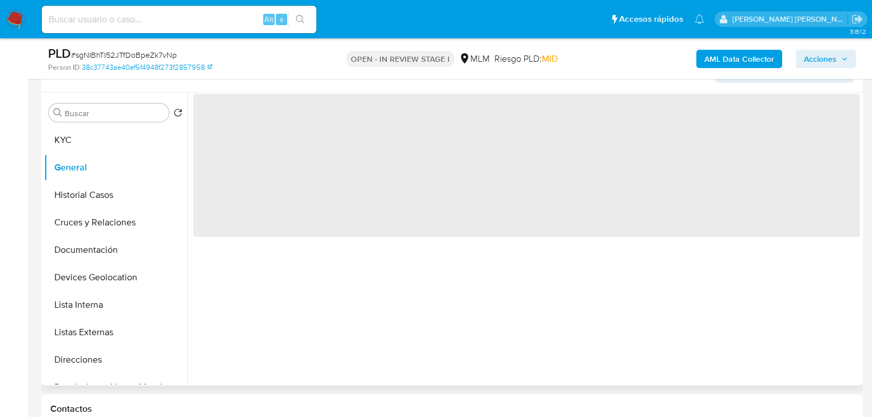
scroll to position [0, 0]
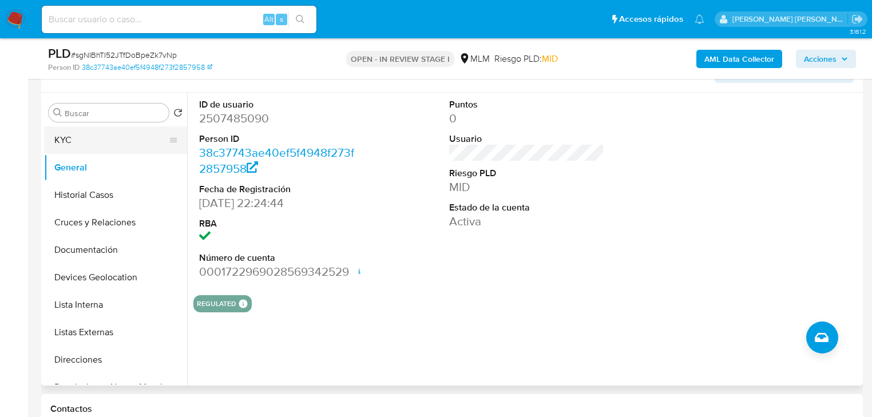
drag, startPoint x: 120, startPoint y: 152, endPoint x: 155, endPoint y: 143, distance: 36.5
click at [120, 151] on button "KYC" at bounding box center [111, 140] width 134 height 27
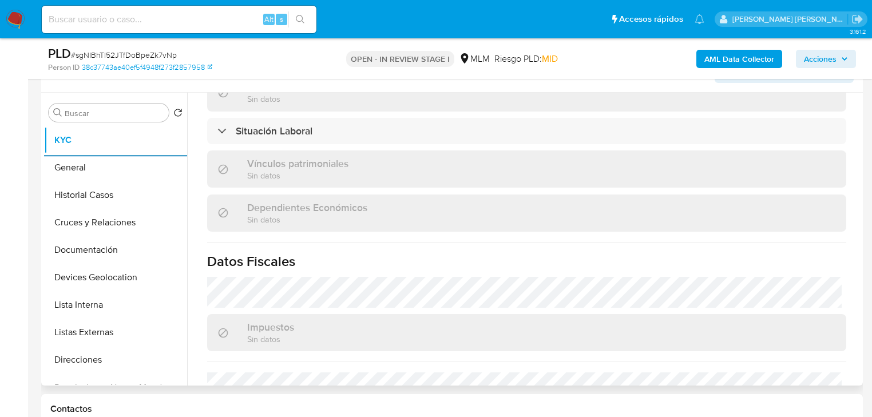
scroll to position [714, 0]
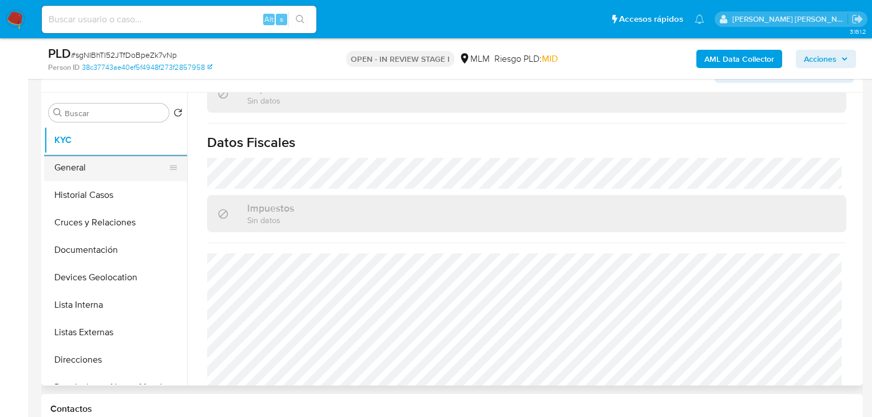
click at [115, 167] on button "General" at bounding box center [111, 167] width 134 height 27
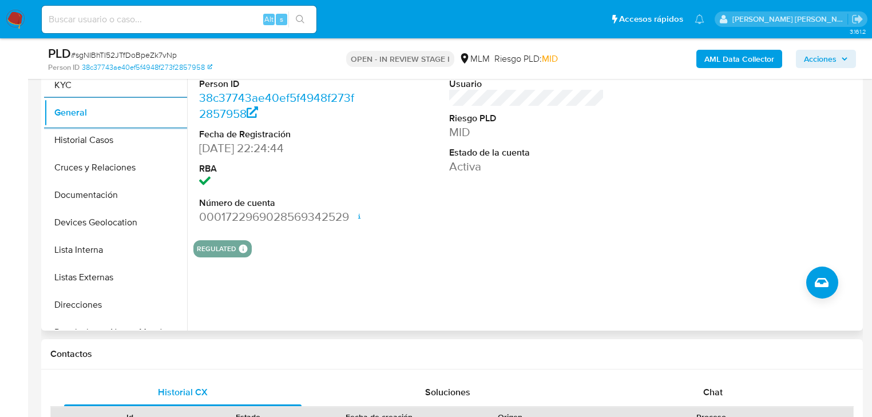
scroll to position [342, 0]
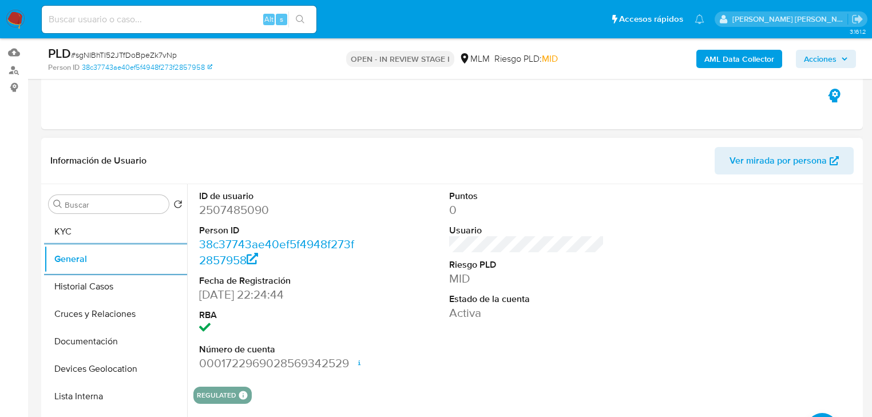
drag, startPoint x: 126, startPoint y: 278, endPoint x: 367, endPoint y: 255, distance: 242.1
click at [127, 275] on button "Historial Casos" at bounding box center [115, 286] width 143 height 27
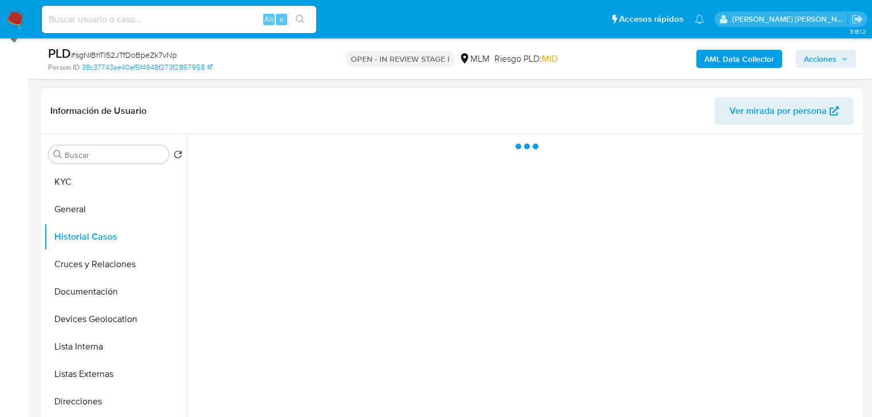
scroll to position [204, 0]
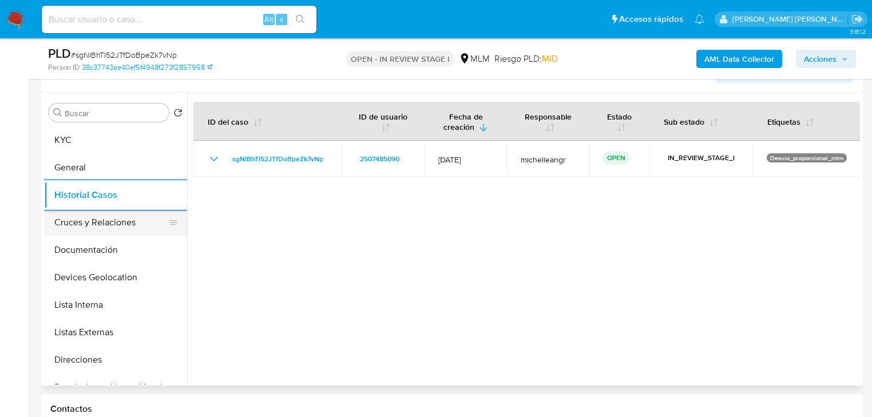
click at [80, 222] on button "Cruces y Relaciones" at bounding box center [111, 222] width 134 height 27
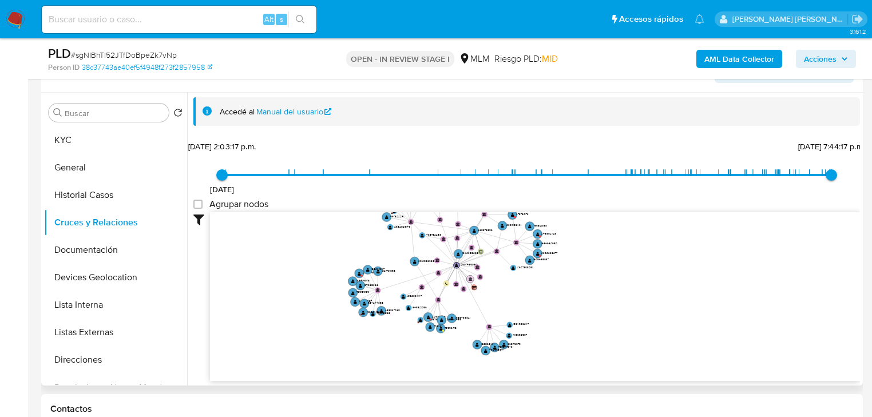
drag, startPoint x: 467, startPoint y: 275, endPoint x: 467, endPoint y: 305, distance: 29.8
click at [467, 305] on icon "device-684cdc2bb0c1280d7f36fadc  user-2507485090  2507485090 user-468879559 …" at bounding box center [535, 295] width 650 height 166
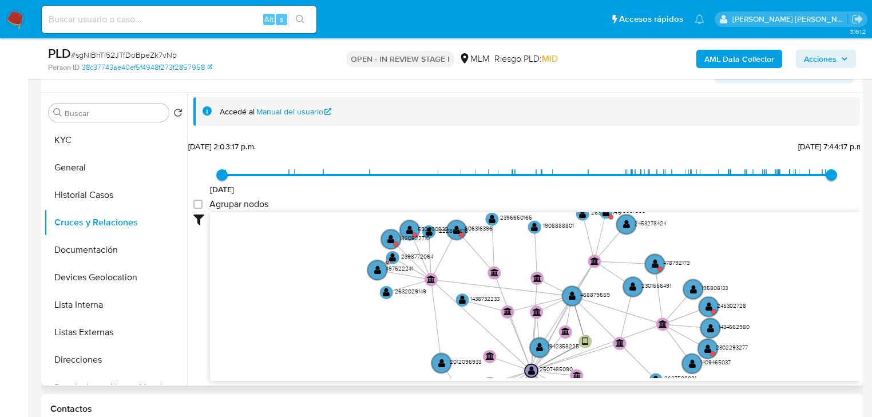
drag, startPoint x: 406, startPoint y: 259, endPoint x: 437, endPoint y: 308, distance: 58.4
click at [437, 308] on icon "device-684cdc2bb0c1280d7f36fadc  user-2507485090  2507485090 user-468879559 …" at bounding box center [535, 295] width 650 height 166
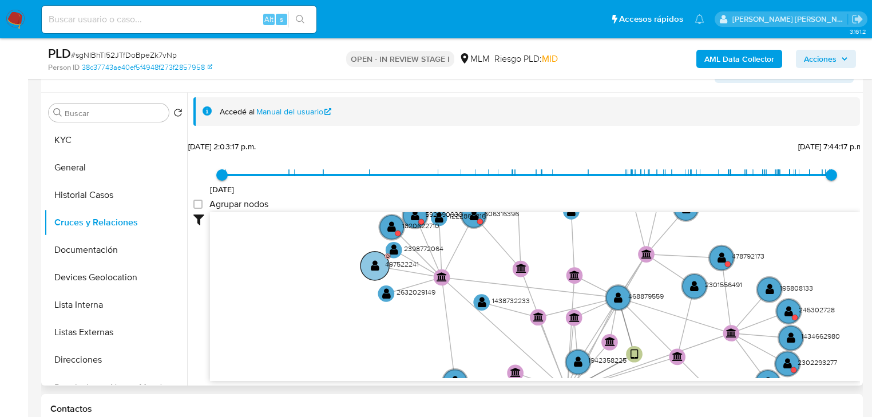
drag, startPoint x: 392, startPoint y: 272, endPoint x: 397, endPoint y: 347, distance: 74.6
click at [394, 356] on icon "device-684cdc2bb0c1280d7f36fadc  user-2507485090  2507485090 user-468879559 …" at bounding box center [535, 295] width 650 height 166
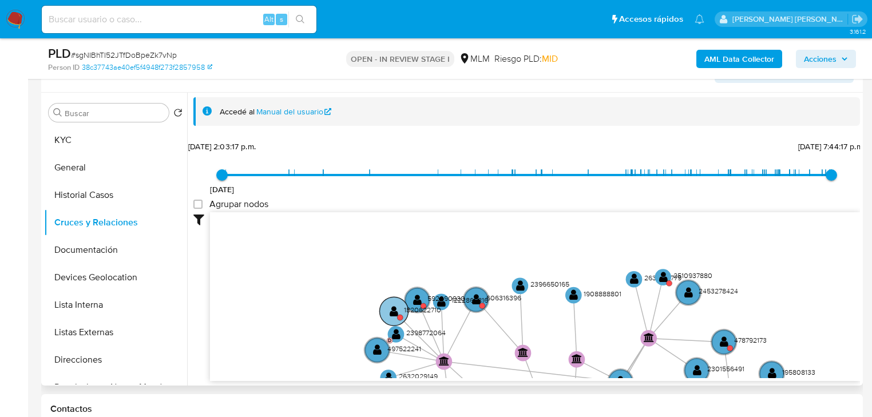
click at [395, 312] on text "" at bounding box center [394, 311] width 9 height 12
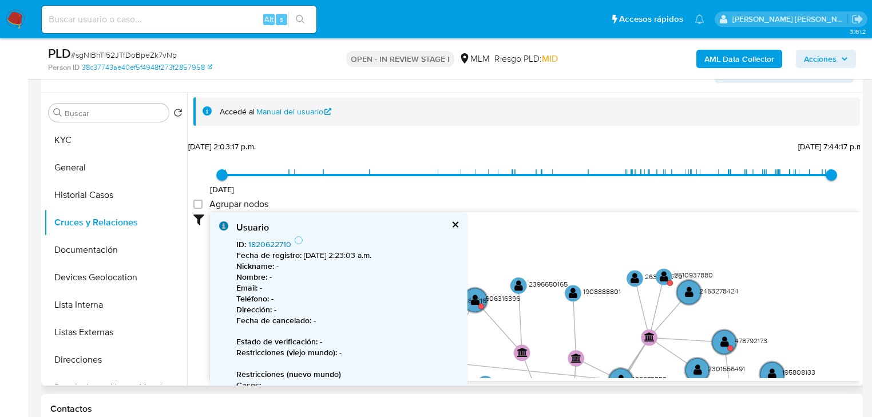
click at [260, 240] on link "1820622710" at bounding box center [269, 244] width 43 height 11
click at [474, 299] on text "1222865816" at bounding box center [468, 300] width 37 height 10
click at [472, 298] on text "1222865816" at bounding box center [467, 300] width 37 height 10
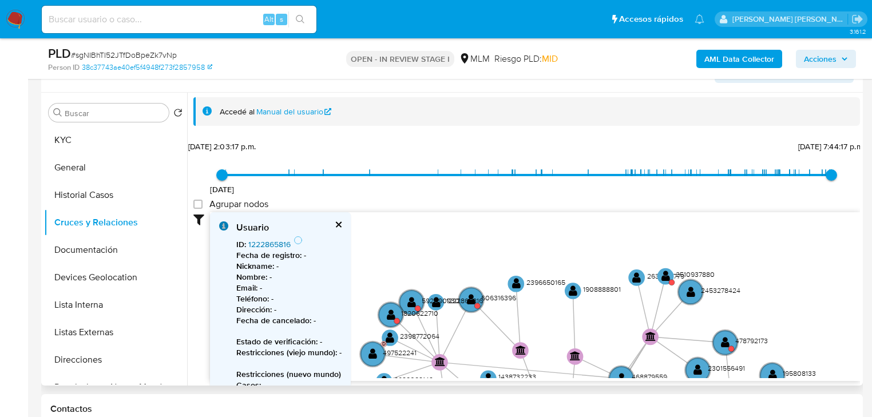
click at [277, 247] on link "1222865816" at bounding box center [269, 244] width 42 height 11
click at [339, 224] on button "cerrar" at bounding box center [337, 224] width 7 height 7
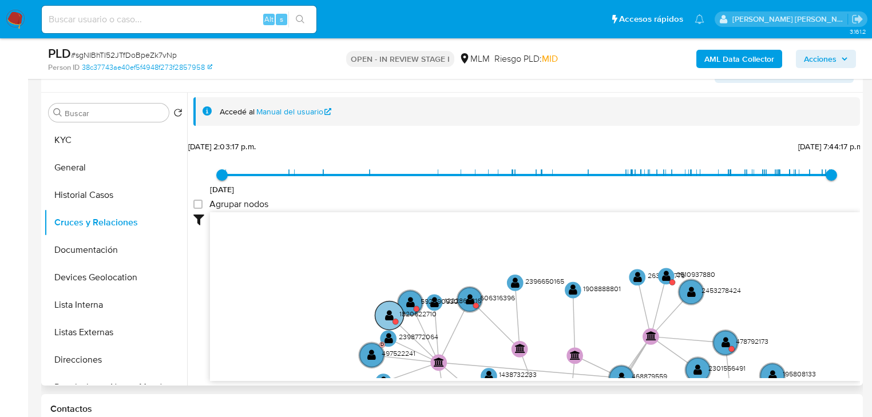
click at [392, 309] on text "" at bounding box center [389, 315] width 9 height 12
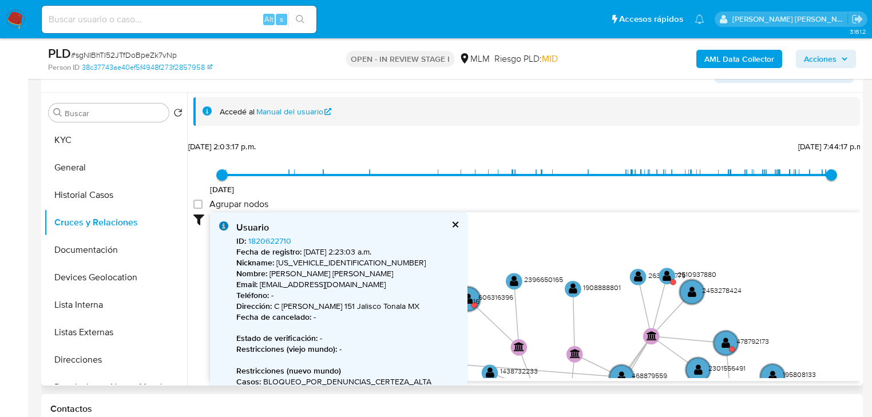
click at [455, 221] on button "cerrar" at bounding box center [454, 224] width 7 height 7
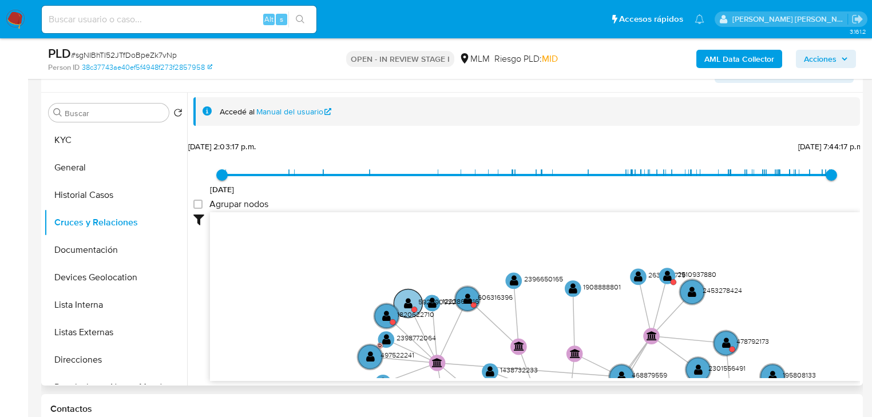
click at [406, 302] on text "" at bounding box center [408, 303] width 9 height 12
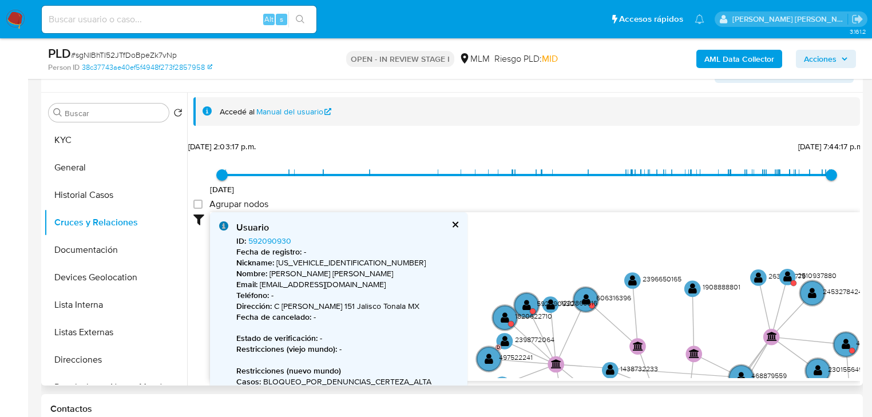
drag, startPoint x: 508, startPoint y: 234, endPoint x: 572, endPoint y: 275, distance: 76.2
click at [627, 235] on icon "device-684cdc2bb0c1280d7f36fadc  user-2507485090  2507485090 user-468879559 …" at bounding box center [535, 295] width 650 height 166
click at [524, 302] on text "" at bounding box center [527, 305] width 9 height 12
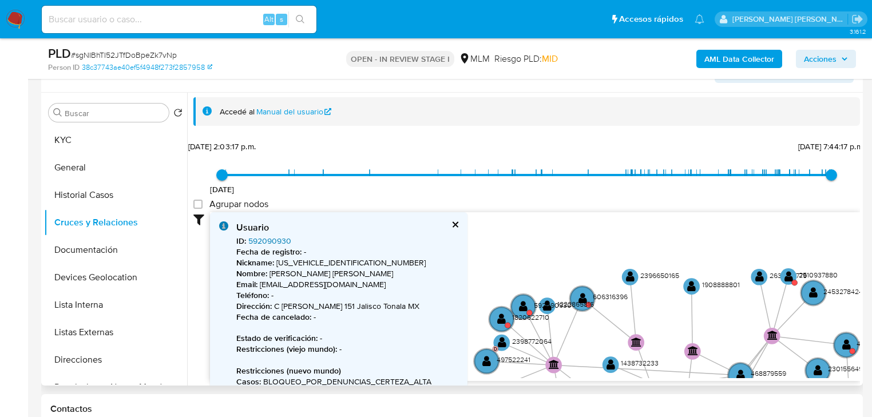
click at [259, 240] on link "592090930" at bounding box center [269, 240] width 43 height 11
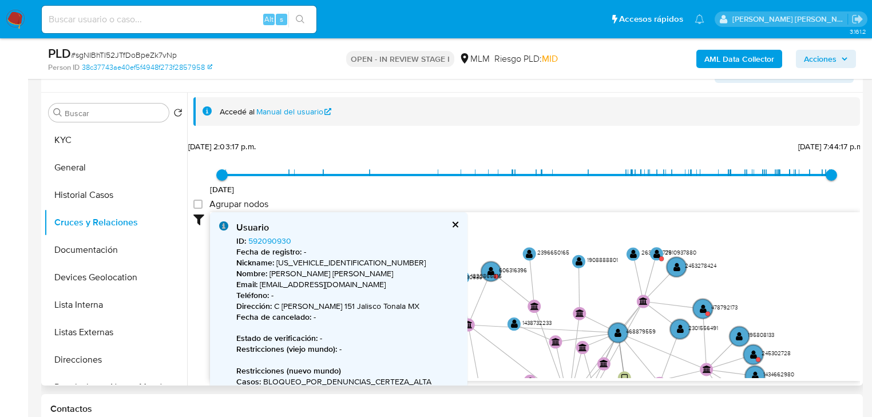
drag, startPoint x: 654, startPoint y: 331, endPoint x: 650, endPoint y: 295, distance: 35.7
click at [562, 309] on icon "device-684cdc2bb0c1280d7f36fadc  user-2507485090  2507485090 user-468879559 …" at bounding box center [535, 295] width 650 height 166
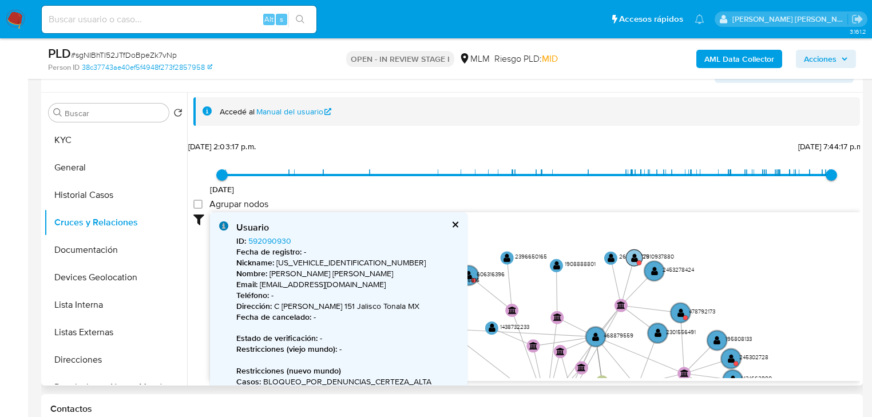
click at [633, 263] on icon "device-684cdc2bb0c1280d7f36fadc  user-2507485090  2507485090 user-468879559 …" at bounding box center [535, 295] width 650 height 166
click at [635, 253] on text "" at bounding box center [634, 256] width 7 height 9
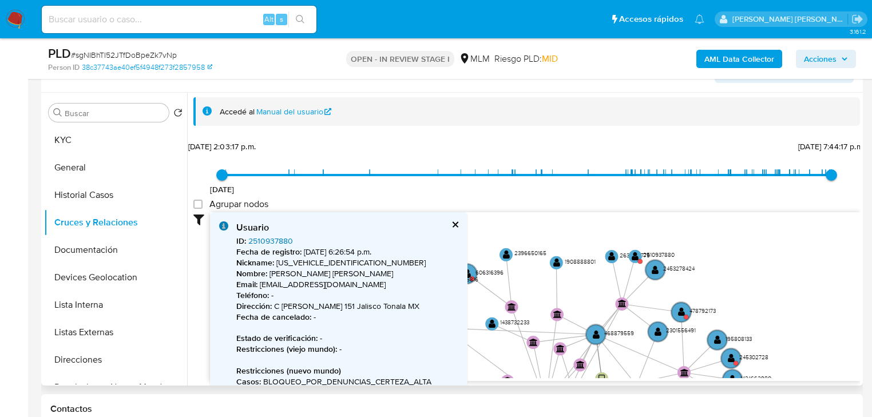
click at [271, 242] on link "2510937880" at bounding box center [270, 240] width 45 height 11
click at [678, 315] on text "" at bounding box center [681, 311] width 7 height 9
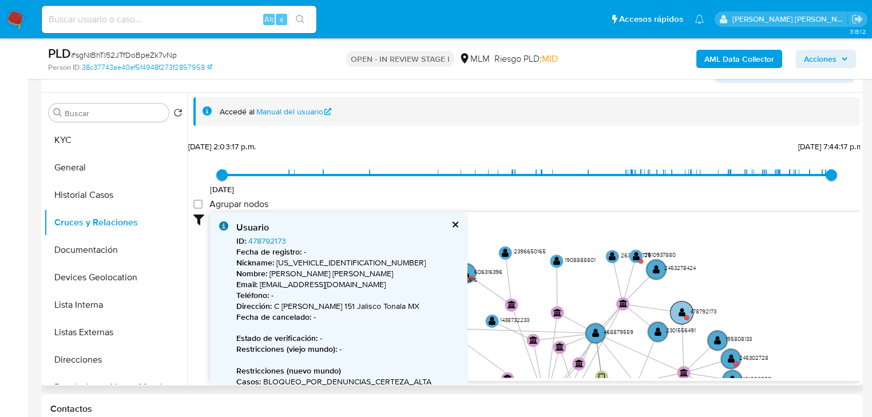
click at [686, 315] on circle at bounding box center [687, 317] width 5 height 5
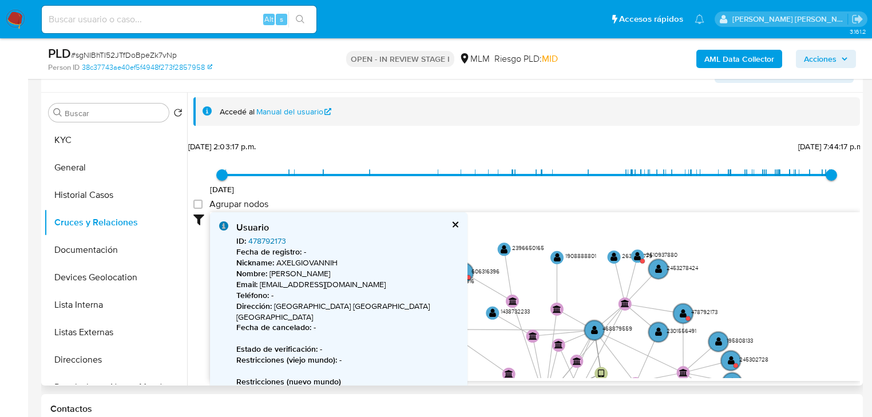
click at [266, 236] on link "478792173" at bounding box center [267, 240] width 38 height 11
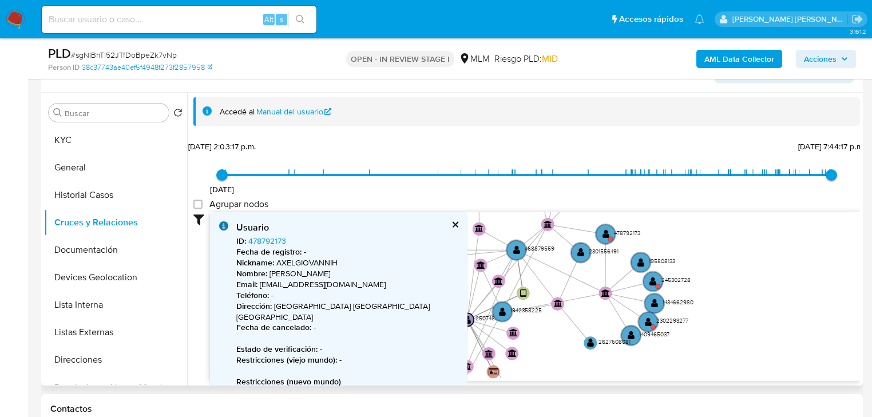
drag, startPoint x: 770, startPoint y: 341, endPoint x: 691, endPoint y: 261, distance: 111.7
click at [691, 261] on icon "device-684cdc2bb0c1280d7f36fadc  user-2507485090  2507485090 user-468879559 …" at bounding box center [535, 295] width 650 height 166
click at [645, 280] on circle at bounding box center [653, 281] width 23 height 23
click at [659, 282] on circle at bounding box center [653, 282] width 23 height 23
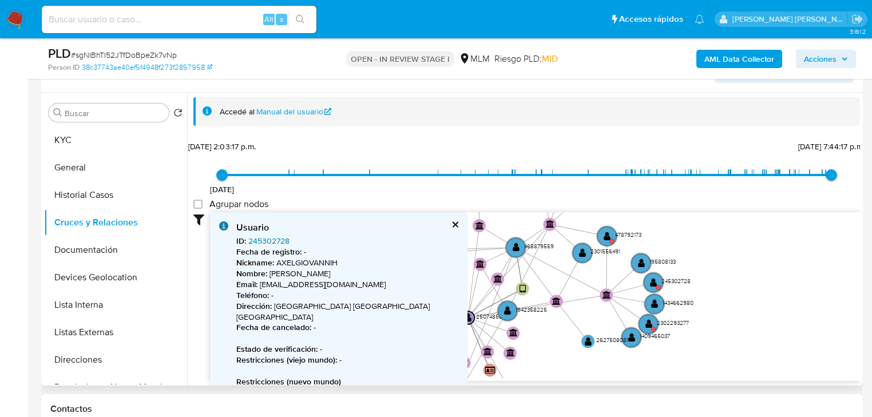
click at [254, 241] on link "245302728" at bounding box center [268, 240] width 41 height 11
click at [653, 329] on circle at bounding box center [653, 329] width 5 height 5
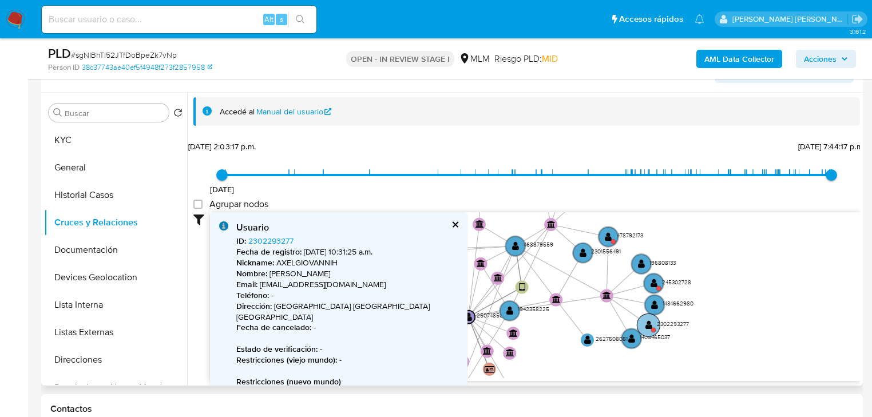
click at [650, 326] on text "" at bounding box center [649, 325] width 7 height 9
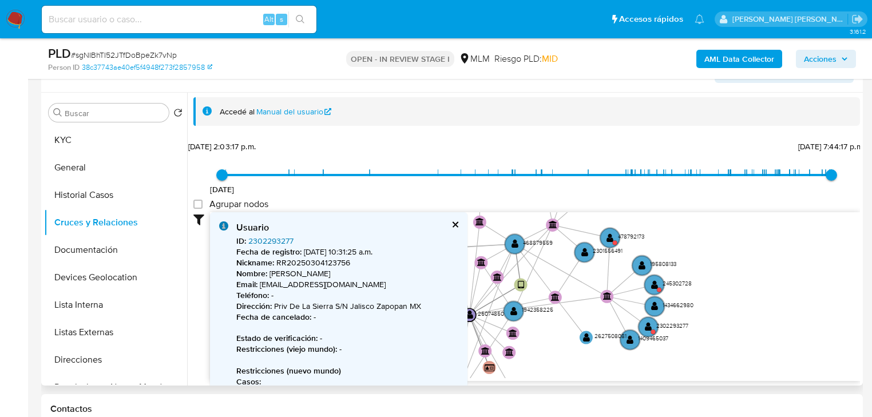
click at [274, 240] on link "2302293277" at bounding box center [270, 240] width 45 height 11
drag, startPoint x: 456, startPoint y: 221, endPoint x: 469, endPoint y: 243, distance: 25.4
click at [456, 222] on button "cerrar" at bounding box center [454, 224] width 7 height 7
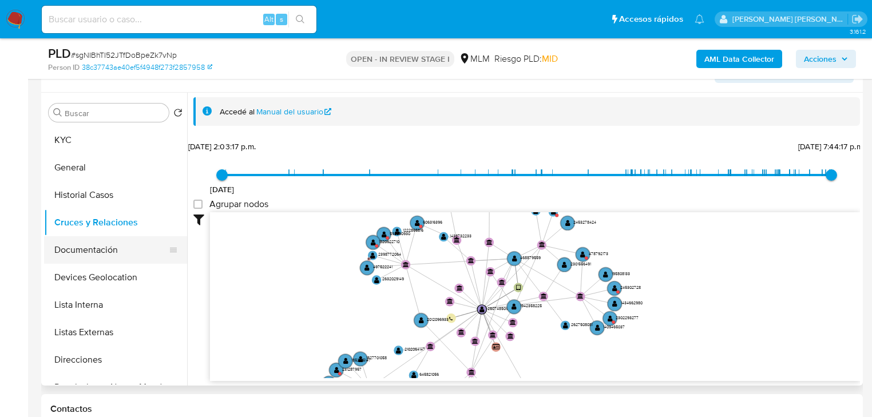
click at [101, 259] on button "Documentación" at bounding box center [111, 249] width 134 height 27
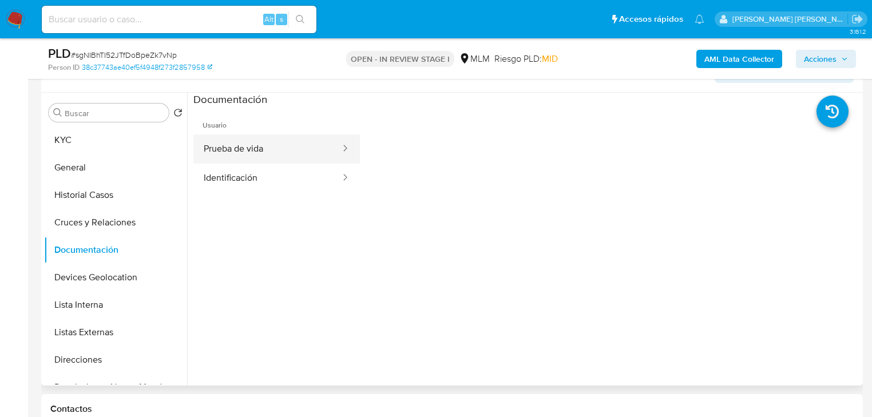
click at [276, 160] on ul "Prueba de vida Identificación" at bounding box center [276, 164] width 167 height 58
drag, startPoint x: 283, startPoint y: 155, endPoint x: 327, endPoint y: 158, distance: 44.2
click at [286, 154] on button "Prueba de vida" at bounding box center [267, 149] width 148 height 29
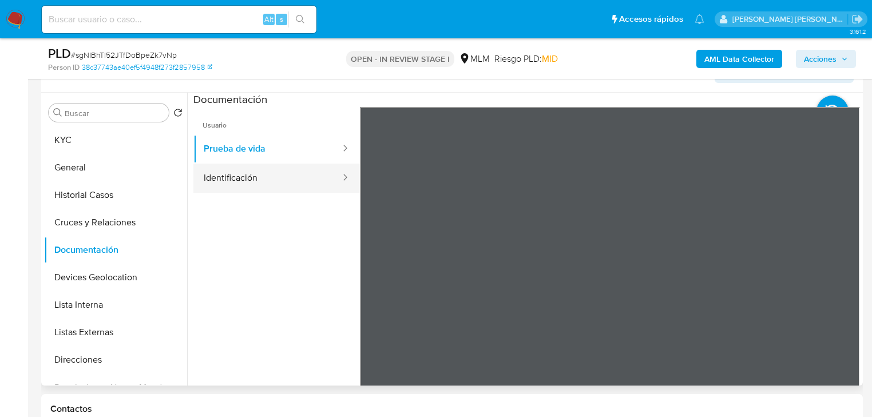
click at [299, 172] on button "Identificación" at bounding box center [267, 178] width 148 height 29
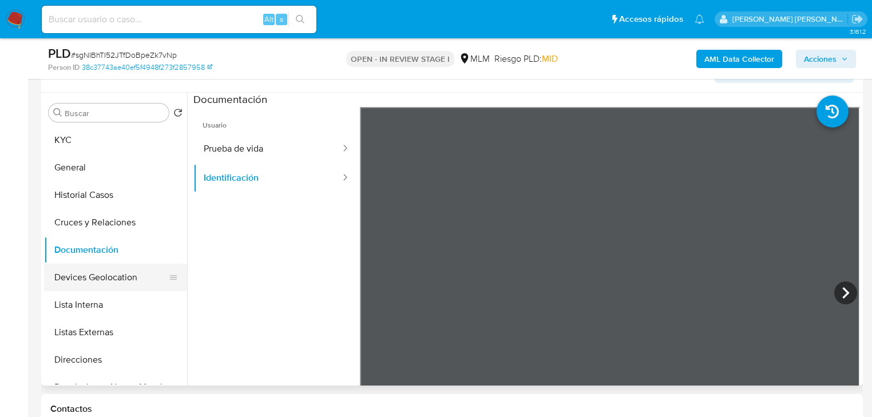
click at [91, 273] on button "Devices Geolocation" at bounding box center [111, 277] width 134 height 27
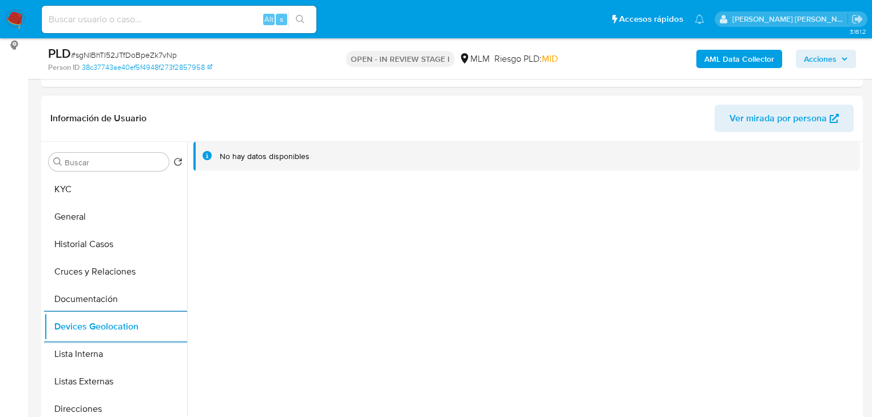
scroll to position [67, 0]
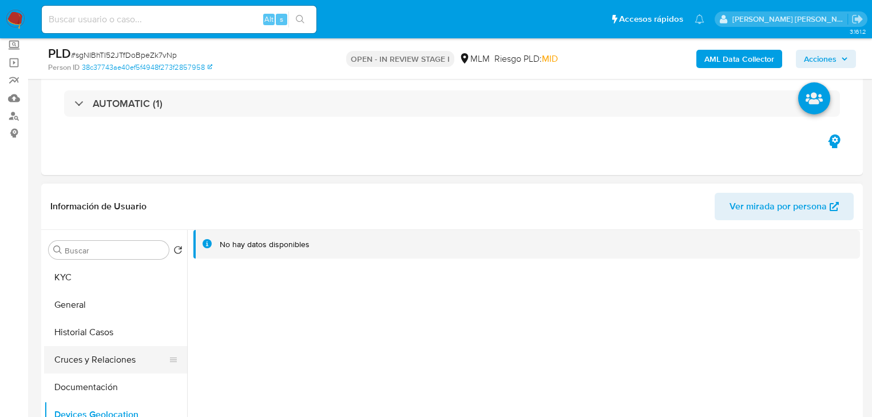
click at [109, 355] on button "Cruces y Relaciones" at bounding box center [111, 359] width 134 height 27
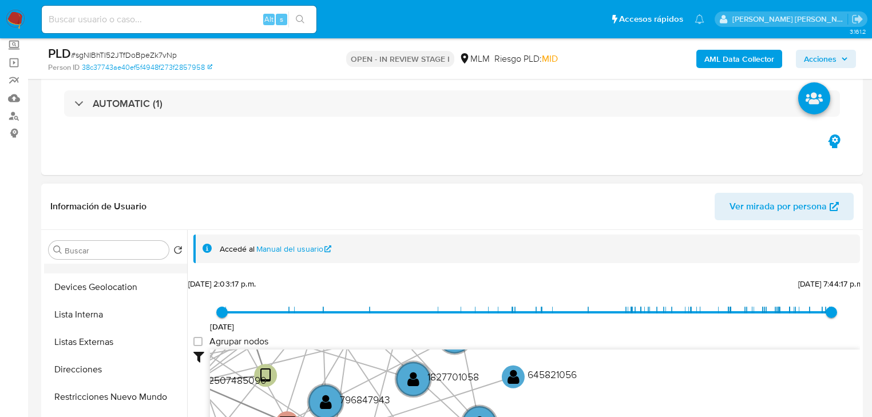
scroll to position [46, 0]
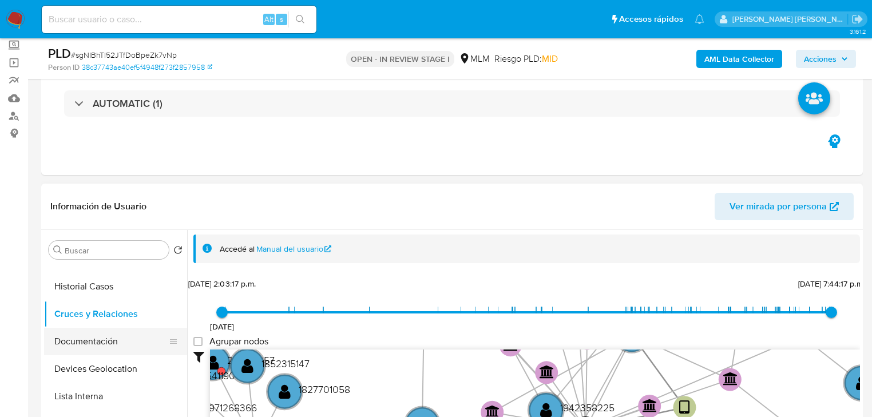
click at [121, 350] on button "Documentación" at bounding box center [111, 341] width 134 height 27
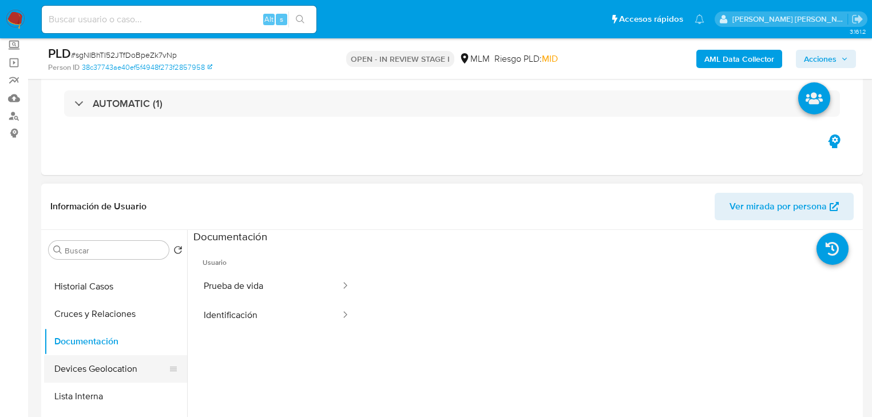
click at [121, 371] on button "Devices Geolocation" at bounding box center [111, 368] width 134 height 27
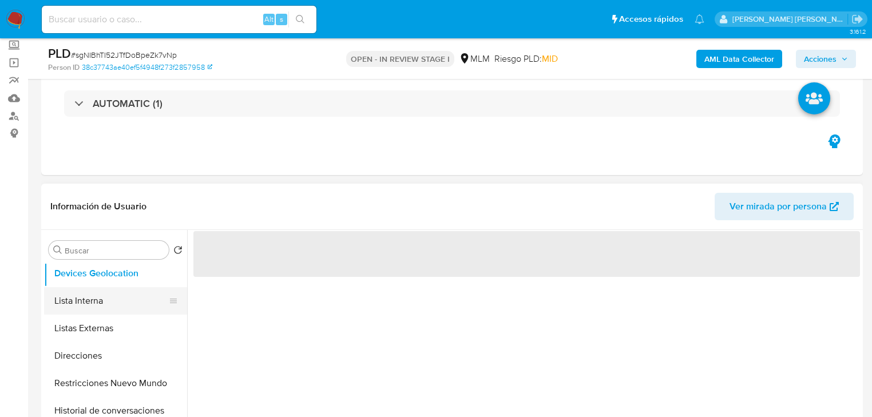
scroll to position [92, 0]
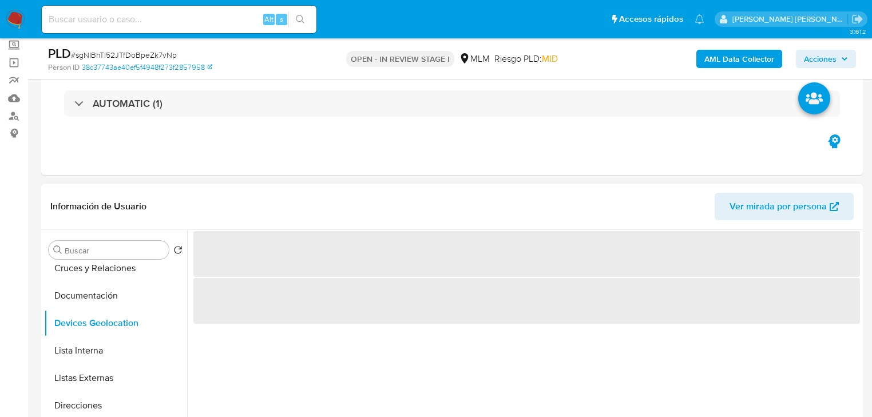
drag, startPoint x: 115, startPoint y: 380, endPoint x: 188, endPoint y: 351, distance: 77.9
click at [115, 378] on button "Listas Externas" at bounding box center [115, 378] width 143 height 27
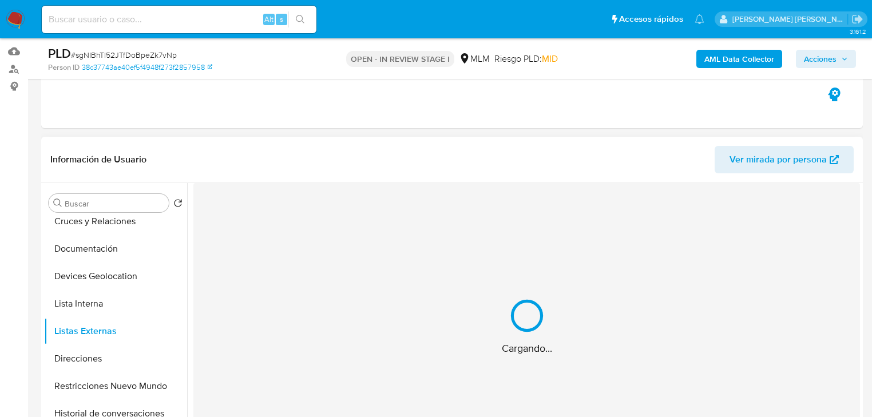
scroll to position [159, 0]
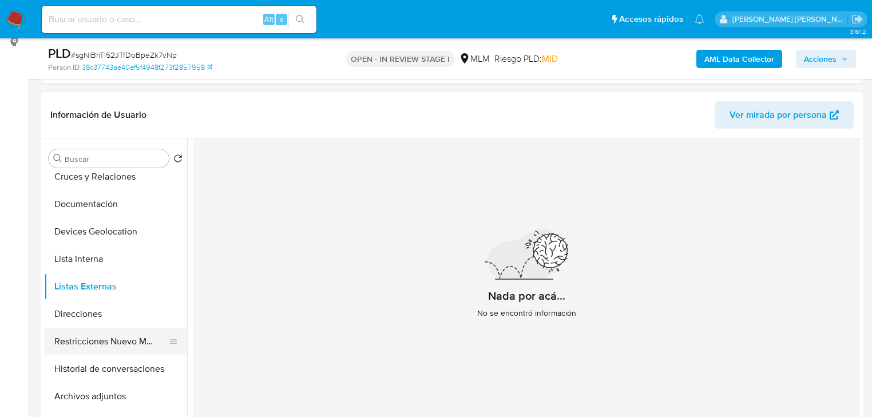
click at [103, 339] on button "Restricciones Nuevo Mundo" at bounding box center [111, 341] width 134 height 27
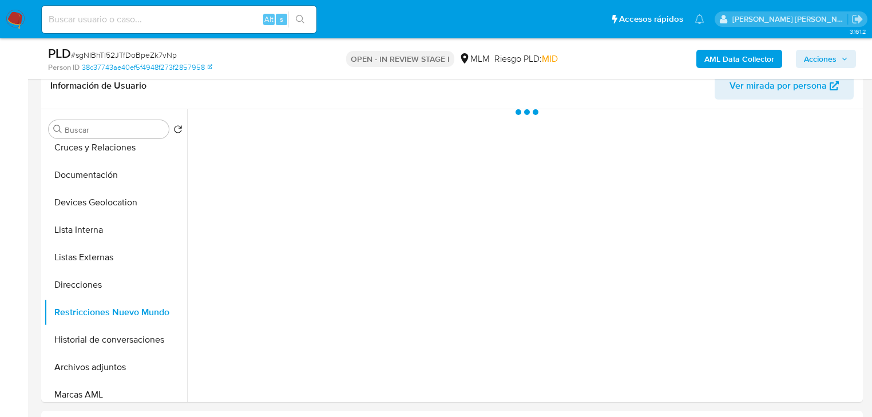
scroll to position [204, 0]
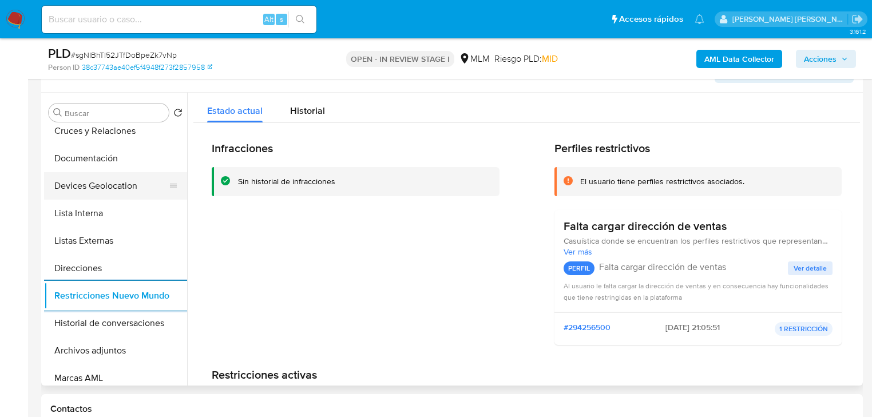
click at [105, 183] on button "Devices Geolocation" at bounding box center [111, 185] width 134 height 27
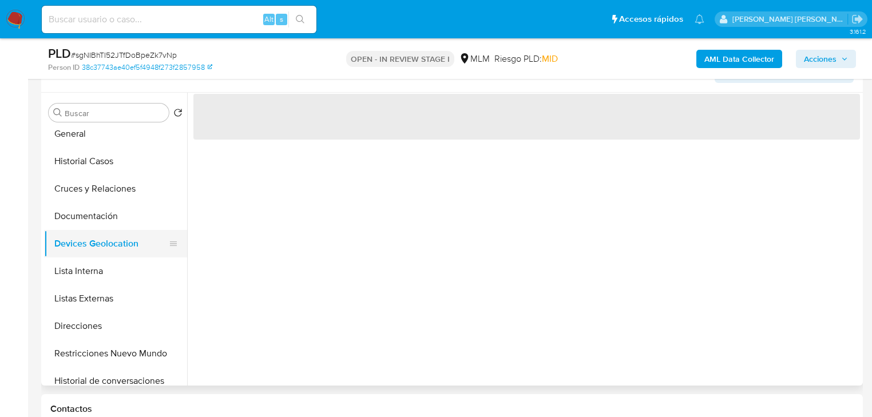
scroll to position [0, 0]
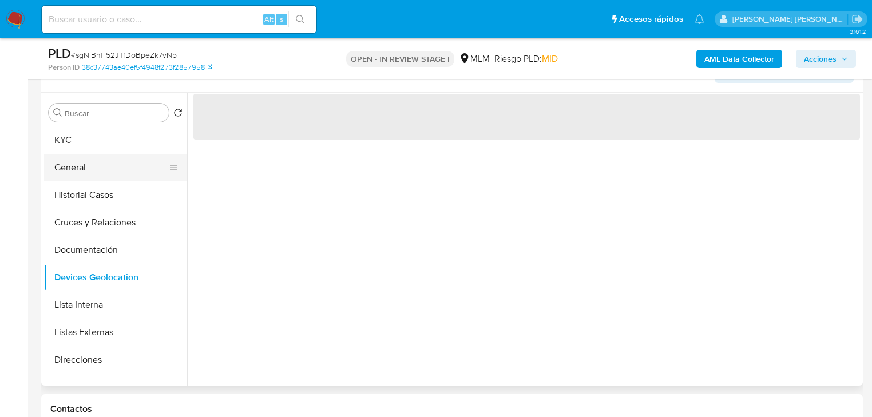
drag, startPoint x: 91, startPoint y: 142, endPoint x: 173, endPoint y: 165, distance: 85.0
click at [92, 142] on button "KYC" at bounding box center [115, 140] width 143 height 27
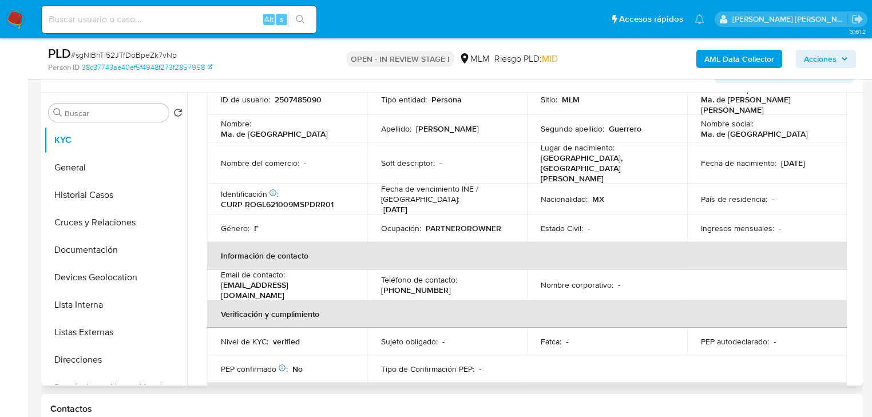
scroll to position [92, 0]
drag, startPoint x: 299, startPoint y: 277, endPoint x: 217, endPoint y: 273, distance: 82.0
click at [217, 273] on td "Email de contacto : g3143121@gmail.com" at bounding box center [287, 283] width 160 height 31
copy p "g3143121@gmail.com"
click at [422, 279] on td "Teléfono de contacto : (33) 14867490" at bounding box center [447, 283] width 160 height 31
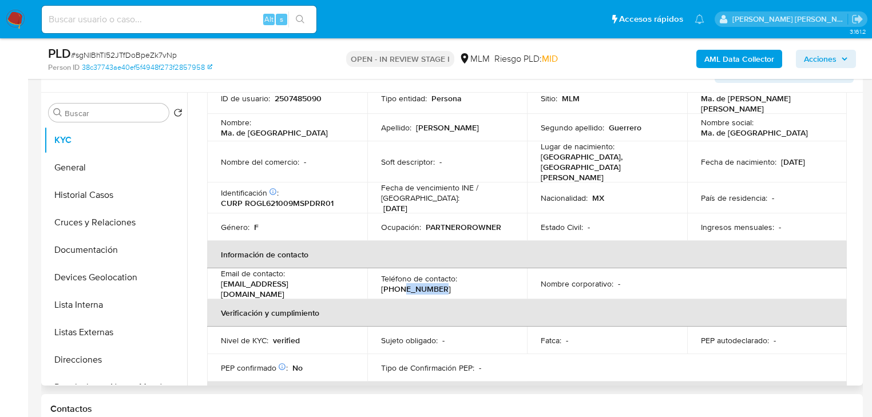
click at [422, 284] on p "(33) 14867490" at bounding box center [416, 289] width 70 height 10
copy p "14867490"
copy p "g3143121@gmail.com"
drag, startPoint x: 296, startPoint y: 277, endPoint x: 211, endPoint y: 277, distance: 85.3
click at [211, 277] on td "Email de contacto : g3143121@gmail.com" at bounding box center [287, 283] width 160 height 31
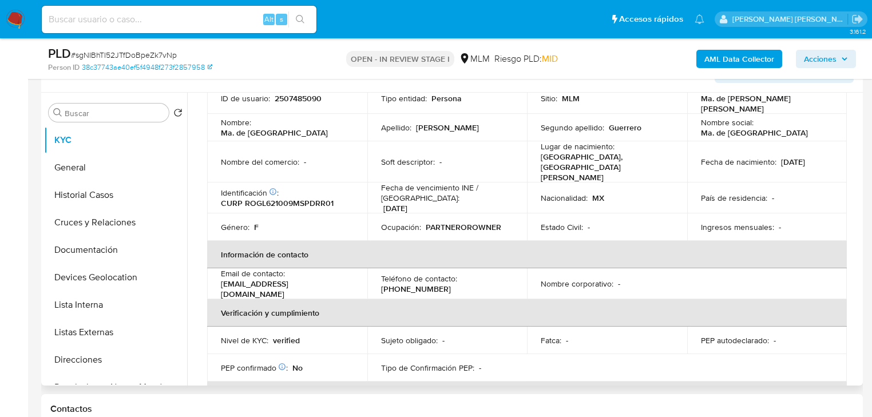
click at [302, 272] on div "Email de contacto : g3143121@gmail.com" at bounding box center [287, 283] width 133 height 31
drag, startPoint x: 302, startPoint y: 274, endPoint x: 216, endPoint y: 272, distance: 86.4
click at [216, 272] on td "Email de contacto : g3143121@gmail.com" at bounding box center [287, 283] width 160 height 31
copy p "g3143121@gmail.com"
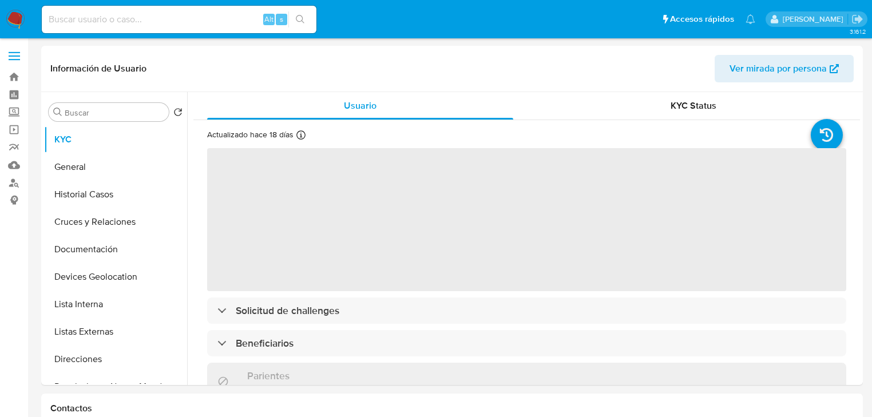
select select "10"
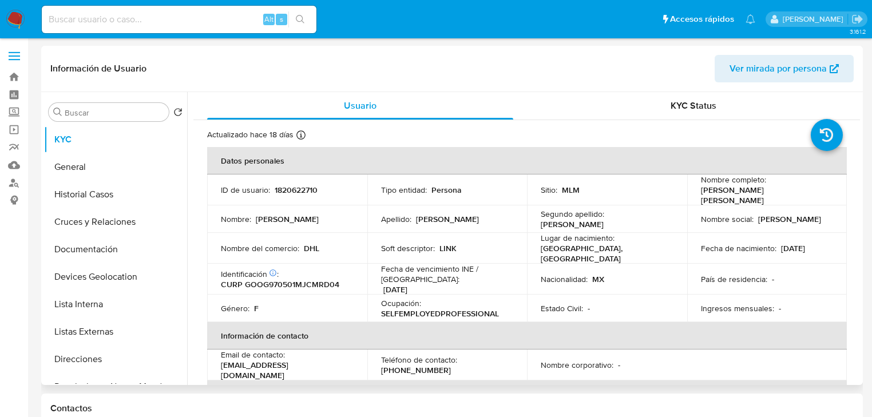
scroll to position [137, 0]
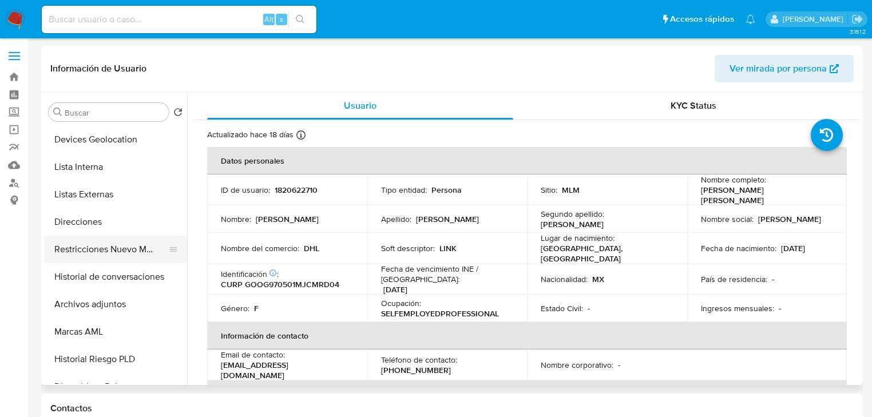
click at [147, 247] on button "Restricciones Nuevo Mundo" at bounding box center [111, 249] width 134 height 27
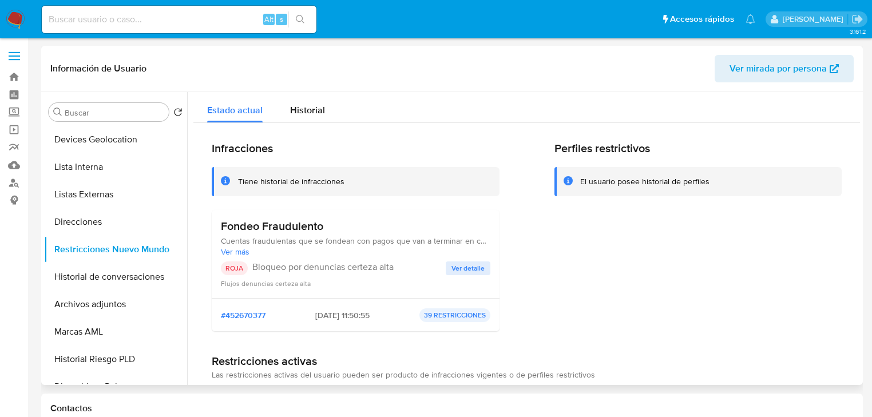
click at [474, 268] on span "Ver detalle" at bounding box center [468, 268] width 33 height 11
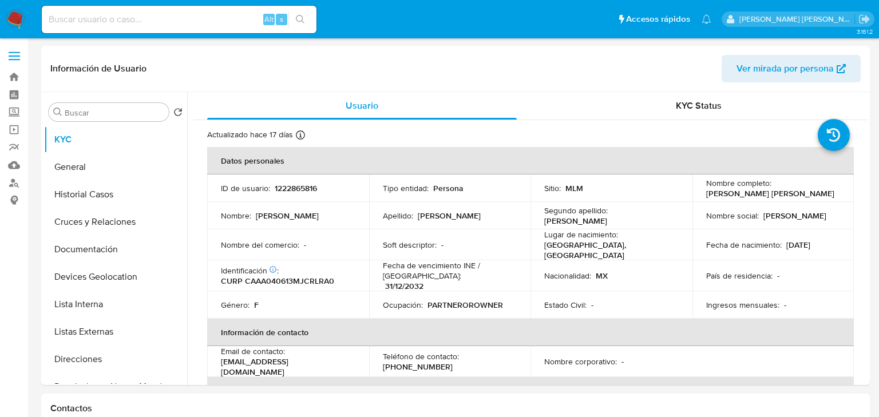
select select "10"
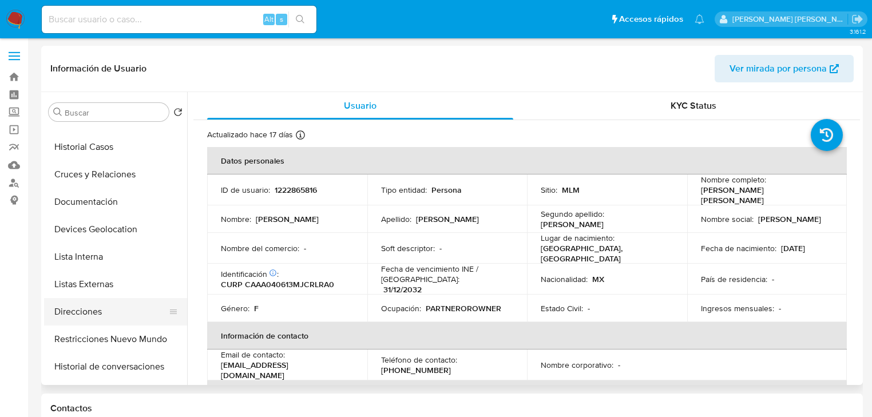
scroll to position [92, 0]
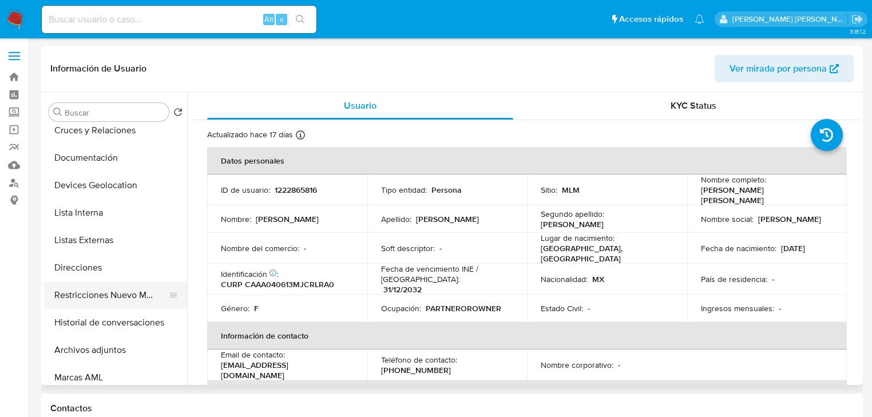
click at [129, 298] on button "Restricciones Nuevo Mundo" at bounding box center [111, 295] width 134 height 27
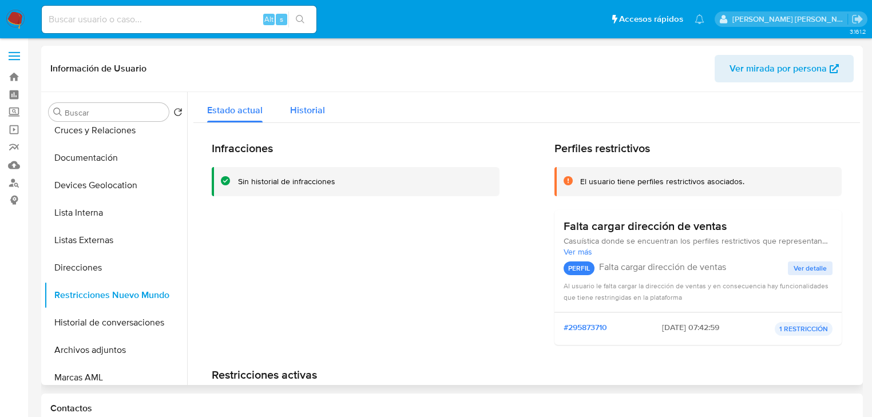
click at [309, 105] on span "Historial" at bounding box center [307, 110] width 35 height 13
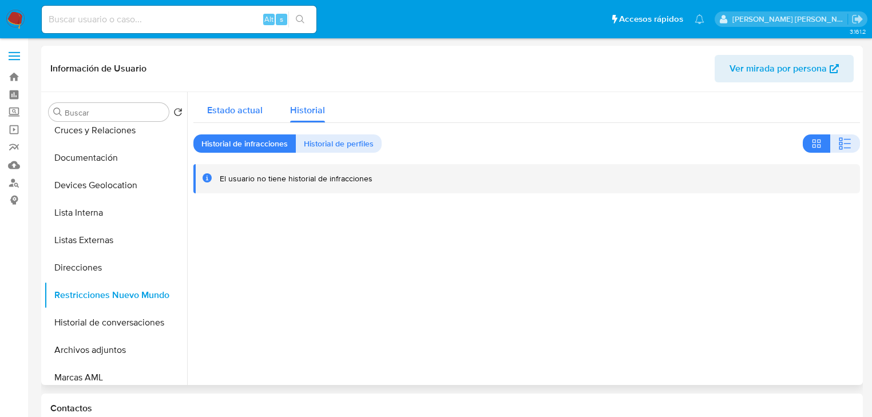
click at [248, 108] on span "Estado actual" at bounding box center [235, 110] width 56 height 13
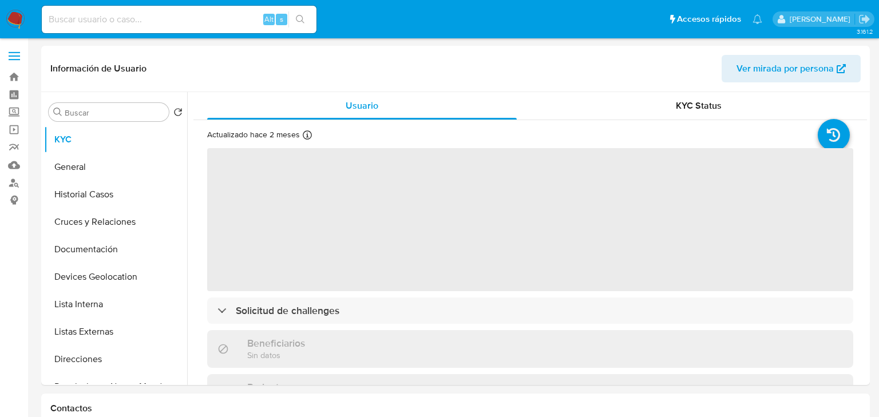
select select "10"
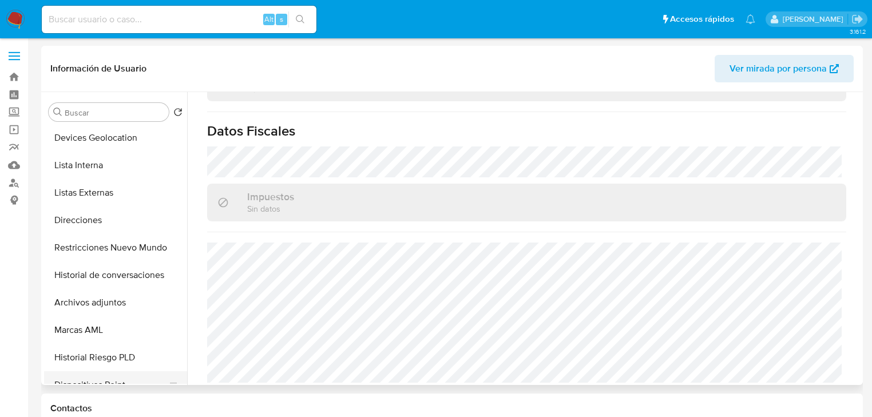
scroll to position [183, 0]
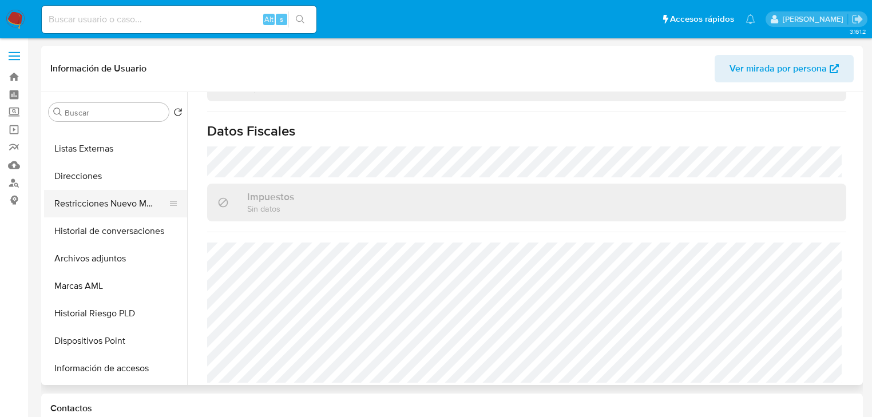
click at [134, 211] on button "Restricciones Nuevo Mundo" at bounding box center [111, 203] width 134 height 27
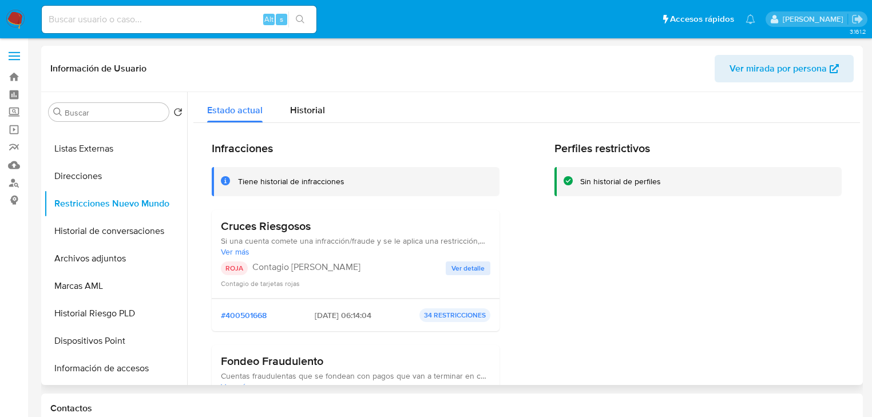
click at [466, 263] on span "Ver detalle" at bounding box center [468, 268] width 33 height 11
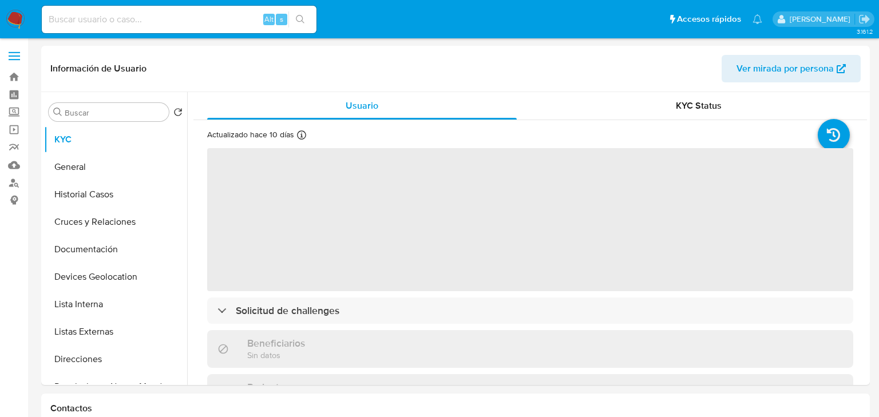
select select "10"
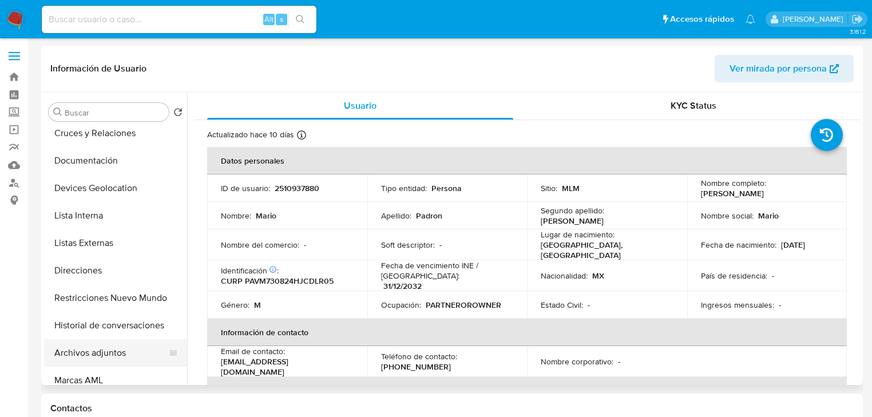
scroll to position [137, 0]
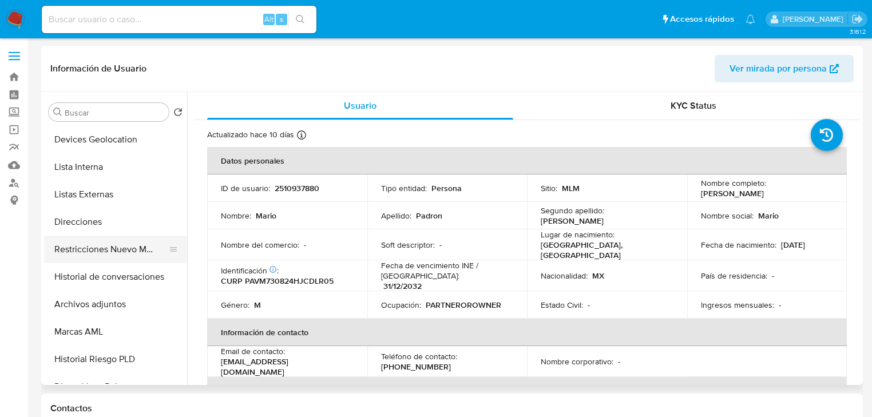
click at [155, 254] on button "Restricciones Nuevo Mundo" at bounding box center [111, 249] width 134 height 27
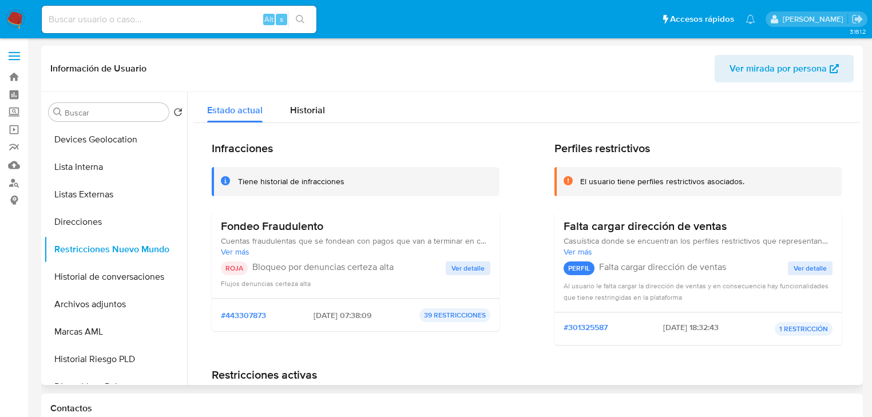
click at [467, 263] on span "Ver detalle" at bounding box center [468, 268] width 33 height 11
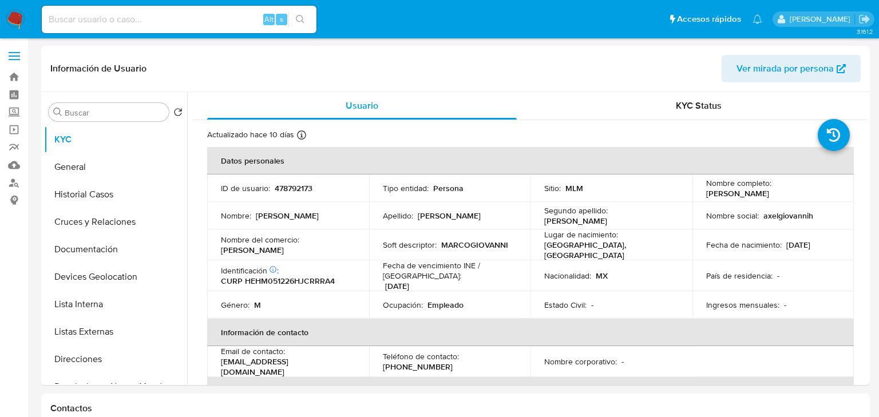
select select "10"
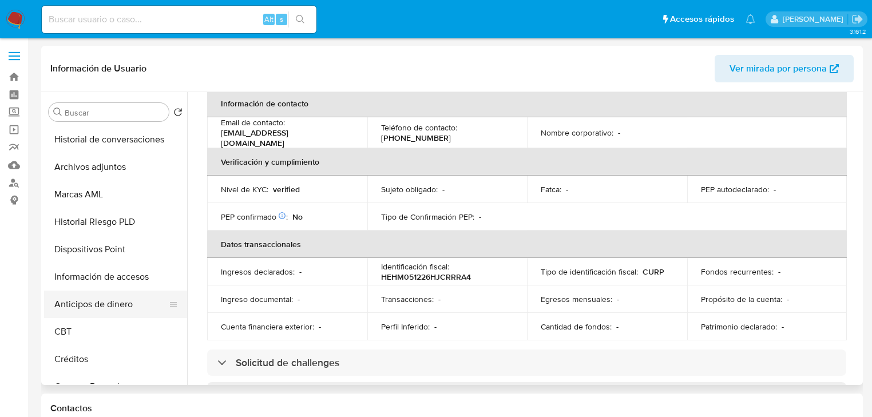
scroll to position [321, 0]
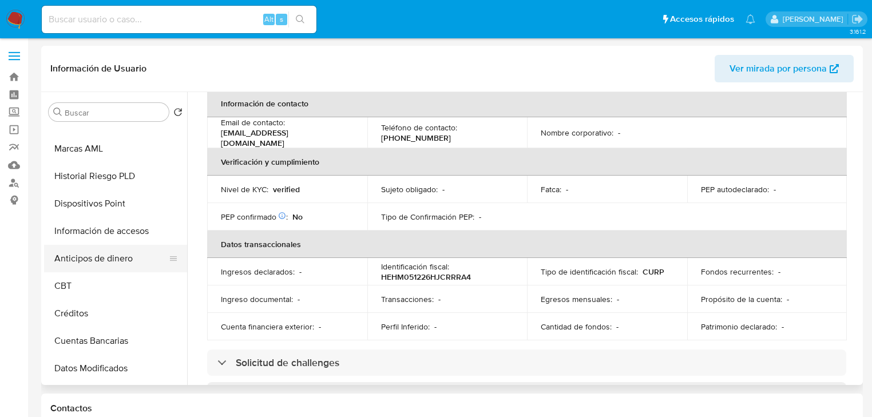
click at [124, 224] on button "Información de accesos" at bounding box center [115, 231] width 143 height 27
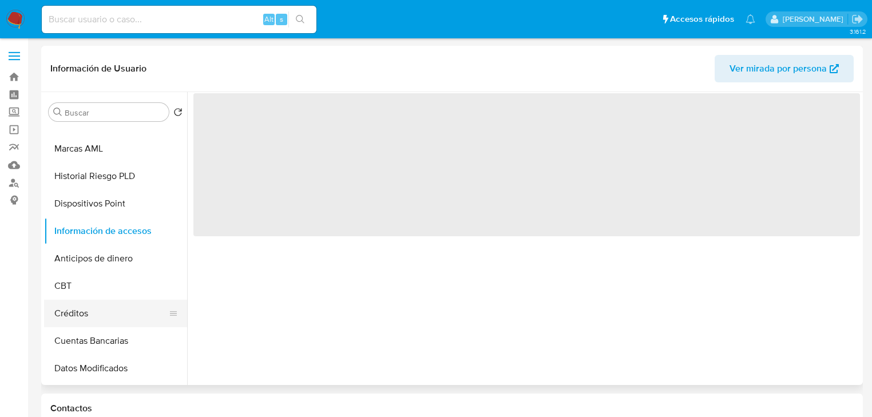
scroll to position [0, 0]
click at [117, 337] on button "Cuentas Bancarias" at bounding box center [111, 340] width 134 height 27
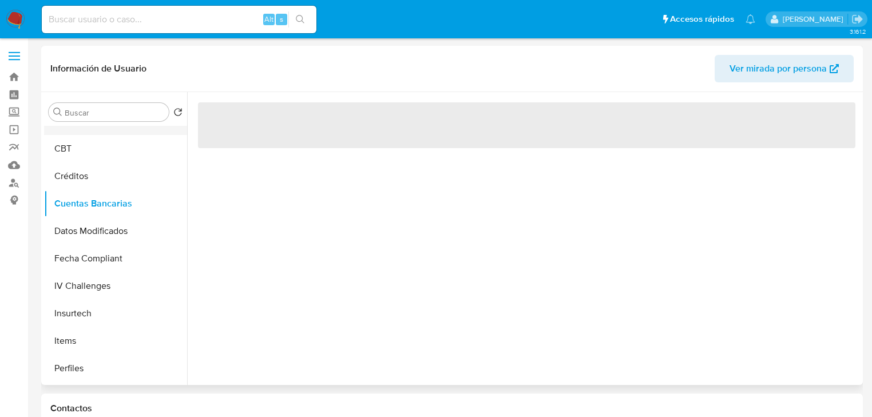
scroll to position [183, 0]
drag, startPoint x: 135, startPoint y: 206, endPoint x: 235, endPoint y: 206, distance: 100.2
click at [136, 206] on button "Restricciones Nuevo Mundo" at bounding box center [115, 203] width 143 height 27
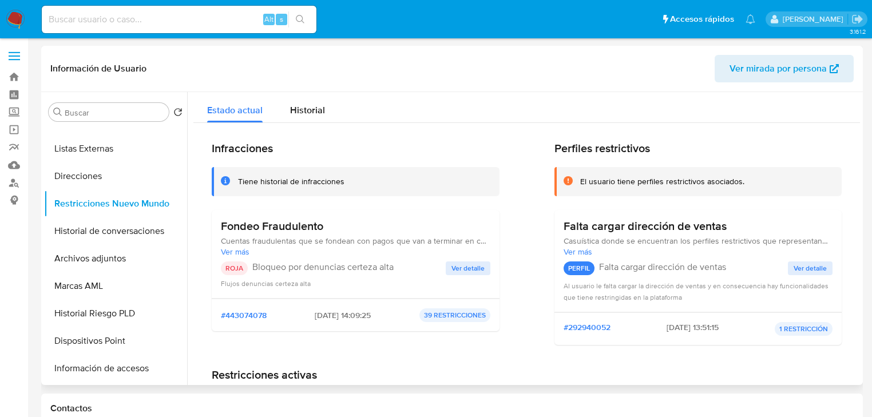
click at [446, 266] on button "Ver detalle" at bounding box center [468, 269] width 45 height 14
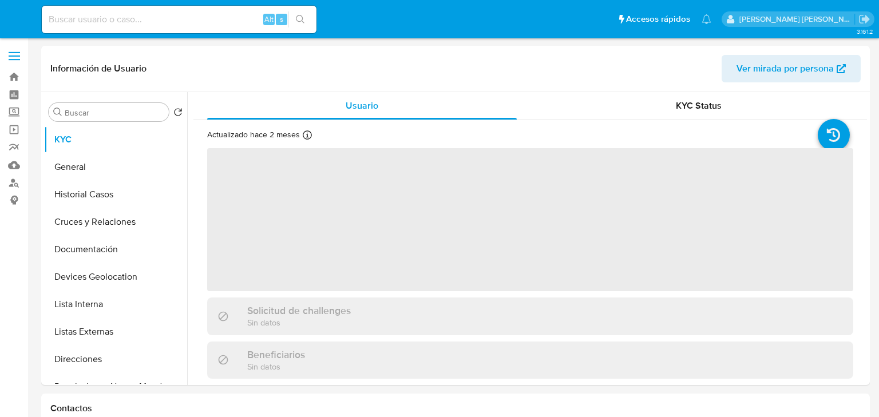
select select "10"
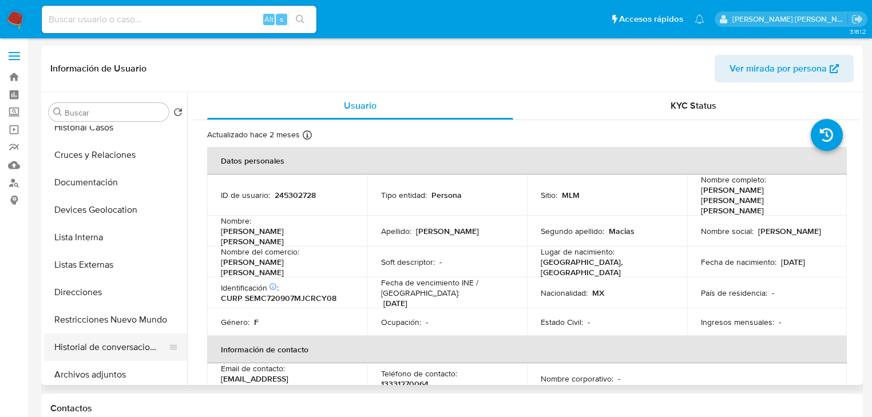
scroll to position [137, 0]
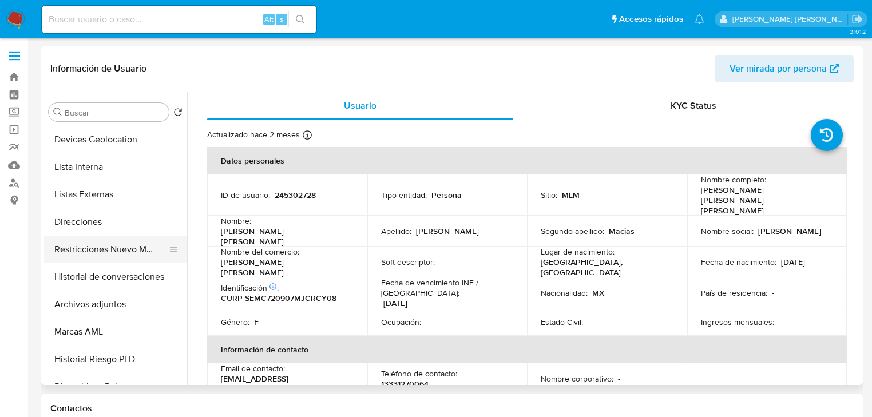
click at [137, 256] on button "Restricciones Nuevo Mundo" at bounding box center [111, 249] width 134 height 27
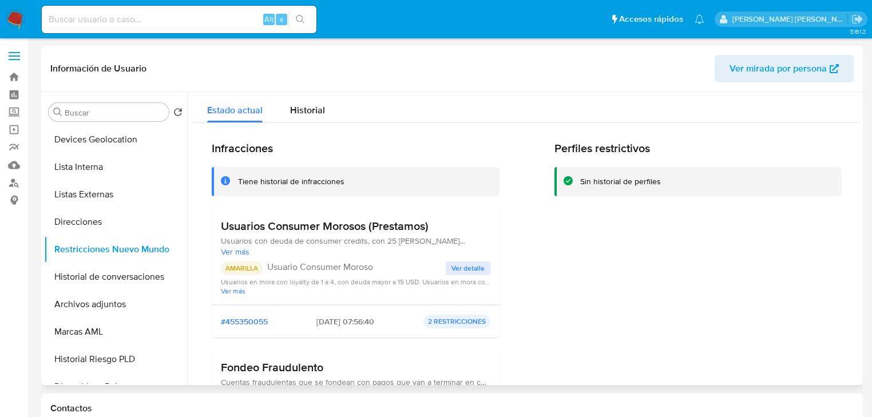
click at [470, 270] on span "Ver detalle" at bounding box center [468, 268] width 33 height 11
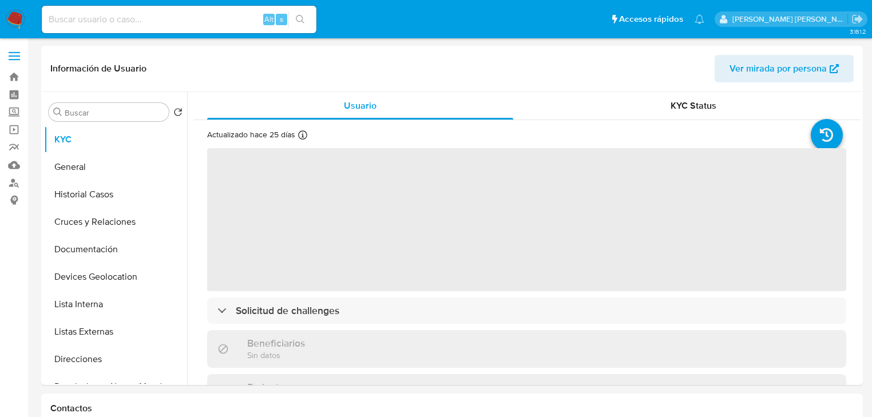
select select "10"
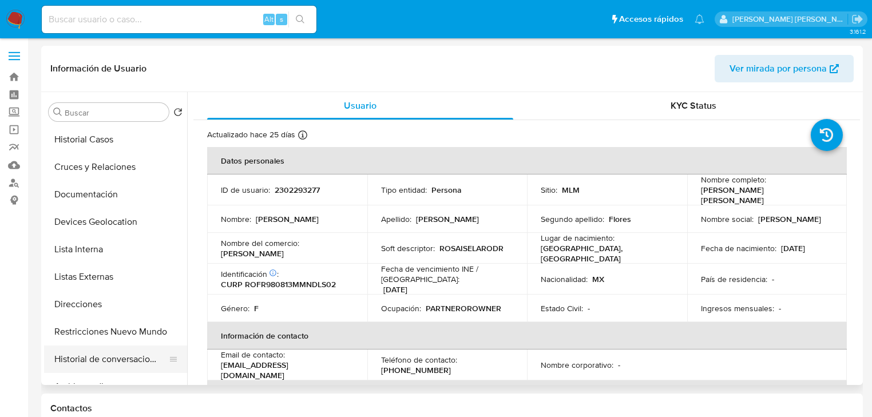
scroll to position [137, 0]
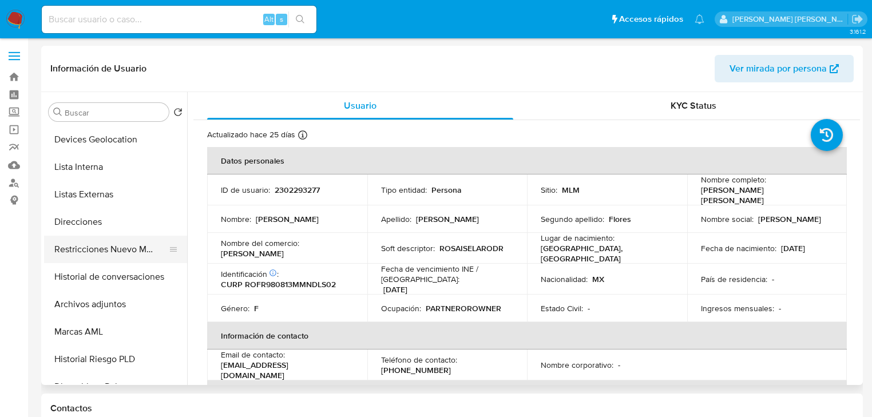
click at [135, 247] on button "Restricciones Nuevo Mundo" at bounding box center [111, 249] width 134 height 27
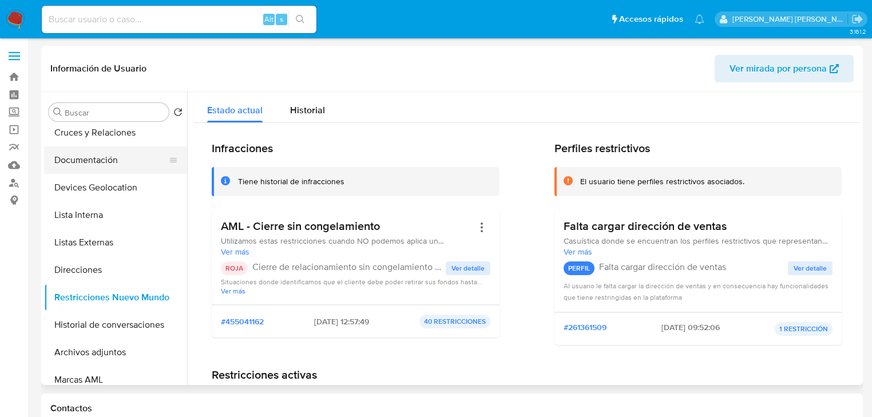
scroll to position [46, 0]
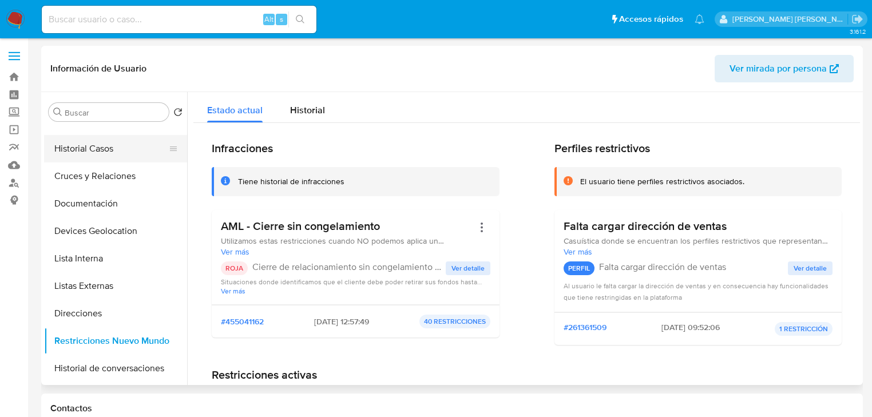
click at [111, 156] on button "Historial Casos" at bounding box center [111, 148] width 134 height 27
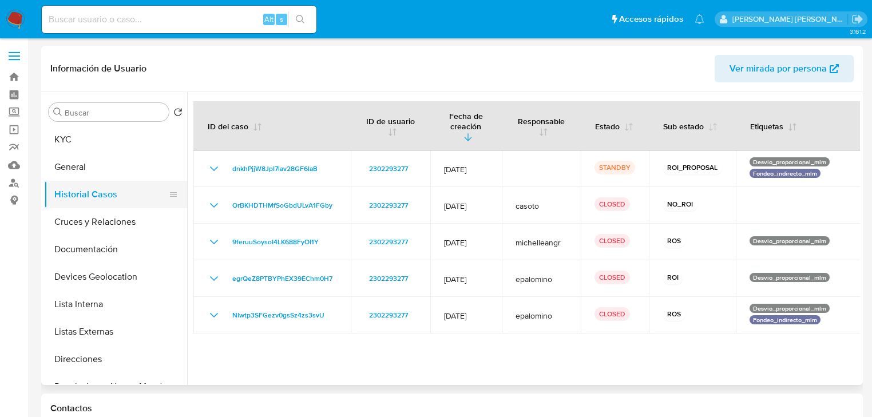
scroll to position [0, 0]
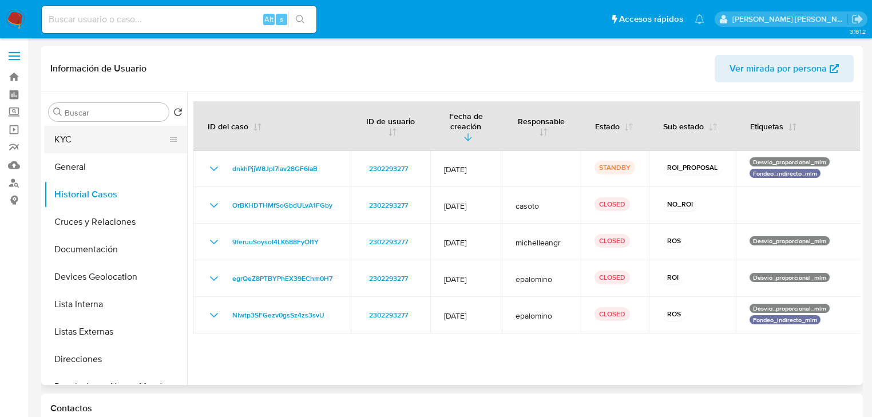
click at [94, 145] on button "KYC" at bounding box center [111, 139] width 134 height 27
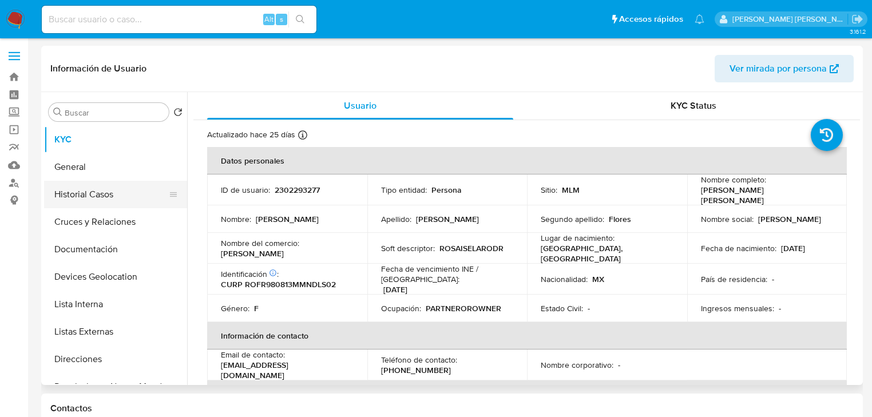
click at [94, 204] on button "Historial Casos" at bounding box center [111, 194] width 134 height 27
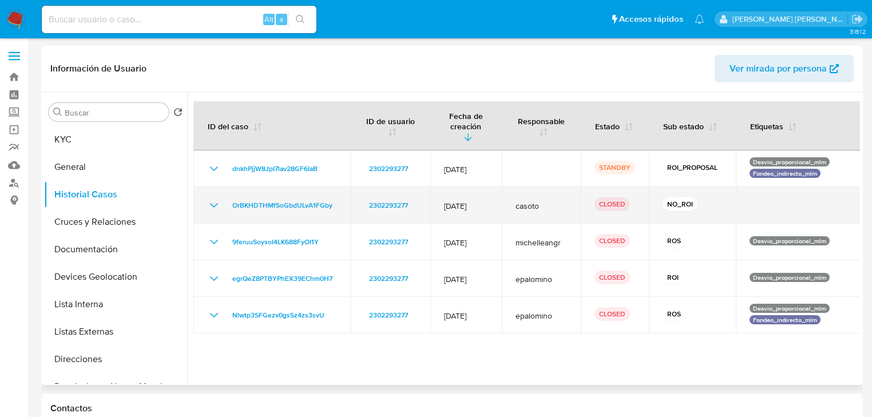
click at [210, 199] on icon "Mostrar/Ocultar" at bounding box center [214, 206] width 14 height 14
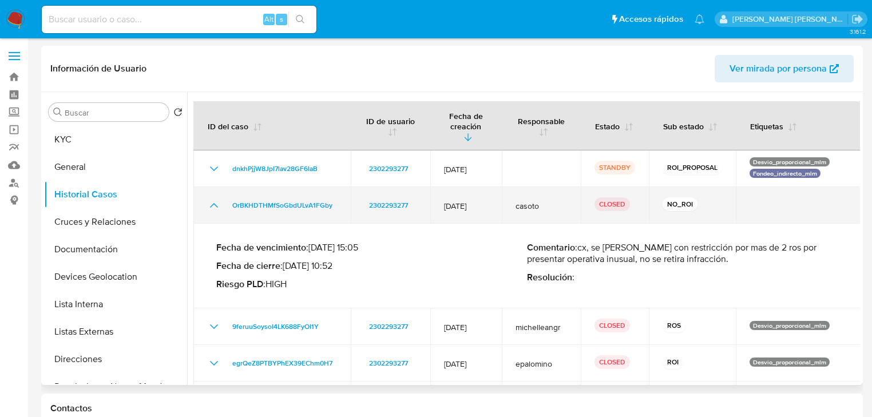
click at [210, 199] on icon "Mostrar/Ocultar" at bounding box center [214, 206] width 14 height 14
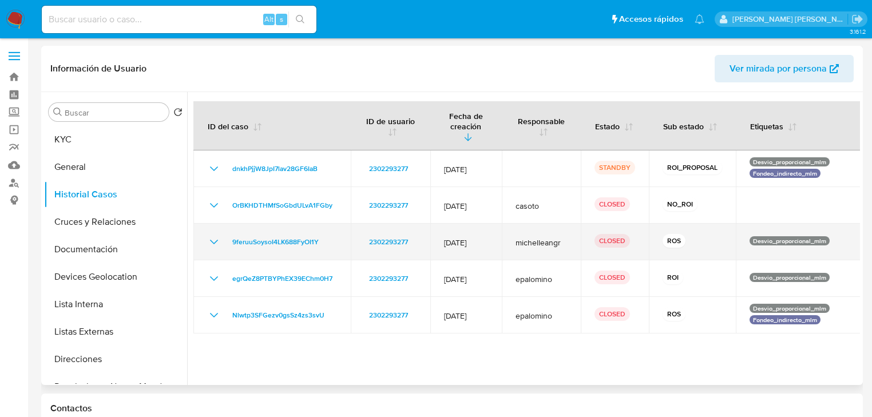
drag, startPoint x: 213, startPoint y: 232, endPoint x: 499, endPoint y: 250, distance: 286.2
click at [213, 235] on icon "Mostrar/Ocultar" at bounding box center [214, 242] width 14 height 14
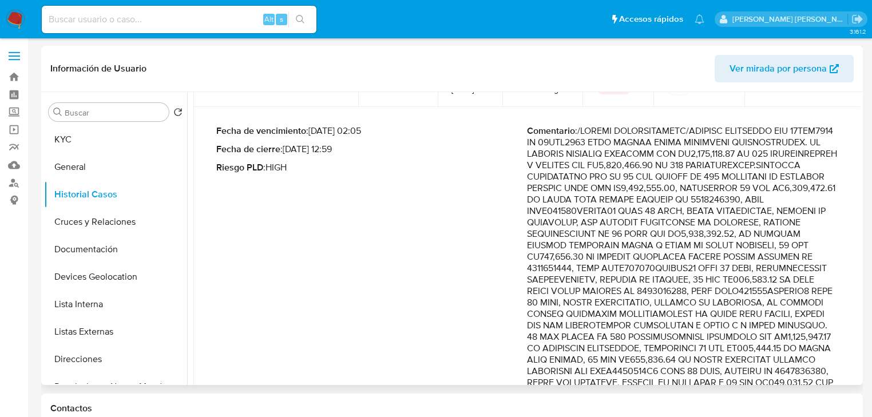
scroll to position [46, 0]
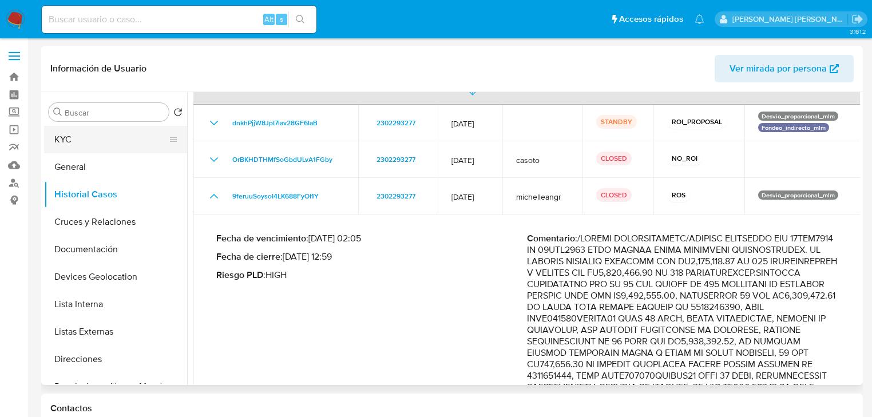
click at [79, 143] on button "KYC" at bounding box center [111, 139] width 134 height 27
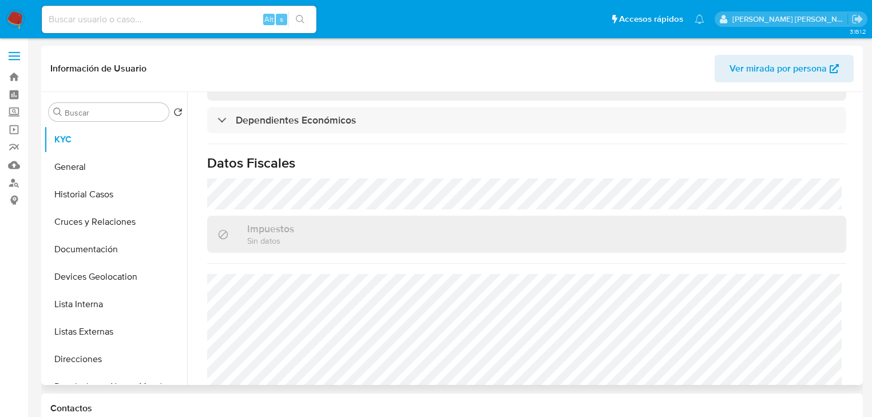
scroll to position [687, 0]
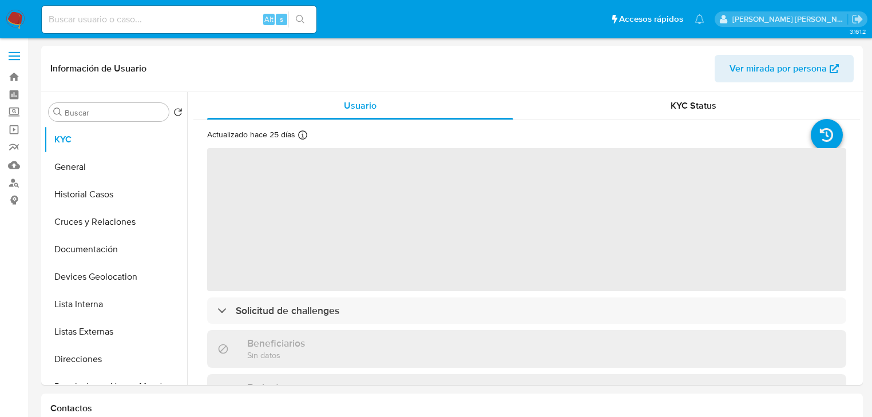
select select "10"
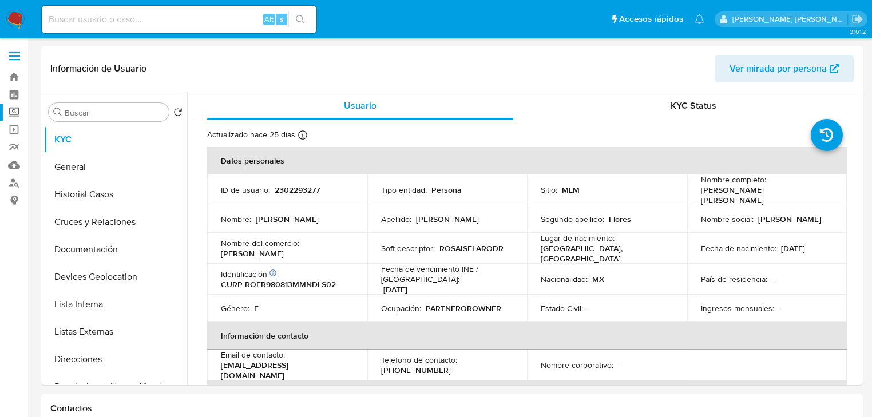
click at [18, 115] on label "Screening" at bounding box center [68, 113] width 136 height 18
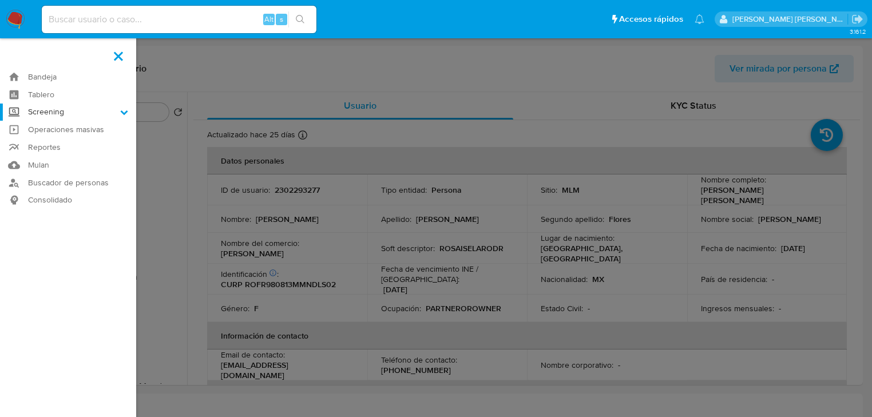
click at [0, 0] on input "Screening" at bounding box center [0, 0] width 0 height 0
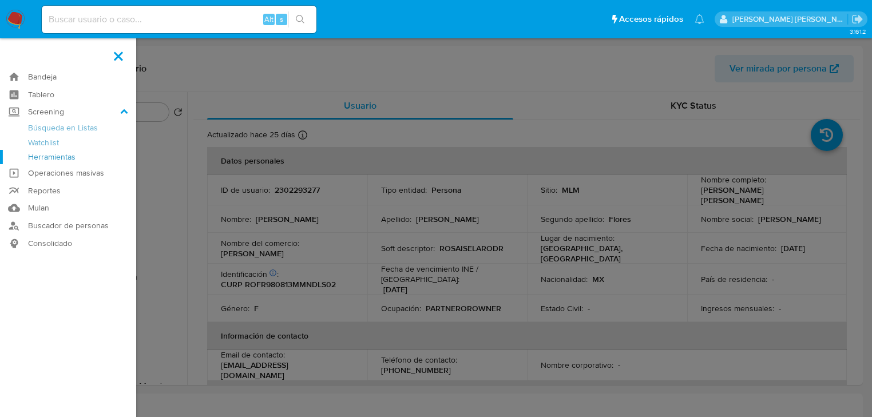
click at [38, 161] on link "Herramientas" at bounding box center [68, 157] width 136 height 14
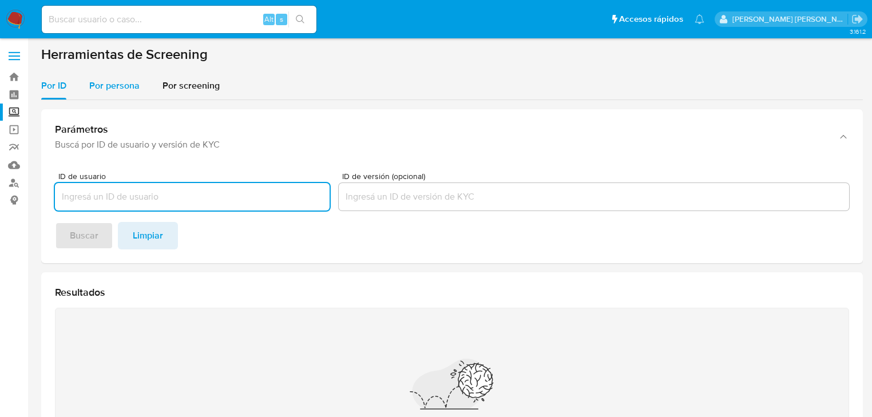
click at [110, 87] on span "Por persona" at bounding box center [114, 85] width 50 height 13
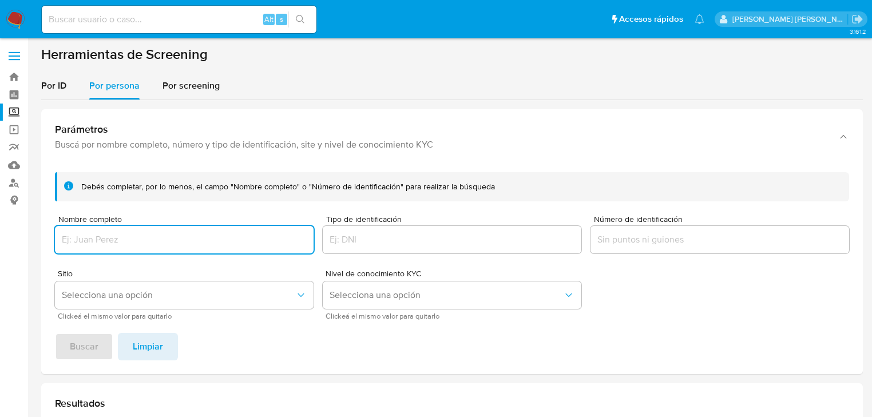
click at [119, 236] on input "Nombre completo" at bounding box center [184, 239] width 259 height 15
click at [206, 238] on input "[PERSON_NAME]" at bounding box center [184, 239] width 259 height 15
click at [80, 346] on span "Buscar" at bounding box center [84, 346] width 29 height 25
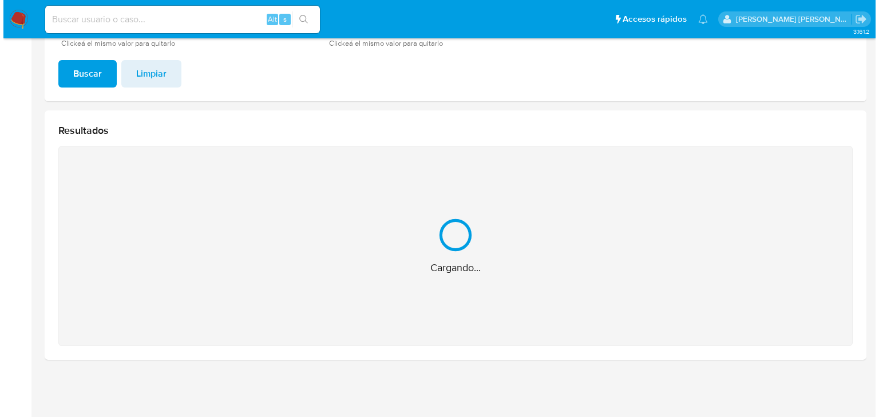
scroll to position [92, 0]
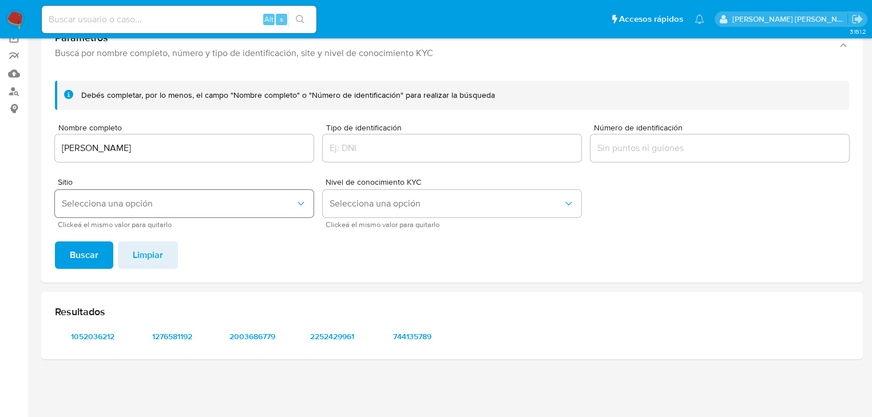
click at [135, 207] on span "Selecciona una opción" at bounding box center [179, 203] width 234 height 11
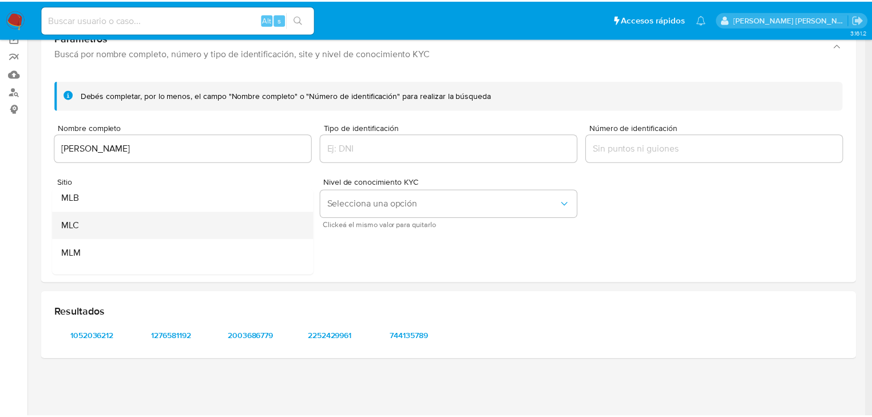
scroll to position [78, 0]
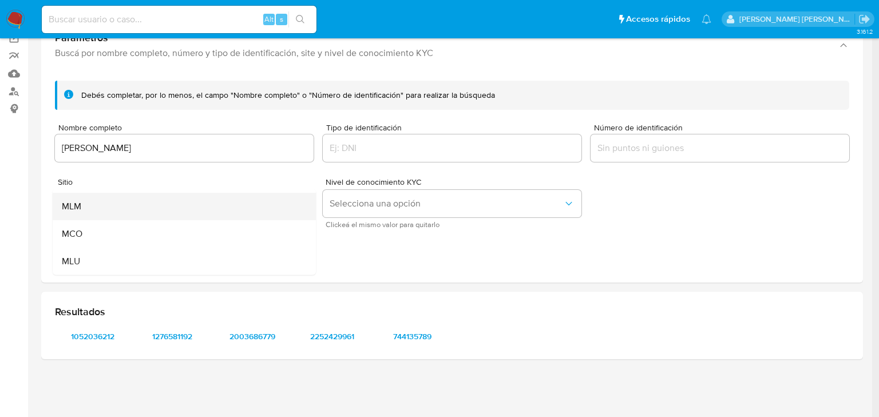
click at [96, 213] on div "MLM" at bounding box center [181, 206] width 238 height 27
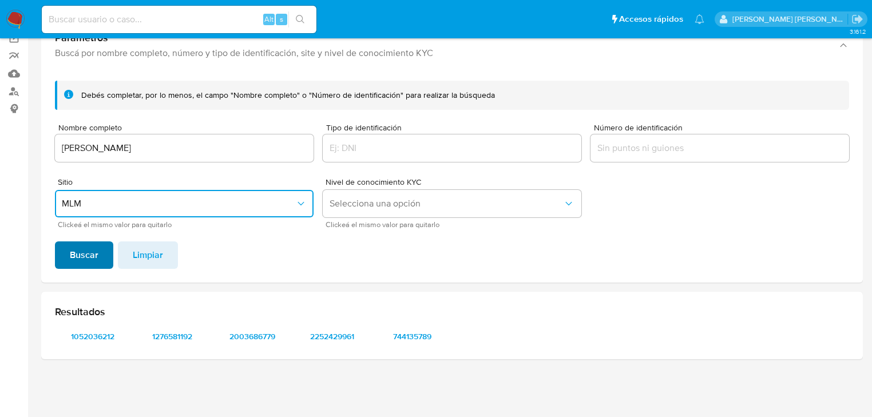
click at [85, 253] on span "Buscar" at bounding box center [84, 255] width 29 height 25
click at [103, 335] on span "1052036212" at bounding box center [93, 337] width 60 height 16
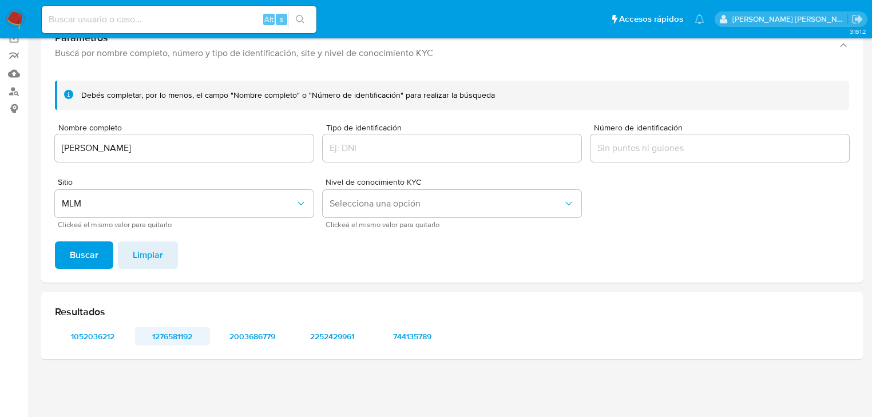
click at [175, 335] on span "1276581192" at bounding box center [173, 337] width 60 height 16
click at [256, 332] on span "2003686779" at bounding box center [253, 337] width 60 height 16
click at [331, 341] on span "2252429961" at bounding box center [333, 337] width 60 height 16
click at [416, 338] on span "744135789" at bounding box center [412, 337] width 60 height 16
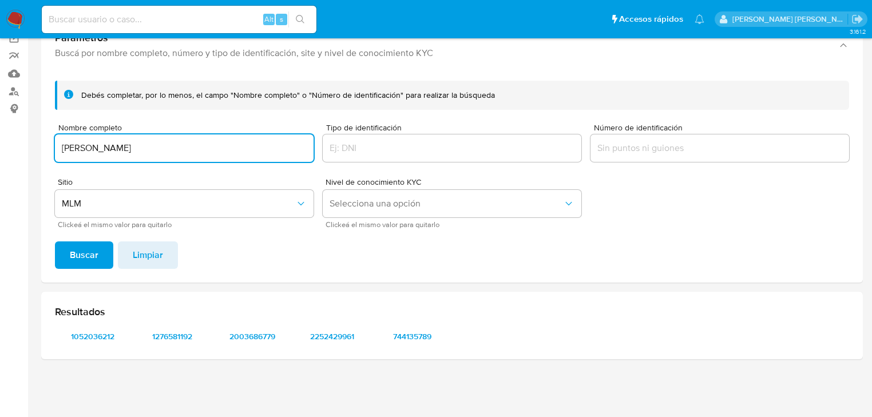
drag, startPoint x: 160, startPoint y: 149, endPoint x: 0, endPoint y: 139, distance: 160.0
click at [0, 139] on section "Bandeja Tablero Screening Búsqueda en Listas Watchlist Herramientas Operaciones…" at bounding box center [436, 162] width 872 height 509
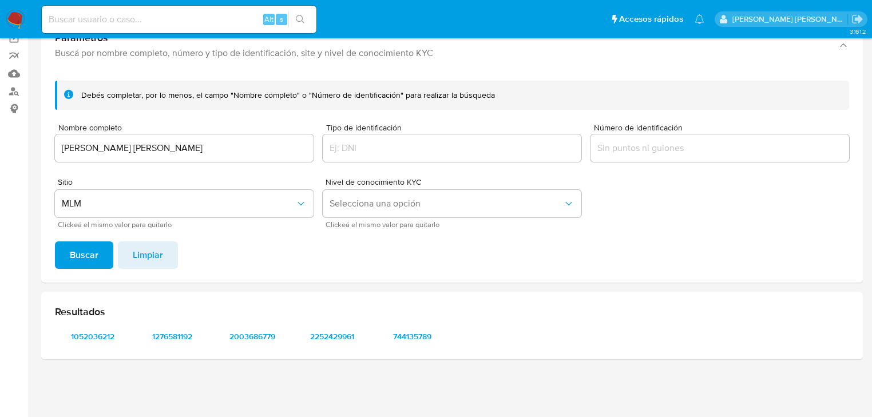
click at [94, 243] on span "Buscar" at bounding box center [84, 255] width 29 height 25
click at [100, 341] on span "424615436" at bounding box center [93, 337] width 60 height 16
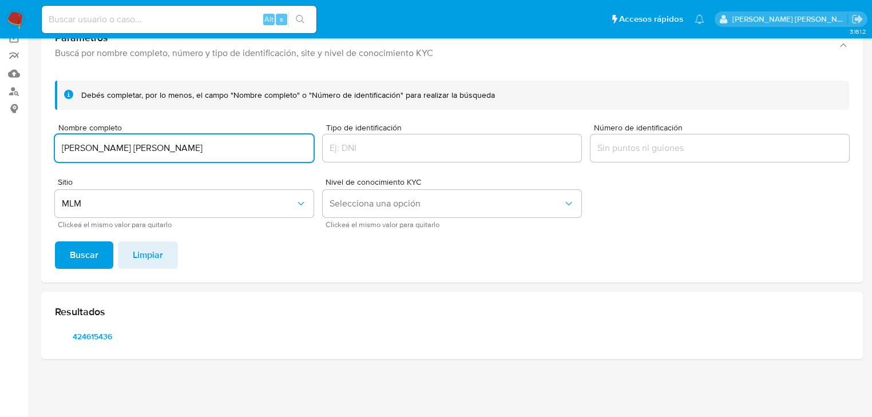
drag, startPoint x: 223, startPoint y: 149, endPoint x: 0, endPoint y: 120, distance: 225.2
click at [0, 120] on section "Bandeja Tablero Screening Búsqueda en Listas Watchlist Herramientas Operaciones…" at bounding box center [436, 162] width 872 height 509
type input "JOEL MENDOZA LOPEZ"
click at [71, 256] on span "Buscar" at bounding box center [84, 255] width 29 height 25
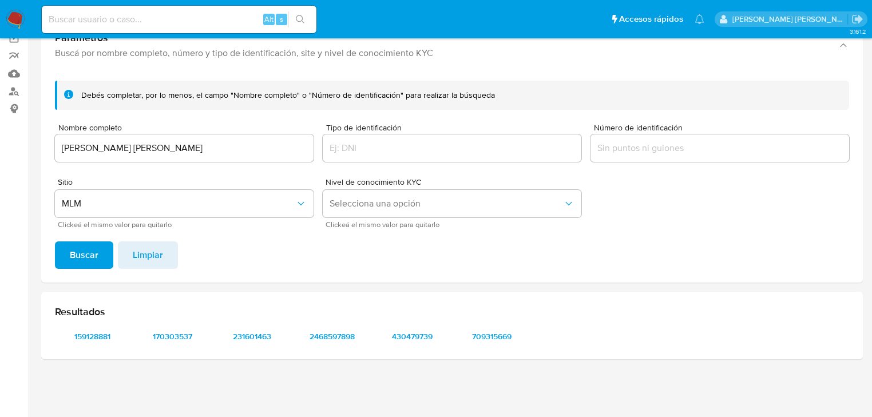
click at [123, 17] on input at bounding box center [179, 19] width 275 height 15
paste input "424615436"
type input "424615436"
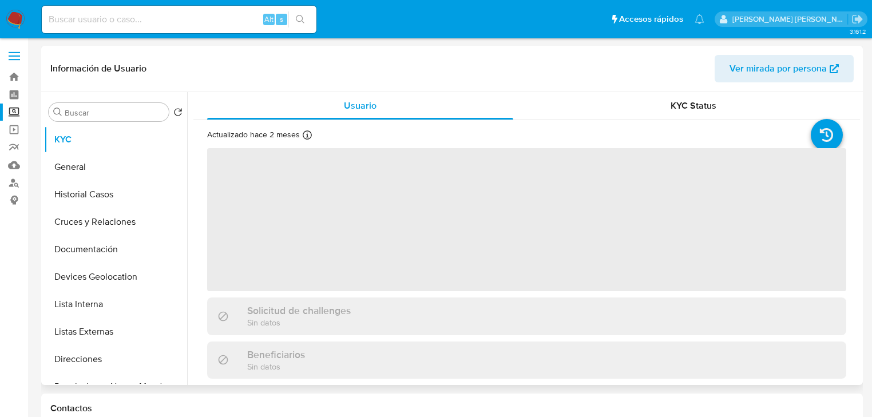
select select "10"
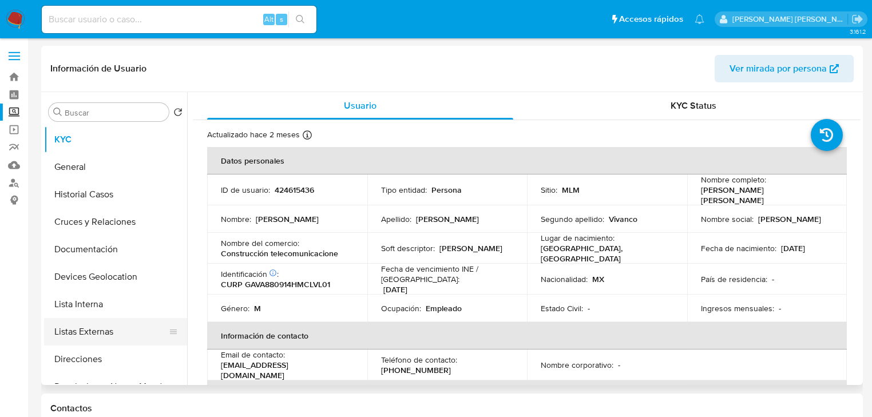
click at [135, 326] on button "Listas Externas" at bounding box center [111, 331] width 134 height 27
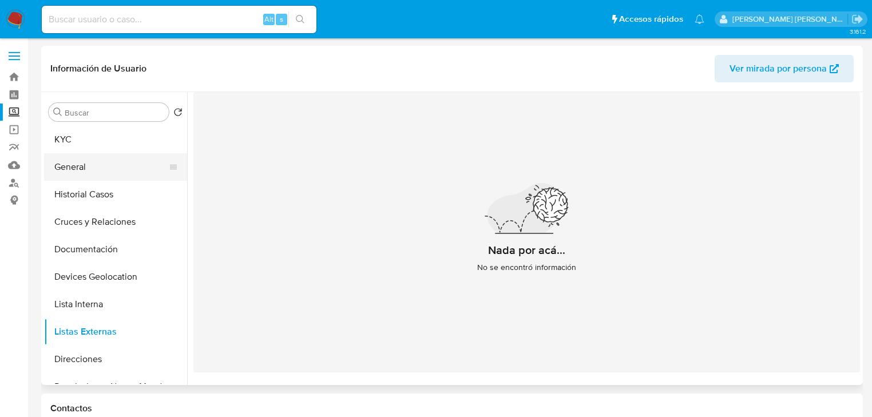
click at [94, 172] on button "General" at bounding box center [111, 166] width 134 height 27
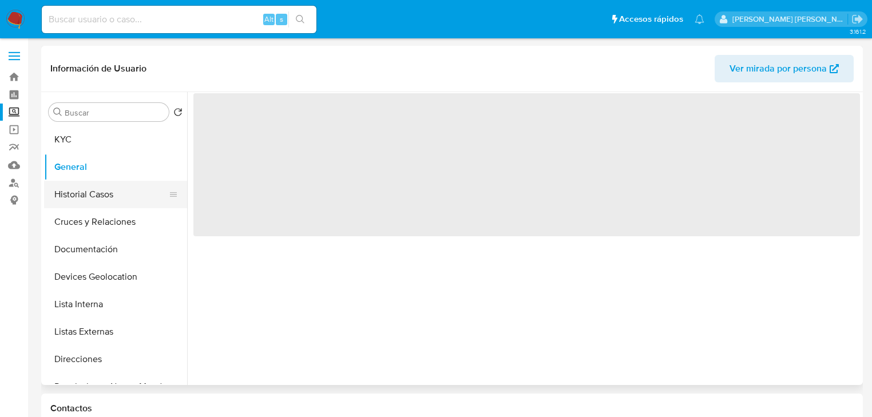
click at [98, 197] on button "Historial Casos" at bounding box center [111, 194] width 134 height 27
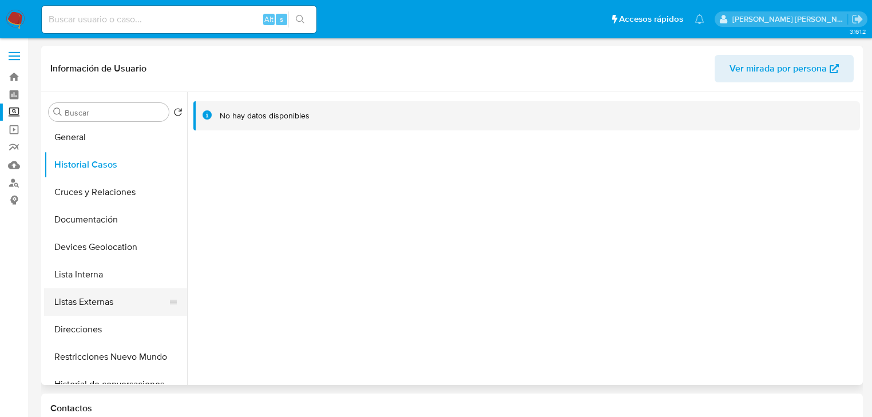
scroll to position [46, 0]
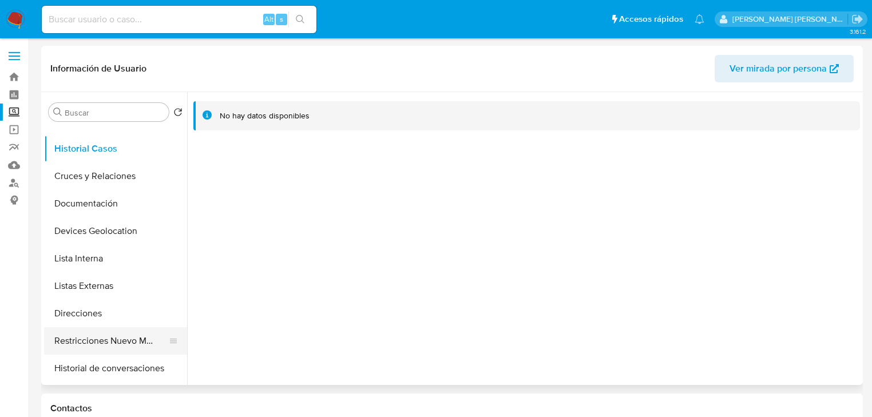
click at [145, 348] on button "Restricciones Nuevo Mundo" at bounding box center [111, 340] width 134 height 27
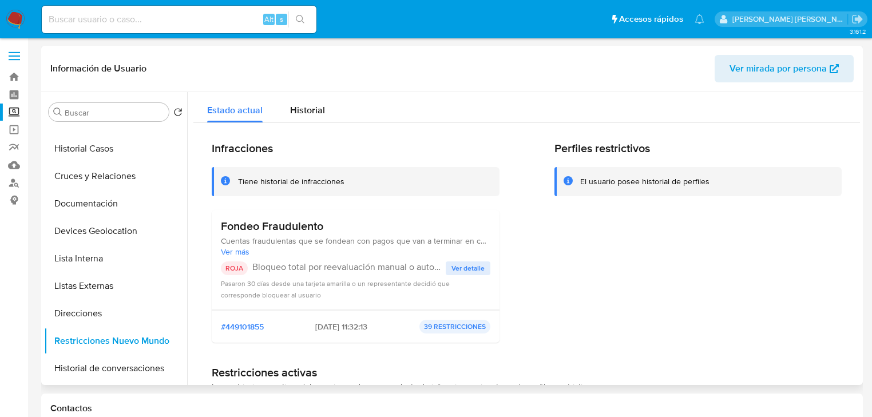
click at [467, 268] on span "Ver detalle" at bounding box center [468, 268] width 33 height 11
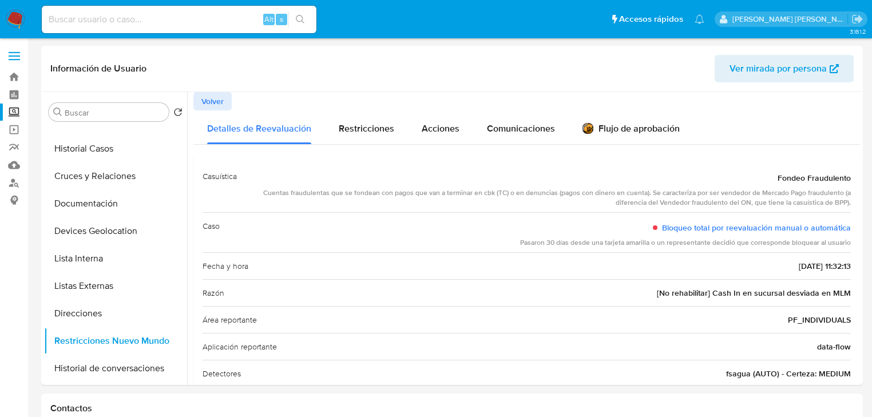
click at [15, 114] on label "Screening" at bounding box center [68, 113] width 136 height 18
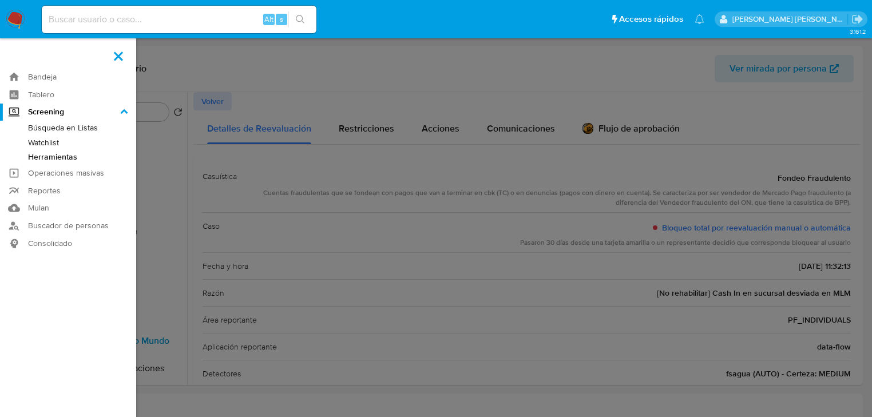
click at [0, 0] on input "Screening" at bounding box center [0, 0] width 0 height 0
click at [50, 156] on link "Herramientas" at bounding box center [68, 157] width 136 height 14
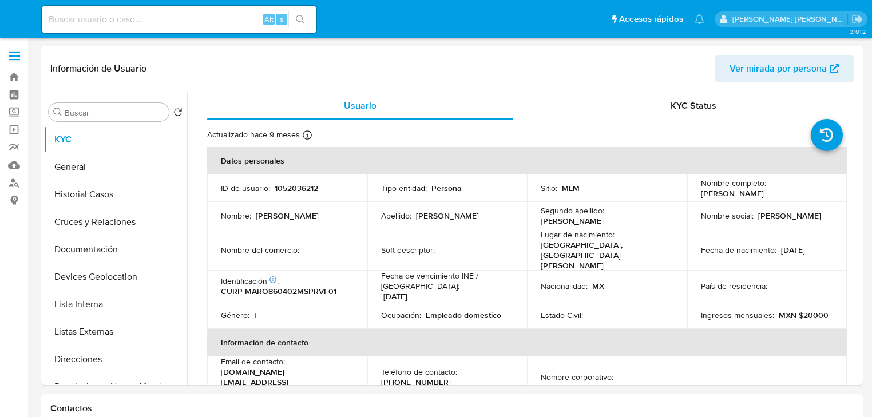
select select "10"
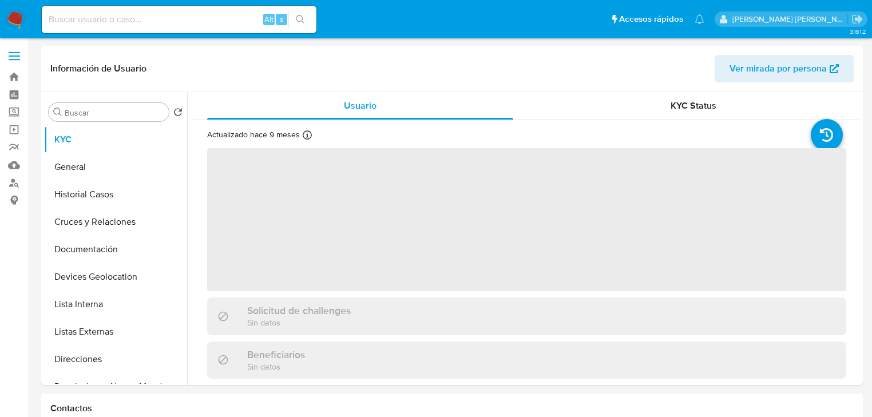
select select "10"
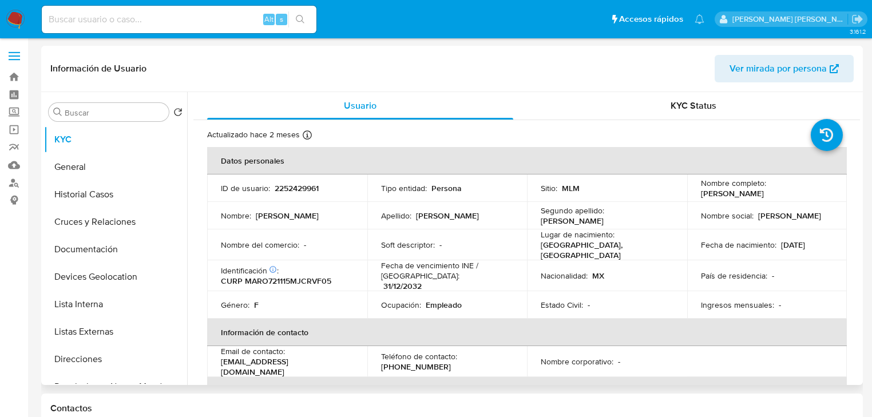
click at [362, 165] on th "Datos personales" at bounding box center [527, 160] width 640 height 27
click at [124, 331] on button "Listas Externas" at bounding box center [111, 331] width 134 height 27
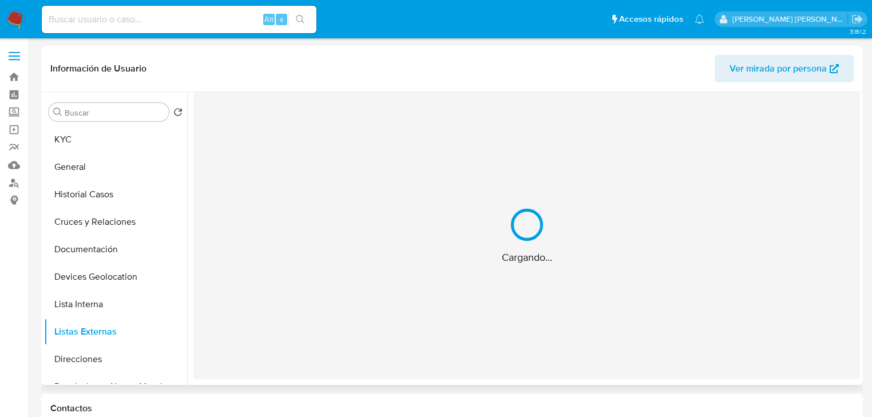
click at [284, 291] on div "Cargando..." at bounding box center [526, 235] width 667 height 287
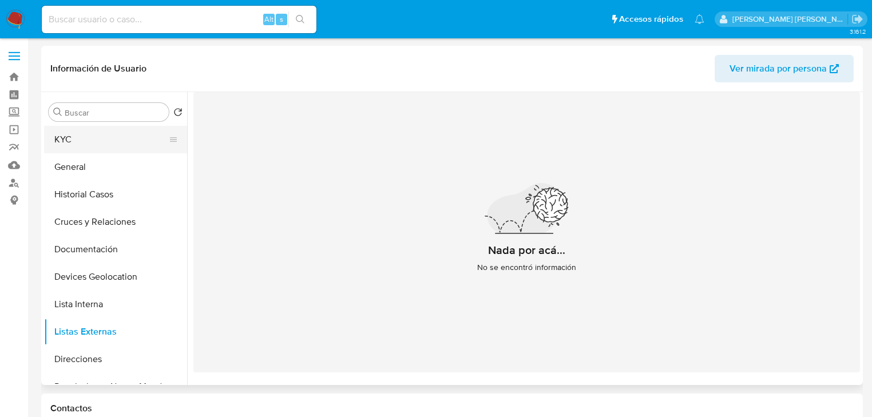
click at [79, 139] on button "KYC" at bounding box center [111, 139] width 134 height 27
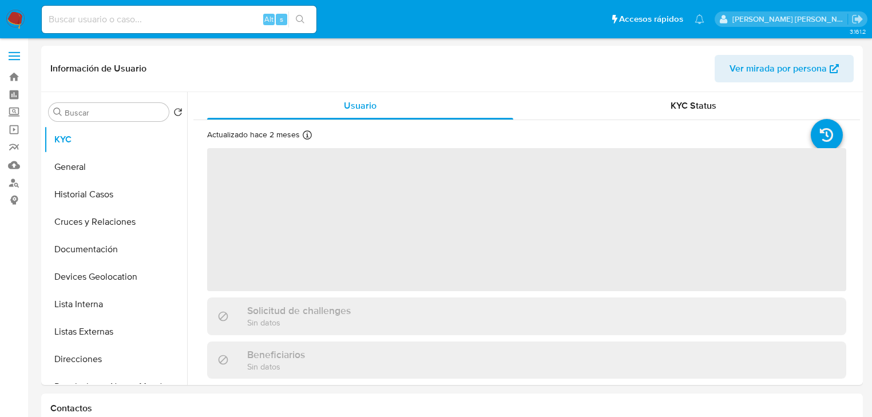
click at [346, 244] on span "‌" at bounding box center [526, 219] width 639 height 143
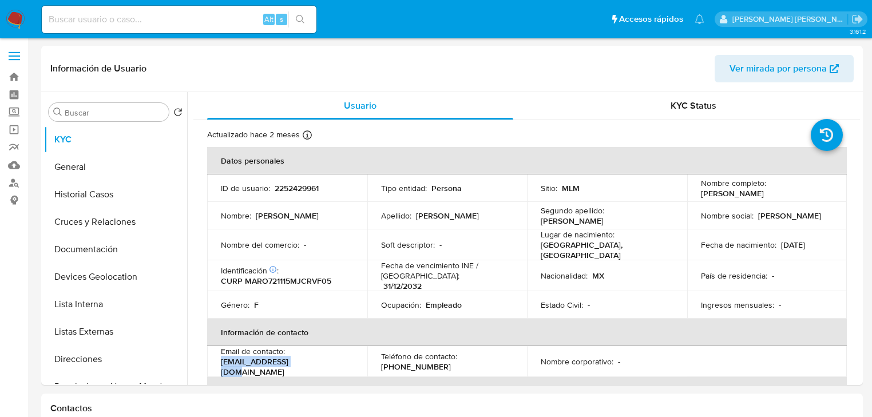
drag, startPoint x: 309, startPoint y: 365, endPoint x: 215, endPoint y: 357, distance: 93.6
click at [215, 365] on td "Email de contacto : [EMAIL_ADDRESS][DOMAIN_NAME]" at bounding box center [287, 361] width 160 height 31
copy p "[EMAIL_ADDRESS][DOMAIN_NAME]"
click at [427, 362] on p "[PHONE_NUMBER]" at bounding box center [416, 367] width 70 height 10
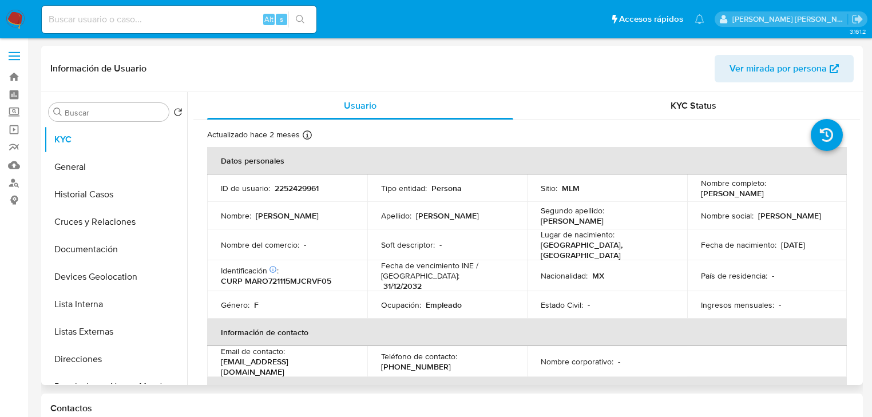
click at [424, 362] on p "[PHONE_NUMBER]" at bounding box center [416, 367] width 70 height 10
copy p "28132703"
drag, startPoint x: 90, startPoint y: 192, endPoint x: 96, endPoint y: 201, distance: 10.0
click at [90, 192] on button "Historial Casos" at bounding box center [111, 194] width 134 height 27
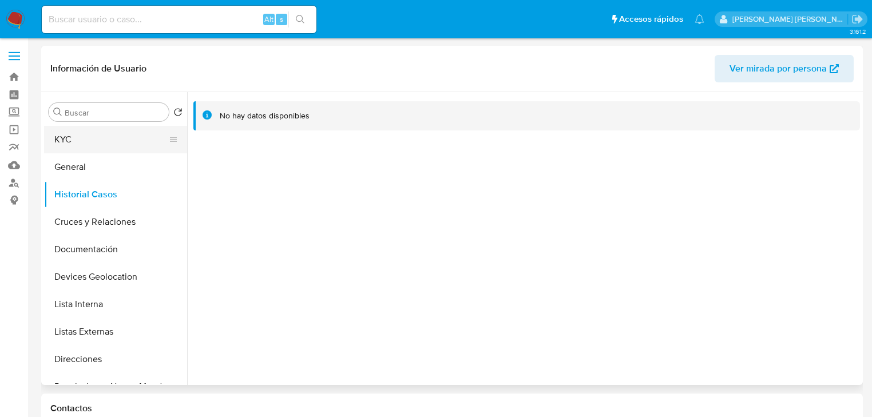
drag, startPoint x: 72, startPoint y: 140, endPoint x: 96, endPoint y: 136, distance: 24.4
click at [76, 137] on button "KYC" at bounding box center [111, 139] width 134 height 27
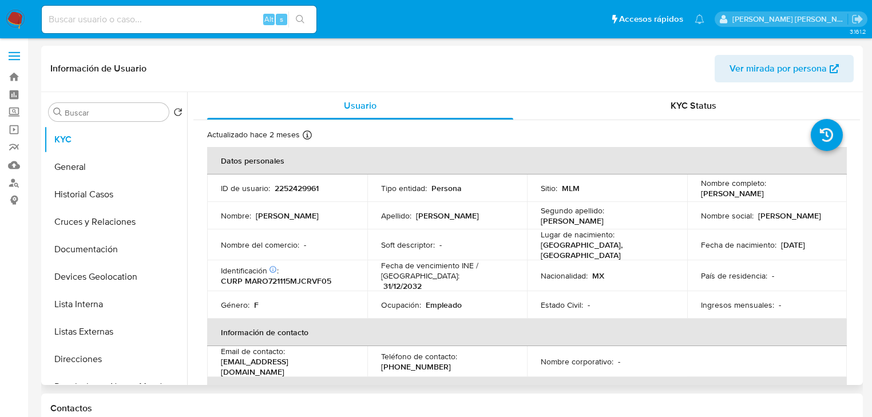
click at [305, 188] on p "2252429961" at bounding box center [297, 188] width 44 height 10
copy p "2252429961"
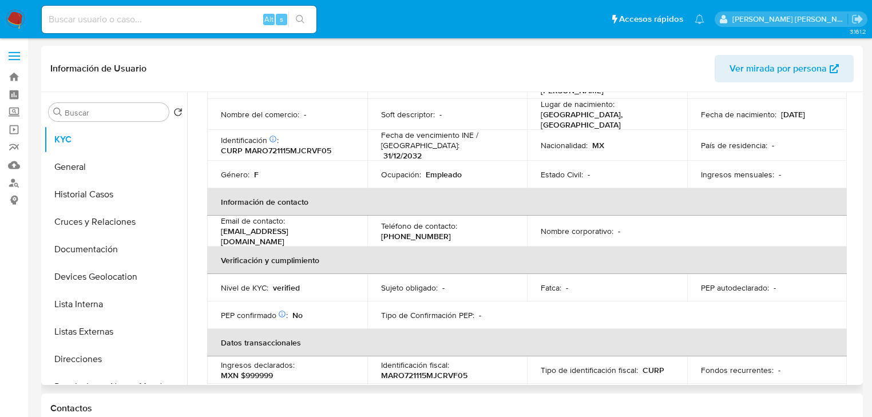
scroll to position [128, 0]
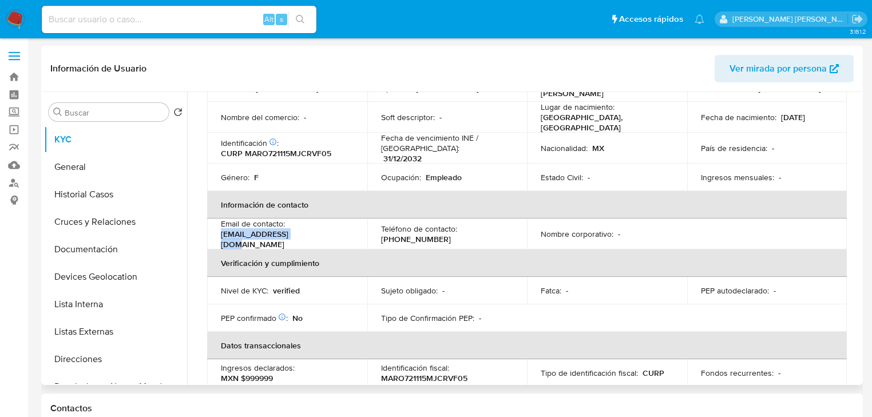
drag, startPoint x: 266, startPoint y: 233, endPoint x: 211, endPoint y: 231, distance: 55.6
click at [211, 231] on td "Email de contacto : [EMAIL_ADDRESS][DOMAIN_NAME]" at bounding box center [287, 234] width 160 height 31
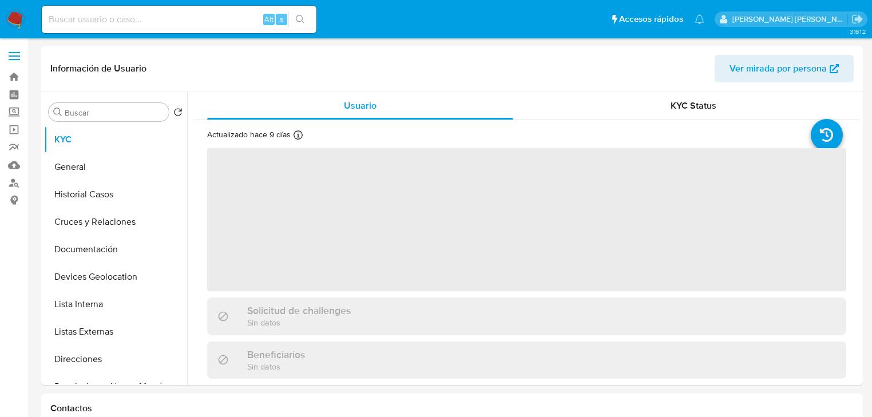
select select "10"
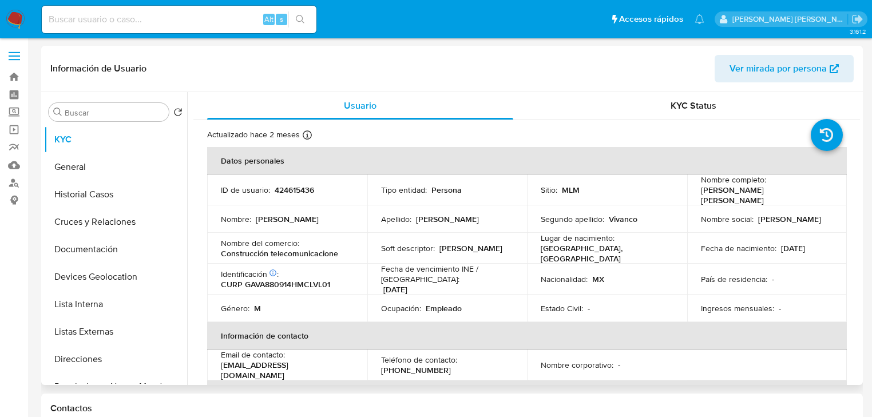
drag, startPoint x: 776, startPoint y: 300, endPoint x: 768, endPoint y: 301, distance: 7.5
click at [773, 303] on div "Ingresos mensuales : -" at bounding box center [767, 308] width 133 height 10
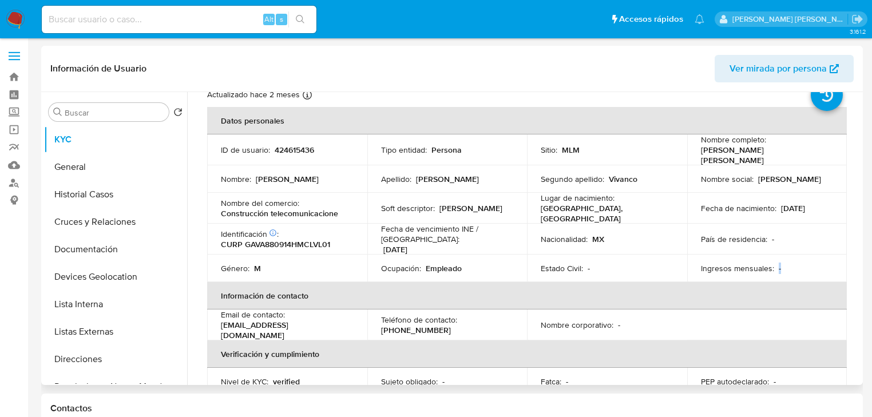
scroll to position [92, 0]
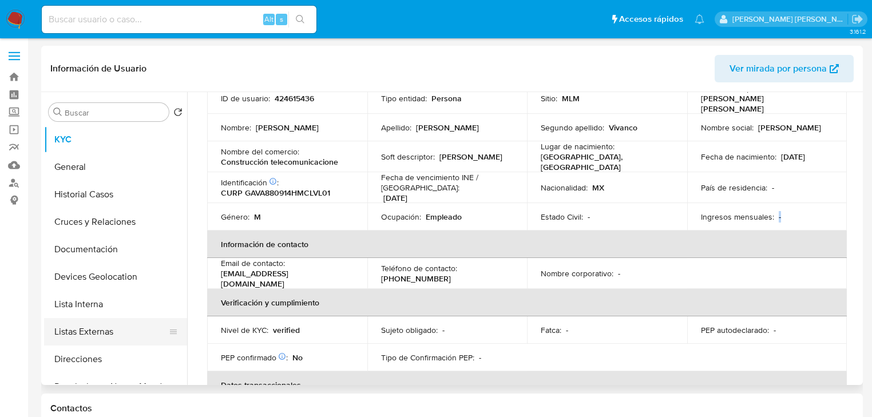
click at [134, 328] on button "Listas Externas" at bounding box center [111, 331] width 134 height 27
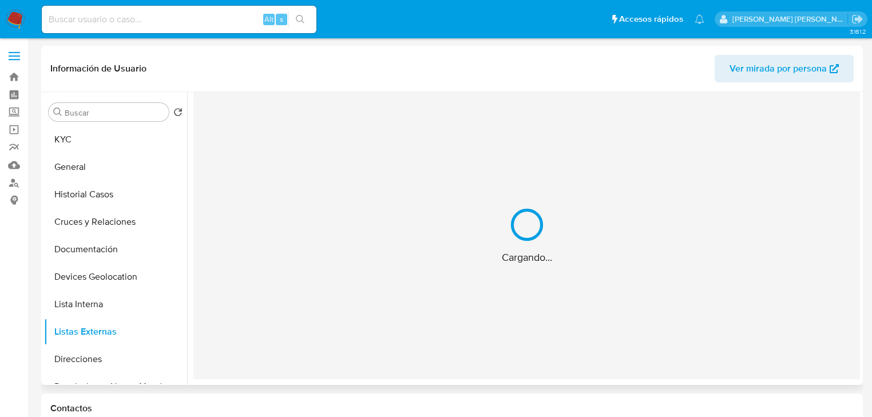
scroll to position [0, 0]
click at [421, 242] on div "Cargando..." at bounding box center [526, 235] width 667 height 287
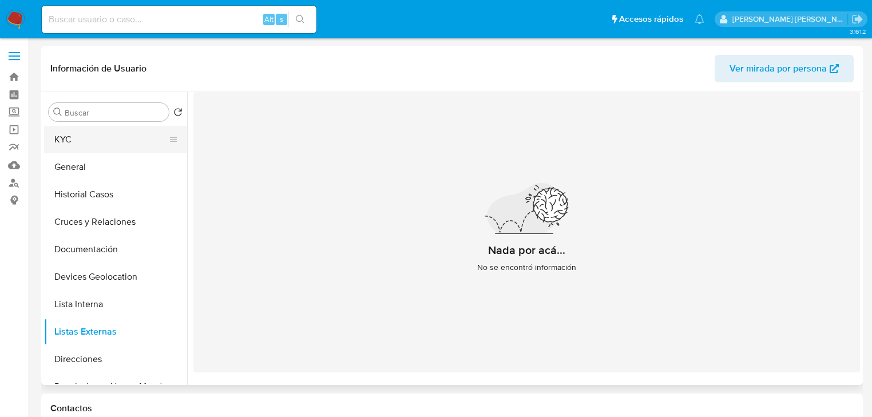
click at [71, 134] on button "KYC" at bounding box center [111, 139] width 134 height 27
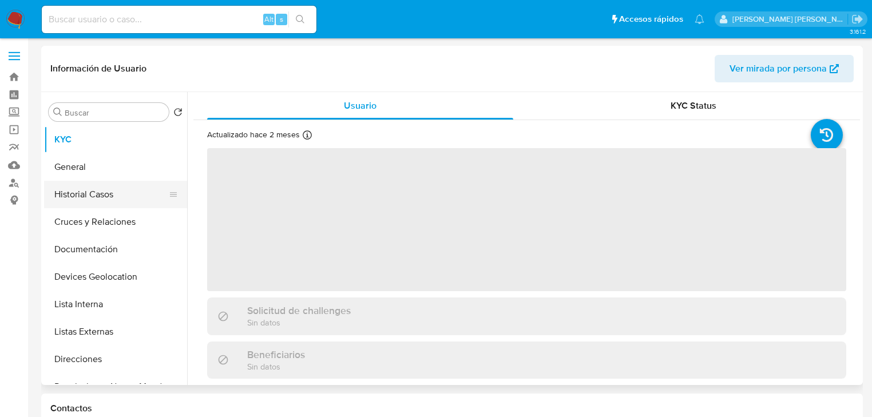
click at [90, 204] on button "Historial Casos" at bounding box center [111, 194] width 134 height 27
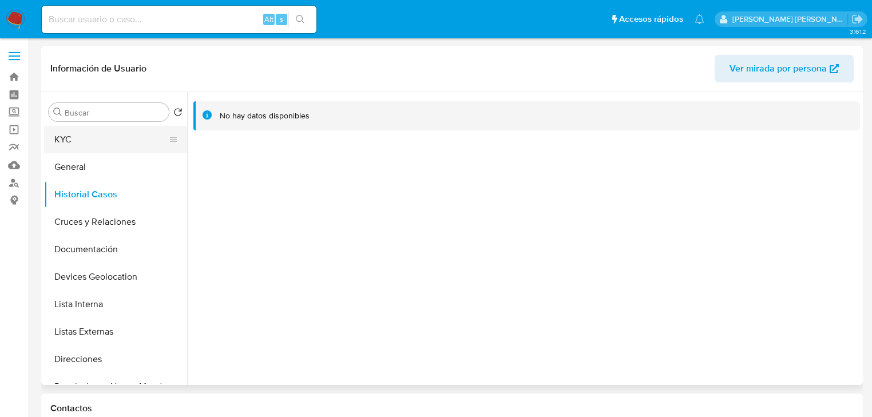
click at [86, 137] on button "KYC" at bounding box center [111, 139] width 134 height 27
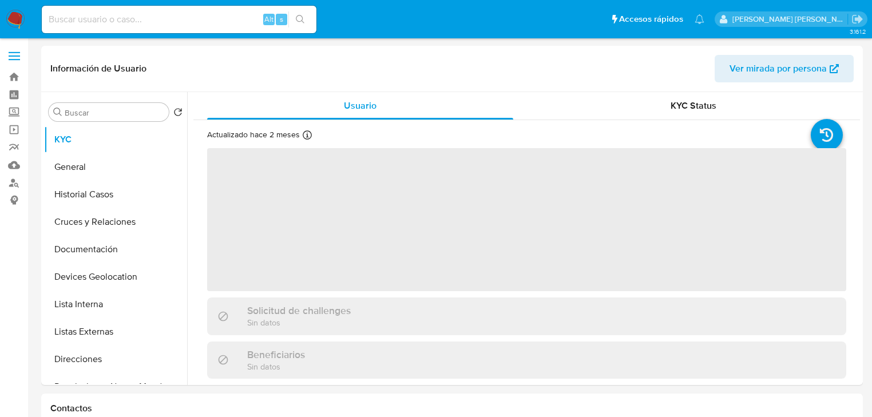
click at [320, 279] on span "‌" at bounding box center [526, 219] width 639 height 143
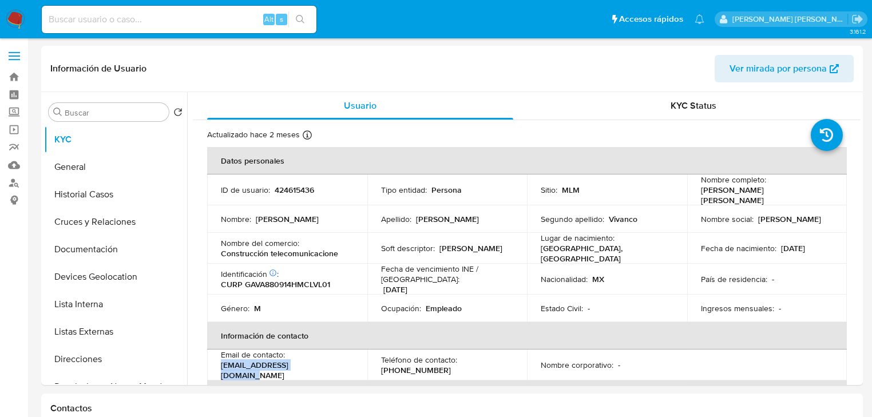
drag, startPoint x: 297, startPoint y: 366, endPoint x: 212, endPoint y: 354, distance: 86.1
click at [211, 357] on td "Email de contacto : allangalvan@outlook.com" at bounding box center [287, 365] width 160 height 31
copy p "allangalvan@outlook.com"
click at [421, 365] on p "(33) 17612917" at bounding box center [416, 370] width 70 height 10
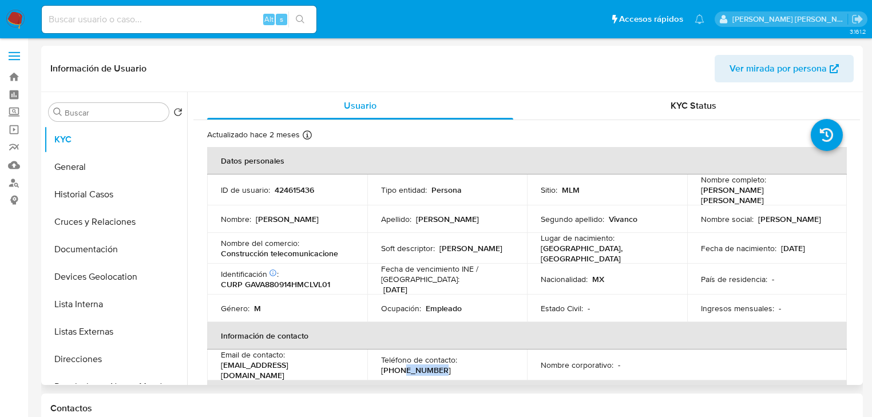
copy p "17612917"
click at [295, 195] on td "ID de usuario : 424615436" at bounding box center [287, 190] width 160 height 31
click at [299, 185] on p "424615436" at bounding box center [294, 190] width 39 height 10
copy p "424615436"
click at [299, 185] on p "424615436" at bounding box center [294, 190] width 39 height 10
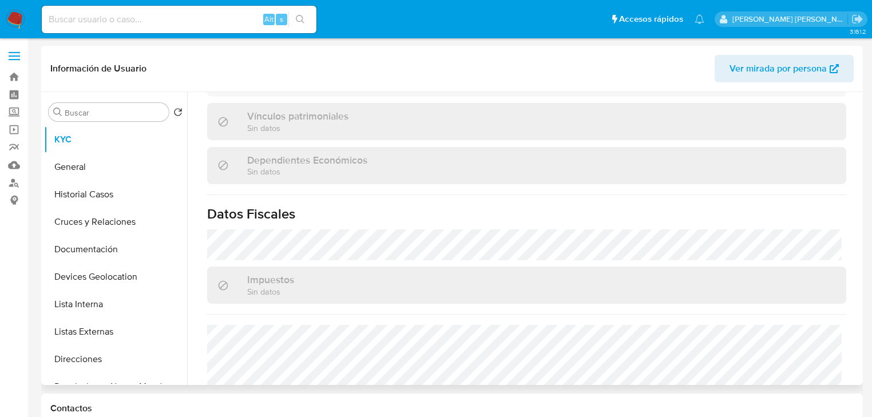
scroll to position [687, 0]
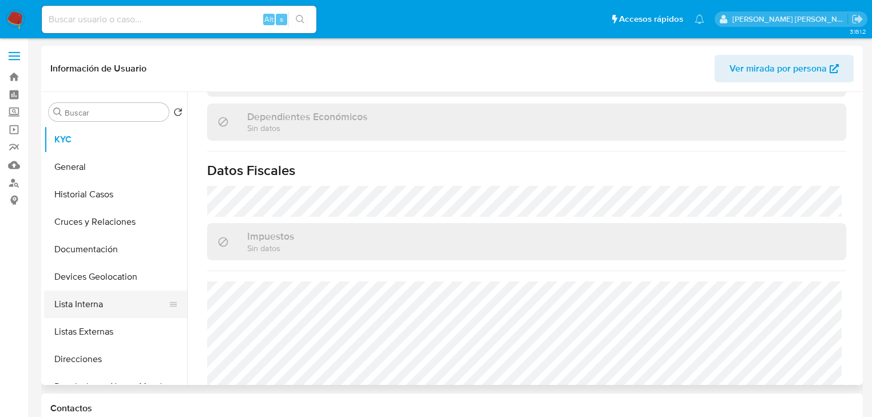
click at [121, 292] on button "Lista Interna" at bounding box center [111, 304] width 134 height 27
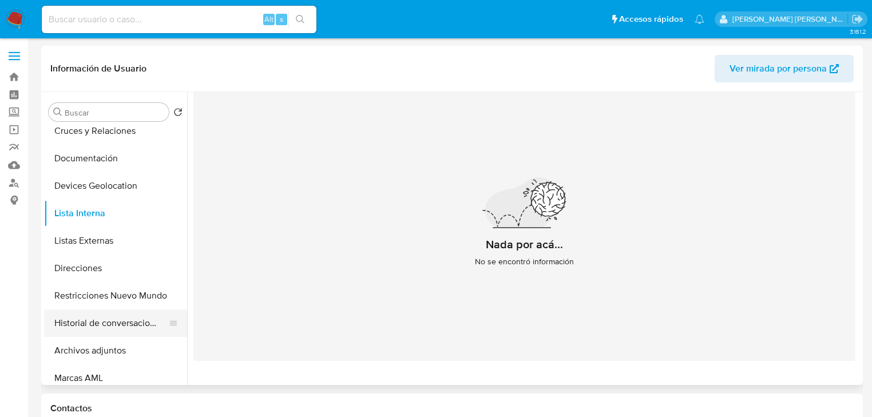
scroll to position [92, 0]
click at [136, 294] on button "Restricciones Nuevo Mundo" at bounding box center [111, 295] width 134 height 27
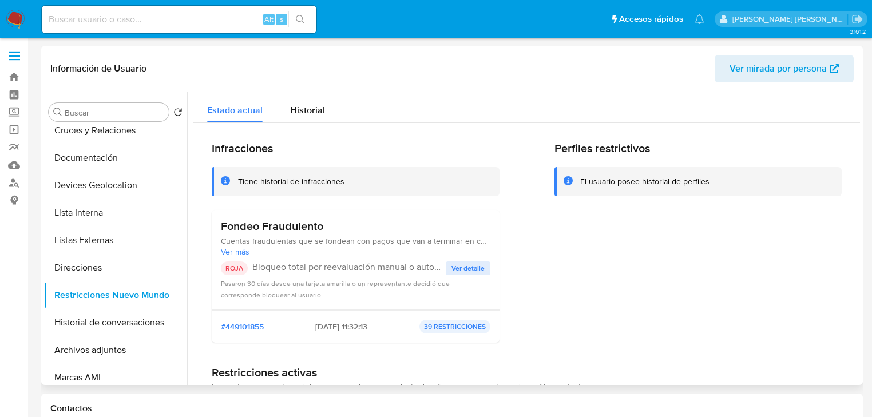
click at [472, 270] on span "Ver detalle" at bounding box center [468, 268] width 33 height 11
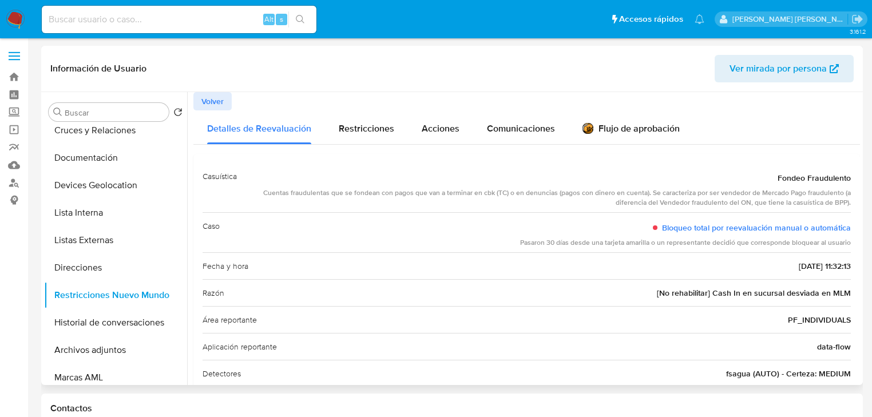
drag, startPoint x: 545, startPoint y: 181, endPoint x: 771, endPoint y: 187, distance: 226.2
click at [771, 187] on div "Fondeo Fraudulento" at bounding box center [548, 178] width 605 height 21
click at [109, 19] on input at bounding box center [179, 19] width 275 height 15
paste input "2252429961"
type input "2252429961"
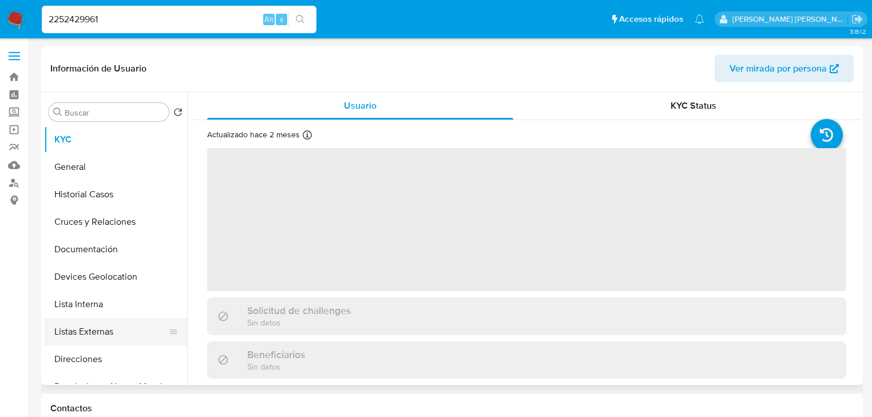
scroll to position [183, 0]
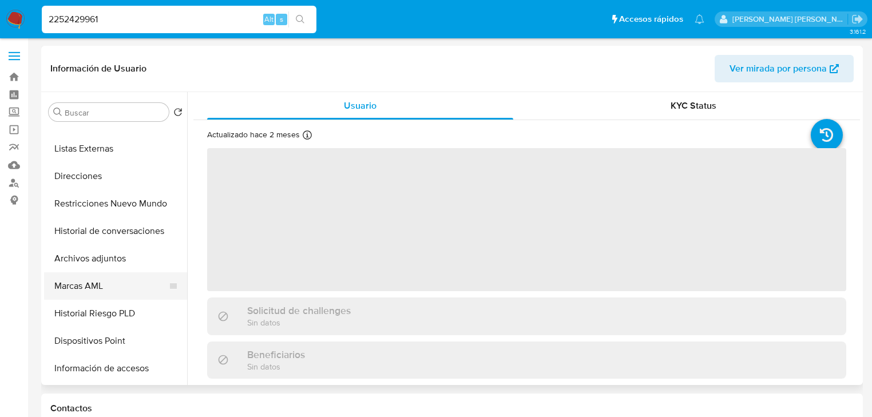
select select "10"
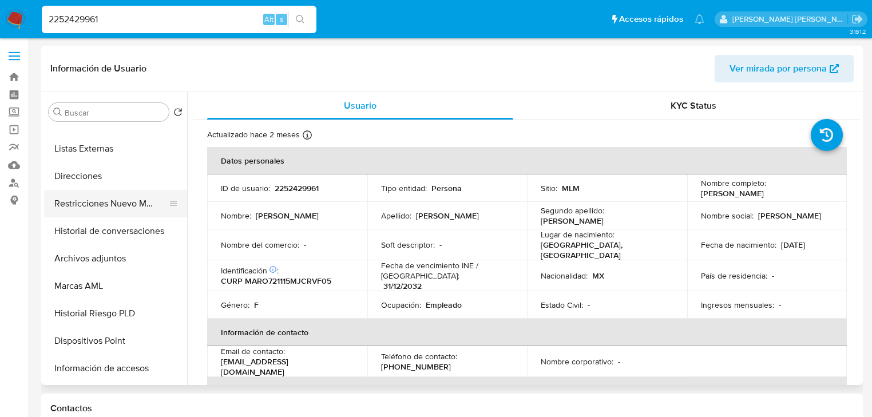
click at [131, 208] on button "Restricciones Nuevo Mundo" at bounding box center [111, 203] width 134 height 27
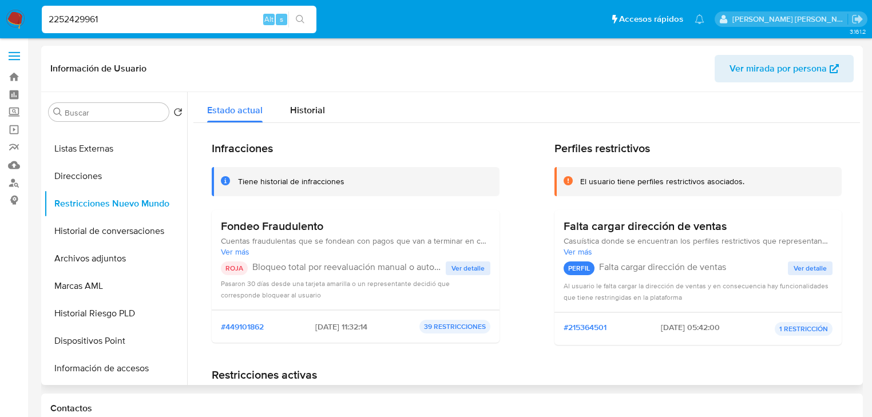
click at [469, 264] on span "Ver detalle" at bounding box center [468, 268] width 33 height 11
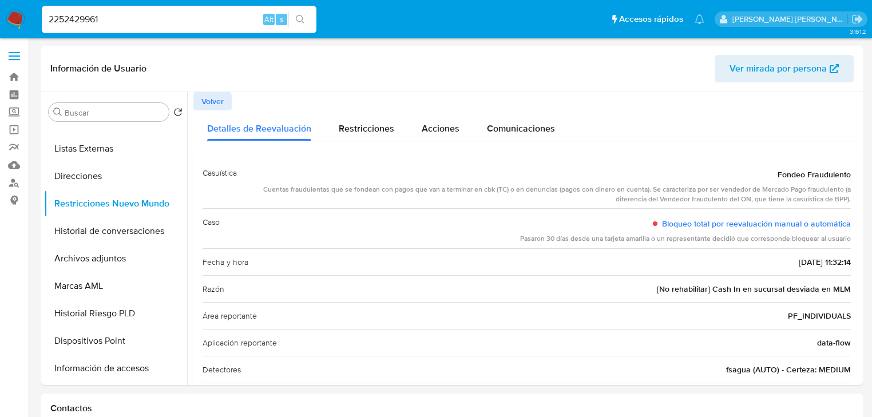
drag, startPoint x: 108, startPoint y: 27, endPoint x: 0, endPoint y: -50, distance: 132.5
click at [113, 21] on input "2252429961" at bounding box center [179, 19] width 275 height 15
drag, startPoint x: 115, startPoint y: 19, endPoint x: 0, endPoint y: -5, distance: 117.5
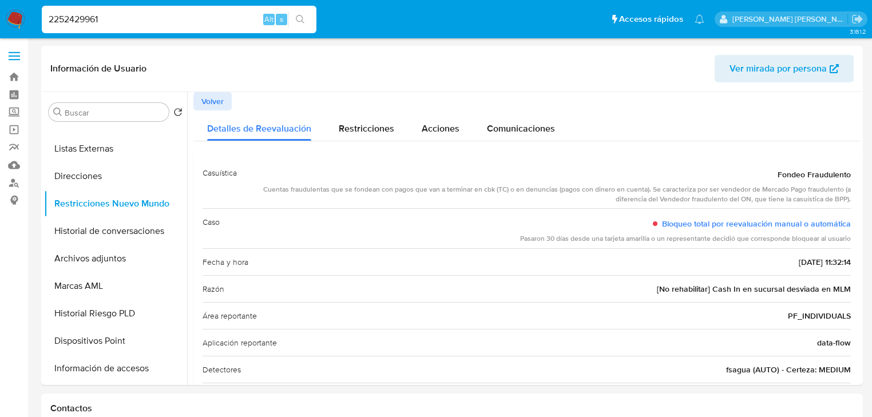
paste input "424615436"
type input "424615436"
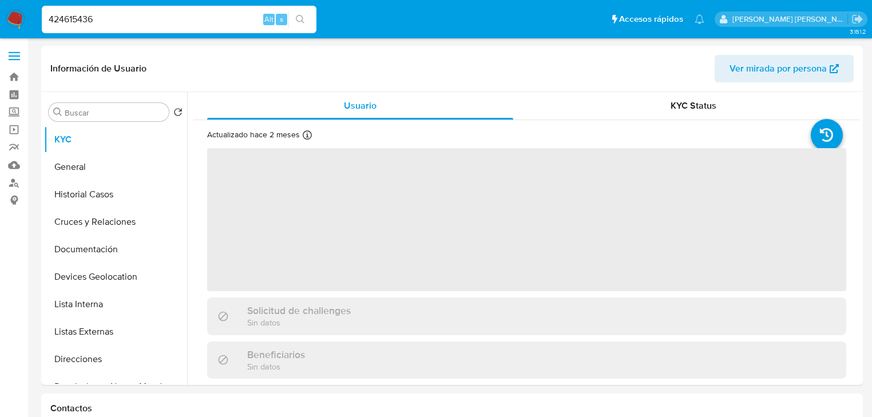
select select "10"
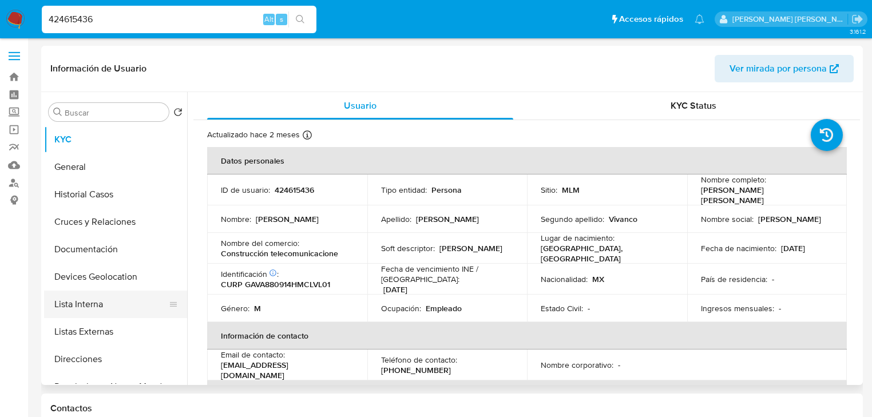
click at [84, 294] on button "Lista Interna" at bounding box center [111, 304] width 134 height 27
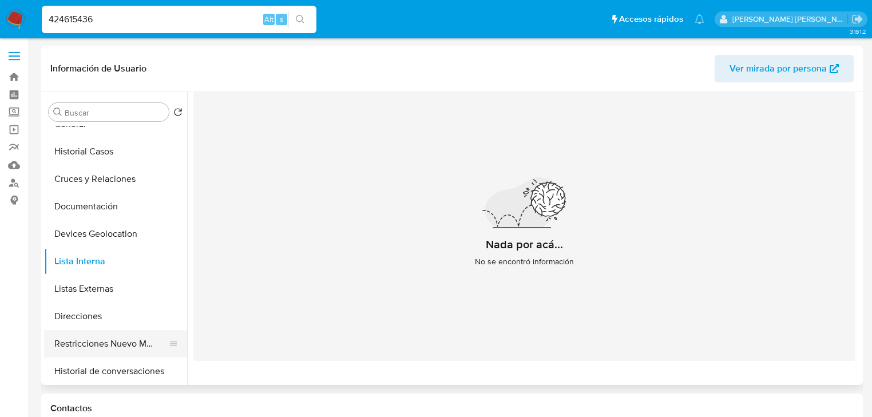
scroll to position [92, 0]
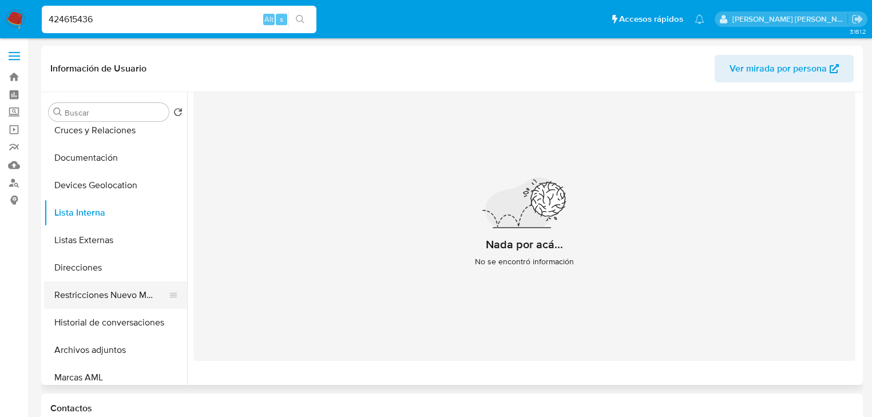
click at [134, 296] on button "Restricciones Nuevo Mundo" at bounding box center [111, 295] width 134 height 27
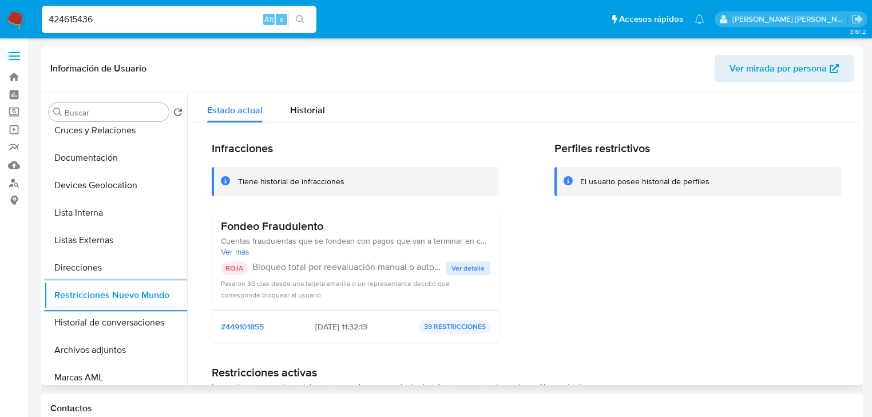
click at [468, 274] on span "Ver detalle" at bounding box center [468, 268] width 33 height 11
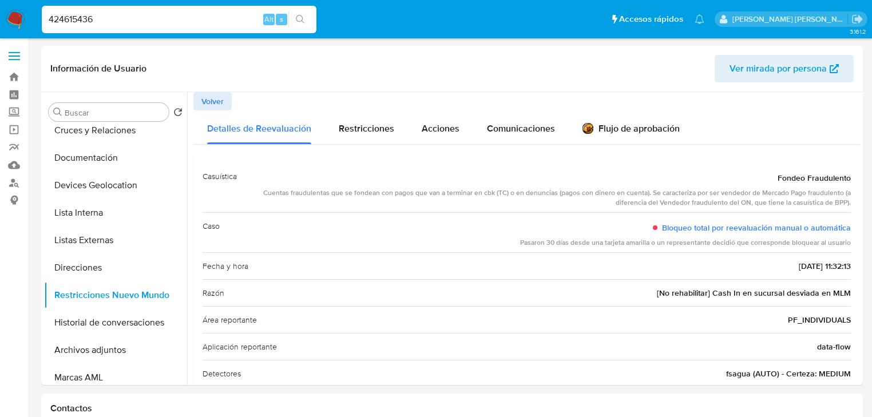
drag, startPoint x: 0, startPoint y: 6, endPoint x: 76, endPoint y: 14, distance: 76.0
click at [0, 0] on nav "Pausado Ver notificaciones 424615436 Alt s Accesos rápidos Presiona las siguien…" at bounding box center [436, 19] width 872 height 38
paste input "2302293277"
type input "2302293277"
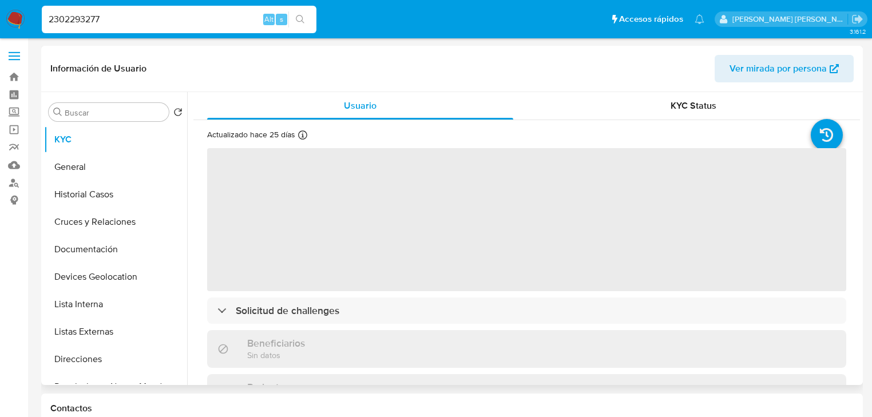
select select "10"
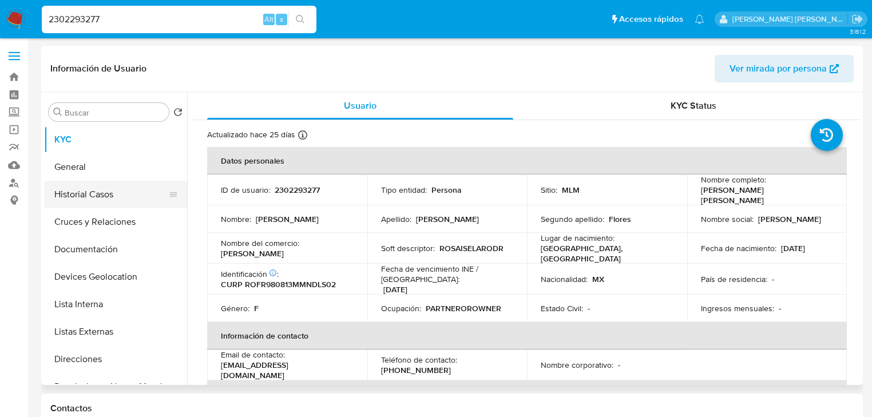
drag, startPoint x: 106, startPoint y: 187, endPoint x: 128, endPoint y: 188, distance: 21.8
click at [107, 187] on button "Historial Casos" at bounding box center [111, 194] width 134 height 27
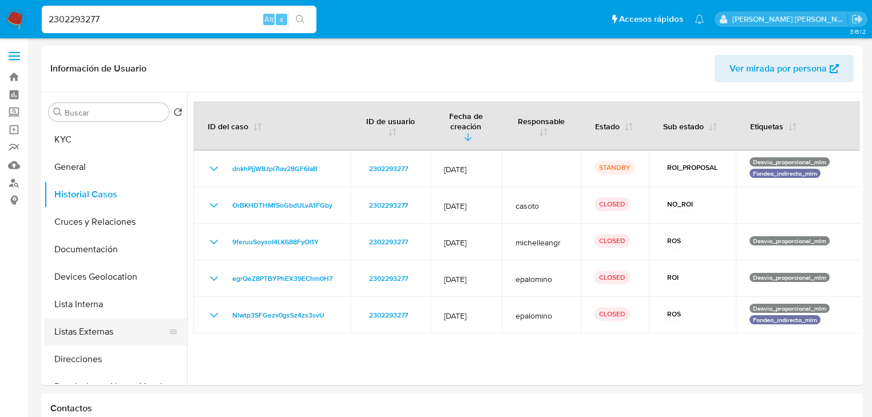
drag, startPoint x: 108, startPoint y: 334, endPoint x: 178, endPoint y: 319, distance: 72.1
click at [108, 332] on button "Listas Externas" at bounding box center [111, 331] width 134 height 27
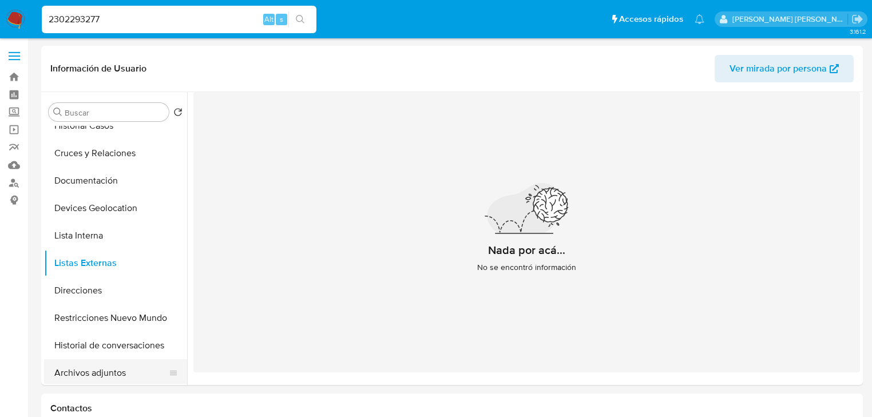
scroll to position [137, 0]
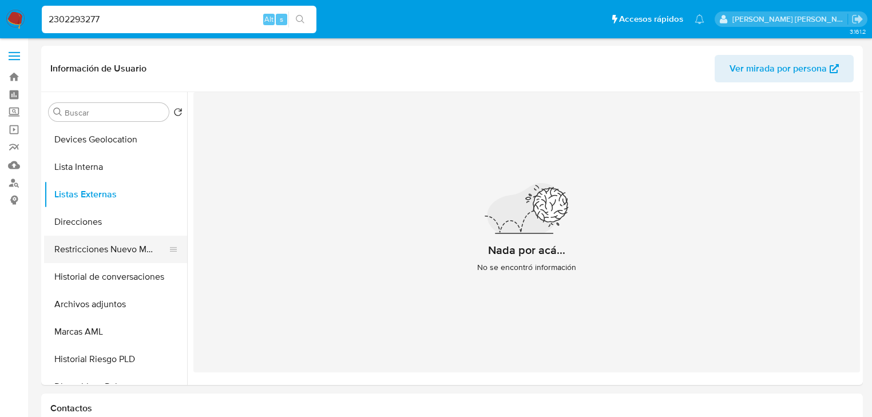
click at [153, 252] on button "Restricciones Nuevo Mundo" at bounding box center [111, 249] width 134 height 27
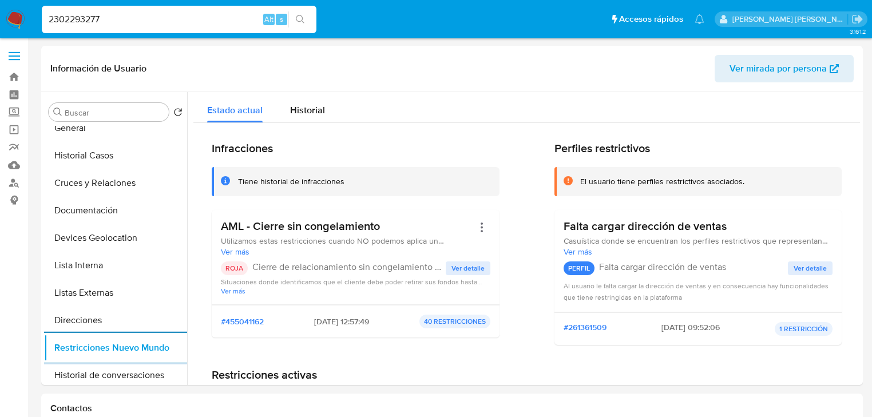
scroll to position [0, 0]
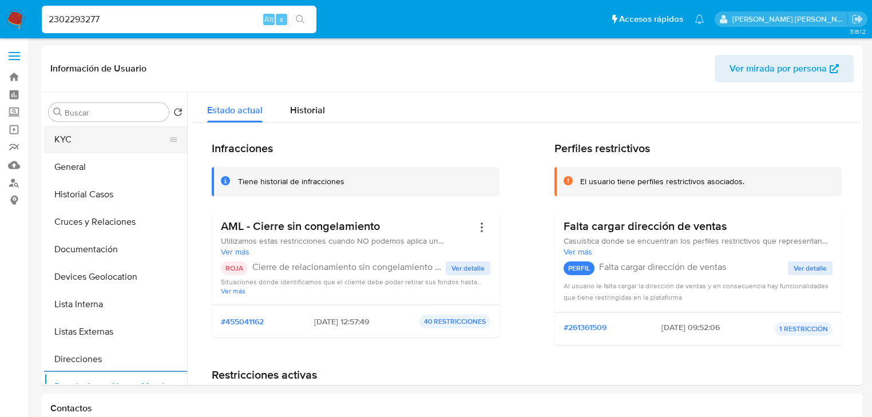
click at [71, 137] on button "KYC" at bounding box center [111, 139] width 134 height 27
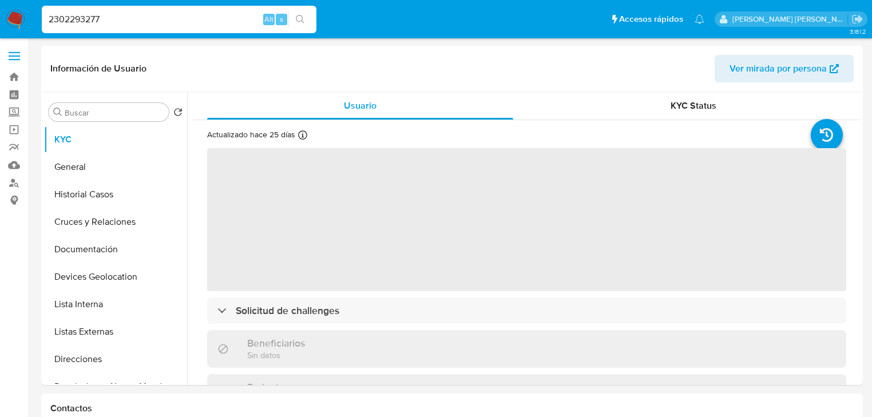
drag, startPoint x: 283, startPoint y: 280, endPoint x: 318, endPoint y: 277, distance: 35.7
click at [283, 278] on span "‌" at bounding box center [526, 219] width 639 height 143
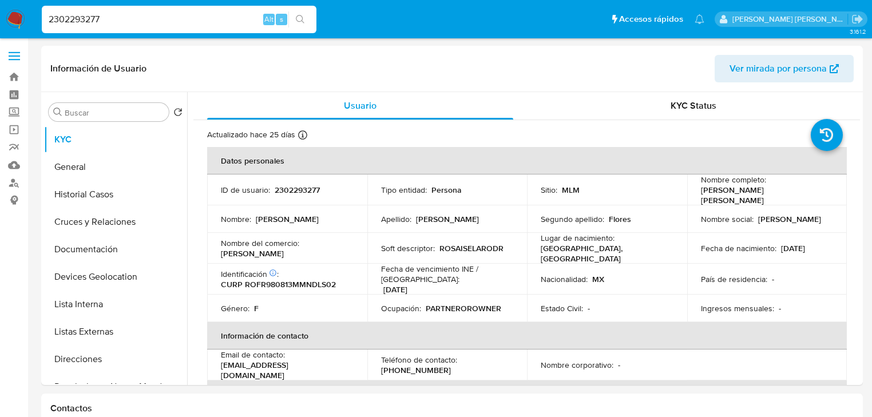
click at [302, 187] on p "2302293277" at bounding box center [297, 190] width 45 height 10
click at [314, 269] on div "Identificación CIC: 243240111 : CURP ROFR980813MMNDLS02" at bounding box center [287, 279] width 133 height 21
click at [311, 279] on p "CURP ROFR980813MMNDLS02" at bounding box center [278, 284] width 115 height 10
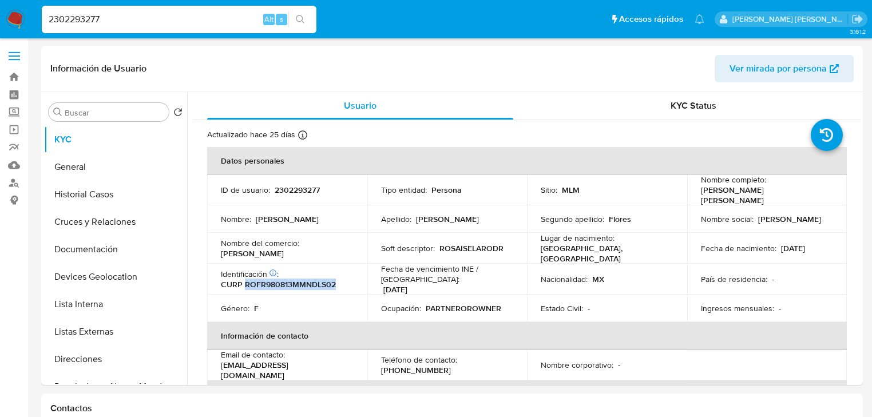
copy p "ROFR980813MMNDLS02"
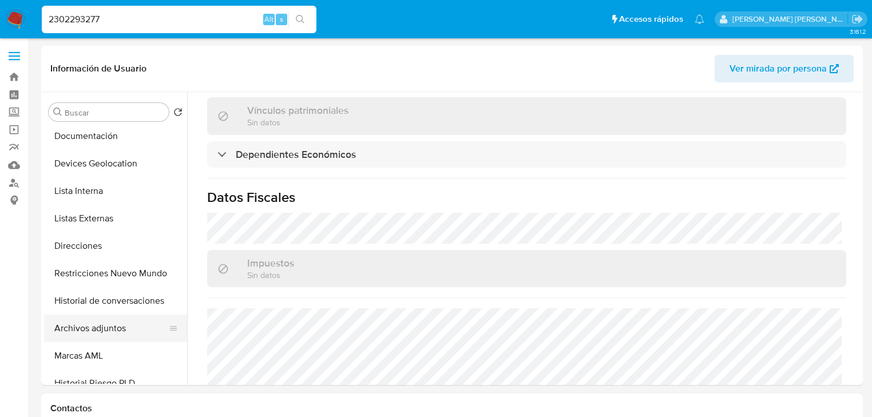
scroll to position [183, 0]
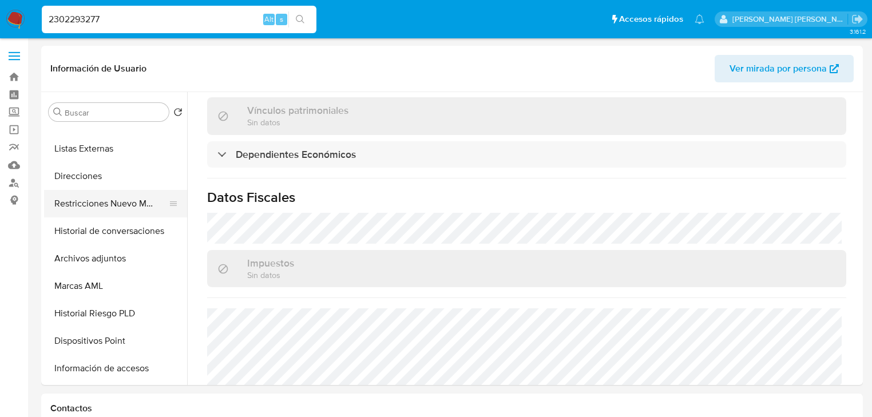
drag, startPoint x: 115, startPoint y: 223, endPoint x: 122, endPoint y: 204, distance: 20.6
click at [115, 223] on button "Historial de conversaciones" at bounding box center [115, 231] width 143 height 27
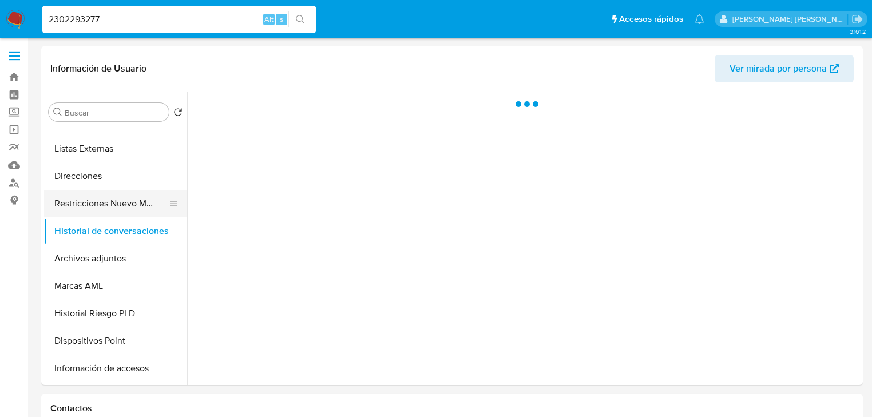
scroll to position [0, 0]
click at [122, 201] on button "Restricciones Nuevo Mundo" at bounding box center [111, 203] width 134 height 27
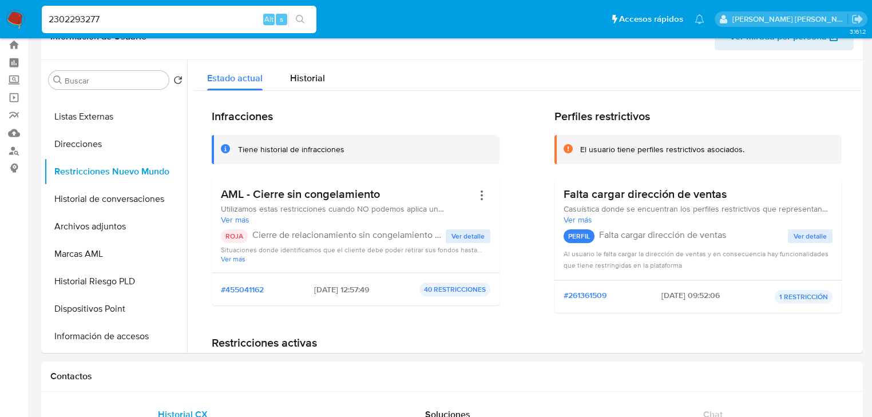
scroll to position [46, 0]
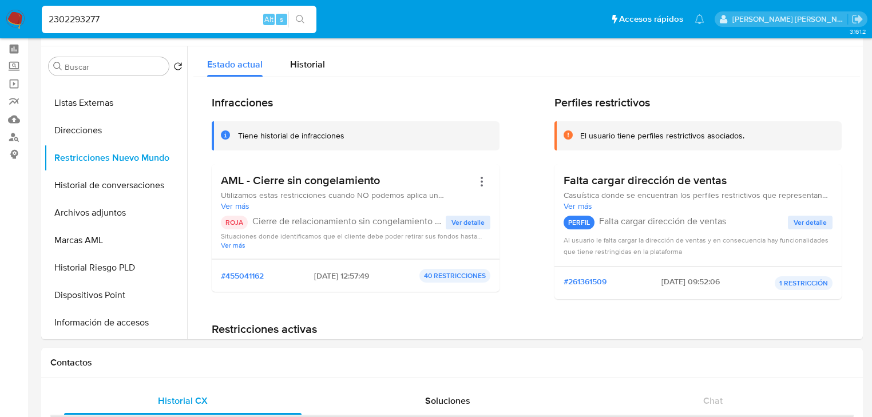
drag, startPoint x: 114, startPoint y: 14, endPoint x: 0, endPoint y: 28, distance: 115.4
click at [0, 15] on nav "Pausado Ver notificaciones 2302293277 Alt s Accesos rápidos Presiona las siguie…" at bounding box center [436, 19] width 872 height 38
paste input "468879559"
type input "468879559"
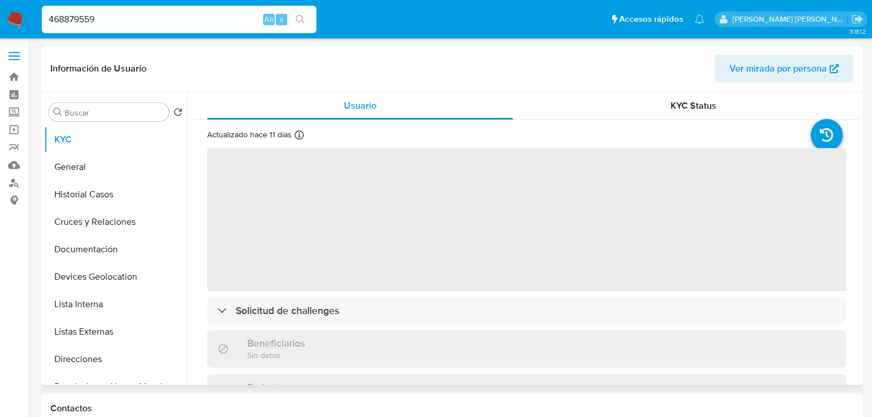
select select "10"
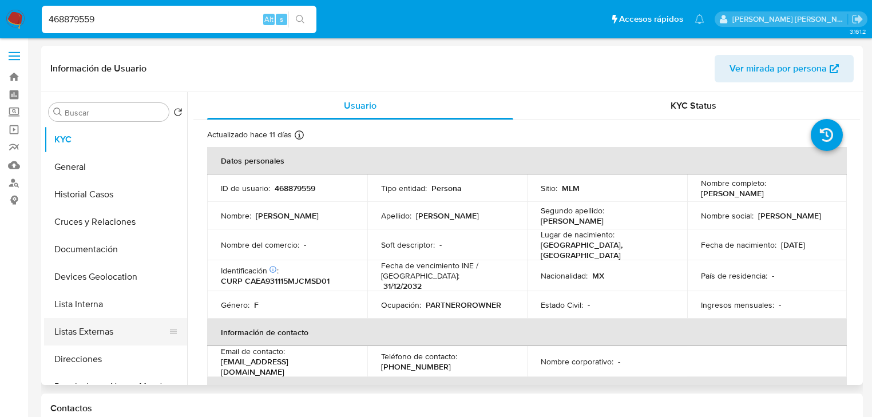
click at [89, 337] on ul "KYC General Historial Casos Cruces y Relaciones Documentación Devices Geolocati…" at bounding box center [115, 255] width 143 height 258
click at [87, 324] on button "Listas Externas" at bounding box center [111, 331] width 134 height 27
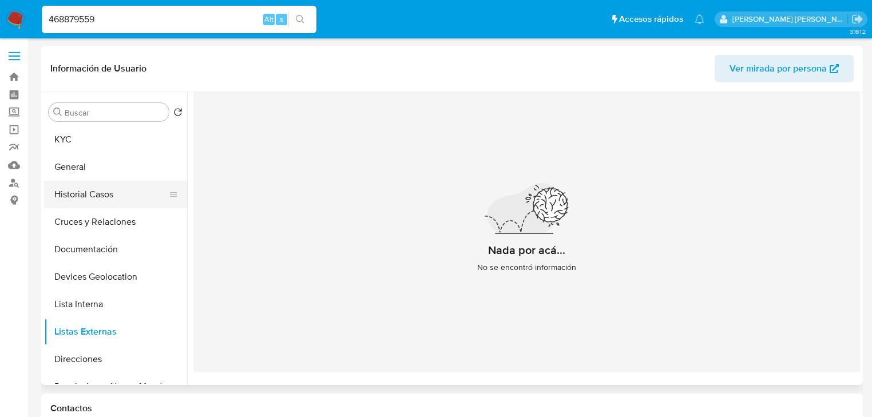
drag, startPoint x: 101, startPoint y: 204, endPoint x: 85, endPoint y: 201, distance: 16.2
click at [96, 197] on button "Historial Casos" at bounding box center [111, 194] width 134 height 27
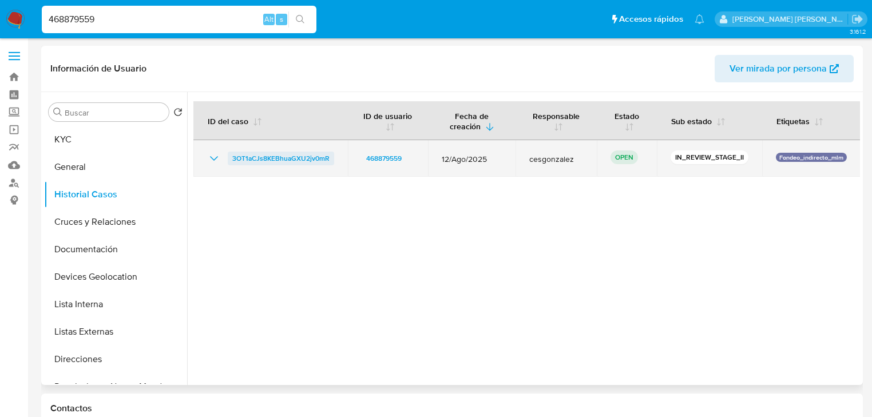
click at [286, 161] on span "3OT1aCJs8KEBhuaGXU2jv0mR" at bounding box center [280, 159] width 97 height 14
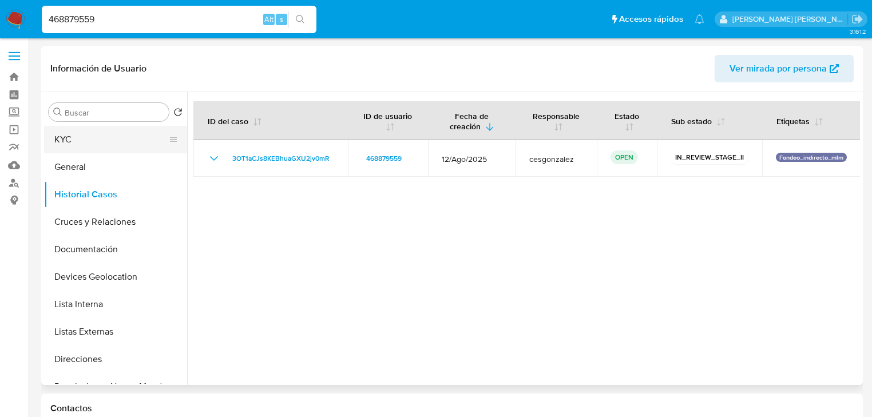
click at [52, 133] on button "KYC" at bounding box center [111, 139] width 134 height 27
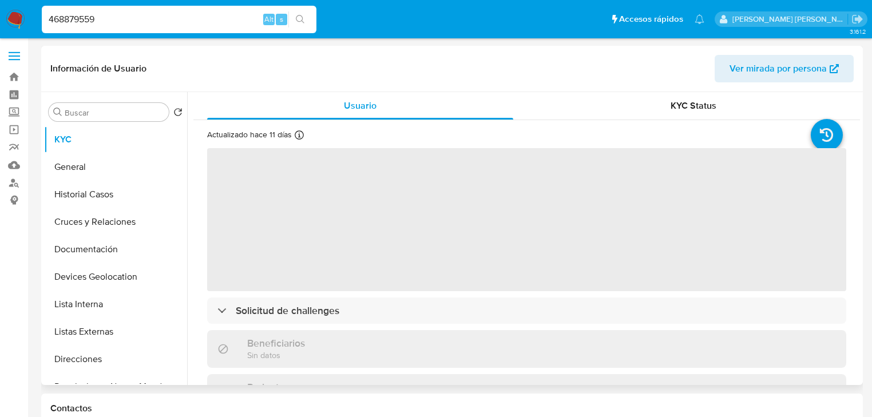
click at [338, 238] on span "‌" at bounding box center [526, 219] width 639 height 143
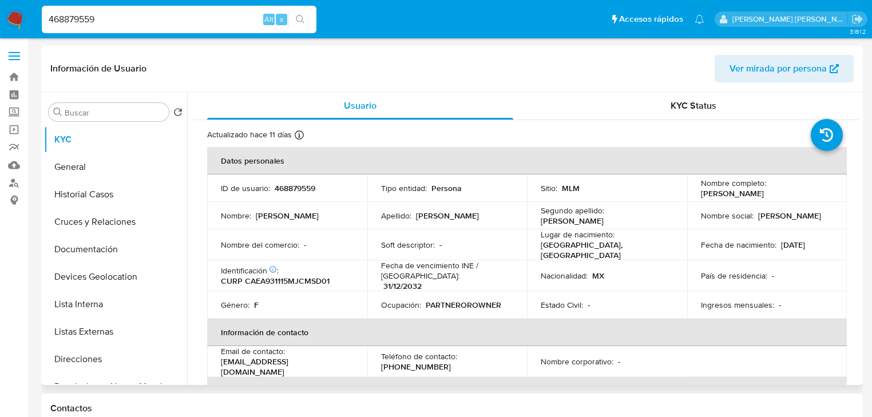
click at [293, 222] on td "Nombre : Adriana" at bounding box center [287, 215] width 160 height 27
click at [289, 277] on p "CURP CAEA931115MJCMSD01" at bounding box center [275, 281] width 109 height 10
copy p "CAEA931115MJCMSD01"
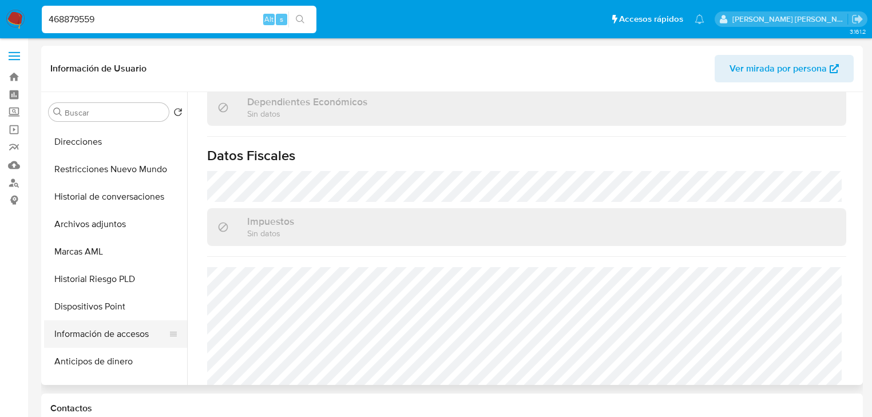
scroll to position [275, 0]
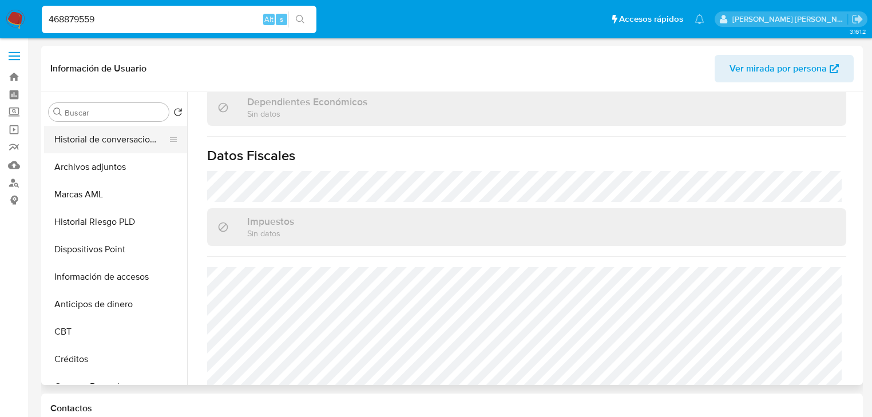
click at [143, 137] on button "Historial de conversaciones" at bounding box center [111, 139] width 134 height 27
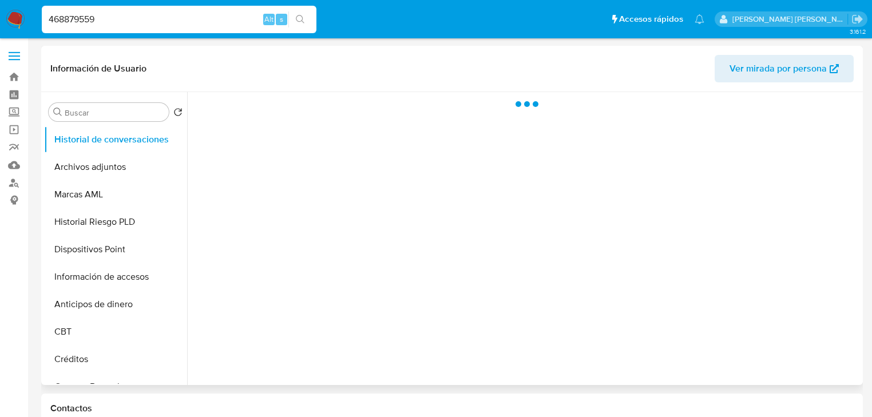
scroll to position [0, 0]
click at [144, 277] on button "Información de accesos" at bounding box center [111, 276] width 134 height 27
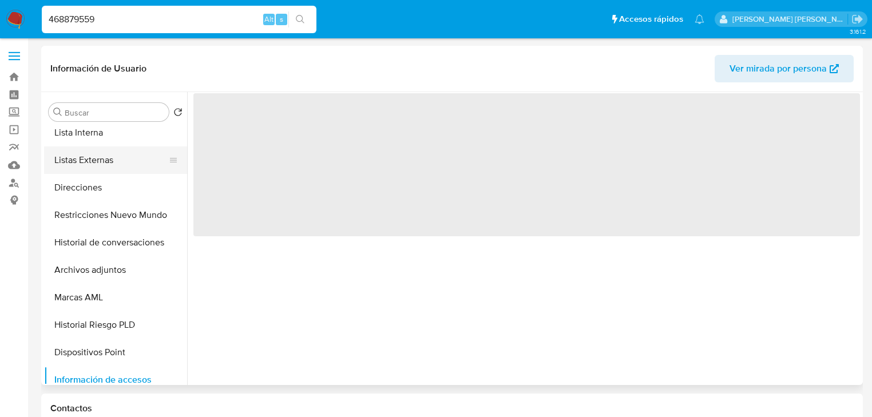
scroll to position [92, 0]
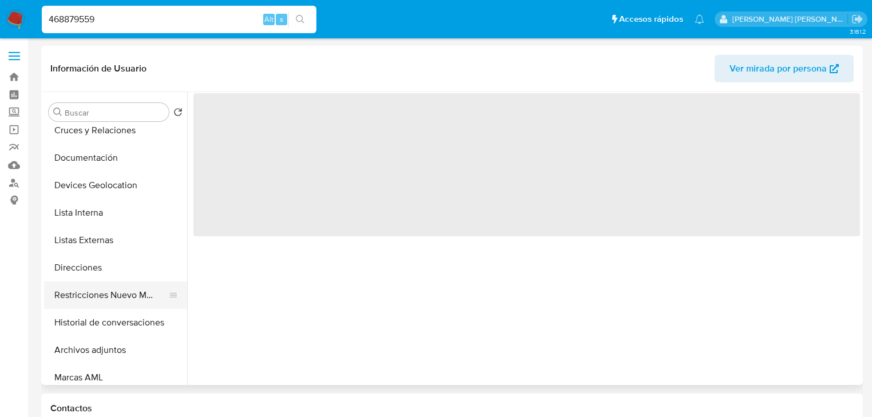
drag, startPoint x: 137, startPoint y: 296, endPoint x: 140, endPoint y: 289, distance: 7.2
click at [137, 294] on button "Restricciones Nuevo Mundo" at bounding box center [111, 295] width 134 height 27
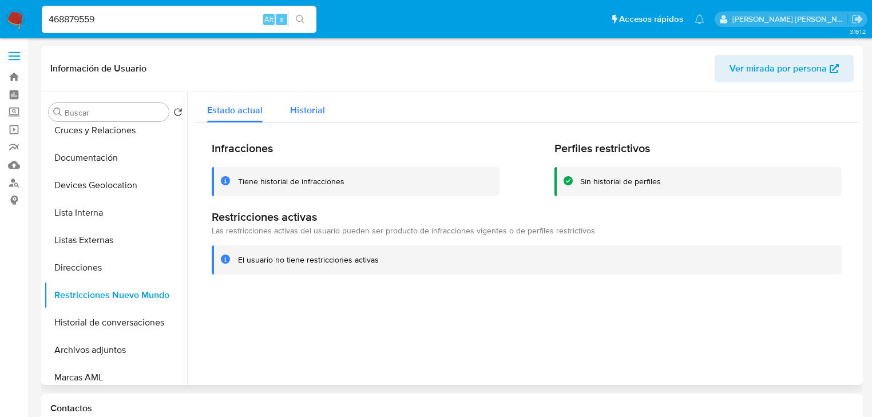
click at [304, 115] on span "Historial" at bounding box center [307, 110] width 35 height 13
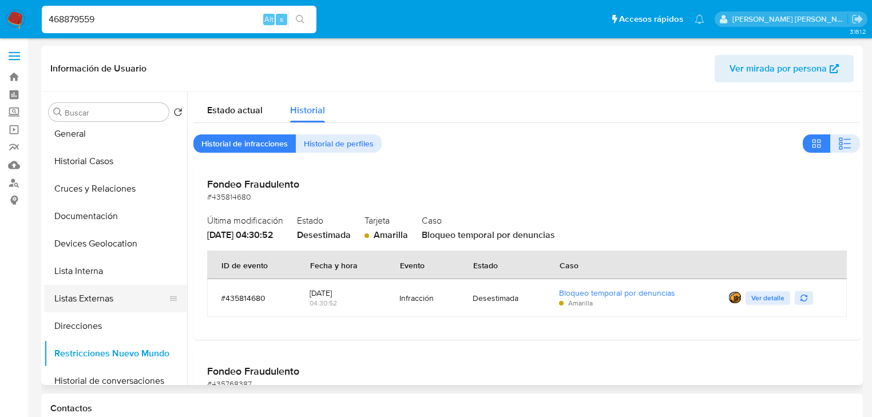
scroll to position [0, 0]
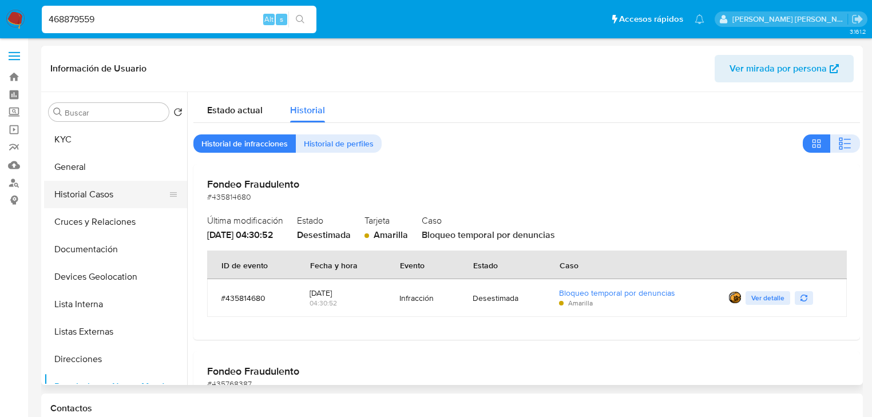
drag, startPoint x: 100, startPoint y: 200, endPoint x: 164, endPoint y: 198, distance: 64.7
click at [100, 197] on button "Historial Casos" at bounding box center [111, 194] width 134 height 27
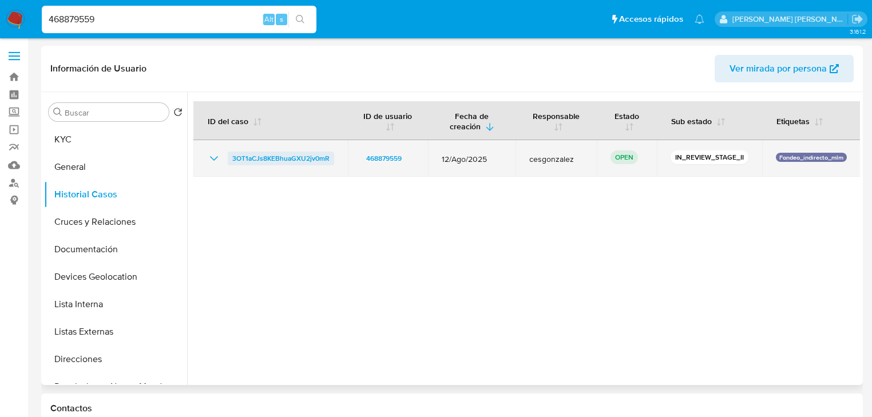
click at [240, 156] on span "3OT1aCJs8KEBhuaGXU2jv0mR" at bounding box center [280, 159] width 97 height 14
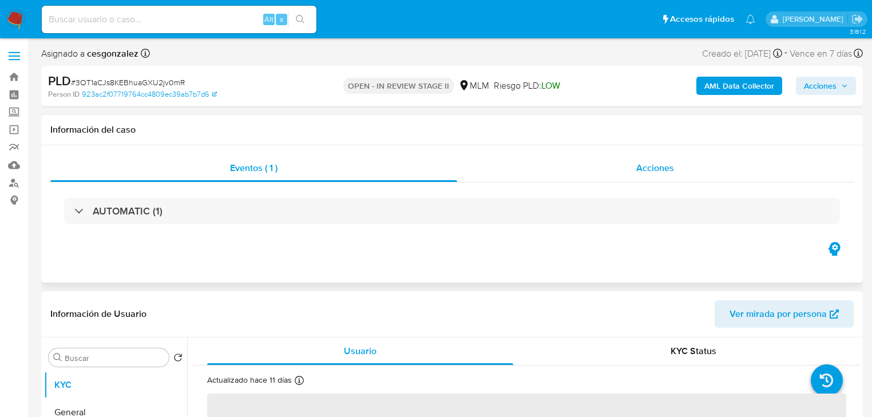
click at [654, 163] on span "Acciones" at bounding box center [656, 167] width 38 height 13
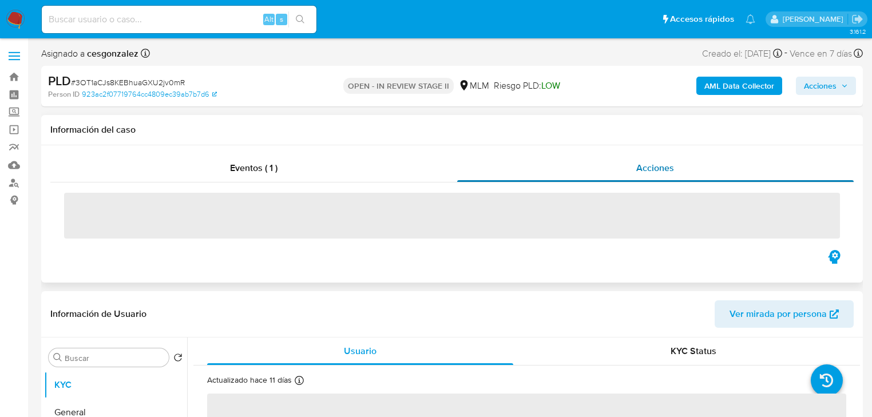
select select "10"
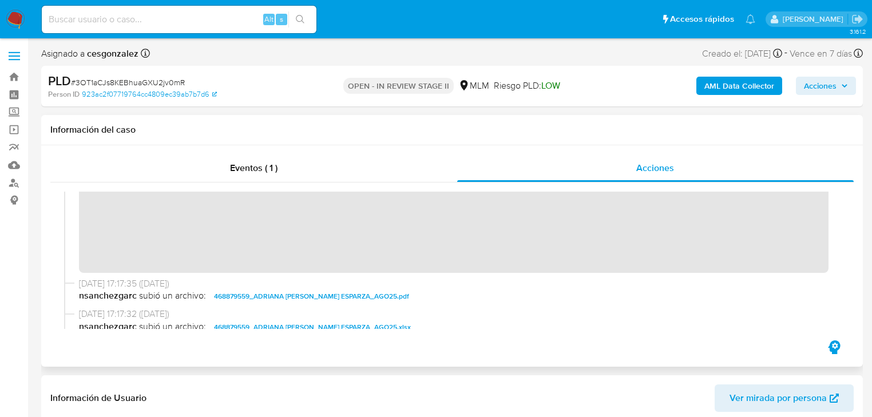
scroll to position [275, 0]
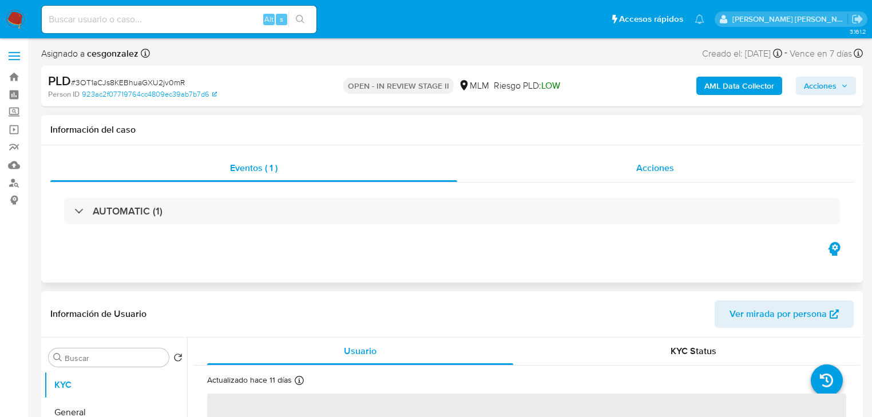
click at [658, 164] on span "Acciones" at bounding box center [656, 167] width 38 height 13
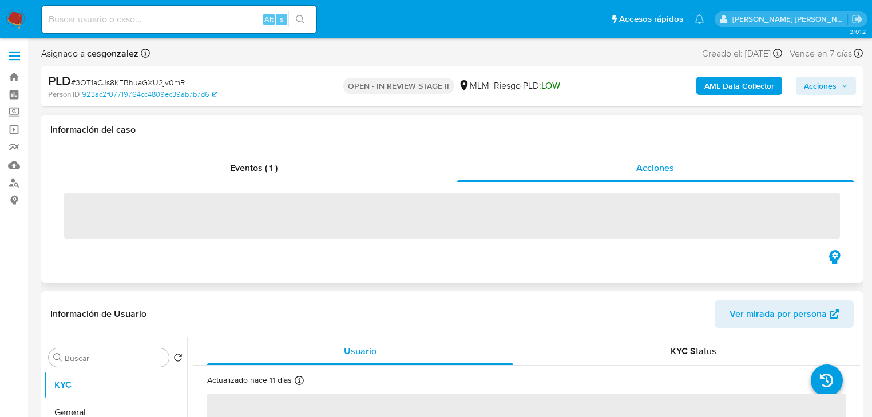
select select "10"
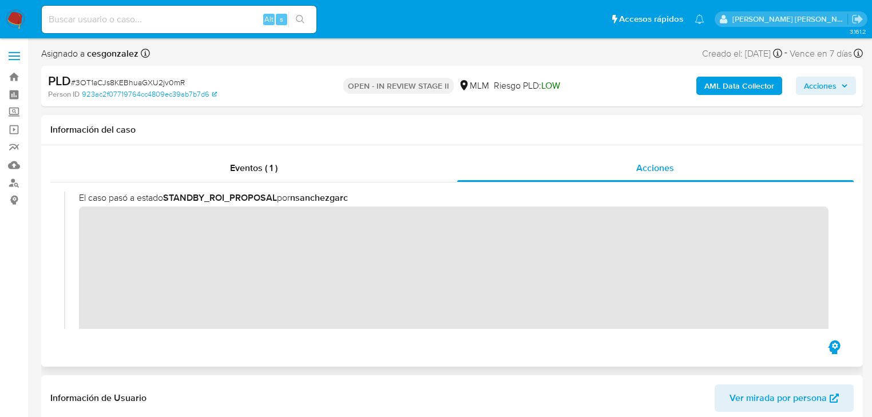
scroll to position [183, 0]
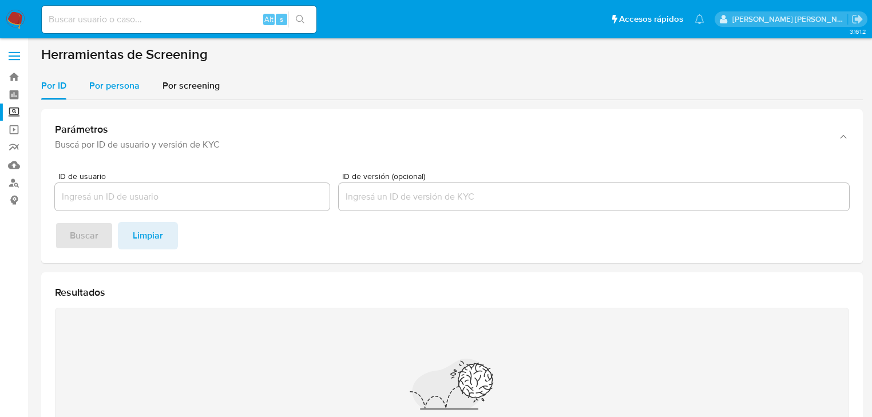
click at [119, 89] on span "Por persona" at bounding box center [114, 85] width 50 height 13
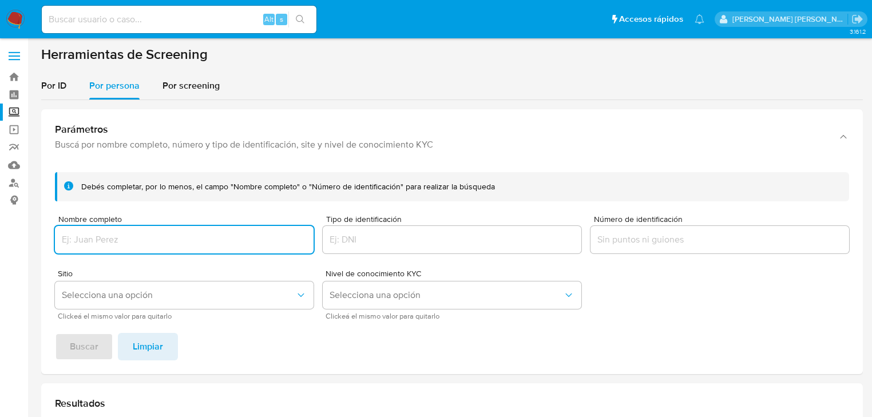
click at [131, 234] on input "Nombre completo" at bounding box center [184, 239] width 259 height 15
type input "[PERSON_NAME] [PERSON_NAME] [PERSON_NAME]"
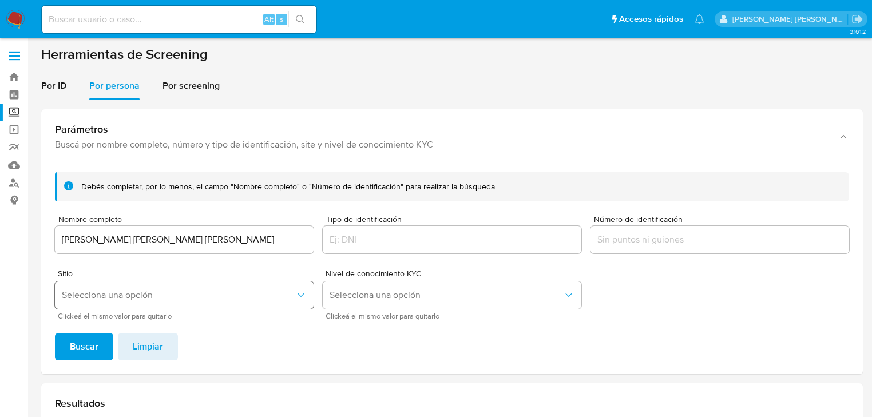
click at [131, 289] on button "Selecciona una opción" at bounding box center [184, 295] width 259 height 27
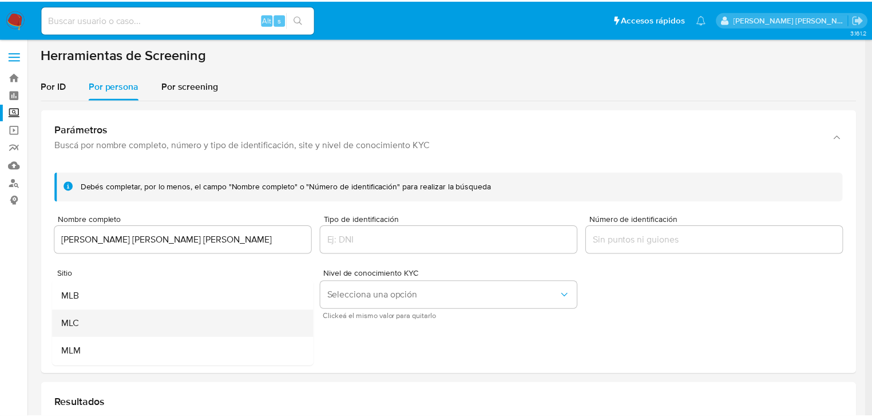
scroll to position [46, 0]
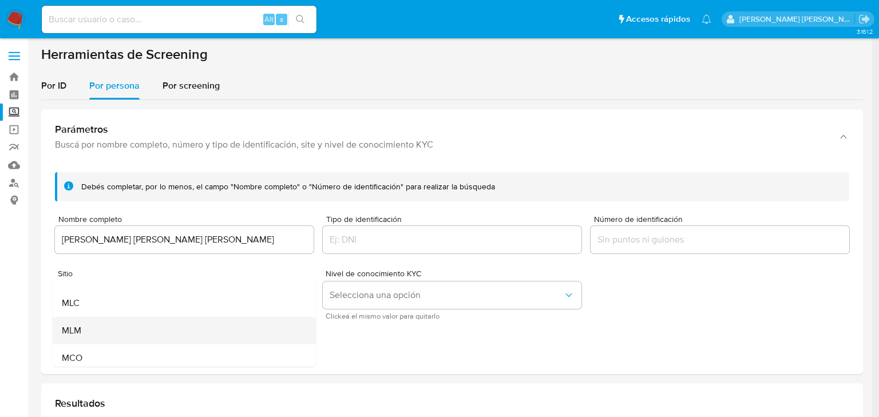
click at [92, 330] on div "MLM" at bounding box center [181, 330] width 238 height 27
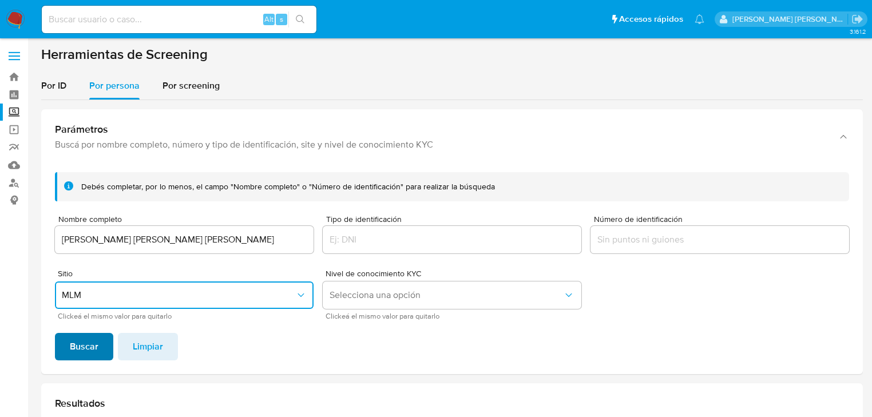
click at [80, 345] on span "Buscar" at bounding box center [84, 346] width 29 height 25
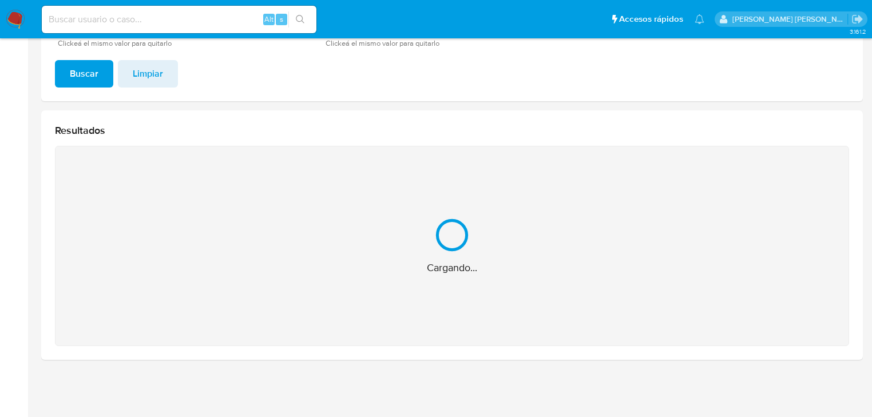
scroll to position [92, 0]
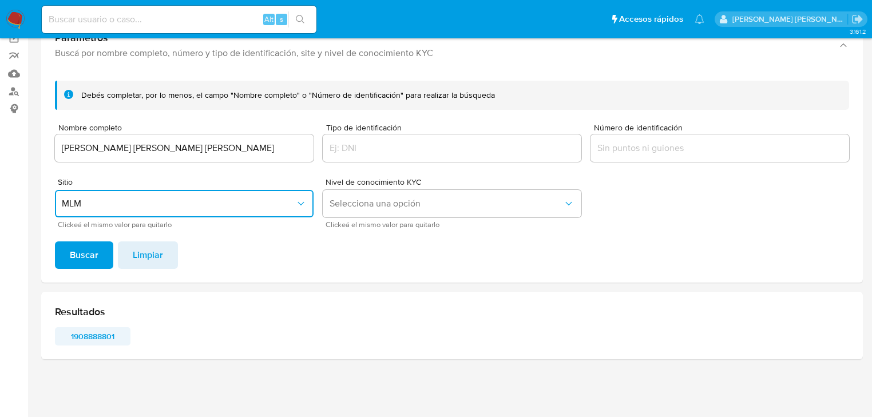
click at [96, 333] on span "1908888801" at bounding box center [93, 337] width 60 height 16
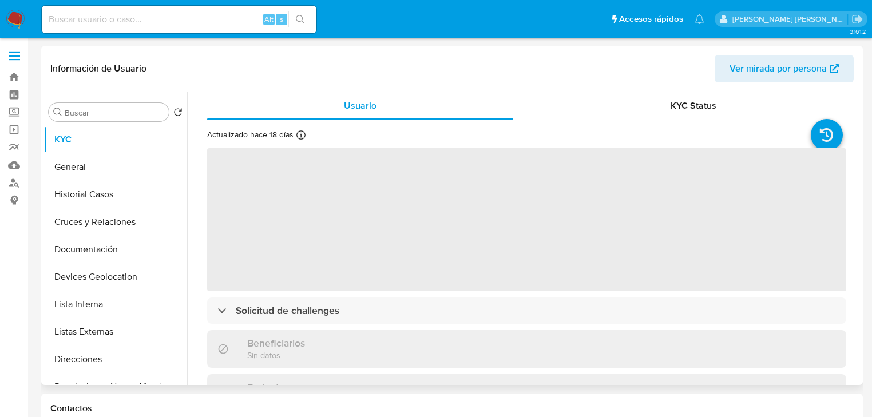
select select "10"
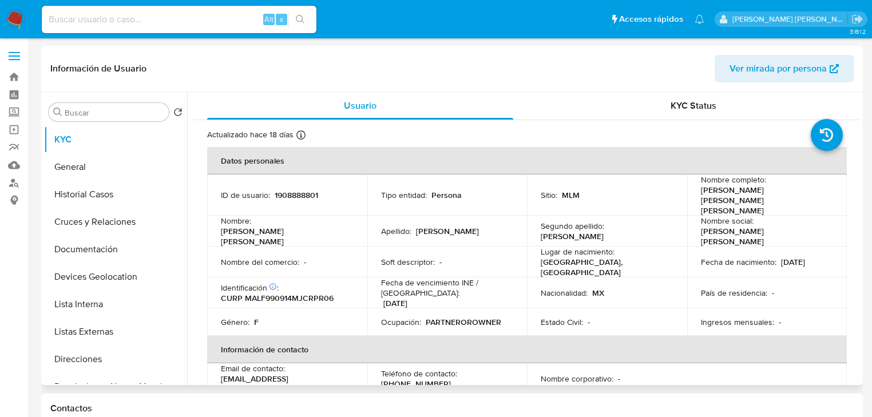
click at [385, 224] on td "Apellido : Marcial" at bounding box center [447, 231] width 160 height 31
click at [129, 325] on button "Listas Externas" at bounding box center [111, 331] width 134 height 27
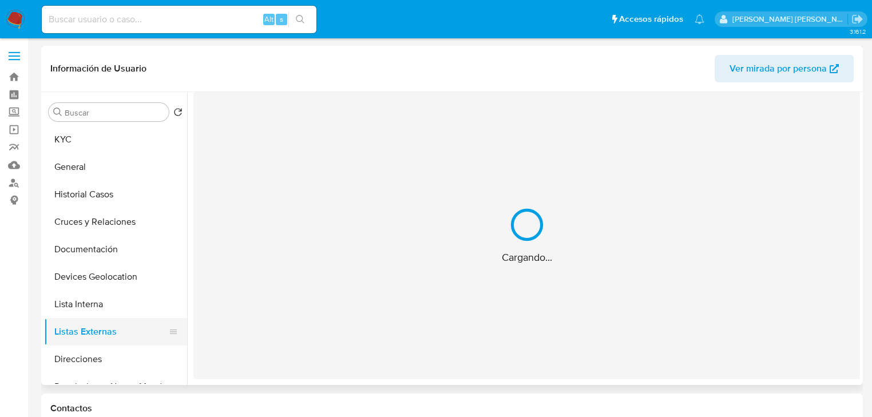
click at [341, 263] on div "Cargando..." at bounding box center [526, 235] width 667 height 287
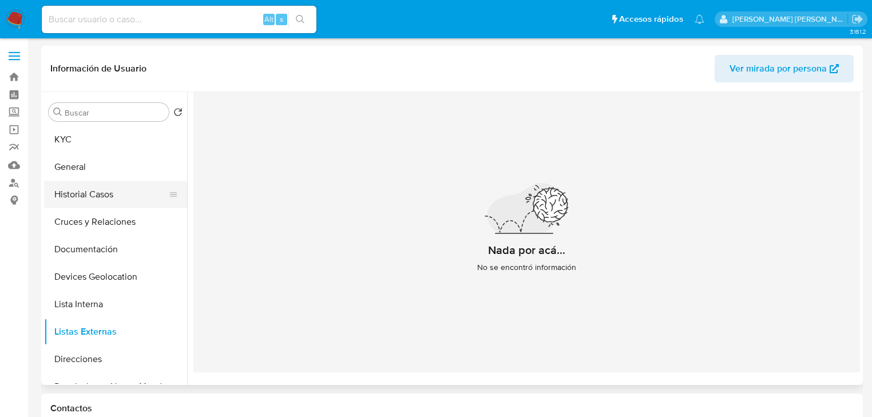
click at [96, 192] on button "Historial Casos" at bounding box center [111, 194] width 134 height 27
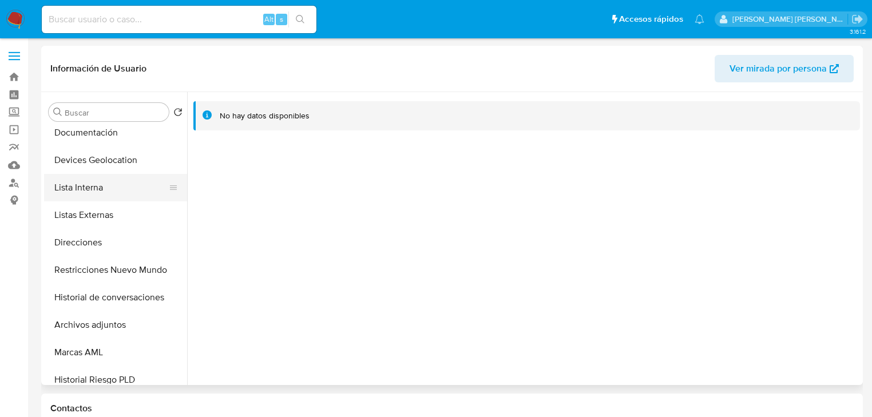
scroll to position [183, 0]
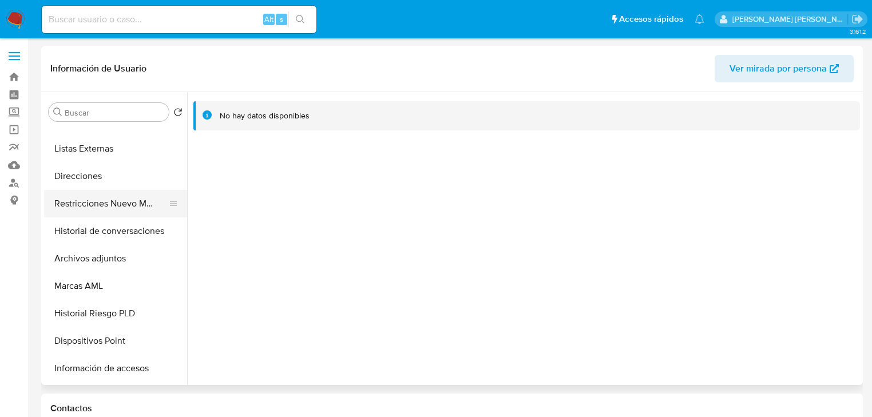
click at [136, 203] on button "Restricciones Nuevo Mundo" at bounding box center [111, 203] width 134 height 27
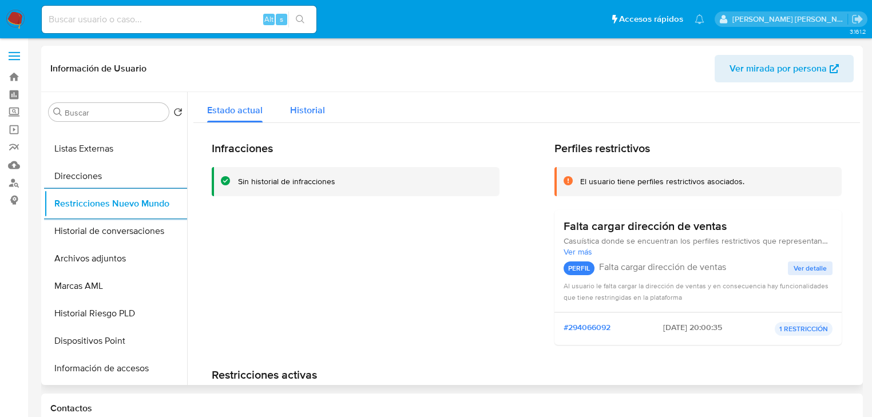
drag, startPoint x: 305, startPoint y: 117, endPoint x: 310, endPoint y: 116, distance: 5.8
click at [309, 115] on span "Historial" at bounding box center [307, 110] width 35 height 13
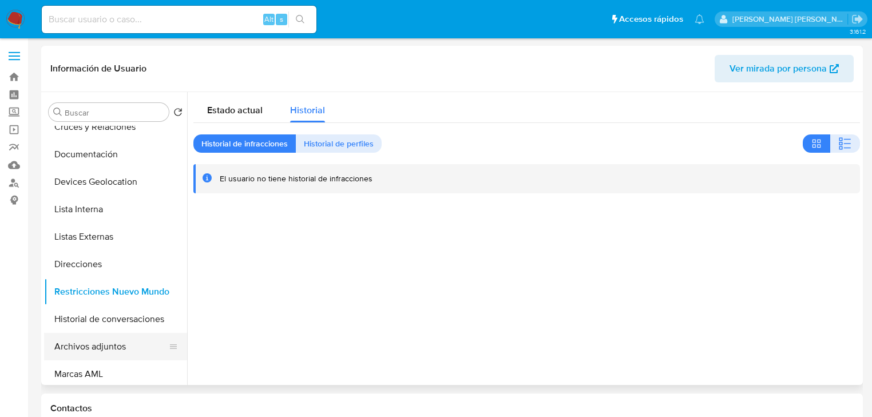
scroll to position [0, 0]
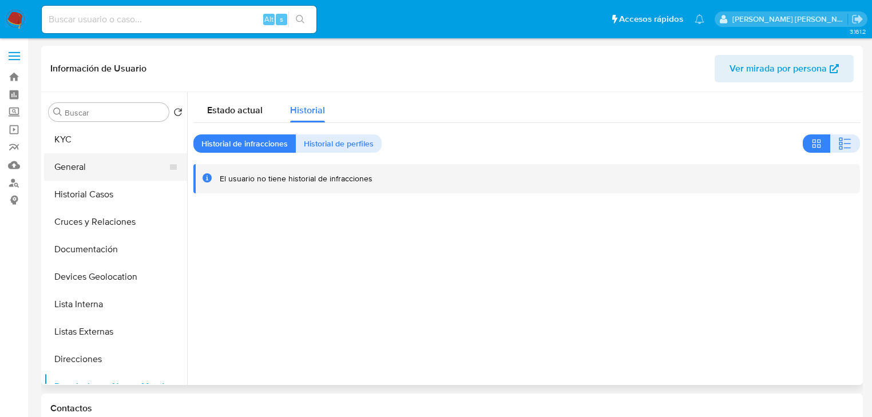
drag, startPoint x: 88, startPoint y: 200, endPoint x: 102, endPoint y: 179, distance: 25.6
click at [89, 198] on button "Historial Casos" at bounding box center [115, 194] width 143 height 27
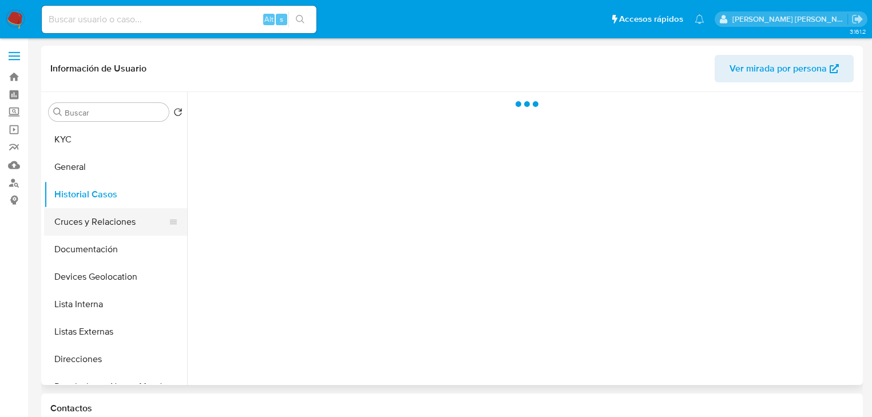
drag, startPoint x: 105, startPoint y: 252, endPoint x: 97, endPoint y: 218, distance: 35.4
click at [106, 250] on button "Documentación" at bounding box center [115, 249] width 143 height 27
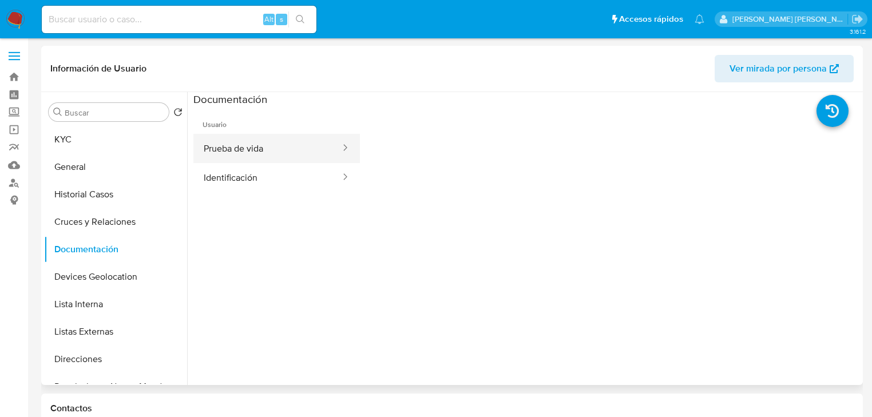
click at [295, 137] on button "Prueba de vida" at bounding box center [267, 148] width 148 height 29
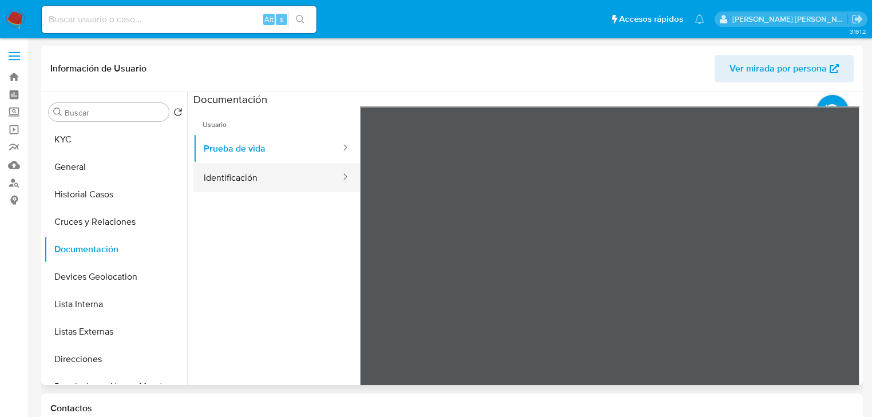
click at [302, 188] on button "Identificación" at bounding box center [267, 177] width 148 height 29
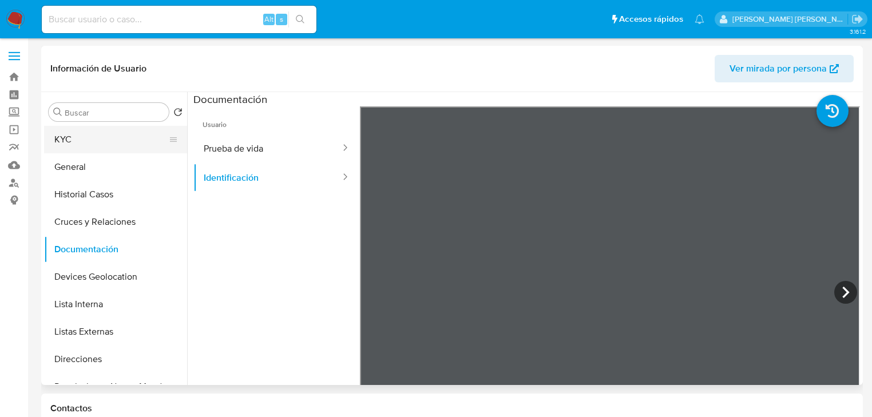
drag, startPoint x: 76, startPoint y: 125, endPoint x: 98, endPoint y: 140, distance: 26.5
click at [79, 125] on div "Buscar Volver al orden por defecto KYC General Historial Casos Cruces y Relacio…" at bounding box center [115, 239] width 143 height 291
click at [85, 141] on button "KYC" at bounding box center [111, 139] width 134 height 27
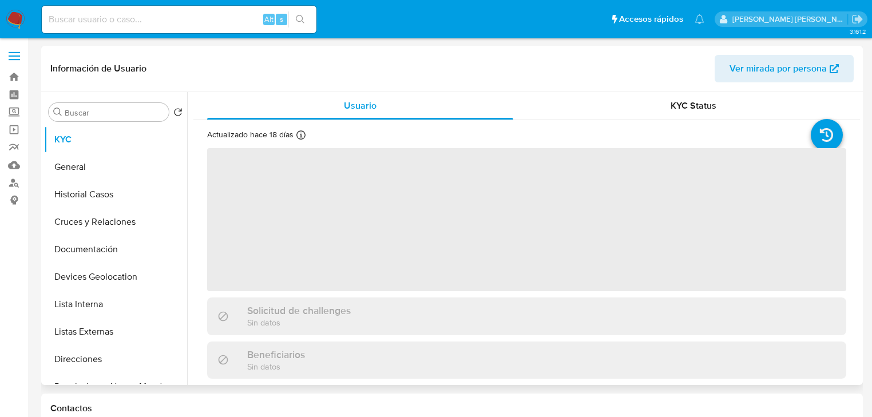
drag, startPoint x: 380, startPoint y: 239, endPoint x: 373, endPoint y: 236, distance: 7.7
click at [380, 239] on span "‌" at bounding box center [526, 219] width 639 height 143
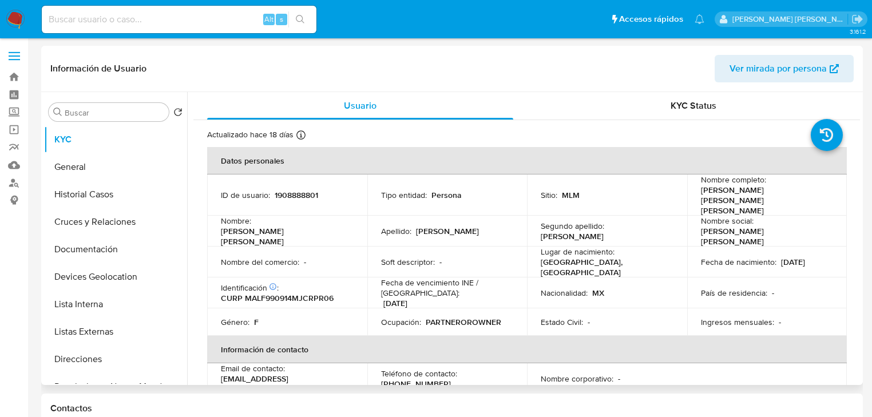
click at [284, 226] on p "Maria Fernanda" at bounding box center [285, 236] width 128 height 21
click at [301, 190] on p "1908888801" at bounding box center [297, 195] width 44 height 10
copy p "1908888801"
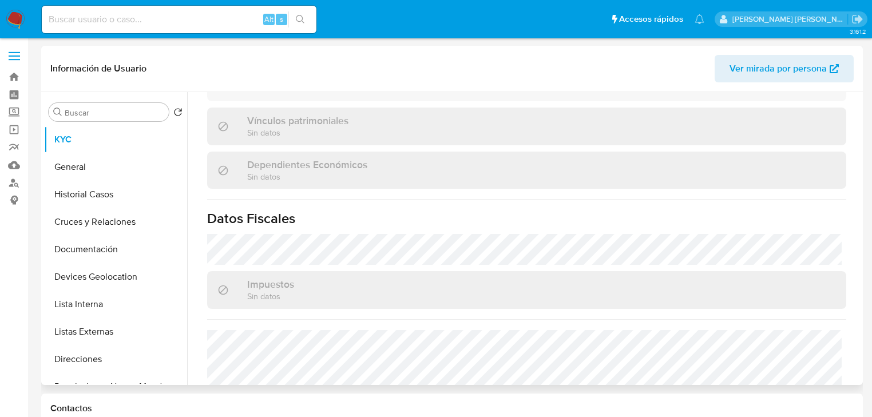
scroll to position [712, 0]
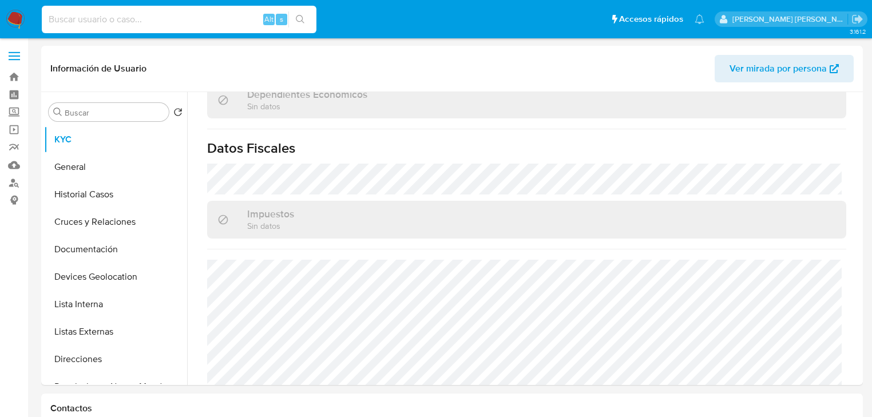
click at [84, 15] on input at bounding box center [179, 19] width 275 height 15
paste input "sgNIBhTI52JTfDoBpeZk7vNp"
type input "sgNIBhTI52JTfDoBpeZk7vNp"
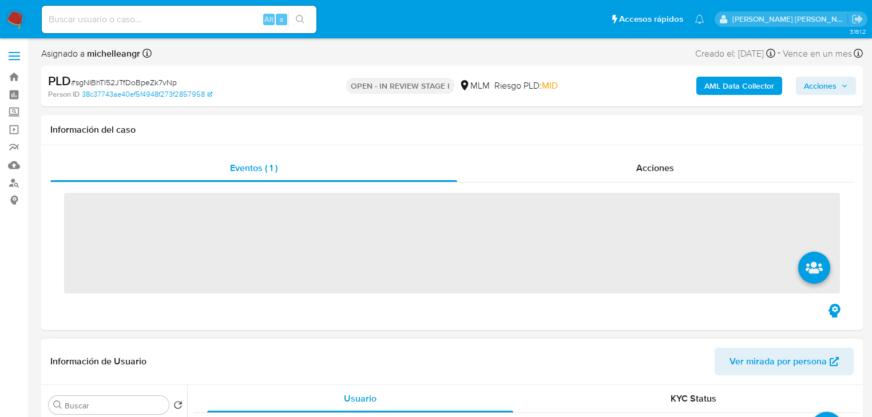
scroll to position [229, 0]
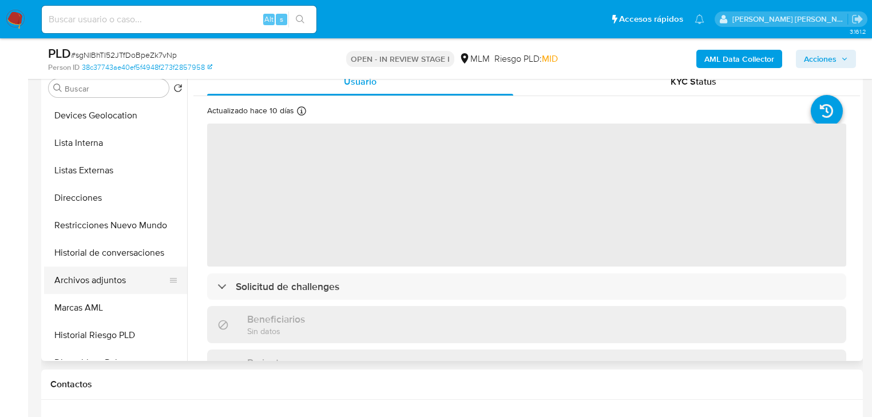
select select "10"
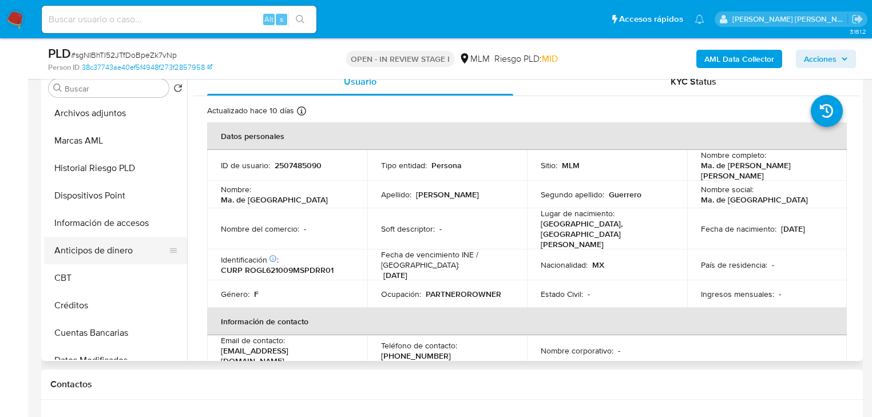
scroll to position [321, 0]
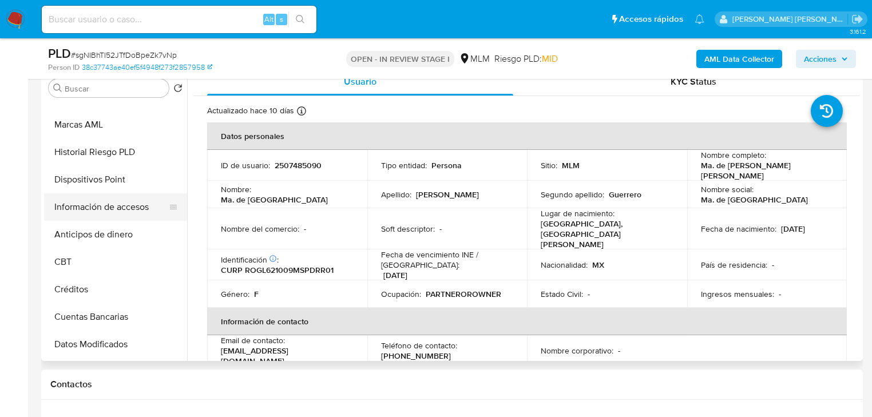
click at [128, 203] on button "Información de accesos" at bounding box center [111, 206] width 134 height 27
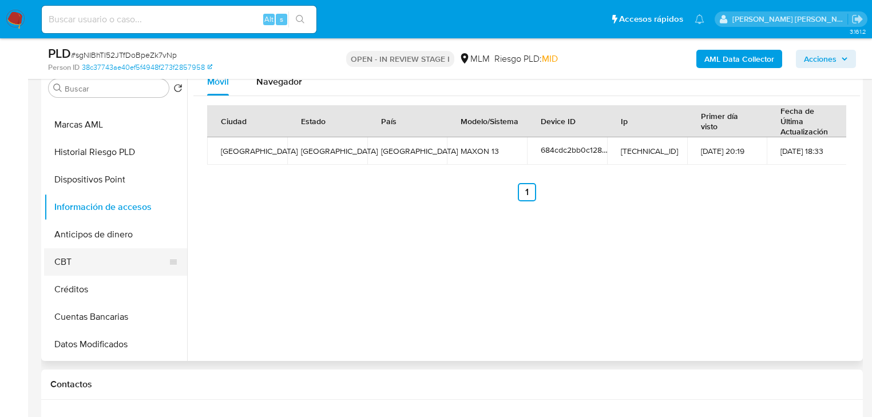
click at [137, 260] on button "CBT" at bounding box center [111, 261] width 134 height 27
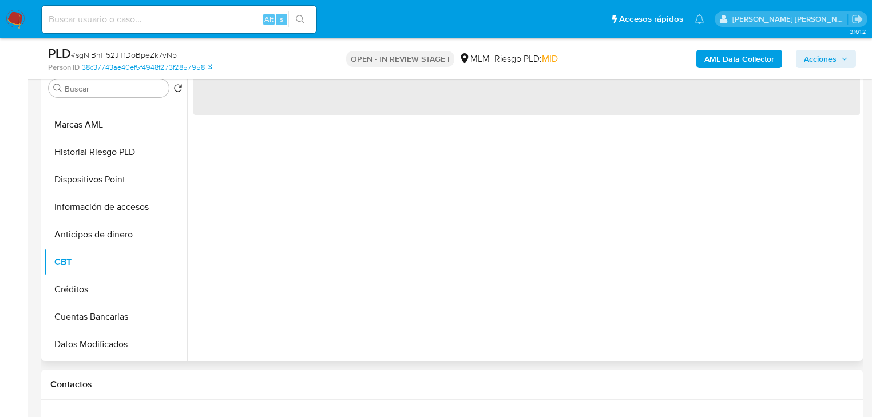
scroll to position [504, 0]
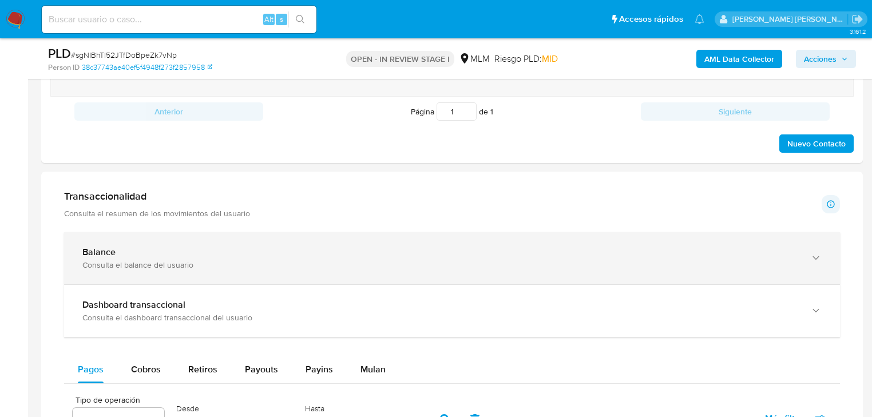
click at [242, 256] on div "Balance Consulta el balance del usuario" at bounding box center [440, 258] width 717 height 23
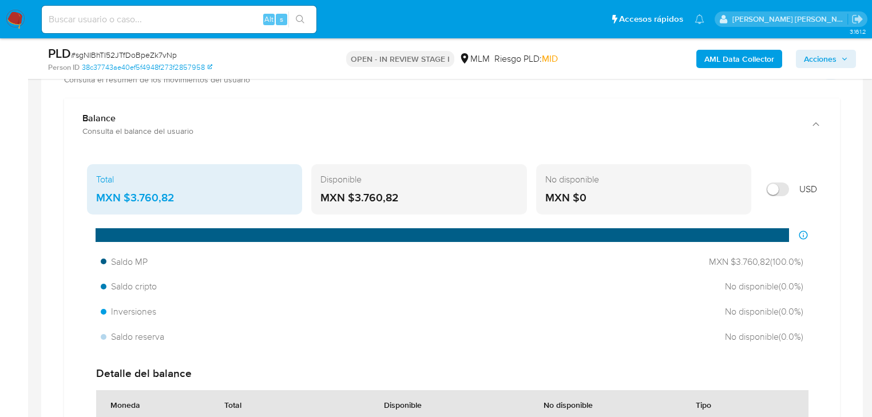
scroll to position [824, 0]
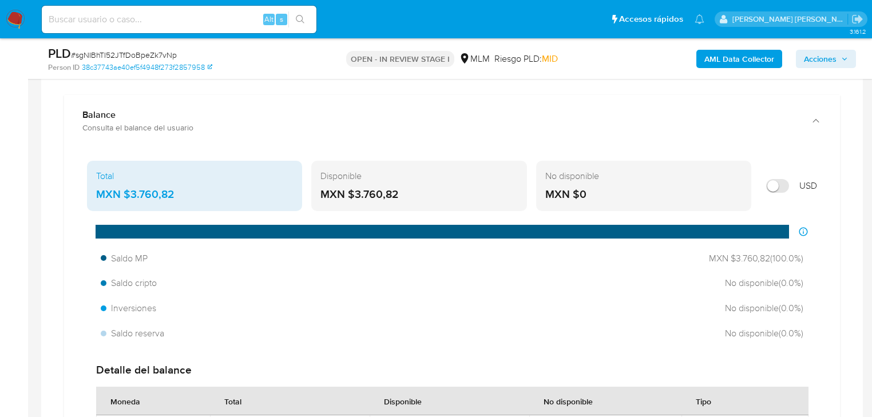
click at [34, 175] on main "3.161.2 Asignado a michelleangr Asignado el: 03/10/2025 13:38:25 Creado el: 12/…" at bounding box center [436, 378] width 872 height 2405
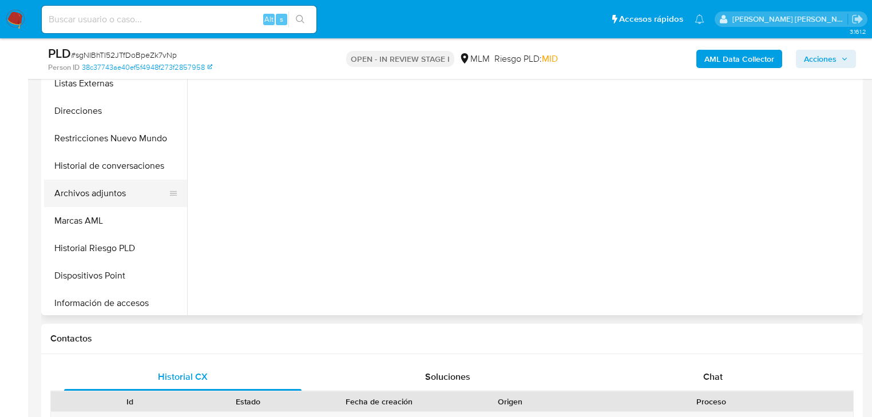
scroll to position [172, 0]
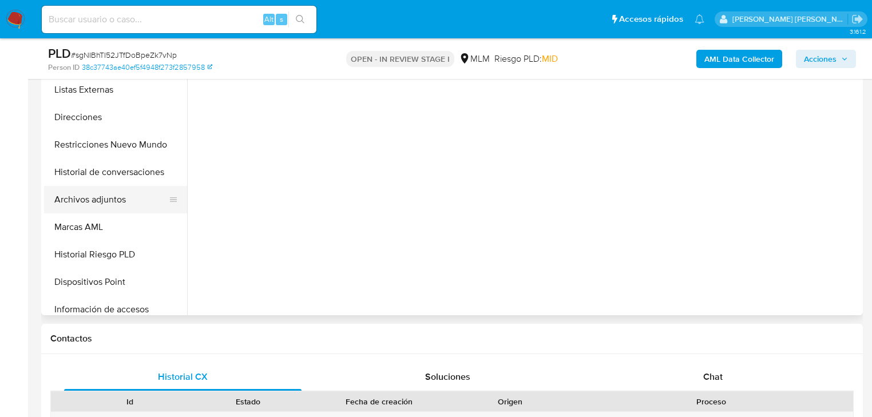
click at [120, 199] on button "Archivos adjuntos" at bounding box center [111, 199] width 134 height 27
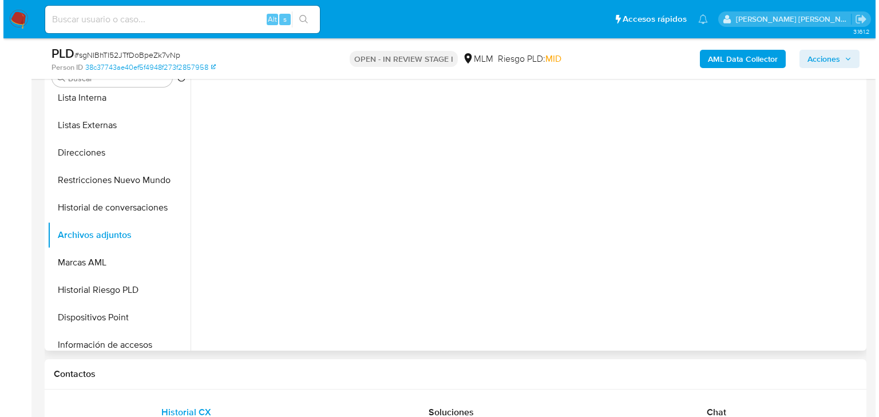
scroll to position [183, 0]
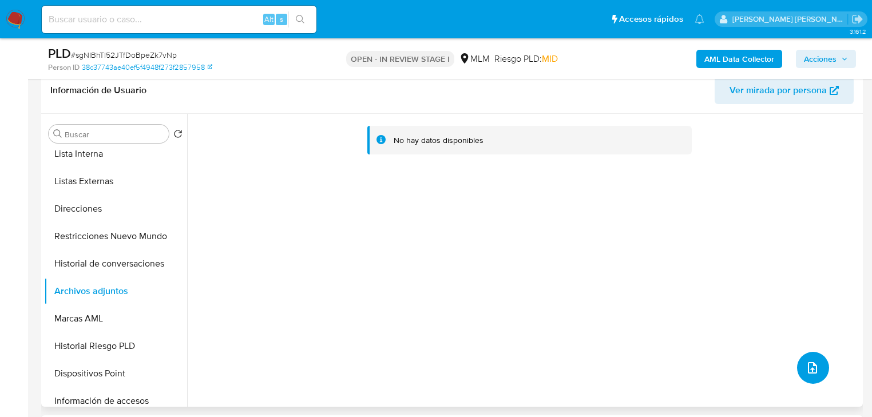
click at [810, 362] on icon "upload-file" at bounding box center [812, 367] width 9 height 11
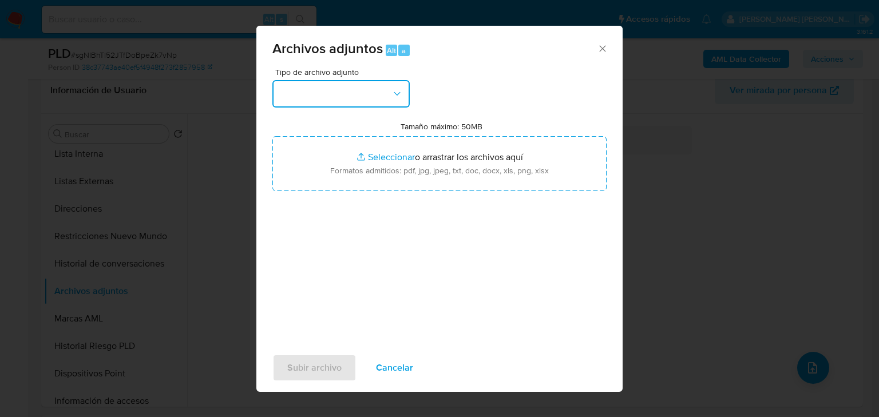
click at [348, 101] on button "button" at bounding box center [340, 93] width 137 height 27
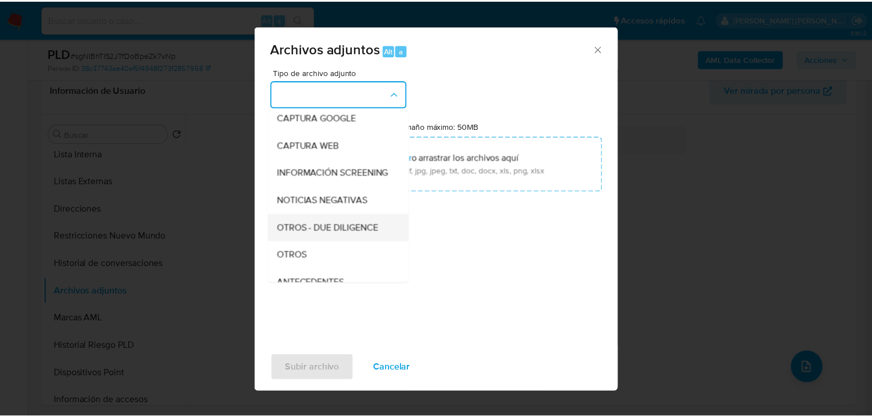
scroll to position [78, 0]
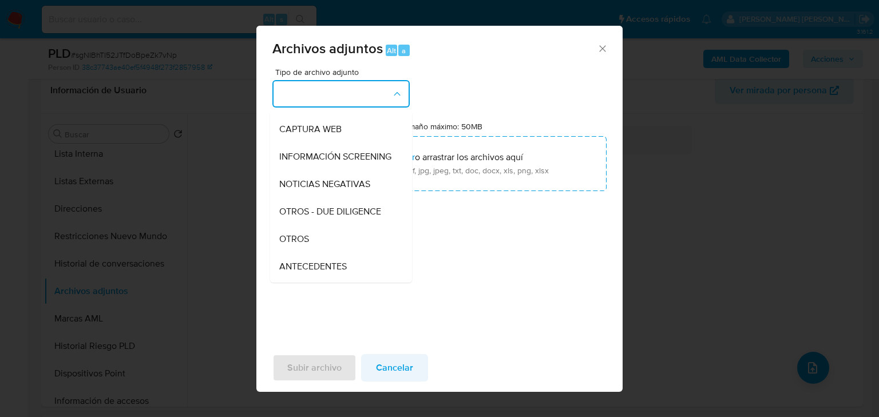
drag, startPoint x: 329, startPoint y: 252, endPoint x: 402, endPoint y: 355, distance: 126.4
click at [328, 252] on div "OTROS" at bounding box center [337, 239] width 117 height 27
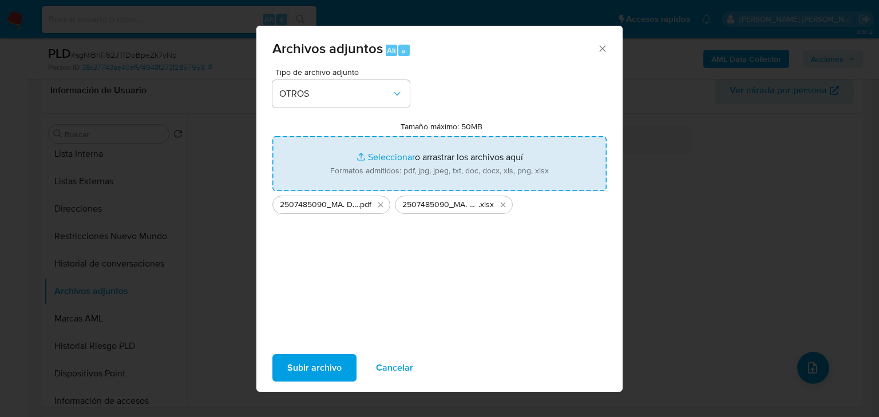
click at [304, 370] on span "Subir archivo" at bounding box center [314, 367] width 54 height 25
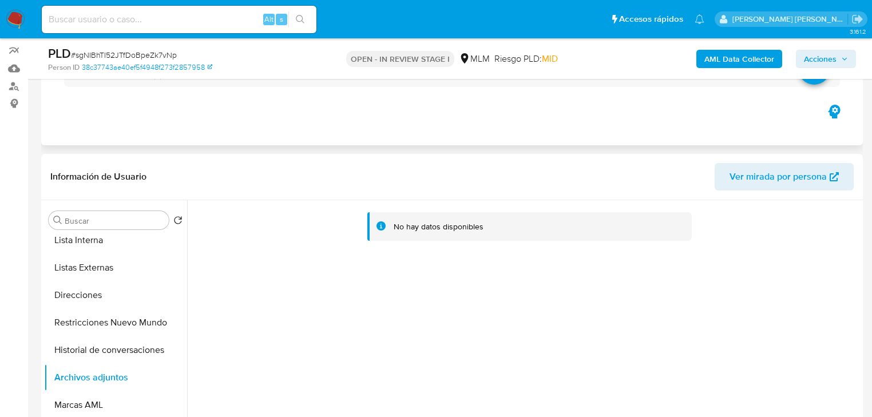
scroll to position [0, 0]
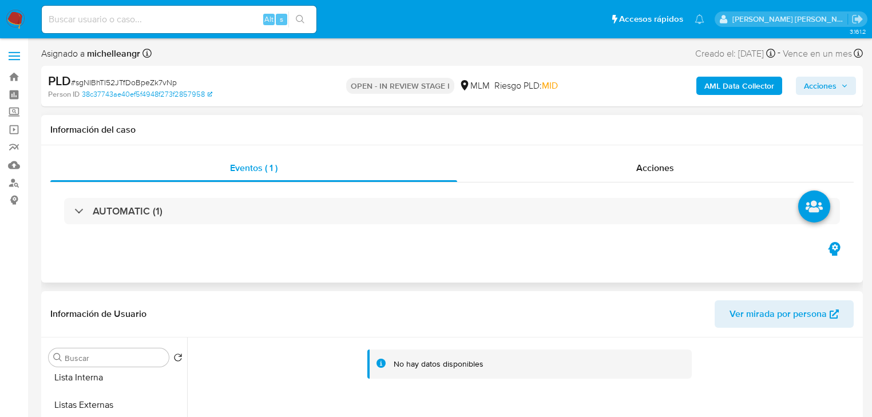
drag, startPoint x: 659, startPoint y: 175, endPoint x: 693, endPoint y: 153, distance: 39.7
click at [659, 175] on div "Acciones" at bounding box center [655, 168] width 397 height 27
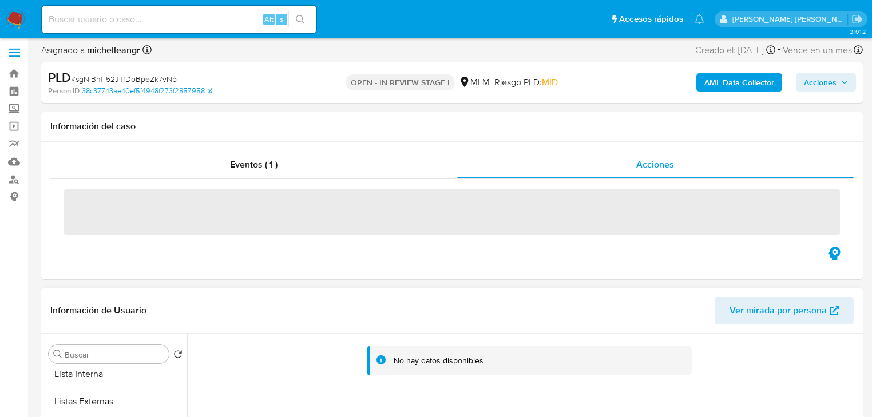
scroll to position [92, 0]
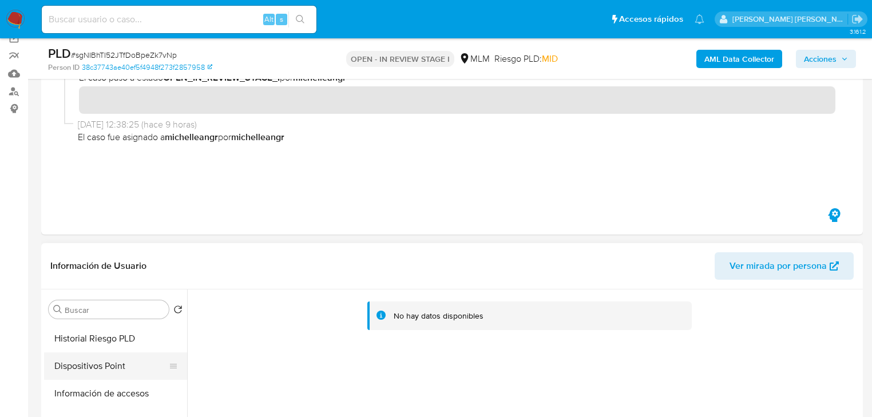
click at [108, 375] on button "Dispositivos Point" at bounding box center [111, 366] width 134 height 27
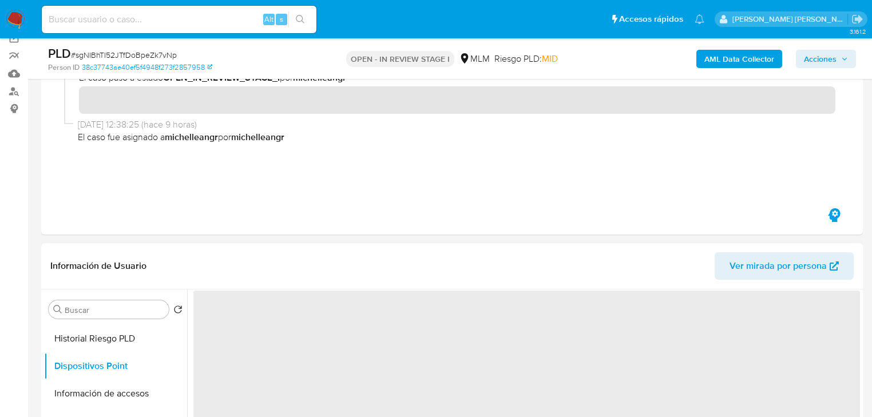
scroll to position [264, 0]
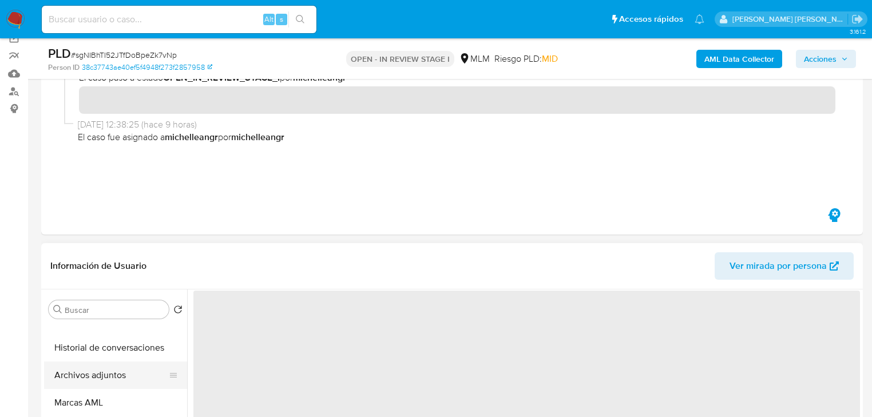
click at [115, 377] on button "Archivos adjuntos" at bounding box center [111, 375] width 134 height 27
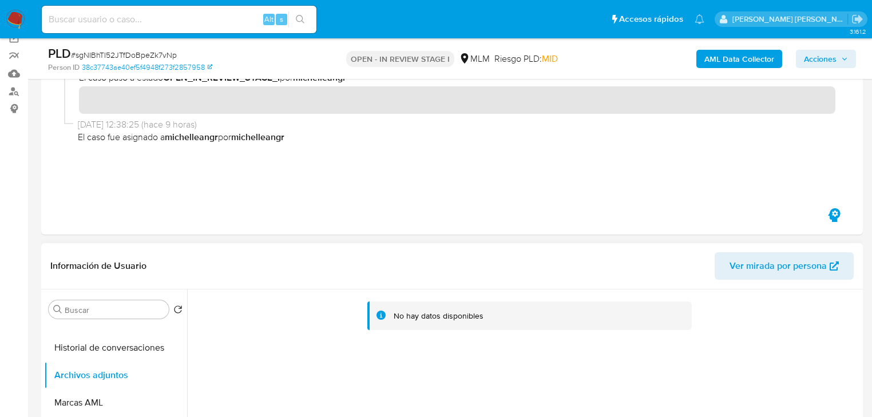
scroll to position [0, 0]
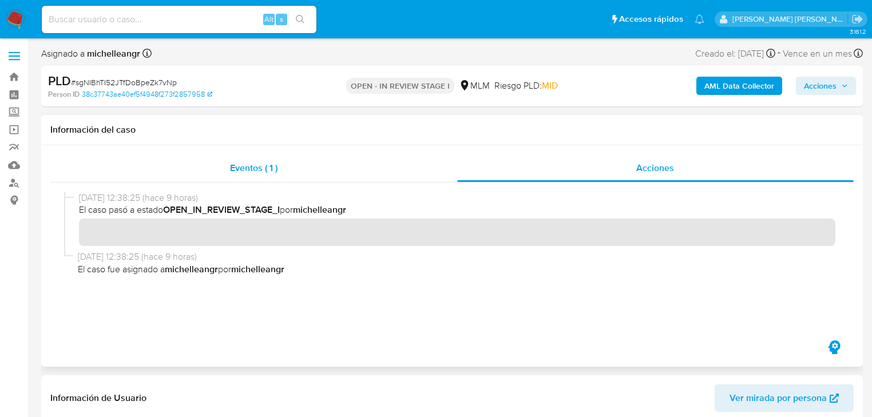
click at [233, 160] on div "Eventos ( 1 )" at bounding box center [253, 168] width 407 height 27
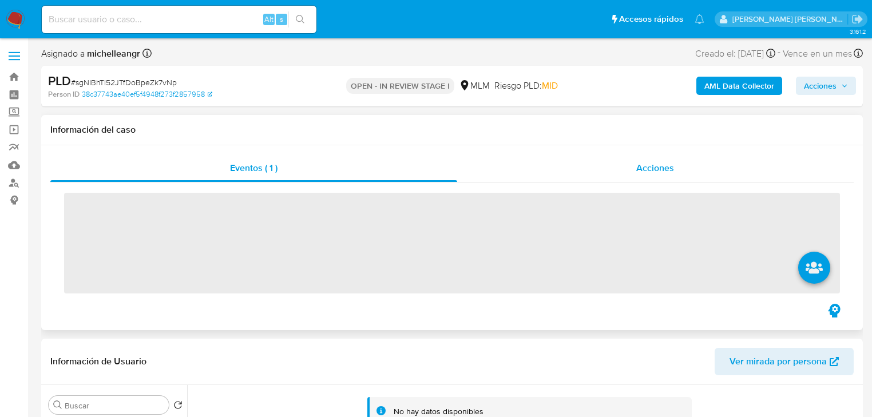
click at [697, 171] on div "Acciones" at bounding box center [655, 168] width 397 height 27
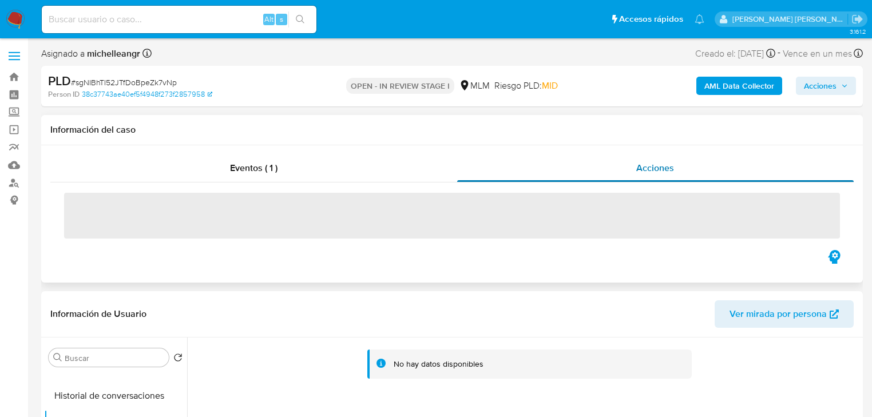
click at [666, 165] on span "Acciones" at bounding box center [656, 167] width 38 height 13
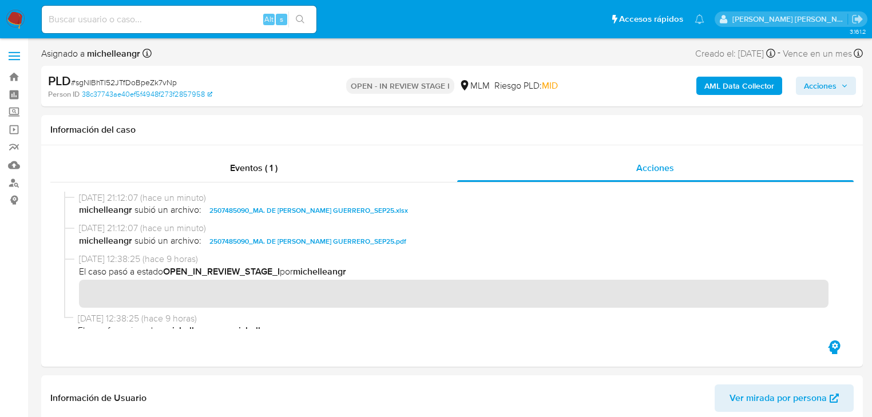
click at [824, 81] on span "Acciones" at bounding box center [820, 86] width 33 height 18
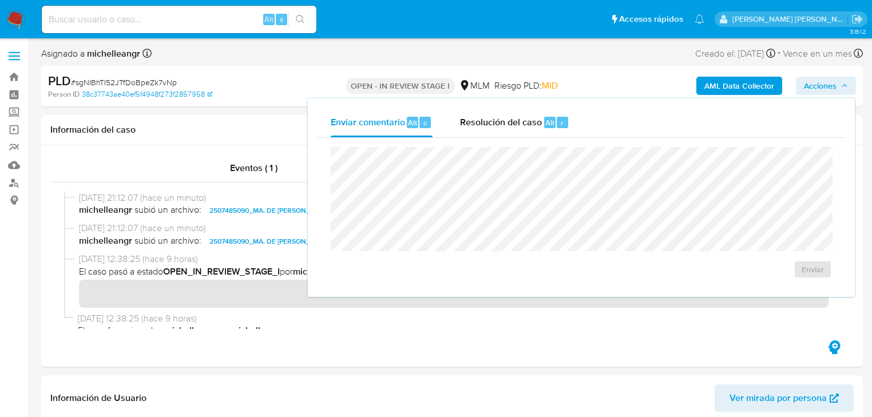
click at [500, 121] on span "Resolución del caso" at bounding box center [501, 122] width 82 height 13
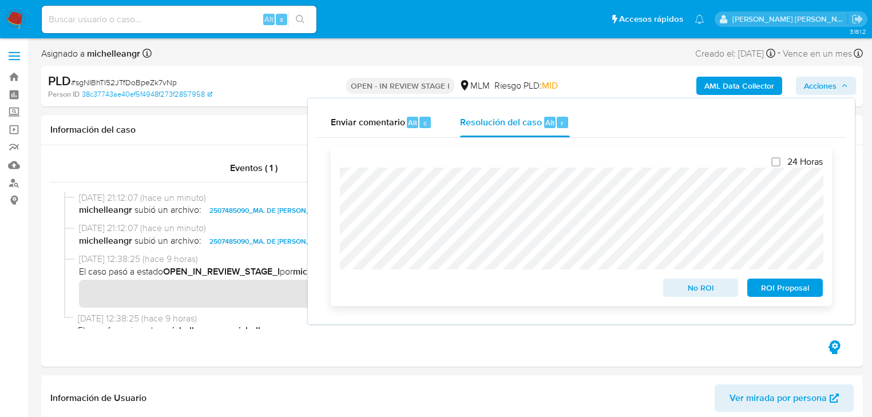
click at [795, 289] on span "ROI Proposal" at bounding box center [786, 288] width 60 height 16
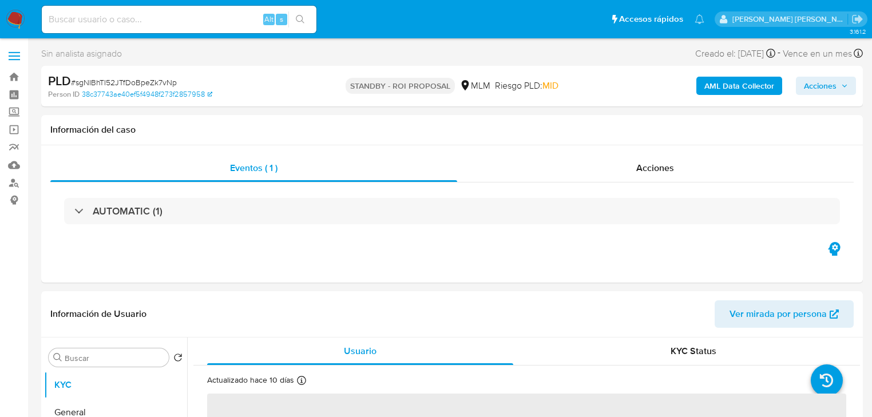
select select "10"
click at [666, 166] on span "Acciones" at bounding box center [656, 167] width 38 height 13
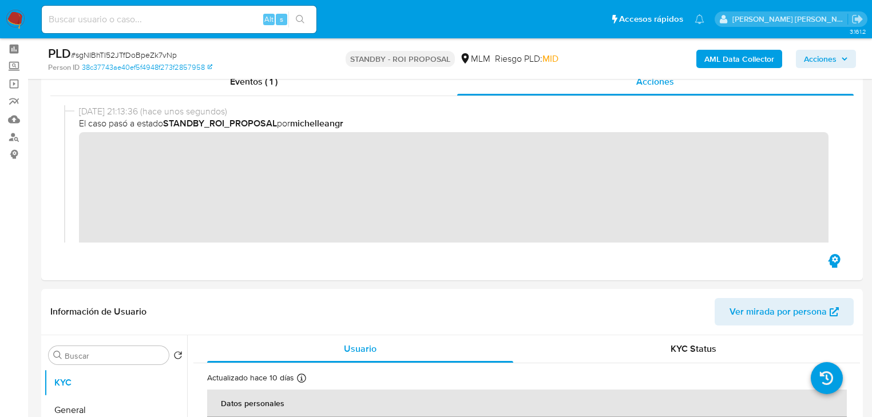
click at [26, 18] on nav "Pausado Ver notificaciones Alt s Accesos rápidos Presiona las siguientes teclas…" at bounding box center [436, 19] width 872 height 38
click at [19, 19] on img at bounding box center [15, 19] width 19 height 19
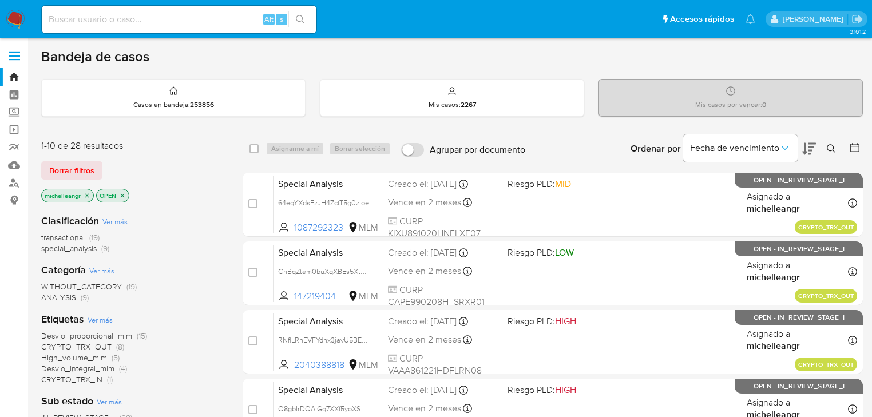
click at [88, 195] on icon "close-filter" at bounding box center [87, 195] width 7 height 7
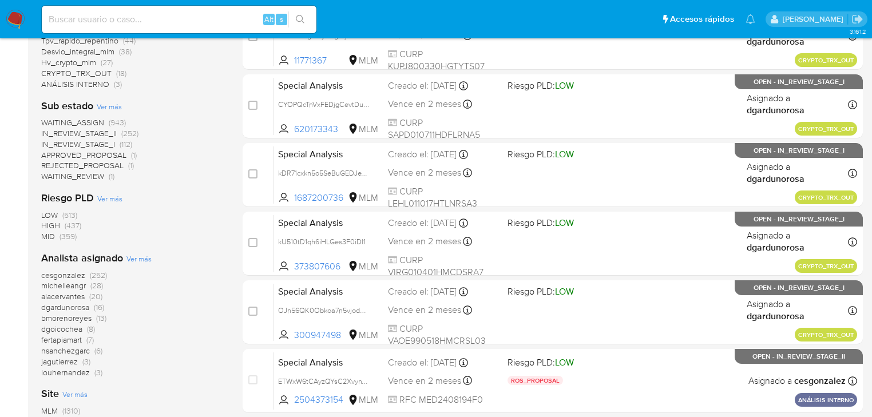
scroll to position [458, 0]
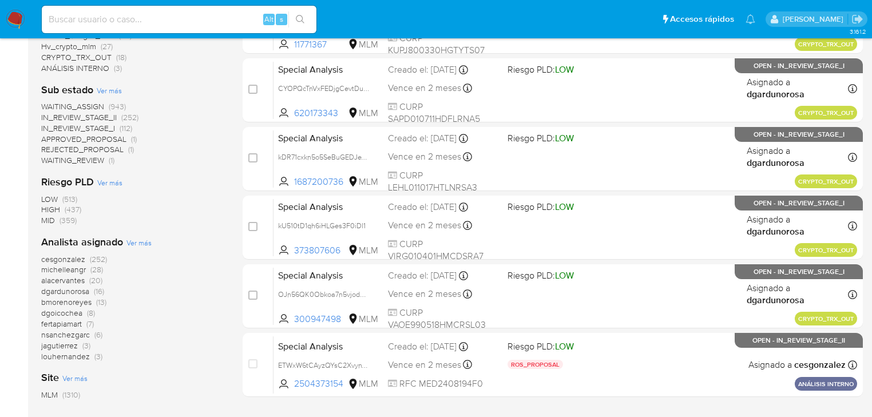
click at [62, 273] on span "michelleangr" at bounding box center [63, 269] width 45 height 11
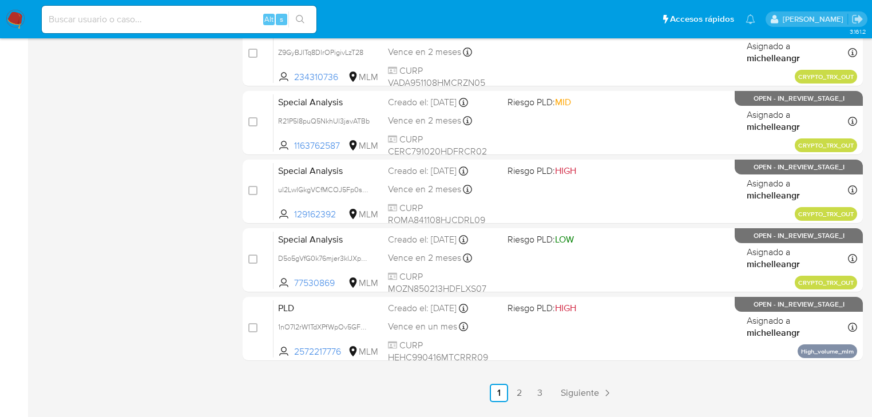
scroll to position [527, 0]
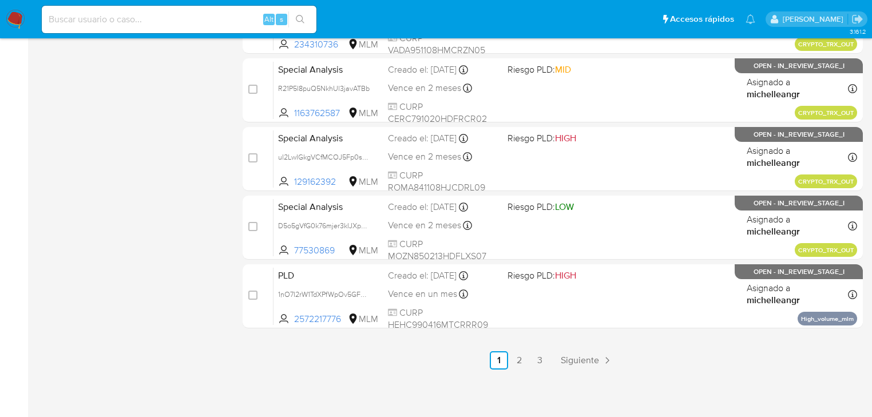
click at [582, 363] on span "Siguiente" at bounding box center [580, 360] width 38 height 9
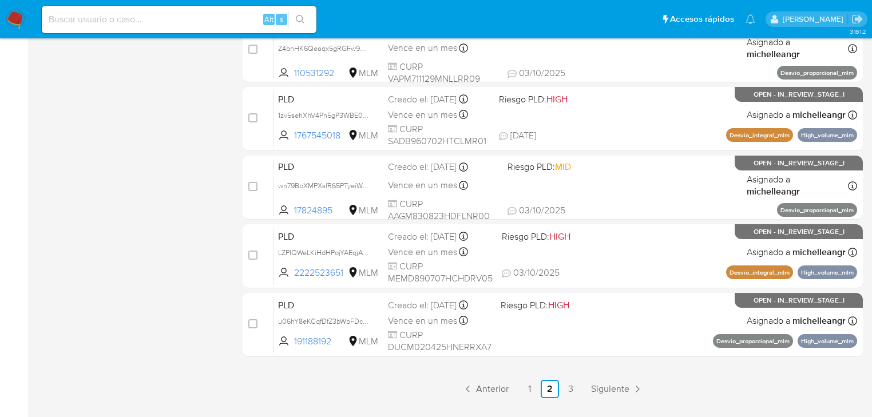
scroll to position [527, 0]
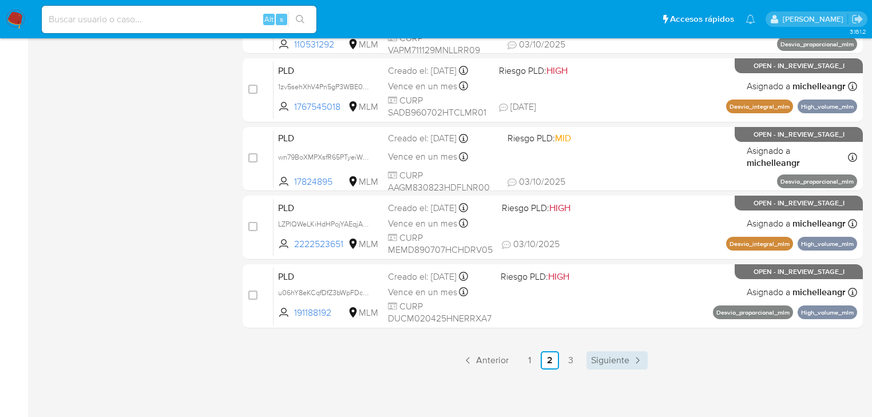
click at [598, 365] on span "Siguiente" at bounding box center [610, 360] width 38 height 9
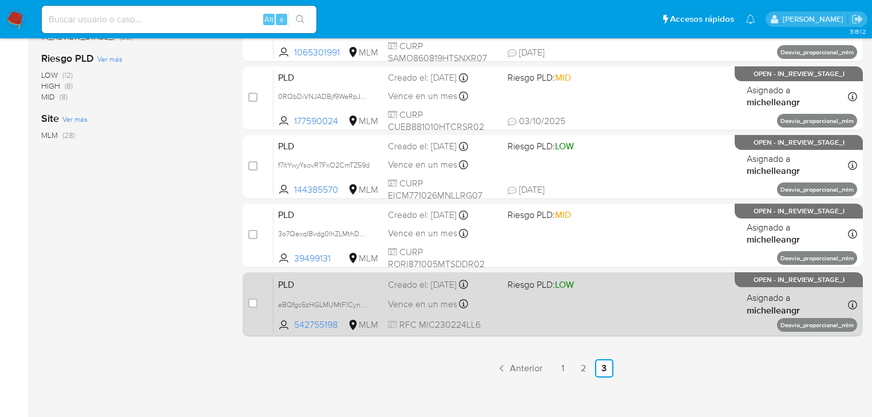
scroll to position [389, 0]
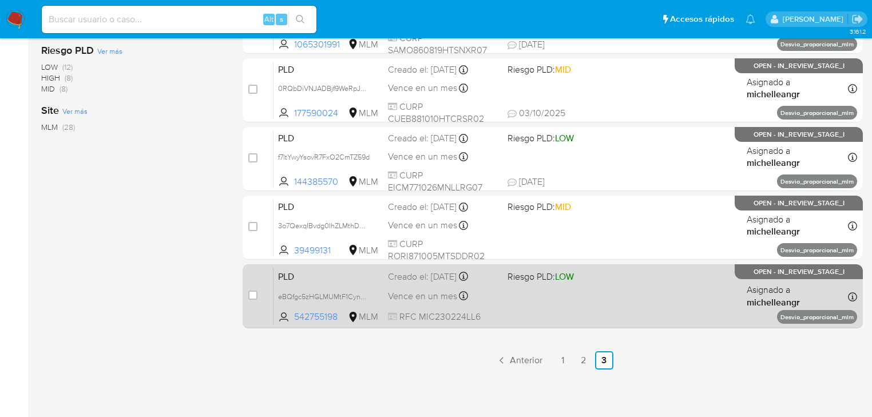
click at [338, 275] on span "PLD" at bounding box center [328, 275] width 101 height 15
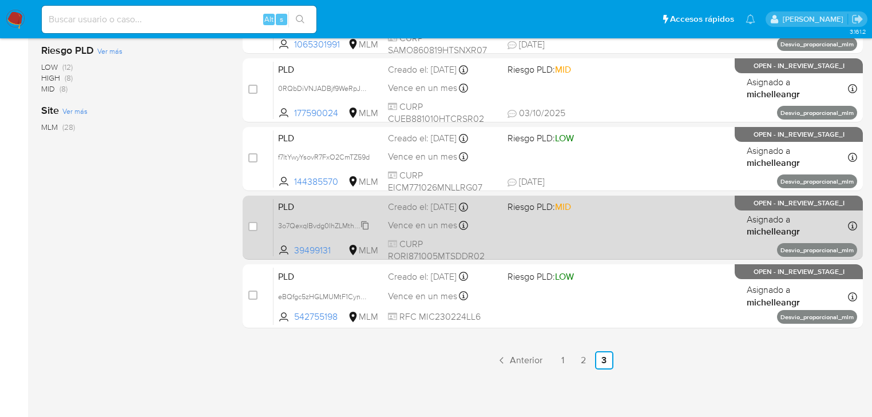
click at [365, 223] on span "3o7QexqIBvdg0IhZLMthDCtJ" at bounding box center [324, 225] width 92 height 13
click at [326, 201] on span "PLD" at bounding box center [328, 206] width 101 height 15
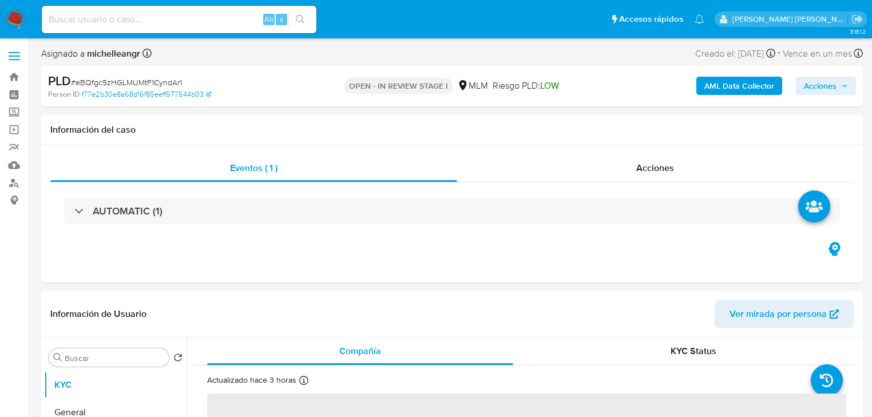
select select "10"
click at [89, 77] on span "# eBQfgc5zHGLMUMtF1CyndAr1" at bounding box center [126, 82] width 111 height 11
click at [101, 85] on span "# eBQfgc5zHGLMUMtF1CyndAr1" at bounding box center [126, 82] width 111 height 11
click at [101, 84] on span "# eBQfgc5zHGLMUMtF1CyndAr1" at bounding box center [126, 82] width 111 height 11
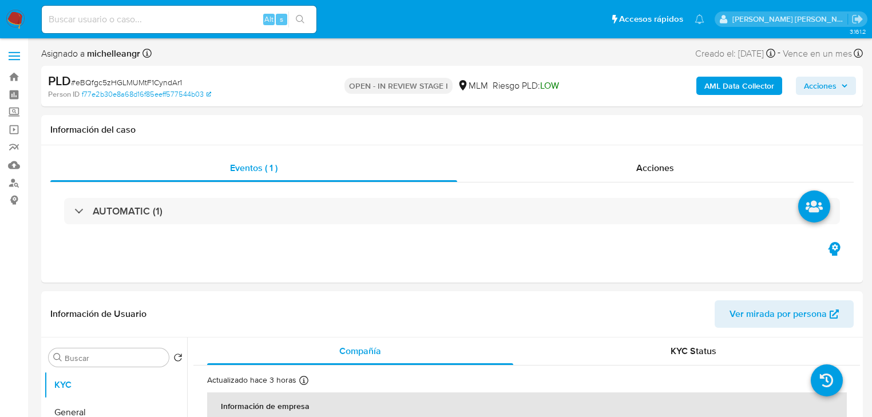
click at [133, 85] on span "# eBQfgc5zHGLMUMtF1CyndAr1" at bounding box center [126, 82] width 111 height 11
copy span "eBQfgc5zHGLMUMtF1CyndAr1"
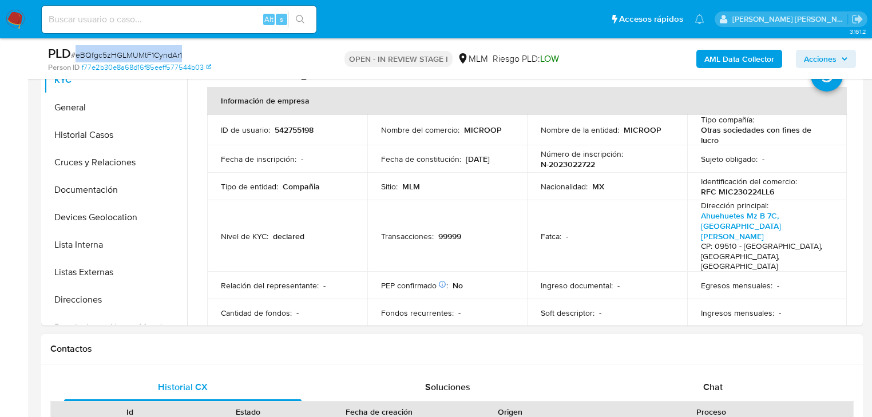
scroll to position [275, 0]
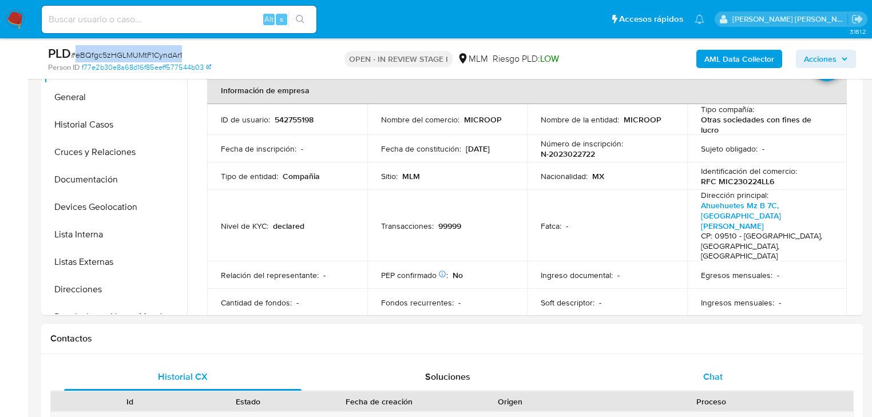
drag, startPoint x: 718, startPoint y: 380, endPoint x: 721, endPoint y: 363, distance: 17.0
click at [718, 377] on span "Chat" at bounding box center [713, 376] width 19 height 13
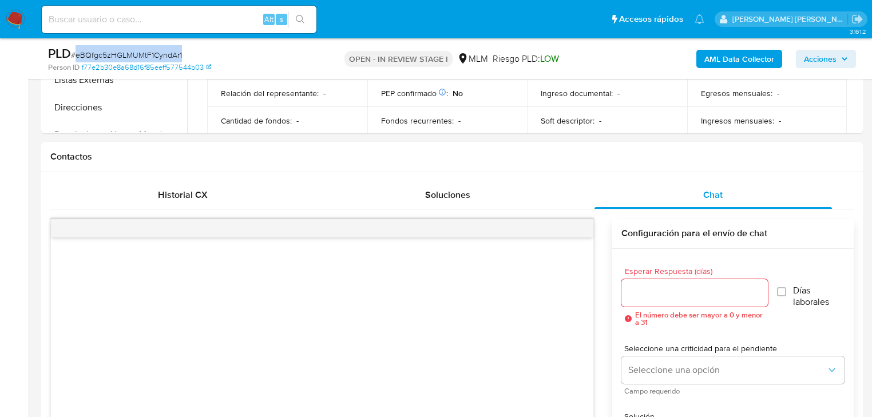
scroll to position [366, 0]
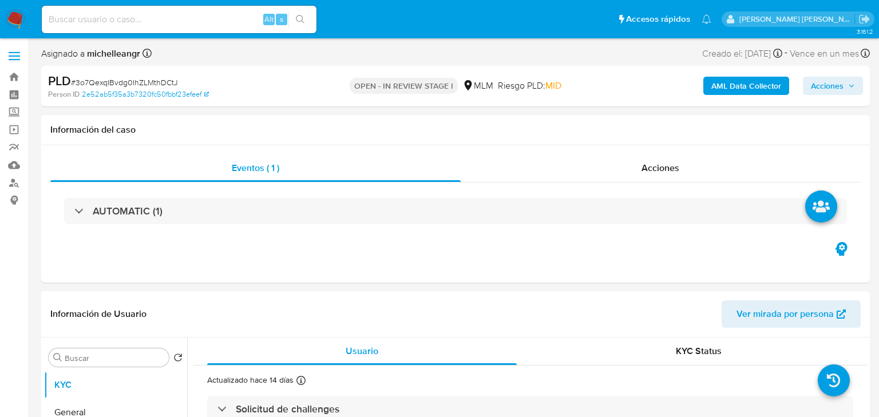
select select "10"
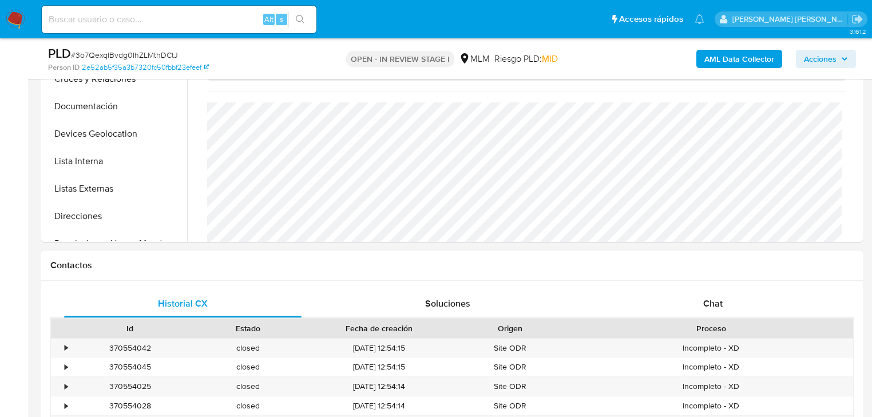
scroll to position [458, 0]
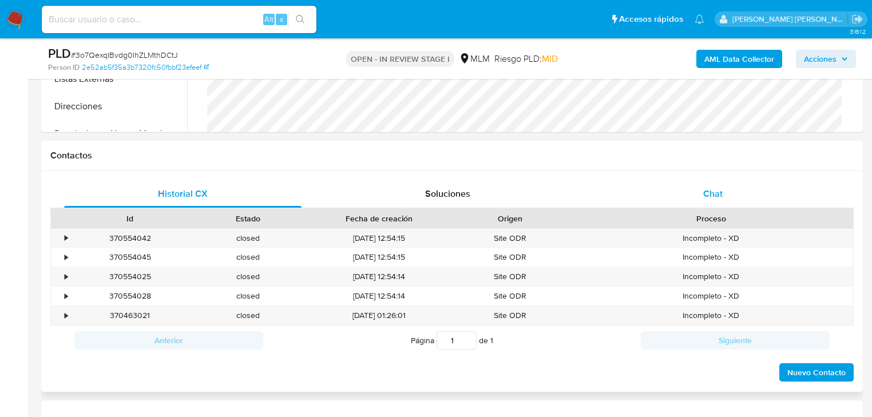
click at [716, 191] on span "Chat" at bounding box center [713, 193] width 19 height 13
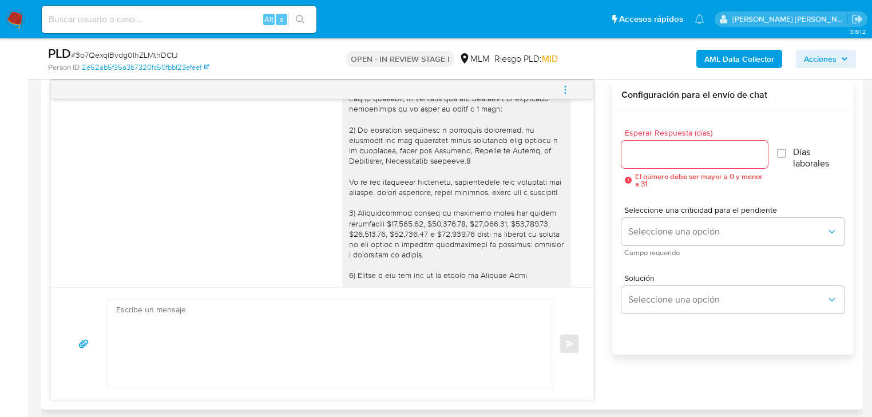
scroll to position [105, 0]
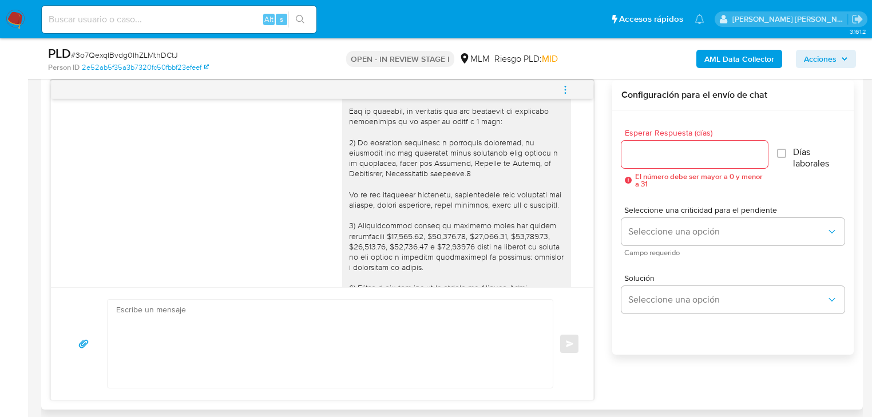
click at [568, 85] on icon "menu-action" at bounding box center [565, 90] width 10 height 10
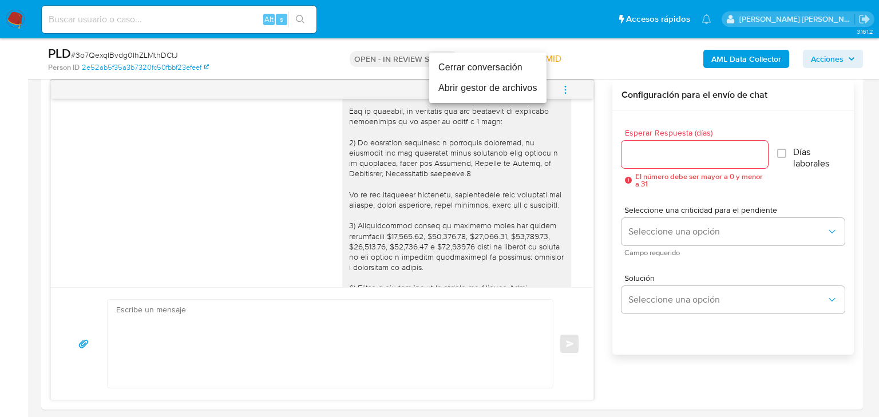
click at [493, 70] on li "Cerrar conversación" at bounding box center [487, 67] width 117 height 21
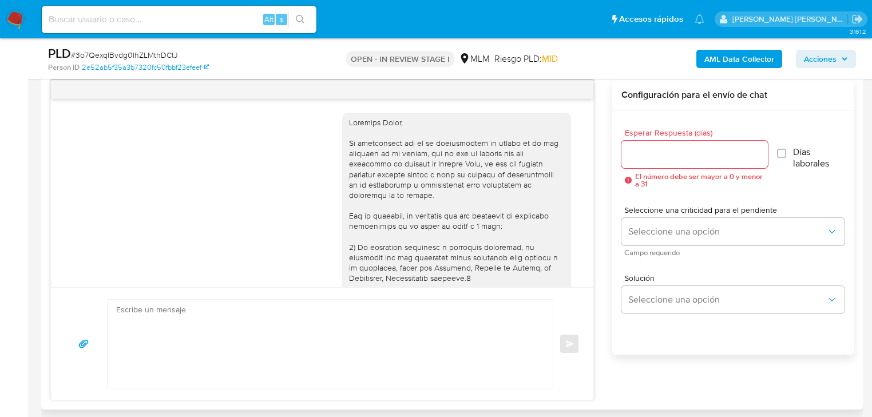
scroll to position [0, 0]
click at [568, 131] on div "27/09/2025 02:21:15" at bounding box center [460, 309] width 237 height 408
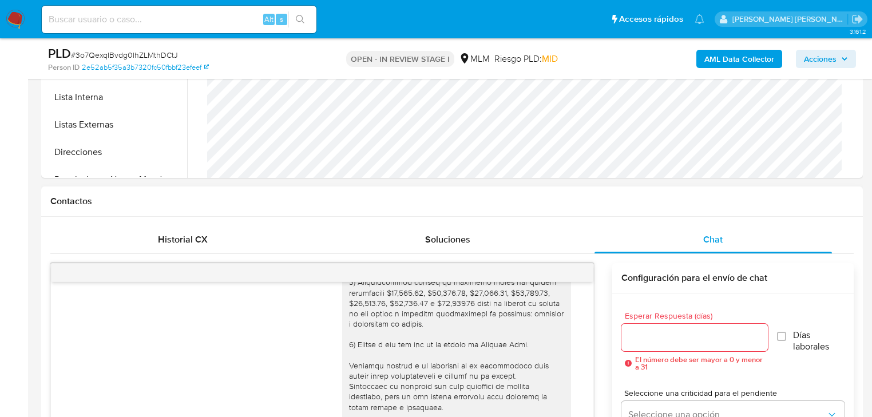
scroll to position [242, 0]
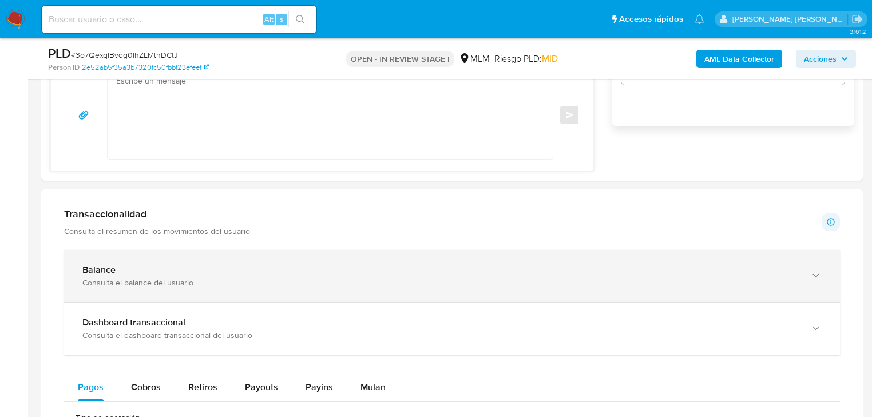
drag, startPoint x: 190, startPoint y: 279, endPoint x: 235, endPoint y: 292, distance: 46.9
click at [190, 279] on div "Consulta el balance del usuario" at bounding box center [440, 283] width 717 height 10
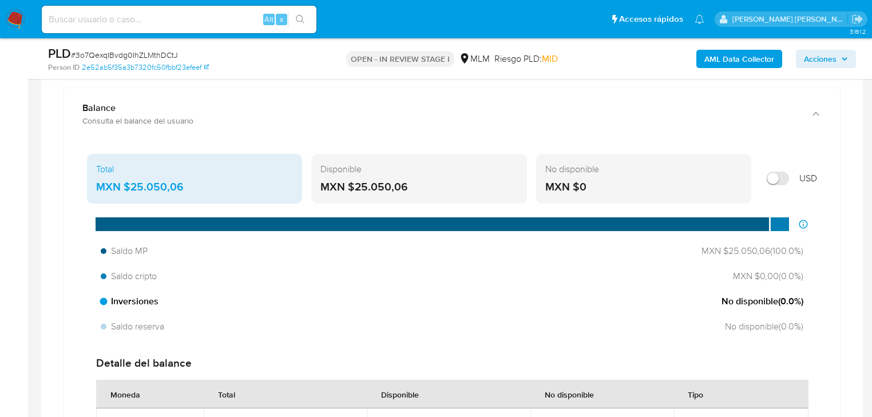
scroll to position [1007, 0]
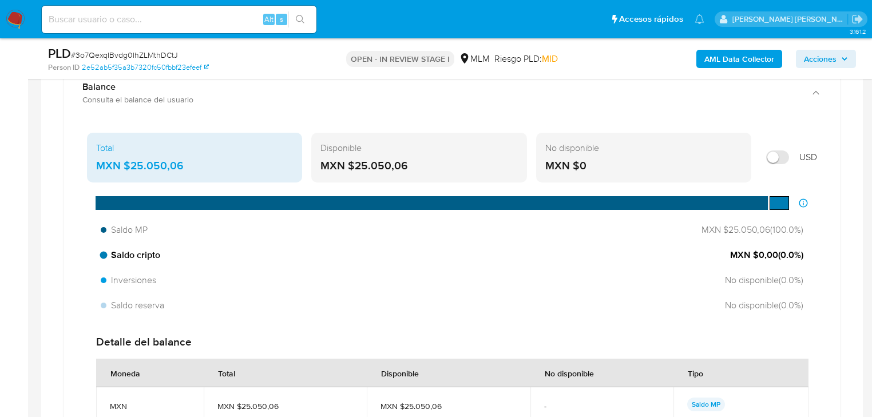
click at [342, 257] on div "Saldo cripto MXN $0,00 ( 0.0 %)" at bounding box center [452, 255] width 712 height 22
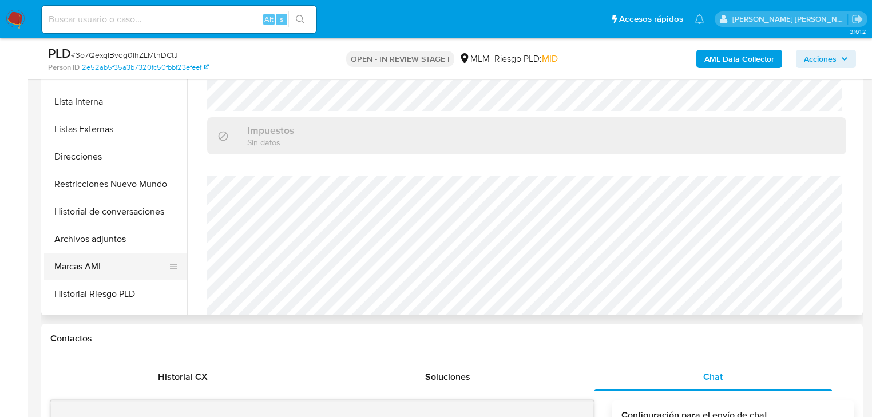
scroll to position [183, 0]
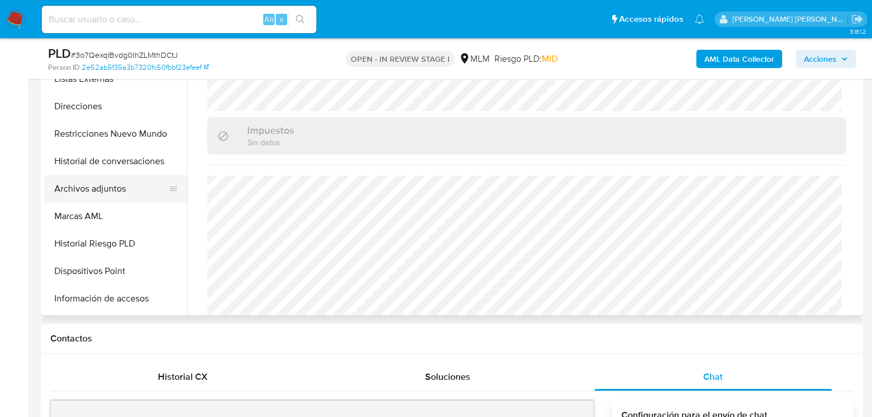
click at [117, 194] on button "Archivos adjuntos" at bounding box center [111, 188] width 134 height 27
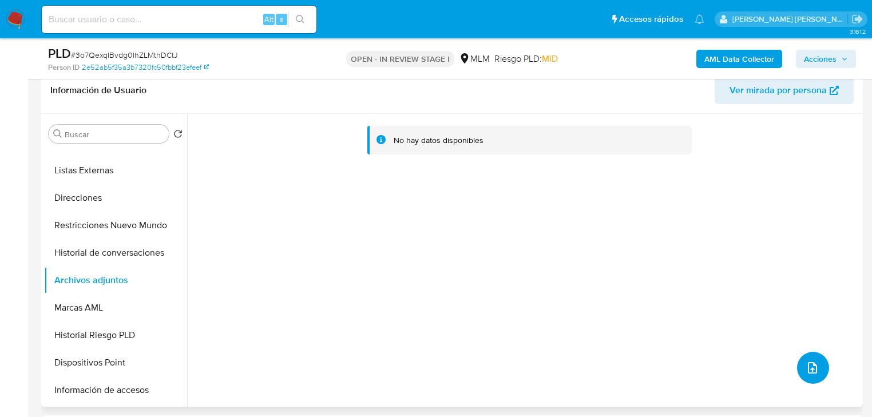
click at [806, 364] on icon "upload-file" at bounding box center [813, 368] width 14 height 14
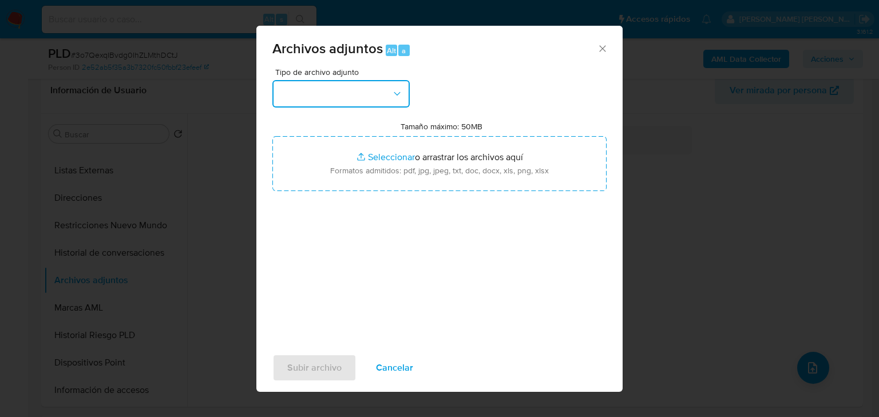
click at [357, 101] on button "button" at bounding box center [340, 93] width 137 height 27
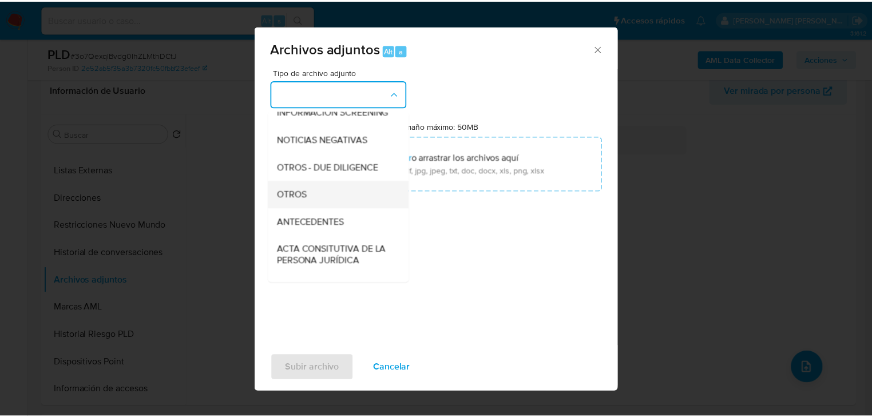
scroll to position [124, 0]
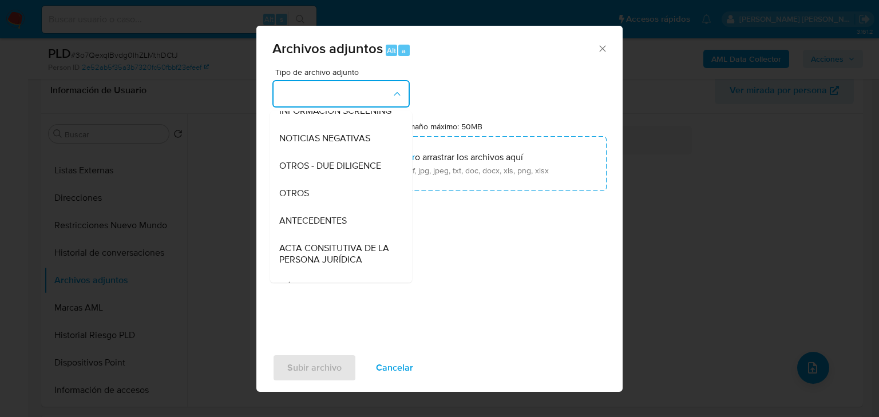
drag, startPoint x: 319, startPoint y: 212, endPoint x: 389, endPoint y: 348, distance: 153.1
click at [318, 207] on div "OTROS" at bounding box center [337, 193] width 117 height 27
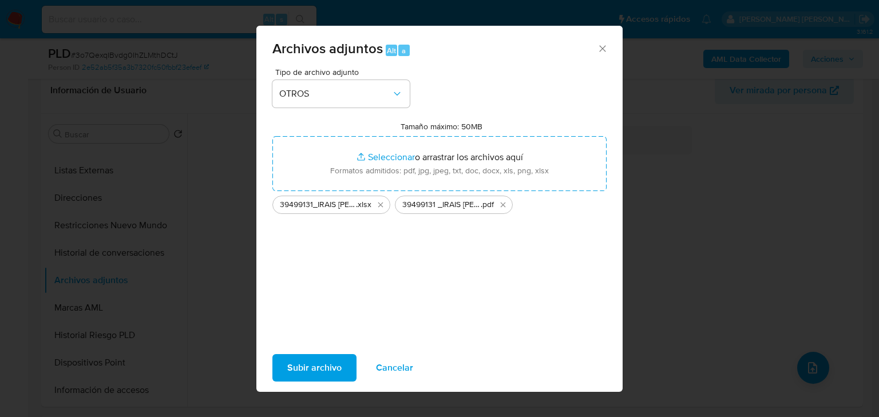
click at [330, 369] on span "Subir archivo" at bounding box center [314, 367] width 54 height 25
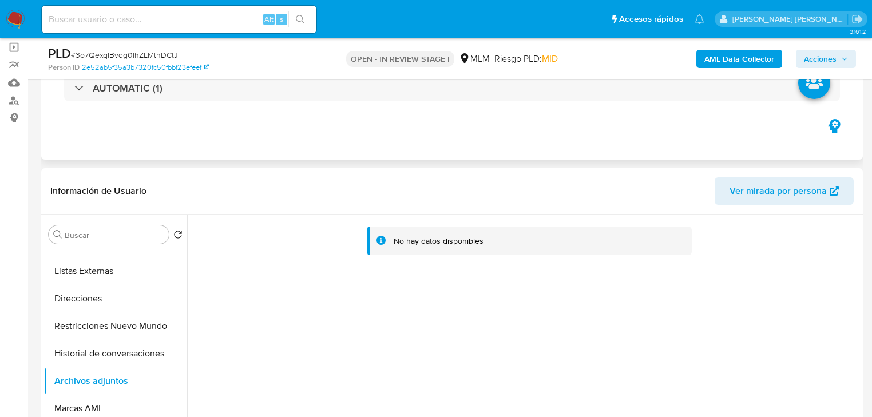
scroll to position [0, 0]
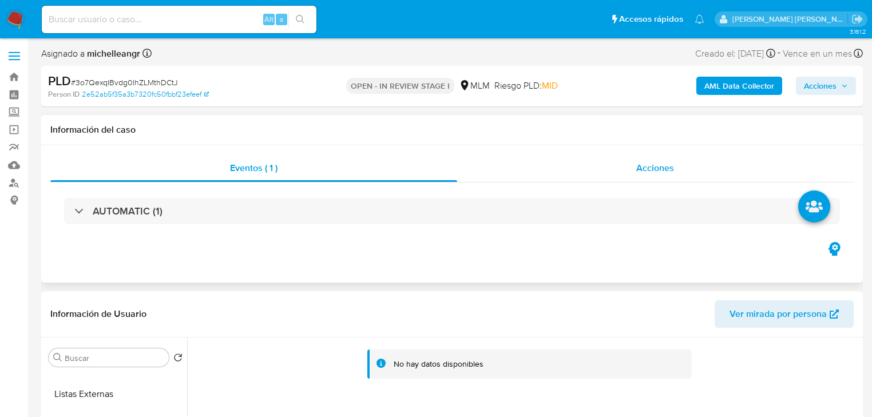
click at [663, 176] on div "Acciones" at bounding box center [655, 168] width 397 height 27
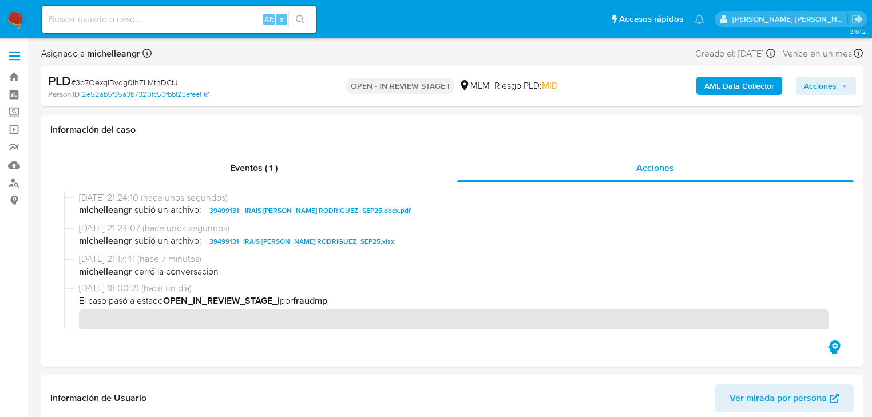
click at [831, 89] on span "Acciones" at bounding box center [820, 86] width 33 height 18
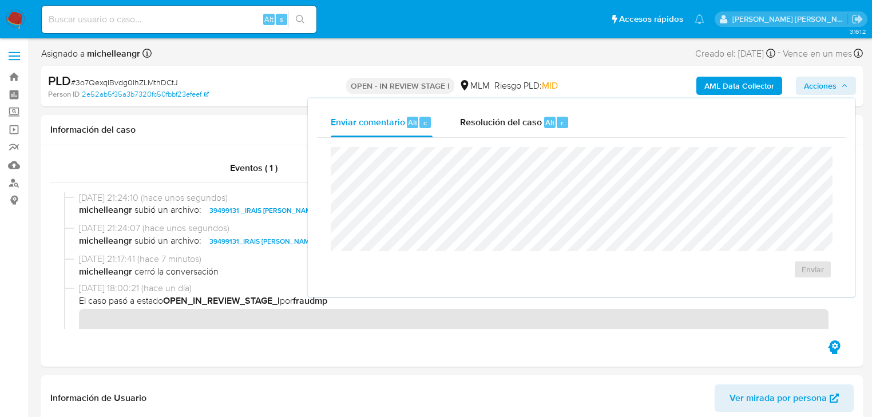
drag, startPoint x: 496, startPoint y: 126, endPoint x: 510, endPoint y: 145, distance: 23.8
click at [496, 126] on span "Resolución del caso" at bounding box center [501, 122] width 82 height 13
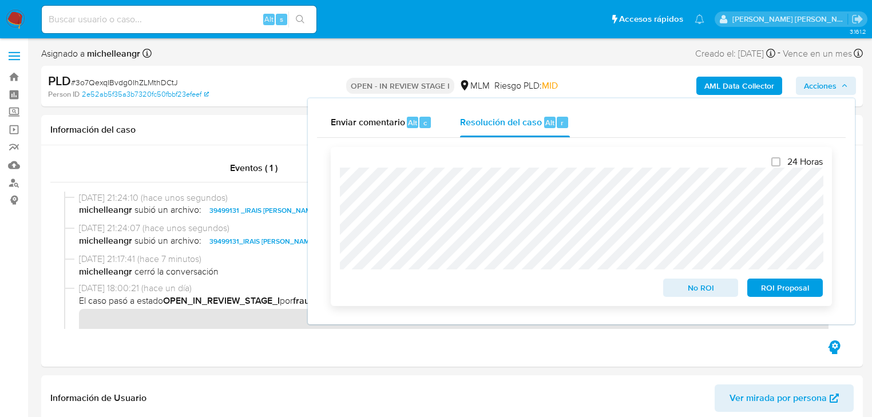
click at [791, 288] on span "ROI Proposal" at bounding box center [786, 288] width 60 height 16
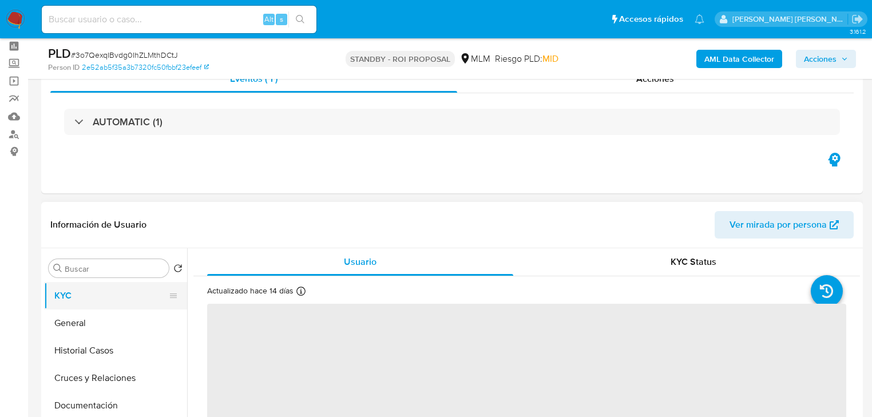
scroll to position [92, 0]
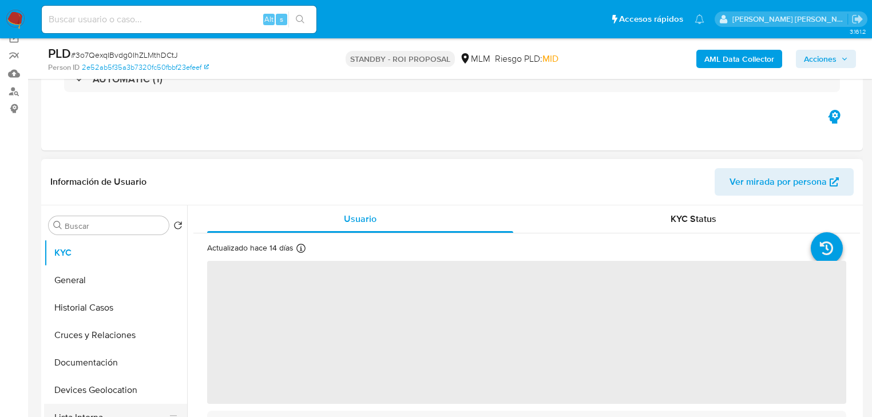
select select "10"
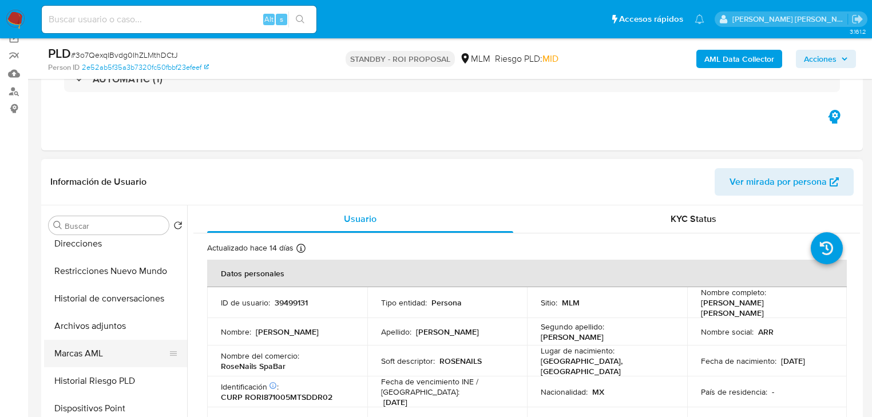
scroll to position [229, 0]
click at [119, 326] on button "Archivos adjuntos" at bounding box center [115, 326] width 143 height 27
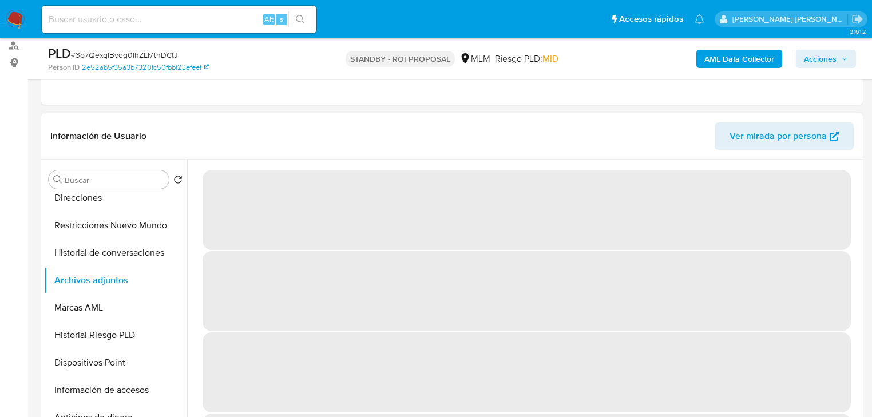
scroll to position [0, 0]
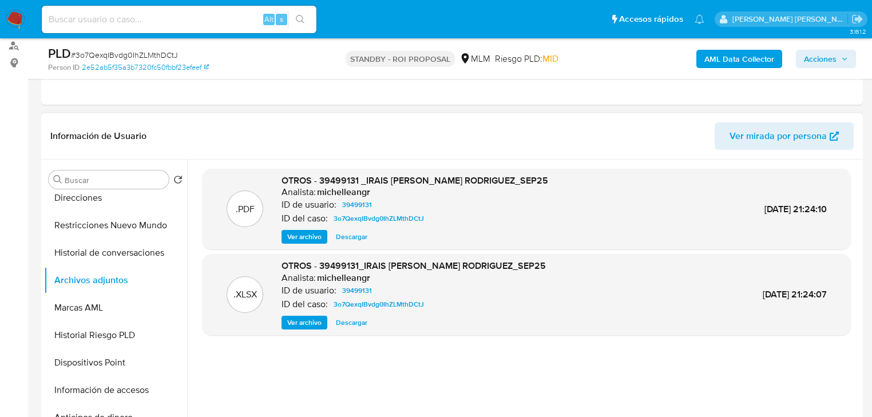
click at [301, 231] on span "Ver archivo" at bounding box center [304, 236] width 34 height 11
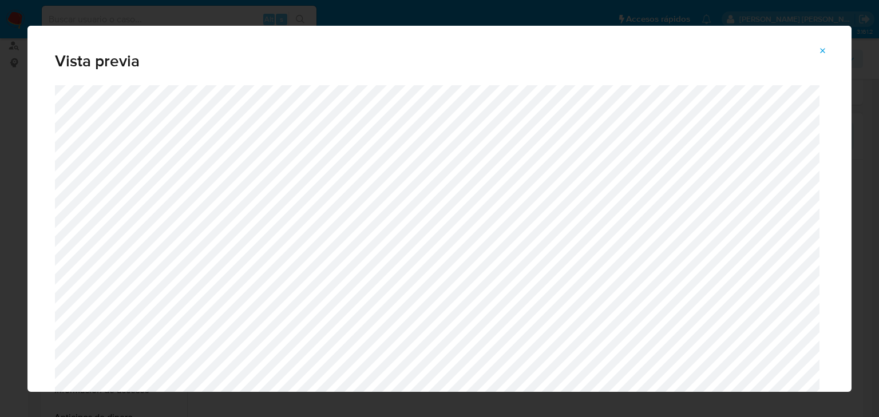
click at [826, 47] on icon "Attachment preview" at bounding box center [823, 50] width 9 height 9
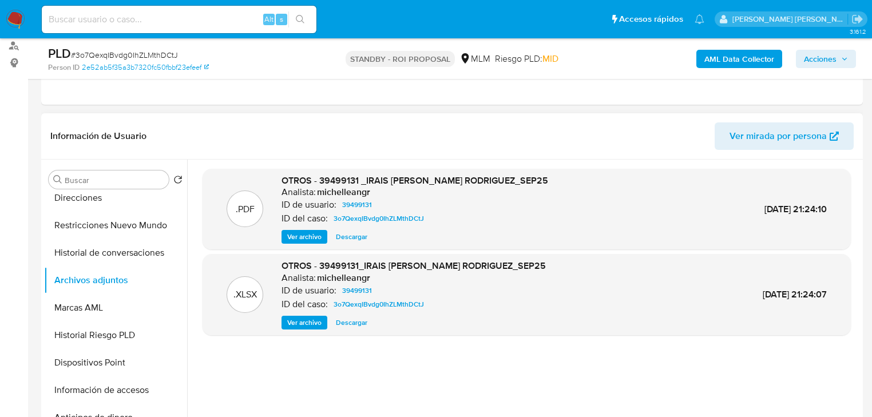
click at [16, 13] on img at bounding box center [15, 19] width 19 height 19
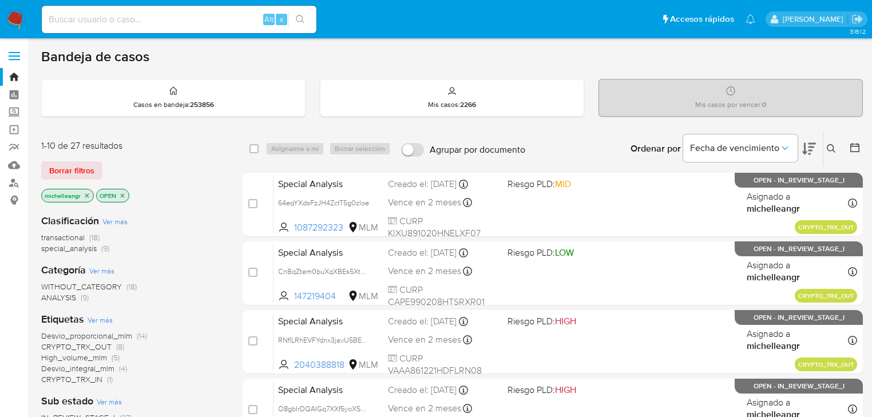
click at [86, 192] on icon "close-filter" at bounding box center [87, 195] width 7 height 7
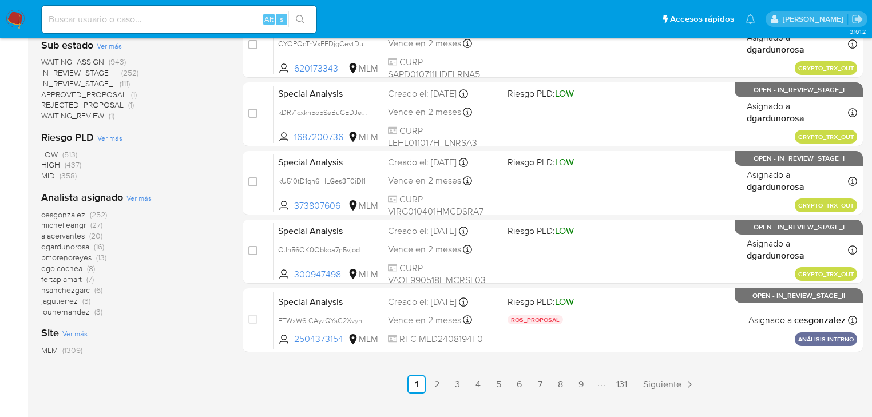
scroll to position [504, 0]
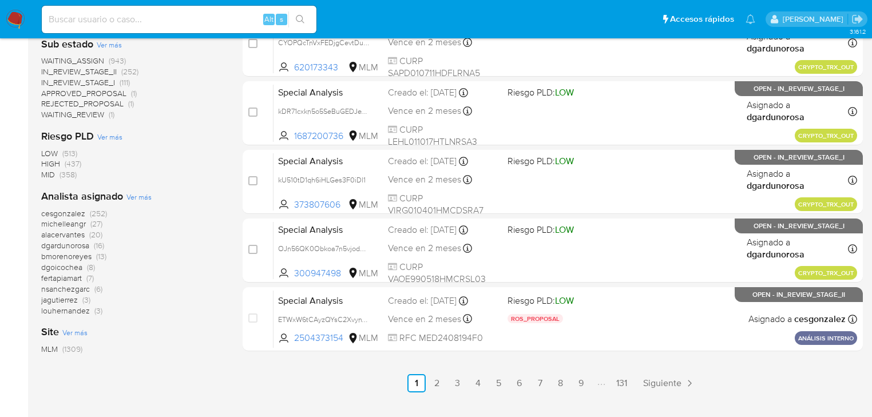
click at [85, 224] on span "michelleangr" at bounding box center [63, 223] width 45 height 11
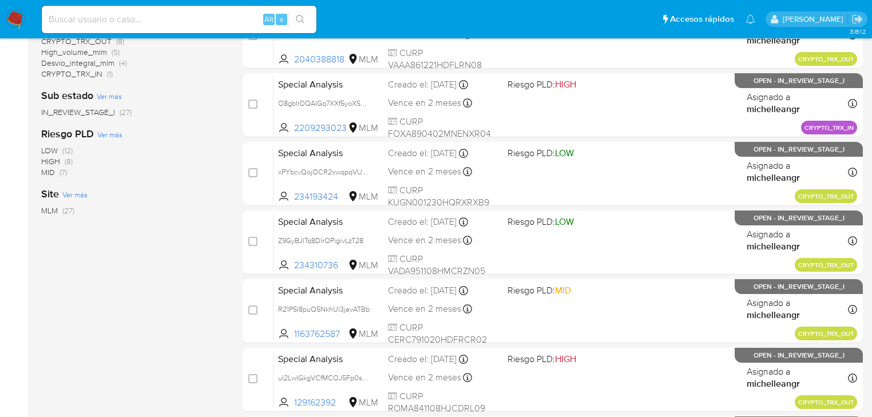
scroll to position [229, 0]
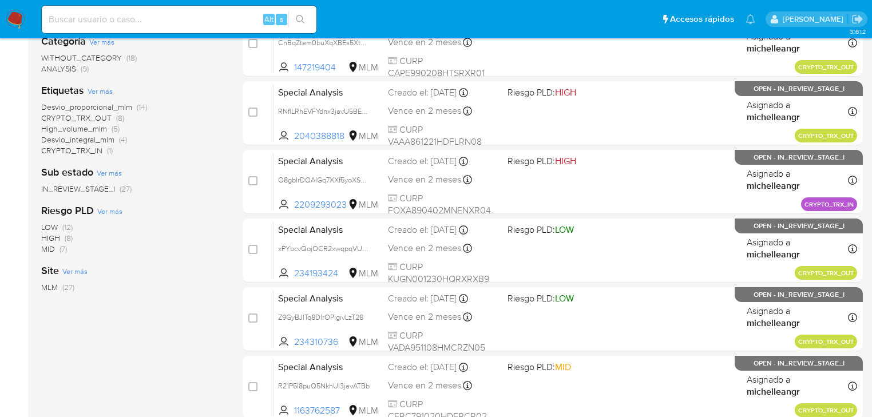
click at [105, 105] on span "Desvio_proporcional_mlm" at bounding box center [86, 106] width 91 height 11
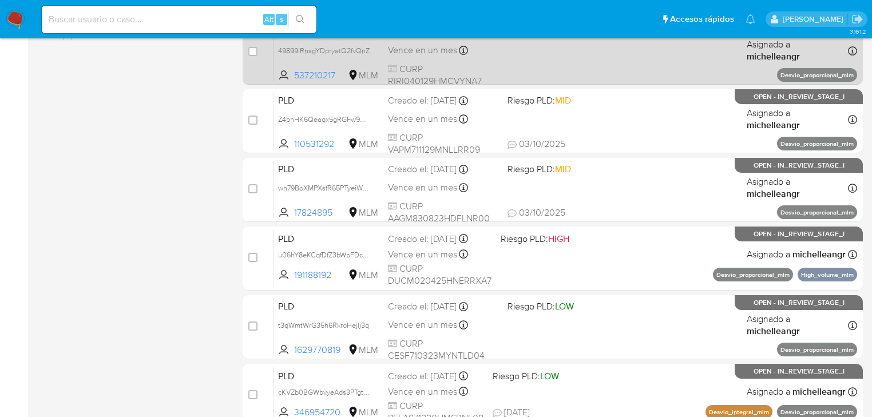
scroll to position [504, 0]
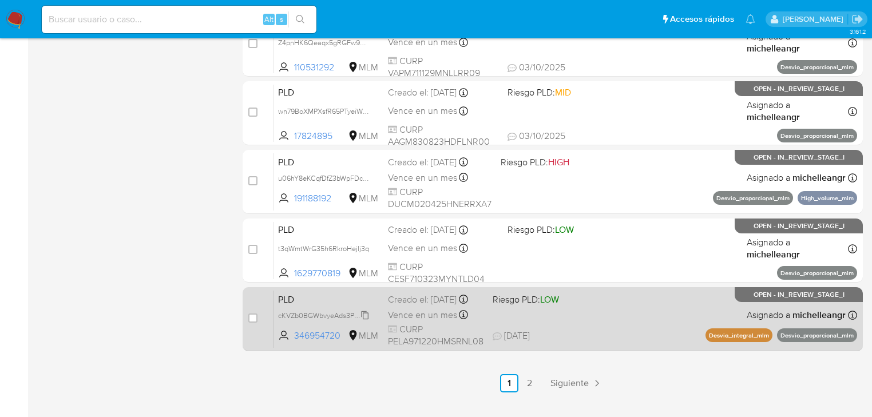
click at [362, 321] on span "cKVZb0BGWbvyeAds3PTgtfY6" at bounding box center [326, 315] width 96 height 13
click at [307, 298] on span "PLD" at bounding box center [328, 298] width 101 height 15
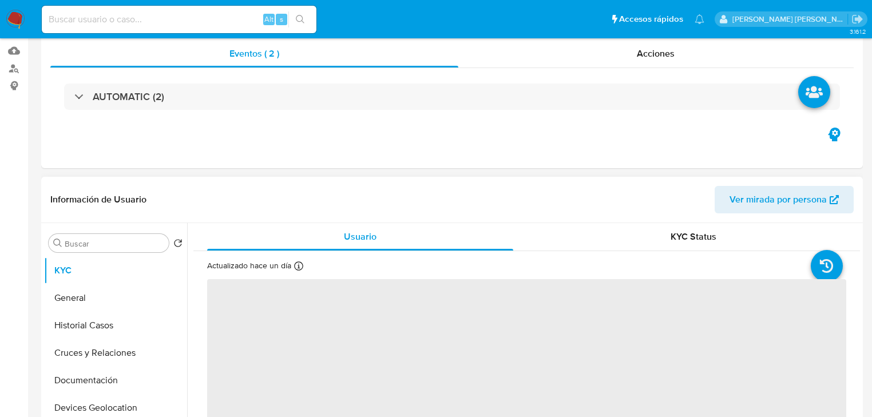
scroll to position [183, 0]
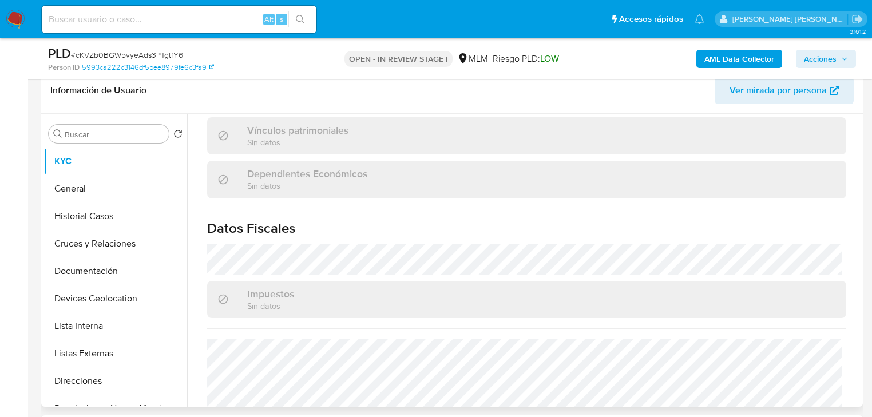
select select "10"
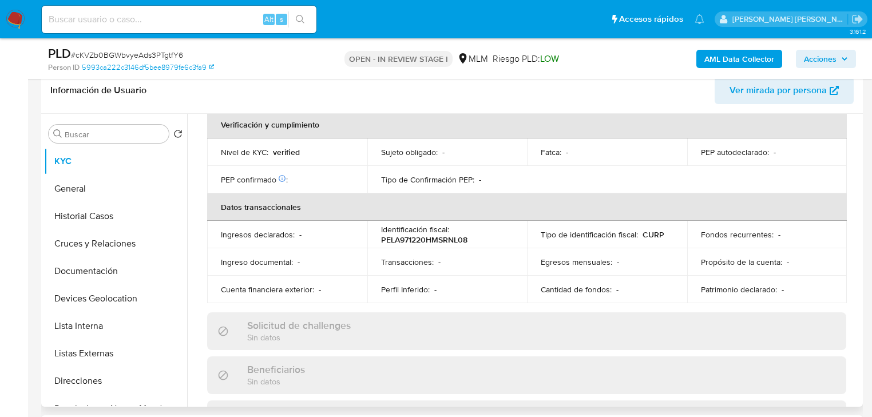
scroll to position [722, 0]
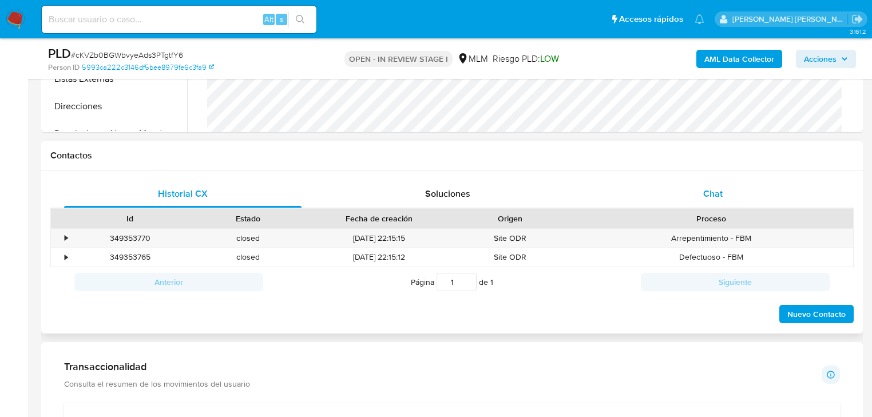
click at [710, 189] on span "Chat" at bounding box center [713, 193] width 19 height 13
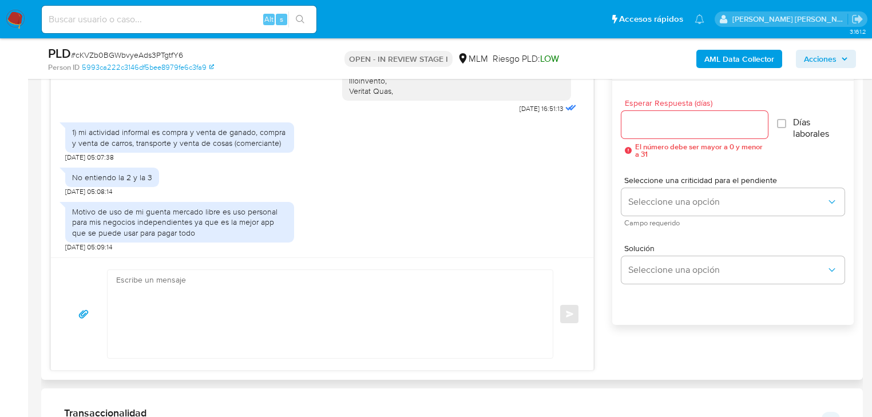
scroll to position [641, 0]
